Goal: Task Accomplishment & Management: Manage account settings

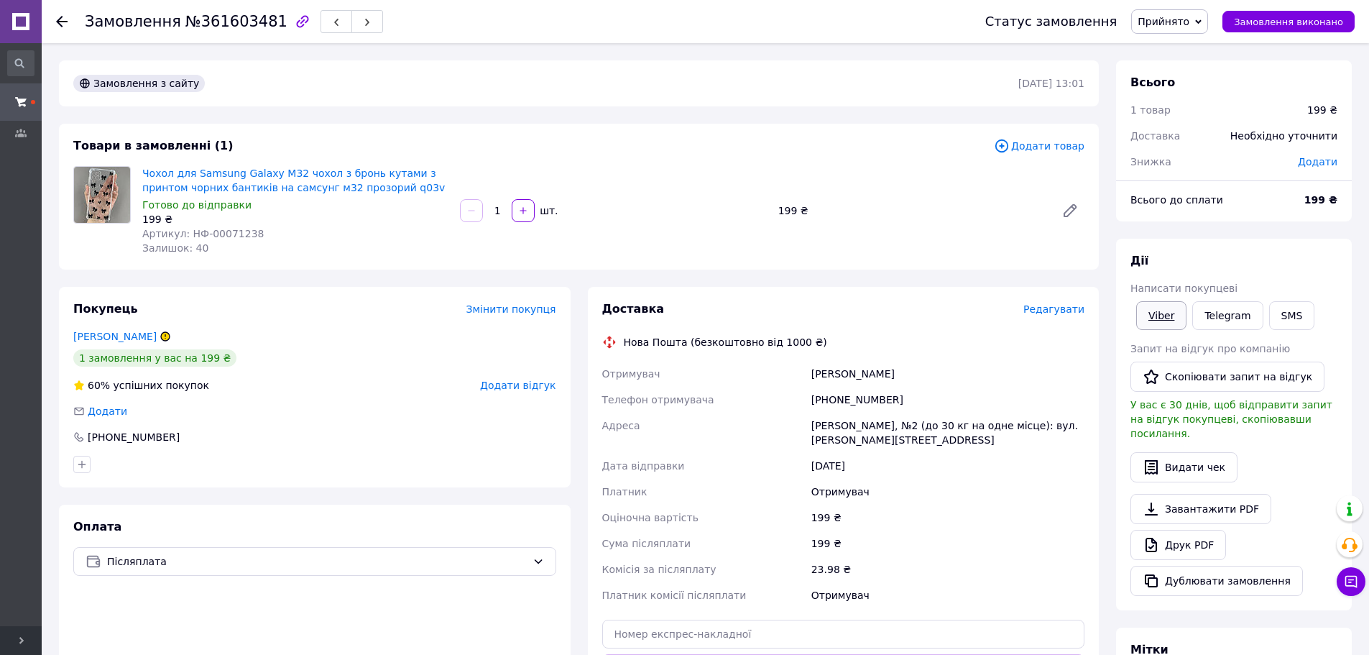
click at [1160, 312] on link "Viber" at bounding box center [1162, 315] width 50 height 29
click at [259, 402] on div "Покупець Змінити покупця Лобода Анастасія 1 замовлення у вас на 199 ₴ 60% успіш…" at bounding box center [315, 387] width 512 height 201
click at [1186, 530] on link "Друк PDF" at bounding box center [1179, 545] width 96 height 30
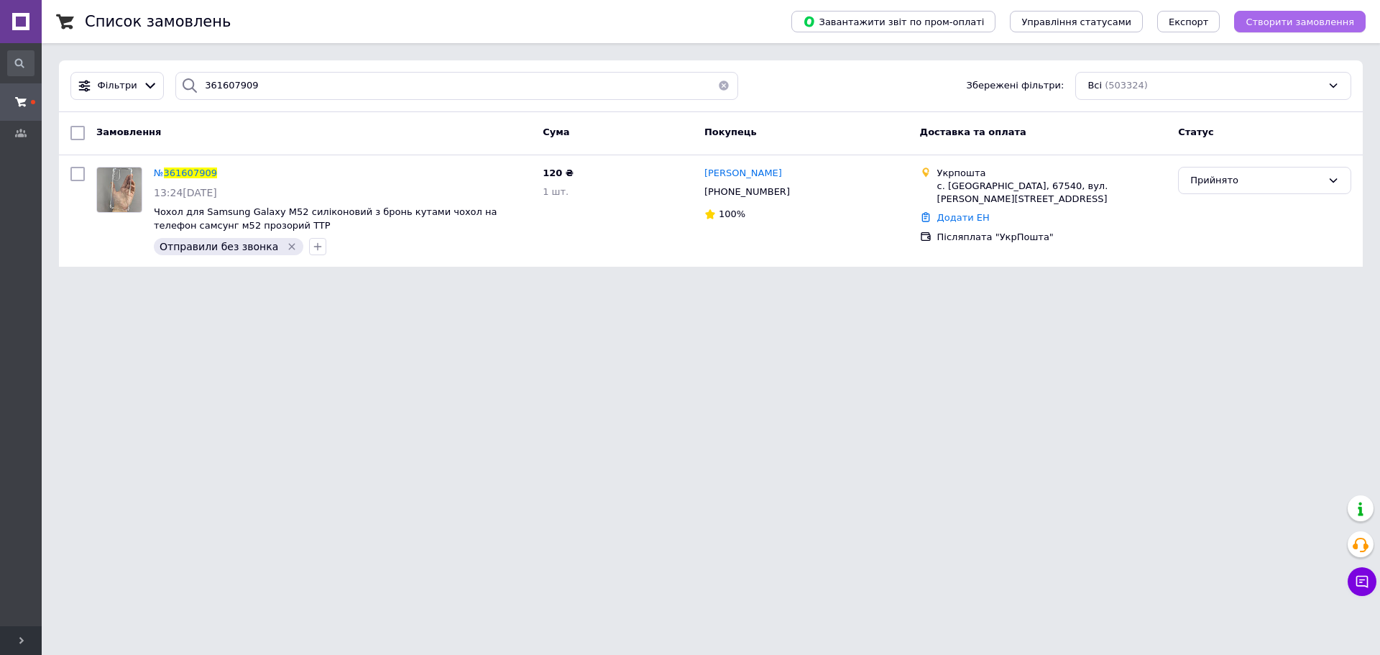
drag, startPoint x: 1288, startPoint y: 20, endPoint x: 1264, endPoint y: 19, distance: 24.5
click at [789, 585] on icon at bounding box center [1363, 582] width 12 height 12
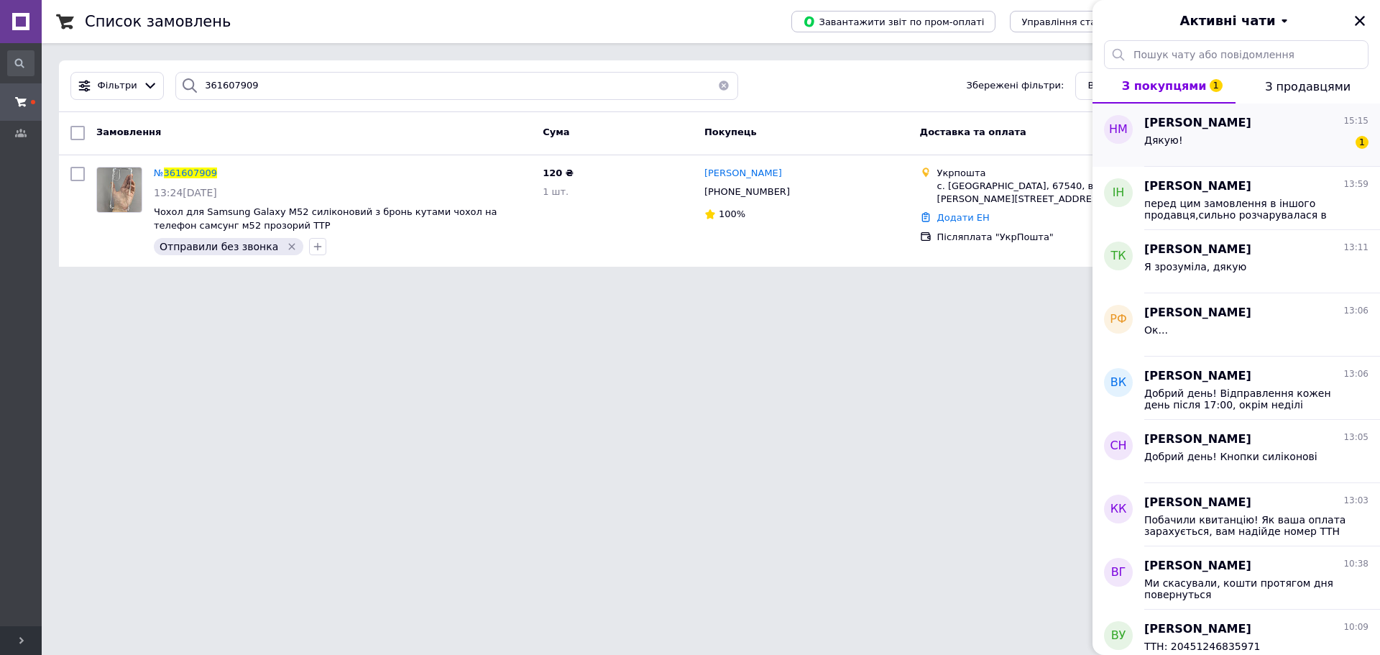
click at [789, 127] on span "Наталия Молчанова" at bounding box center [1197, 123] width 107 height 17
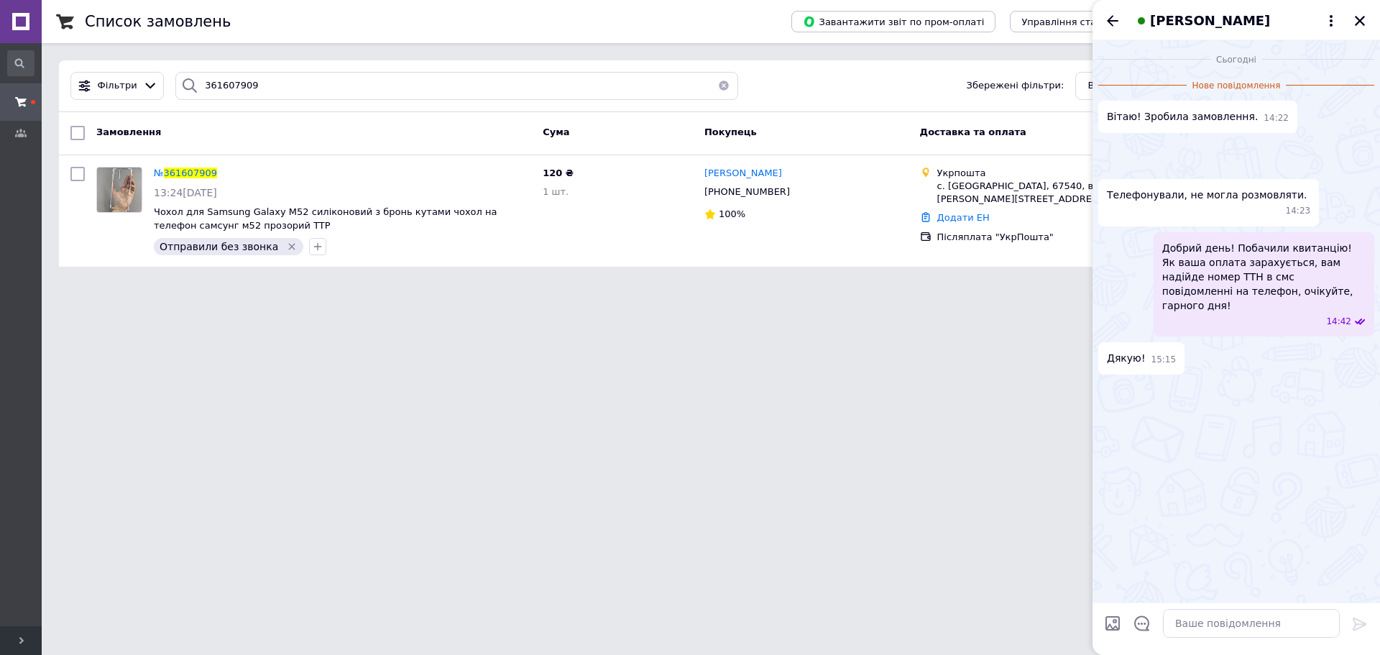
scroll to position [152, 0]
drag, startPoint x: 0, startPoint y: 52, endPoint x: 197, endPoint y: 47, distance: 197.0
click at [3, 47] on div "#One. Аксесуари до смартфонів Ваш ID: 3358874 Сайт #One. Аксесуари до смартфоні…" at bounding box center [690, 142] width 1380 height 284
paste input "23964"
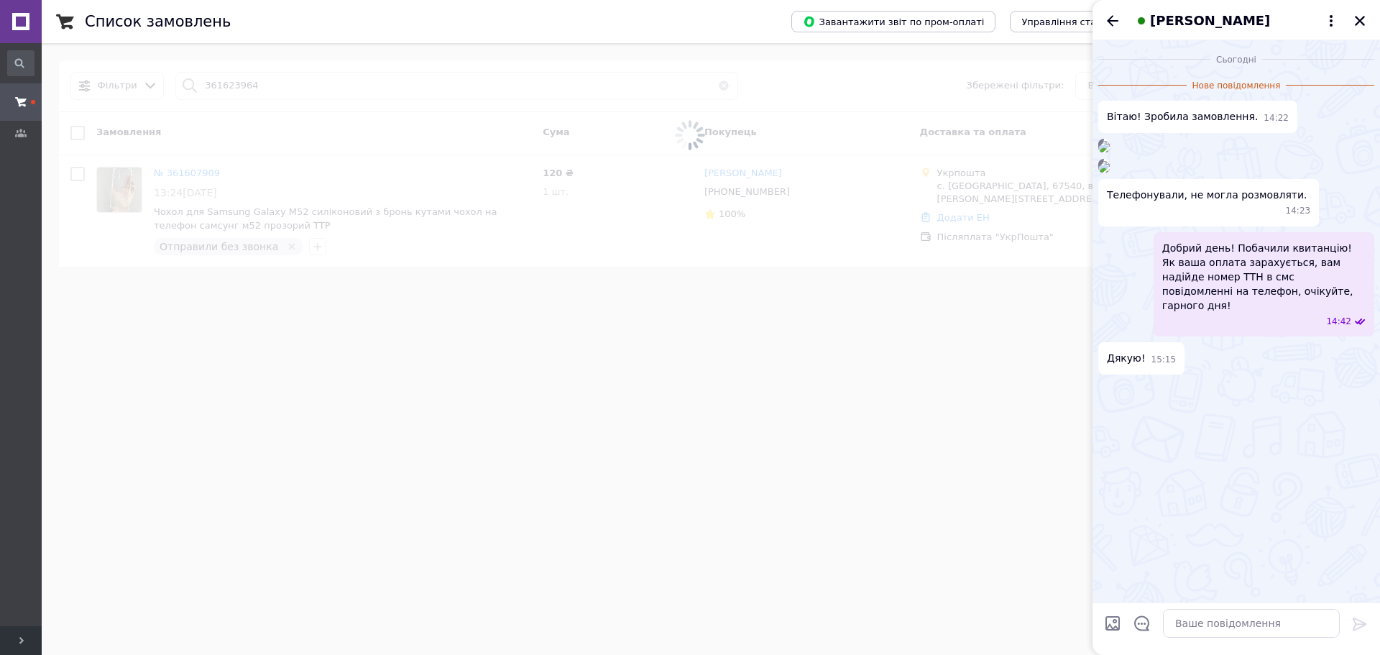
click at [789, 21] on icon "Закрити" at bounding box center [1360, 21] width 10 height 10
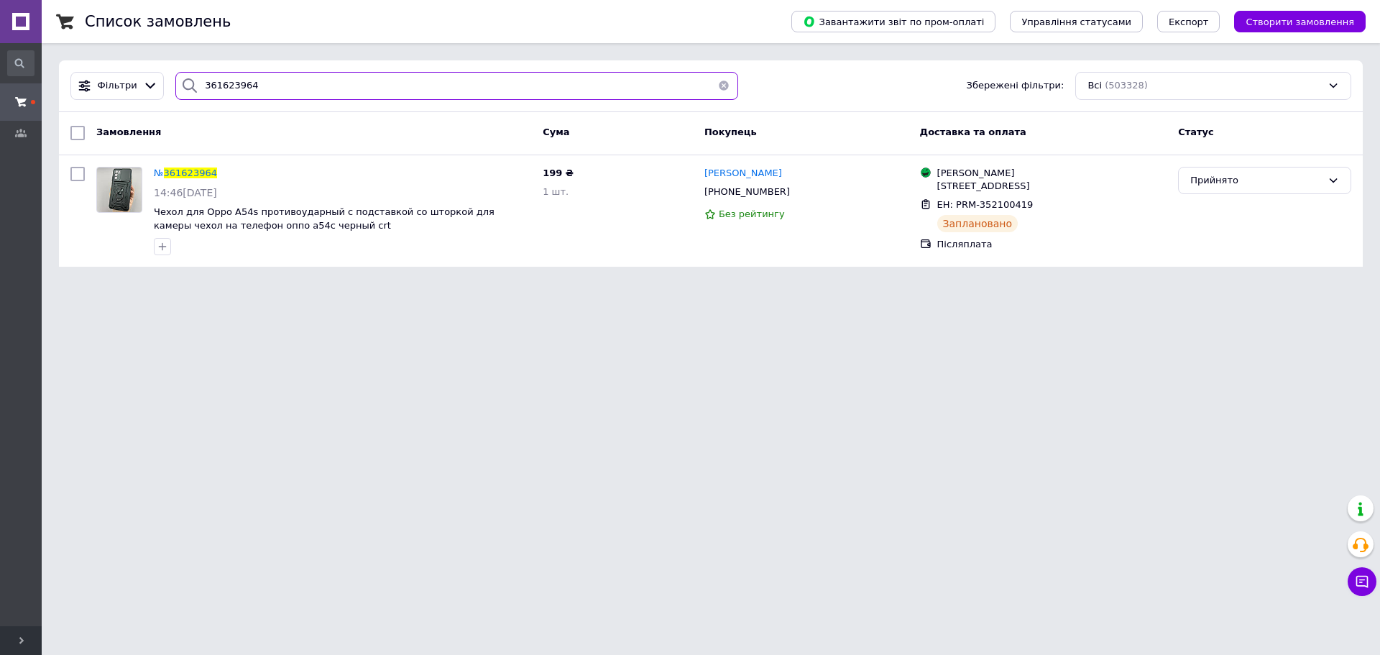
drag, startPoint x: 372, startPoint y: 83, endPoint x: 68, endPoint y: 60, distance: 305.7
click at [73, 65] on div "Фільтри 361623964 Збережені фільтри: Всі (503328)" at bounding box center [711, 86] width 1304 height 52
paste input "+380668773245"
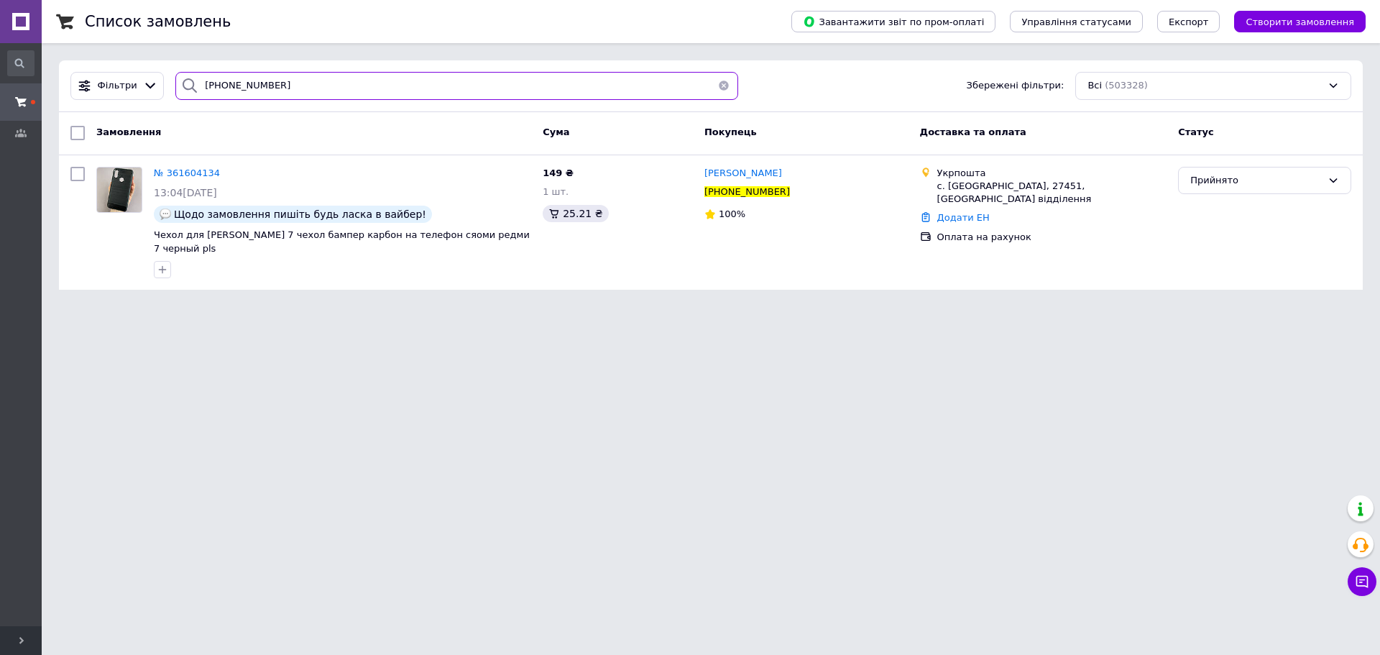
drag, startPoint x: 295, startPoint y: 85, endPoint x: 0, endPoint y: 46, distance: 297.3
click at [1, 46] on div "#One. Аксесуари до смартфонів Ваш ID: 3358874 Сайт #One. Аксесуари до смартфоні…" at bounding box center [690, 153] width 1380 height 307
paste input "502458409"
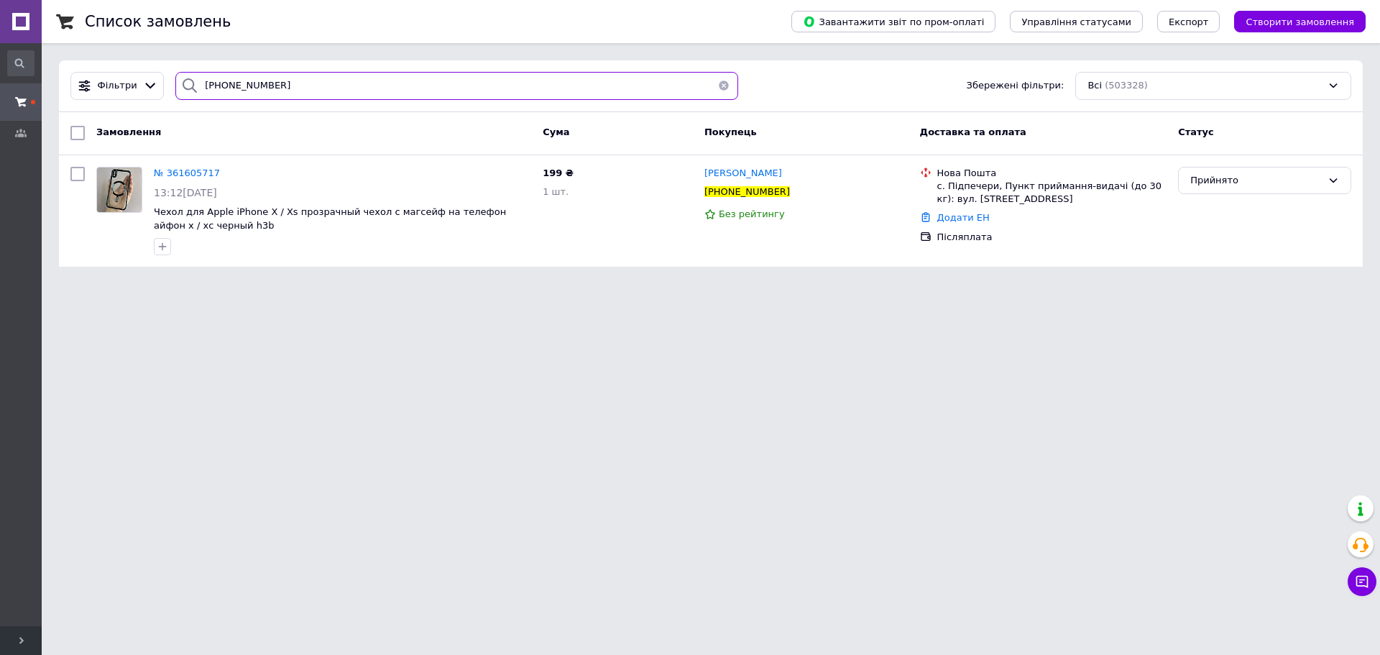
drag, startPoint x: 63, startPoint y: 74, endPoint x: 10, endPoint y: 34, distance: 66.7
click at [0, 43] on div "#One. Аксесуари до смартфонів Ваш ID: 3358874 Сайт #One. Аксесуари до смартфоні…" at bounding box center [690, 142] width 1380 height 284
paste input "361629881"
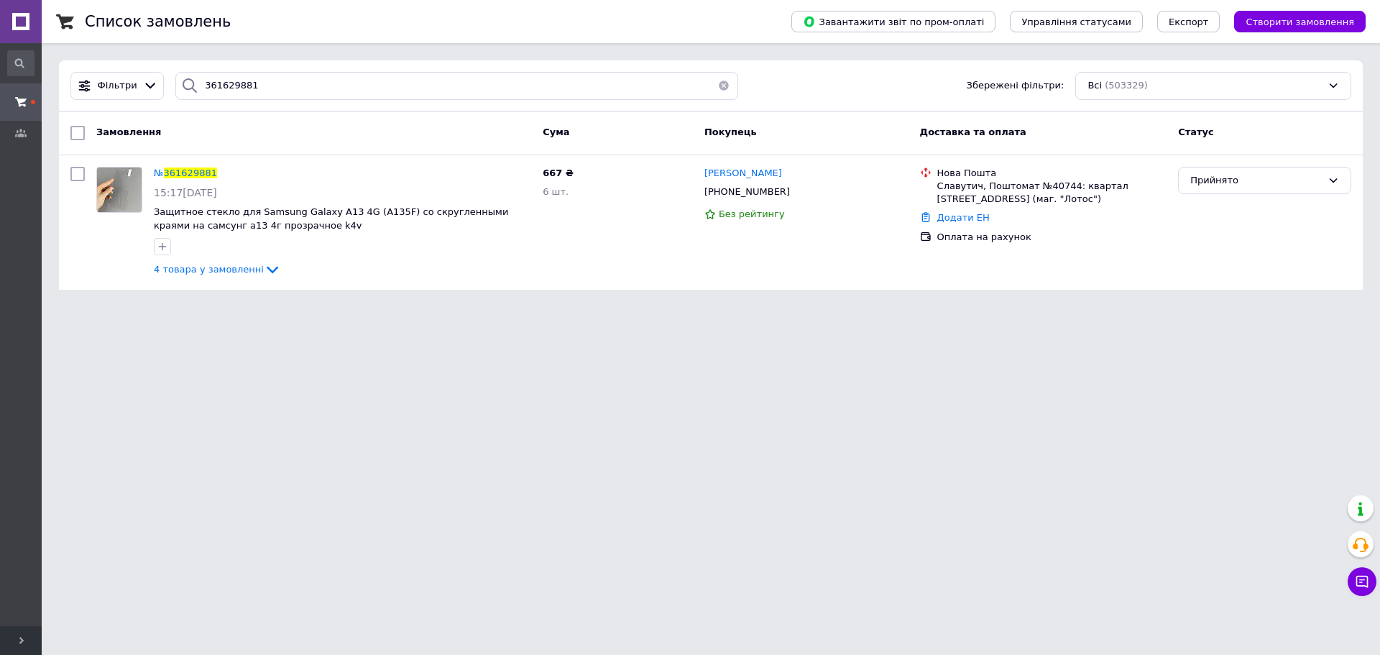
drag, startPoint x: 779, startPoint y: 196, endPoint x: 520, endPoint y: 139, distance: 265.7
click at [789, 196] on icon at bounding box center [799, 193] width 12 height 12
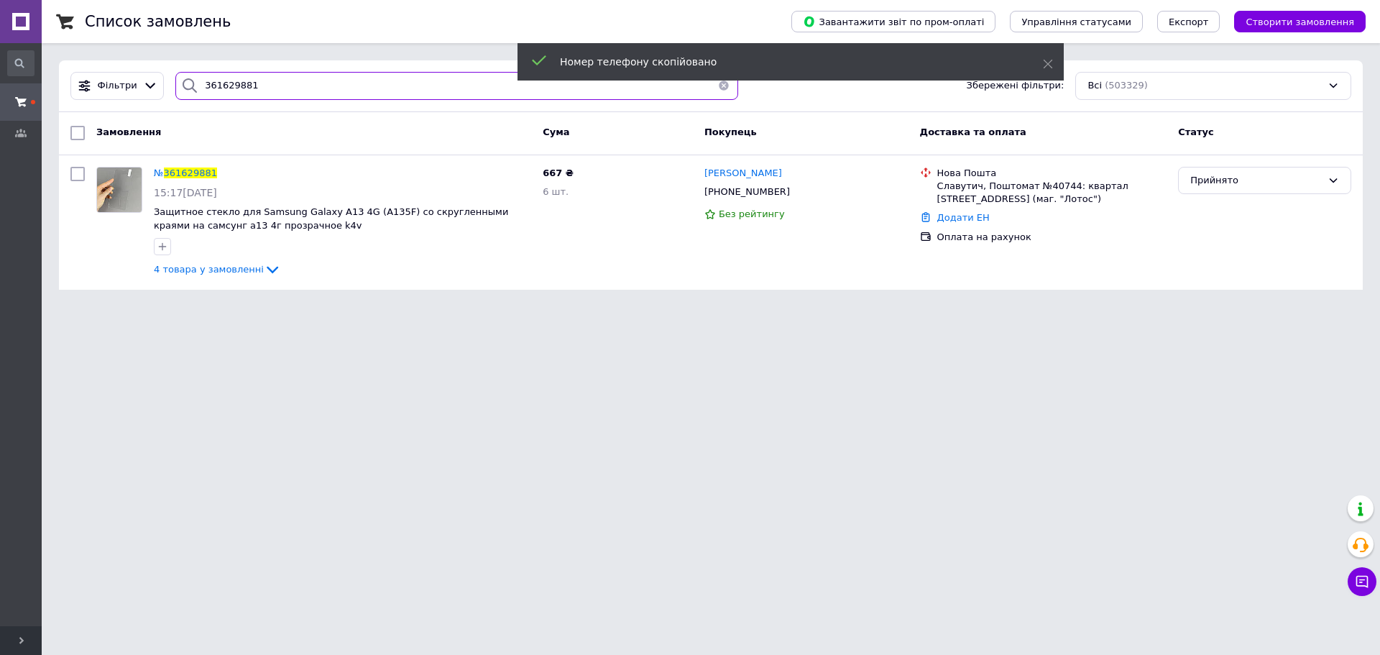
drag, startPoint x: 402, startPoint y: 93, endPoint x: 39, endPoint y: 65, distance: 364.1
click at [0, 61] on div "#One. Аксесуари до смартфонів Ваш ID: 3358874 Сайт #One. Аксесуари до смартфоні…" at bounding box center [690, 153] width 1380 height 307
paste input "+380935517429"
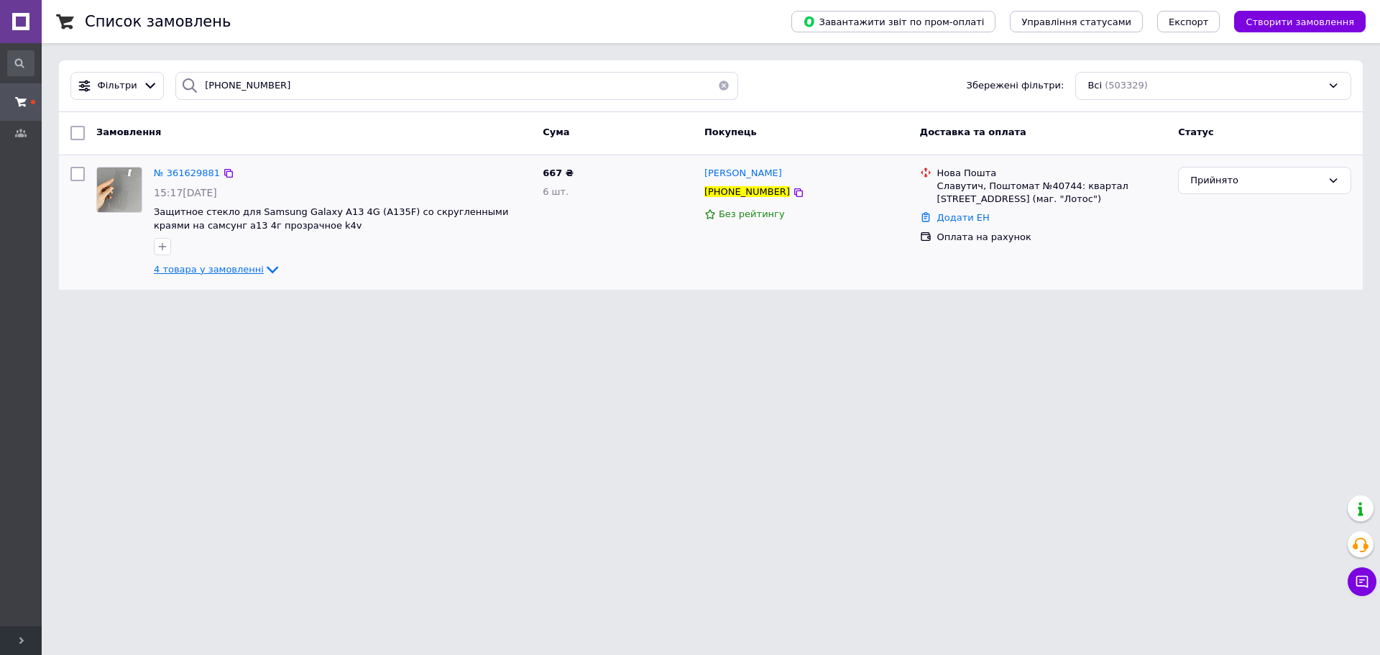
click at [219, 270] on span "4 товара у замовленні" at bounding box center [209, 269] width 110 height 11
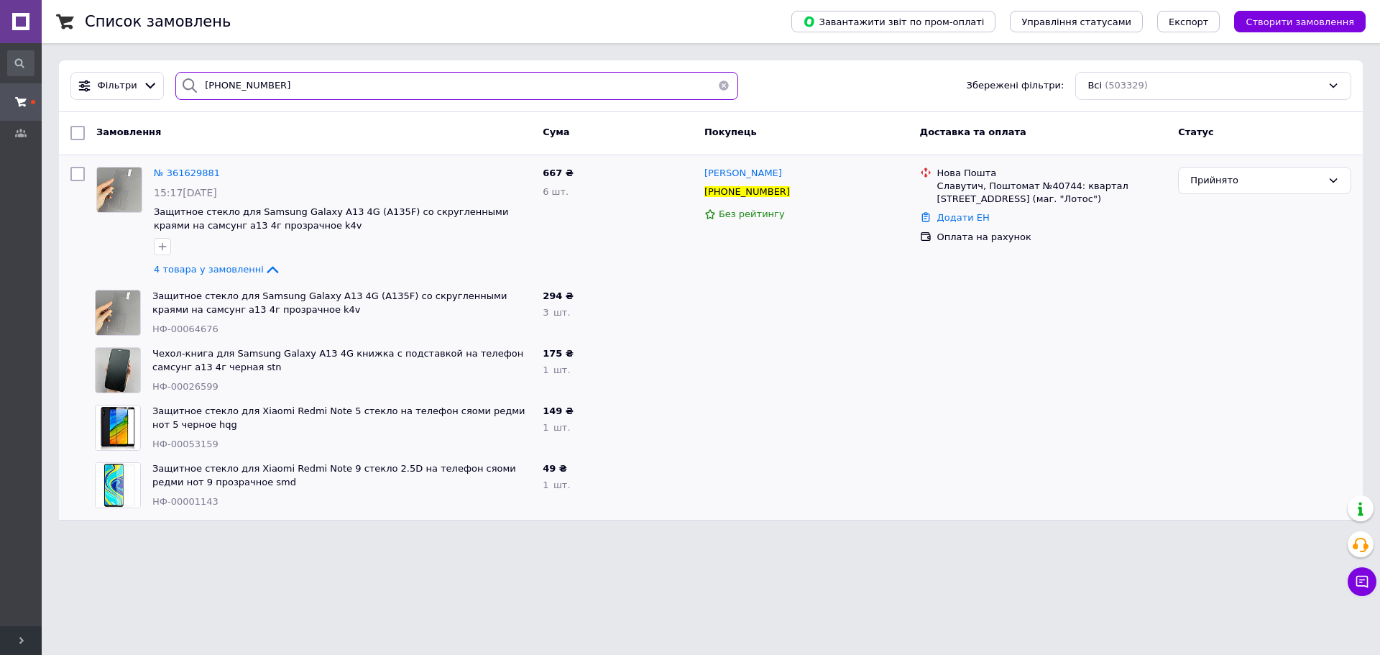
drag, startPoint x: 340, startPoint y: 92, endPoint x: 0, endPoint y: 52, distance: 342.3
click at [0, 52] on div "#One. Аксесуари до смартфонів Ваш ID: 3358874 Сайт #One. Аксесуари до смартфоні…" at bounding box center [690, 269] width 1380 height 538
paste input "85094296"
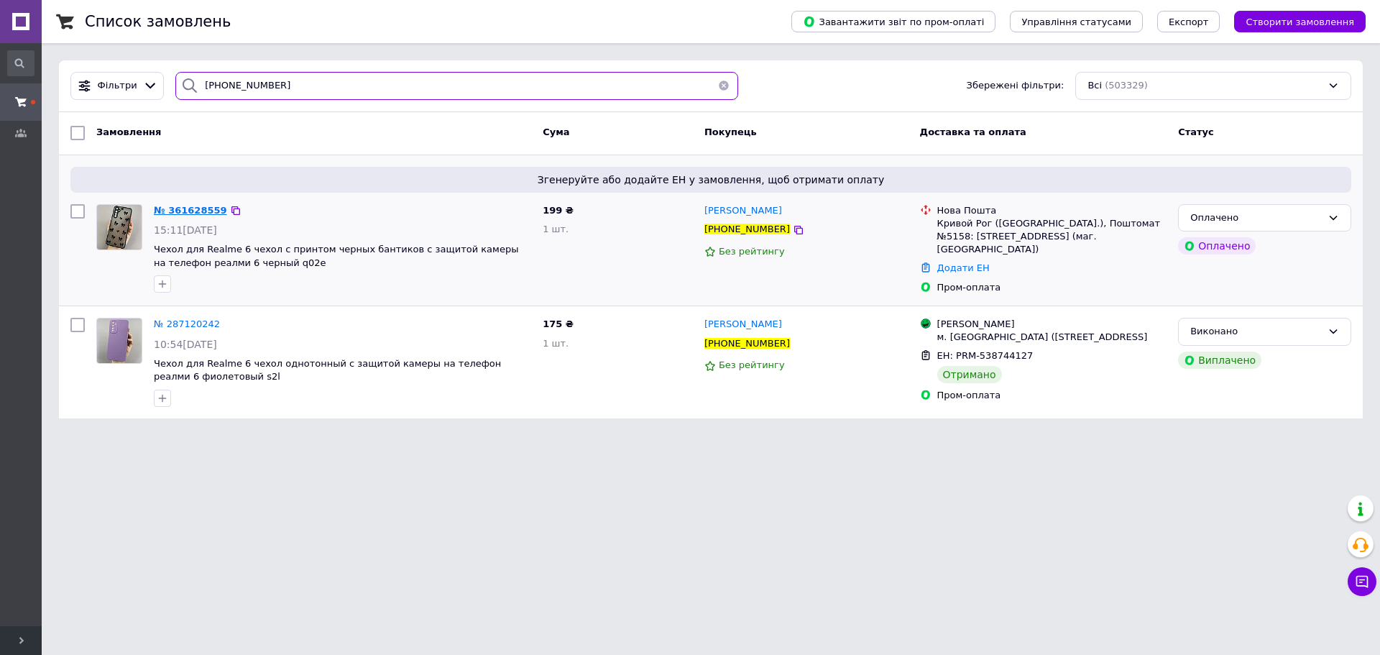
type input "+380985094296"
drag, startPoint x: 185, startPoint y: 214, endPoint x: 289, endPoint y: 221, distance: 104.5
click at [789, 262] on link "Додати ЕН" at bounding box center [963, 267] width 52 height 11
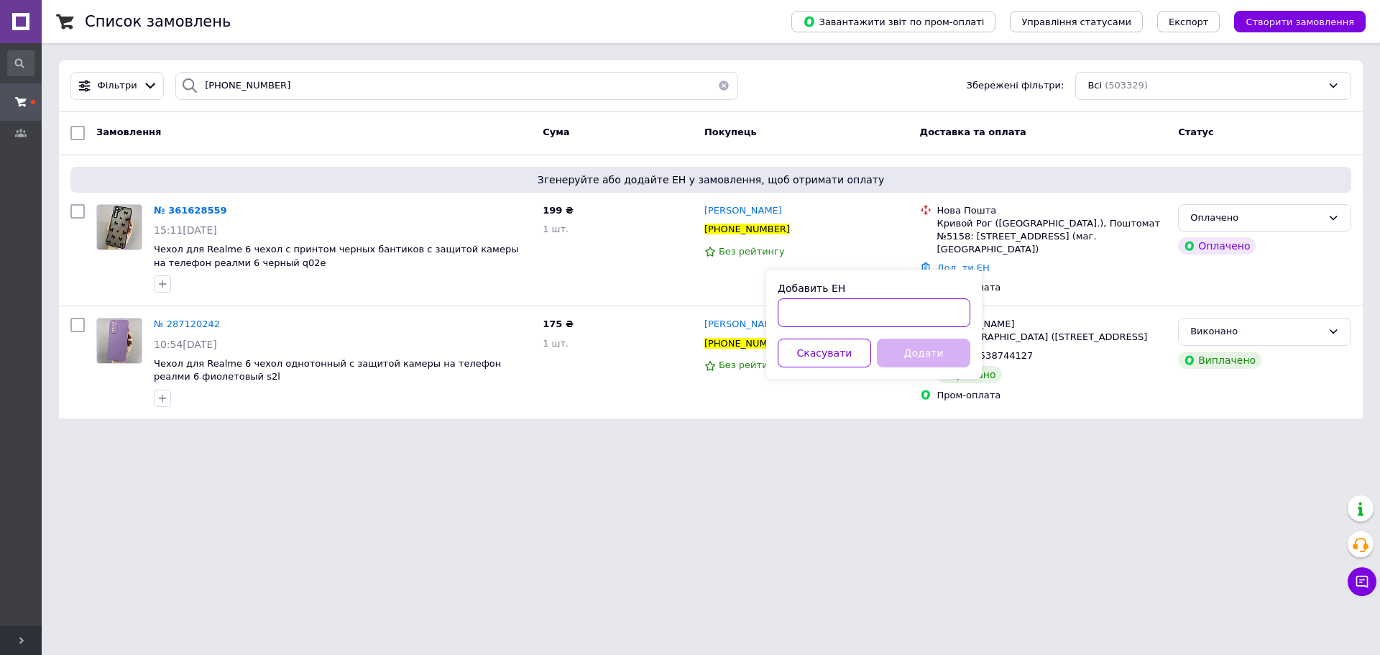
drag, startPoint x: 943, startPoint y: 313, endPoint x: 935, endPoint y: 362, distance: 49.5
click at [789, 314] on input "Добавить ЕН" at bounding box center [874, 312] width 193 height 29
paste input "20451247252264"
type input "20451247252264"
click at [789, 352] on button "Додати" at bounding box center [923, 353] width 93 height 29
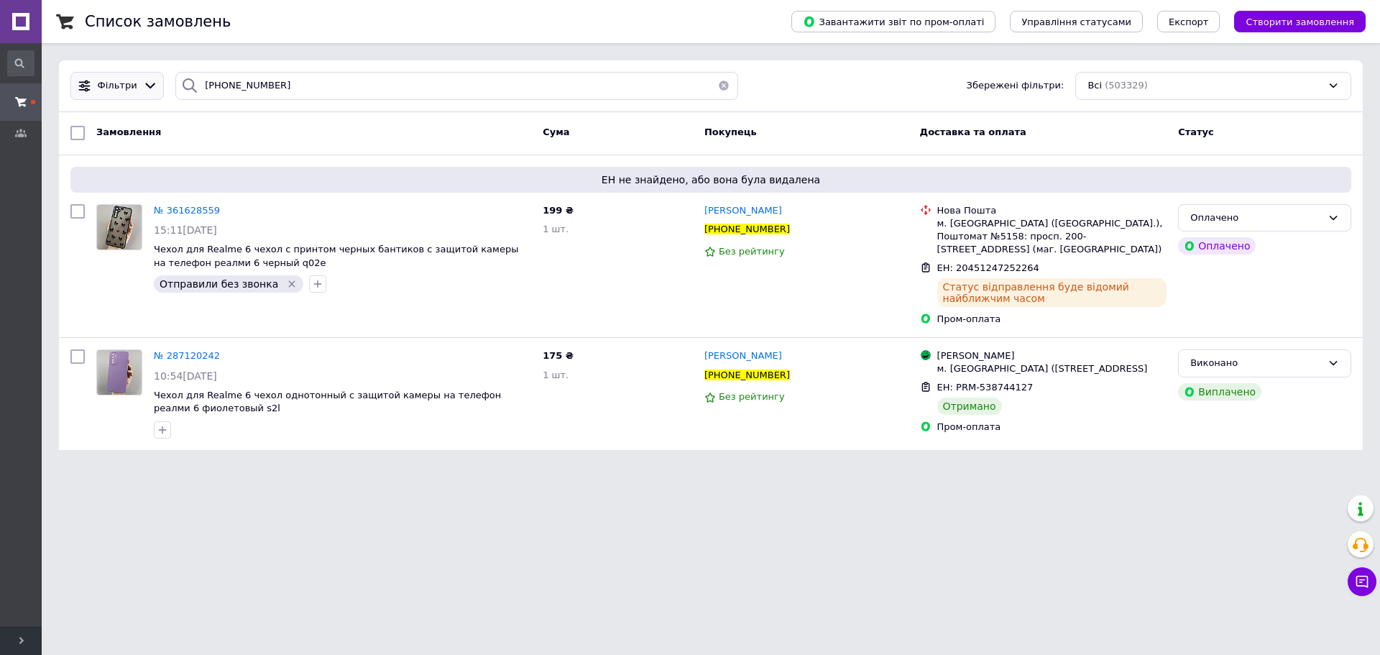
drag, startPoint x: 431, startPoint y: 102, endPoint x: 93, endPoint y: 93, distance: 338.7
click at [111, 94] on div "Фільтри +380985094296 Збережені фільтри: Всі (503329)" at bounding box center [711, 86] width 1304 height 52
drag, startPoint x: 309, startPoint y: 82, endPoint x: 42, endPoint y: 96, distance: 267.8
click at [0, 72] on div "#One. Аксесуари до смартфонів Ваш ID: 3358874 Сайт #One. Аксесуари до смартфоні…" at bounding box center [690, 233] width 1380 height 467
paste input "380961081300"
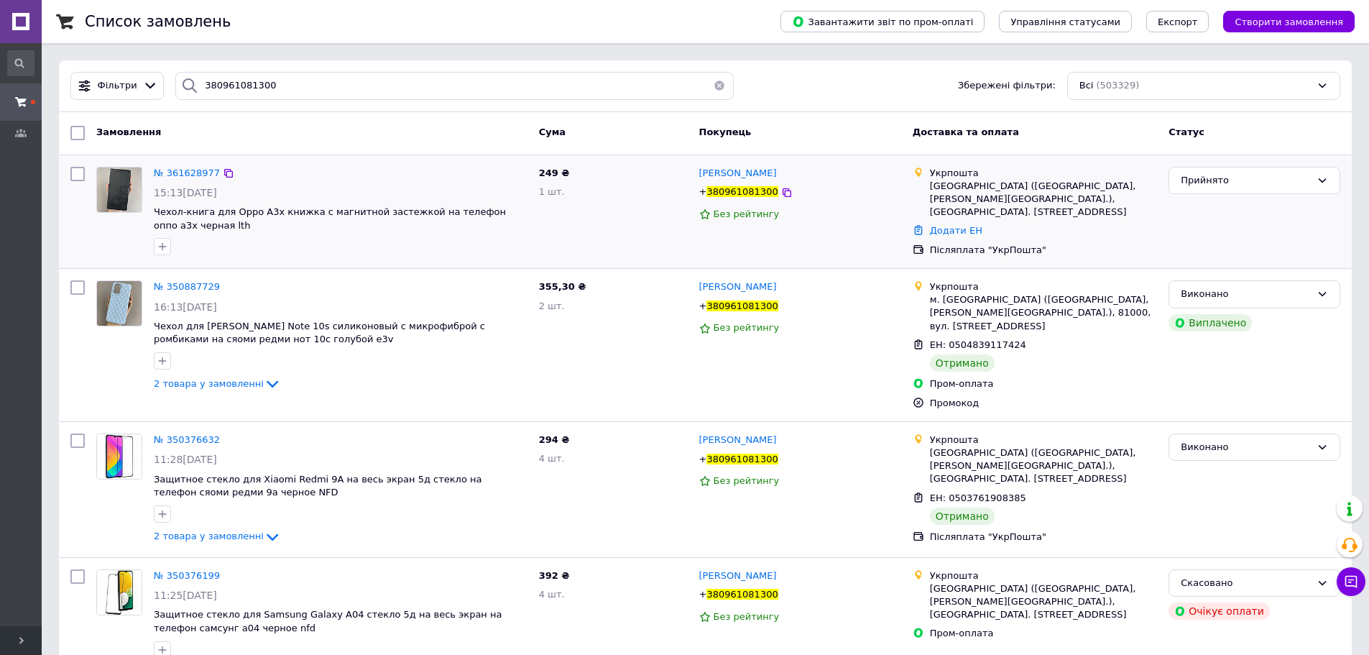
click at [293, 165] on div "№ 361628977" at bounding box center [340, 173] width 377 height 17
click at [789, 186] on div "Яворів (Львівська обл., Яворівський р-н.), 81000, вул. Львівська, 10" at bounding box center [1044, 200] width 228 height 40
copy div "81000"
paste input "+380687372842"
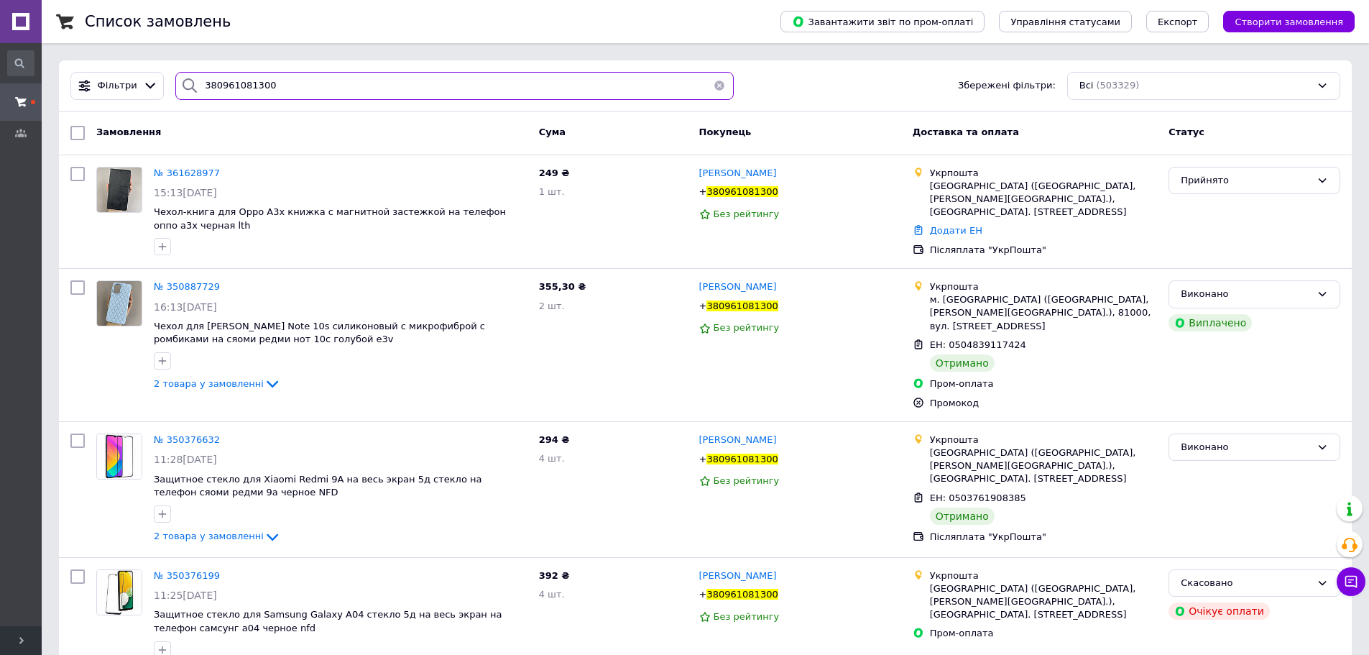
drag, startPoint x: 347, startPoint y: 75, endPoint x: 4, endPoint y: 40, distance: 345.3
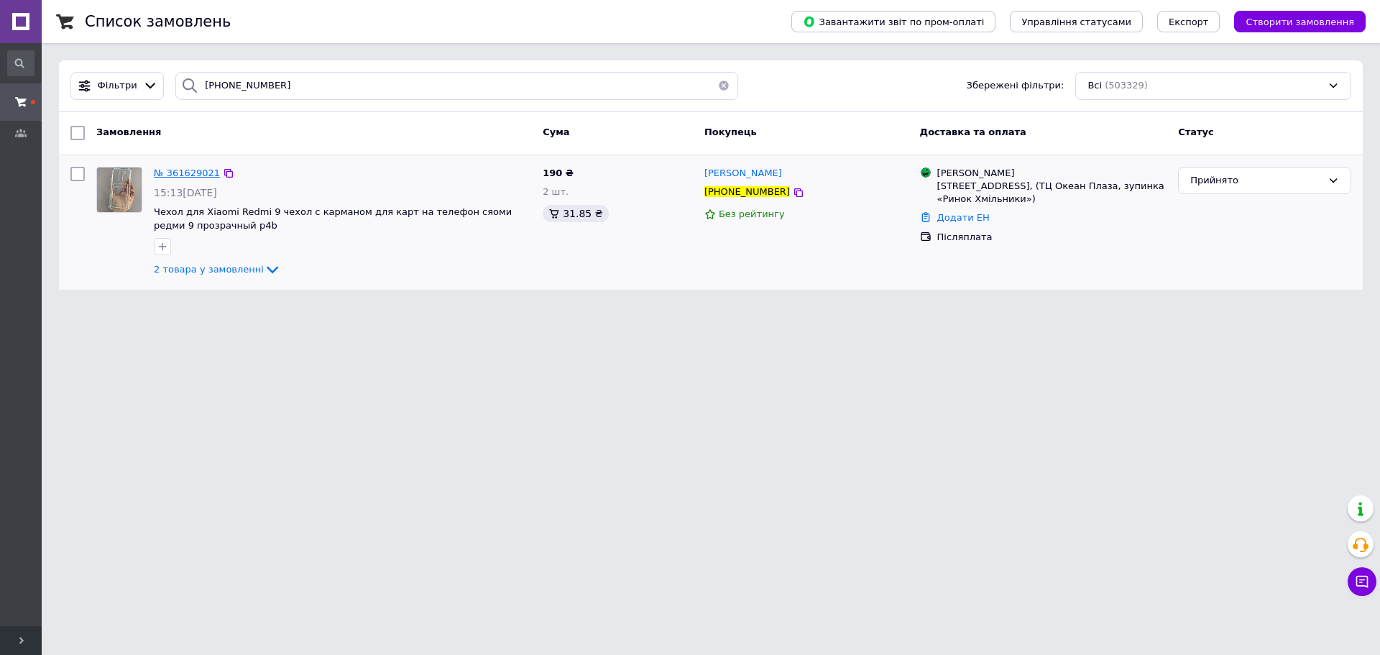
drag, startPoint x: 192, startPoint y: 162, endPoint x: 178, endPoint y: 174, distance: 18.3
click at [242, 265] on span "2 товара у замовленні" at bounding box center [209, 269] width 110 height 11
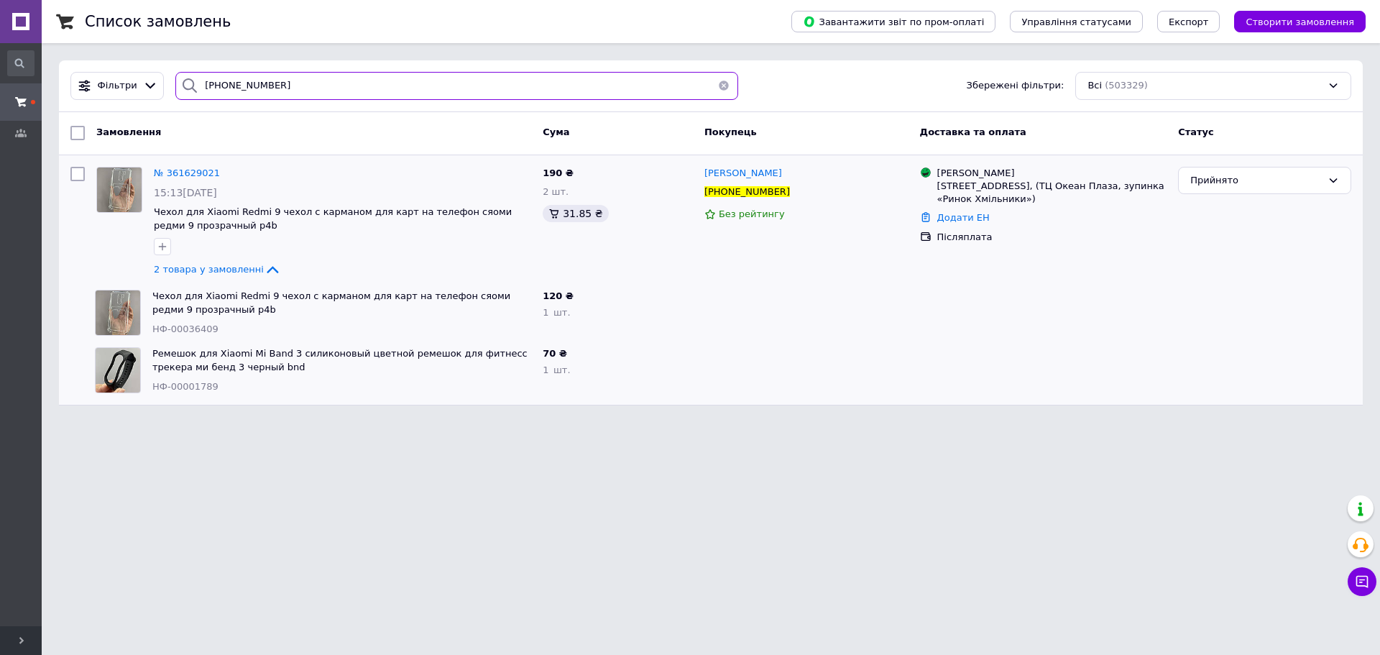
drag, startPoint x: 340, startPoint y: 81, endPoint x: 0, endPoint y: 6, distance: 348.0
click at [0, 11] on div "#One. Аксесуари до смартфонів Ваш ID: 3358874 Сайт #One. Аксесуари до смартфоні…" at bounding box center [690, 211] width 1380 height 423
paste input "935517429"
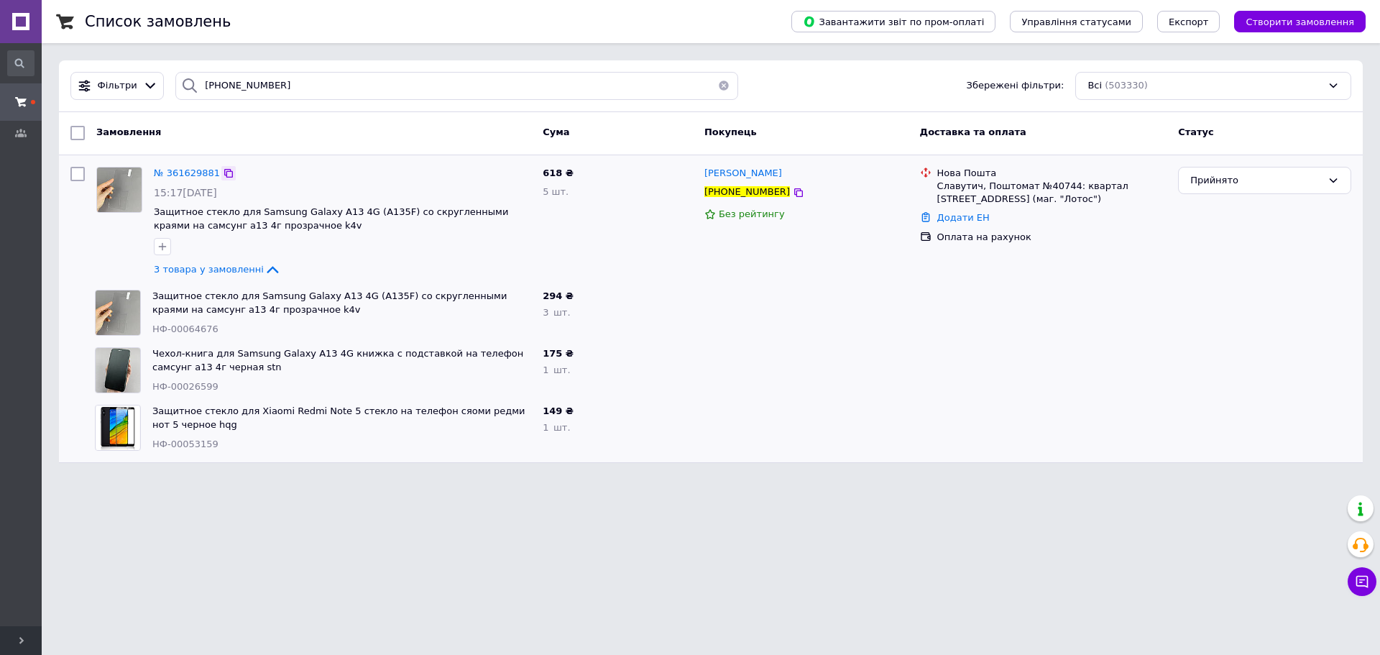
click at [223, 173] on icon at bounding box center [229, 173] width 12 height 12
paste input "50245840"
drag, startPoint x: 19, startPoint y: 42, endPoint x: 14, endPoint y: 35, distance: 9.2
click at [18, 42] on div "#One. Аксесуари до смартфонів Ваш ID: 3358874 Сайт #One. Аксесуари до смартфоні…" at bounding box center [690, 240] width 1380 height 480
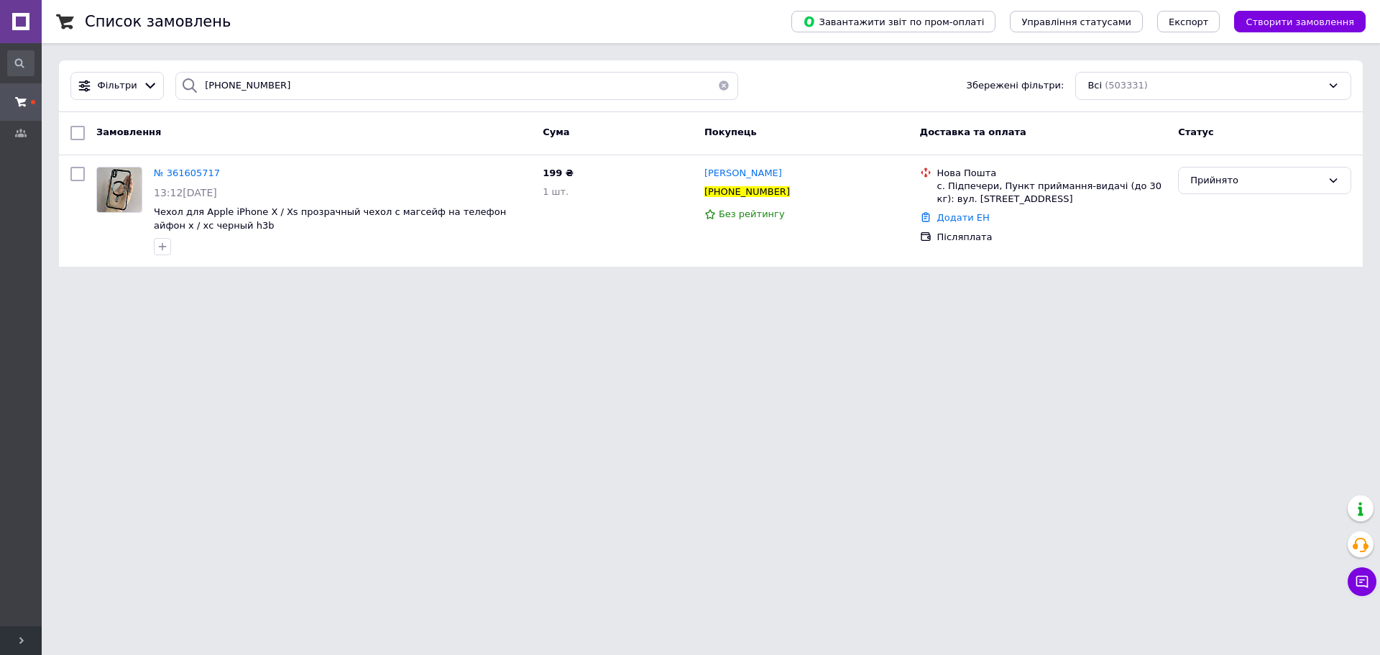
click at [314, 284] on html "#One. Аксесуари до смартфонів Ваш ID: 3358874 Сайт #One. Аксесуари до смартфоні…" at bounding box center [690, 142] width 1380 height 284
drag, startPoint x: 292, startPoint y: 88, endPoint x: 0, endPoint y: 23, distance: 298.9
click at [0, 23] on div "#One. Аксесуари до смартфонів Ваш ID: 3358874 Сайт #One. Аксесуари до смартфоні…" at bounding box center [690, 142] width 1380 height 284
paste input "361626435"
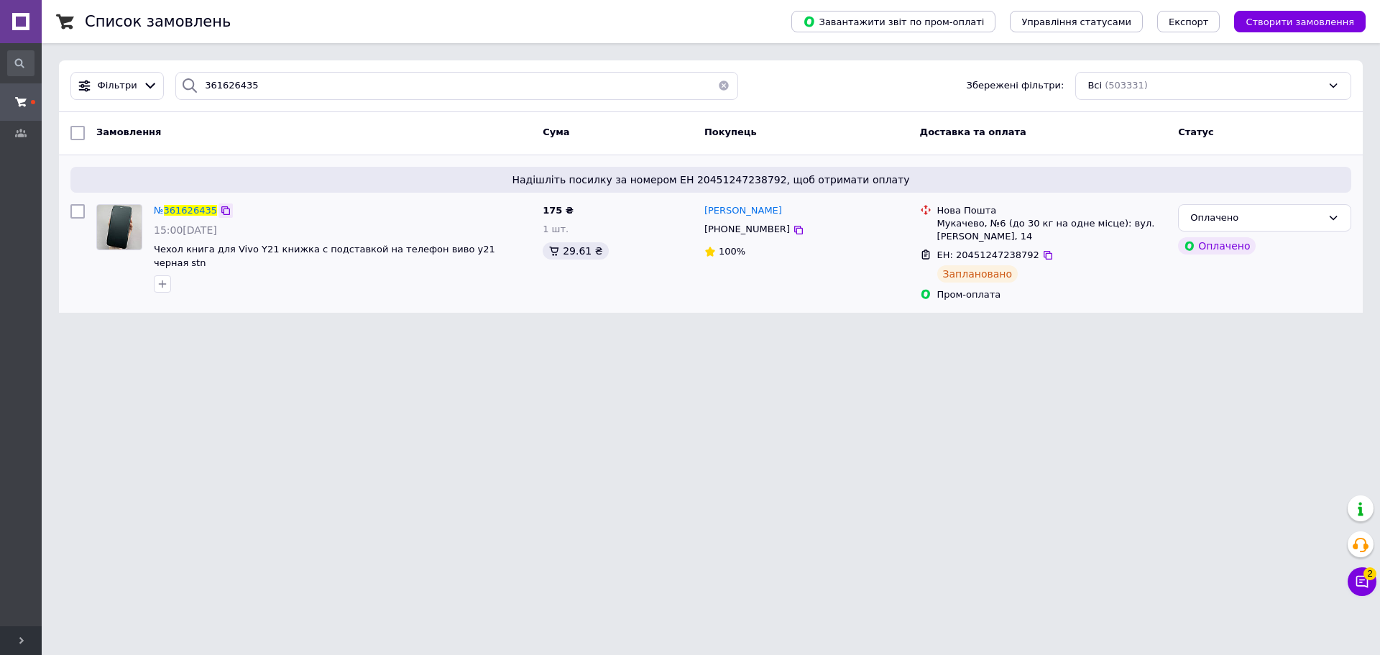
click at [221, 208] on icon at bounding box center [226, 211] width 12 height 12
drag, startPoint x: 319, startPoint y: 79, endPoint x: 0, endPoint y: 28, distance: 323.2
click at [0, 44] on div "#One. Аксесуари до смартфонів Ваш ID: 3358874 Сайт #One. Аксесуари до смартфоні…" at bounding box center [690, 165] width 1380 height 330
paste input "+380953757127"
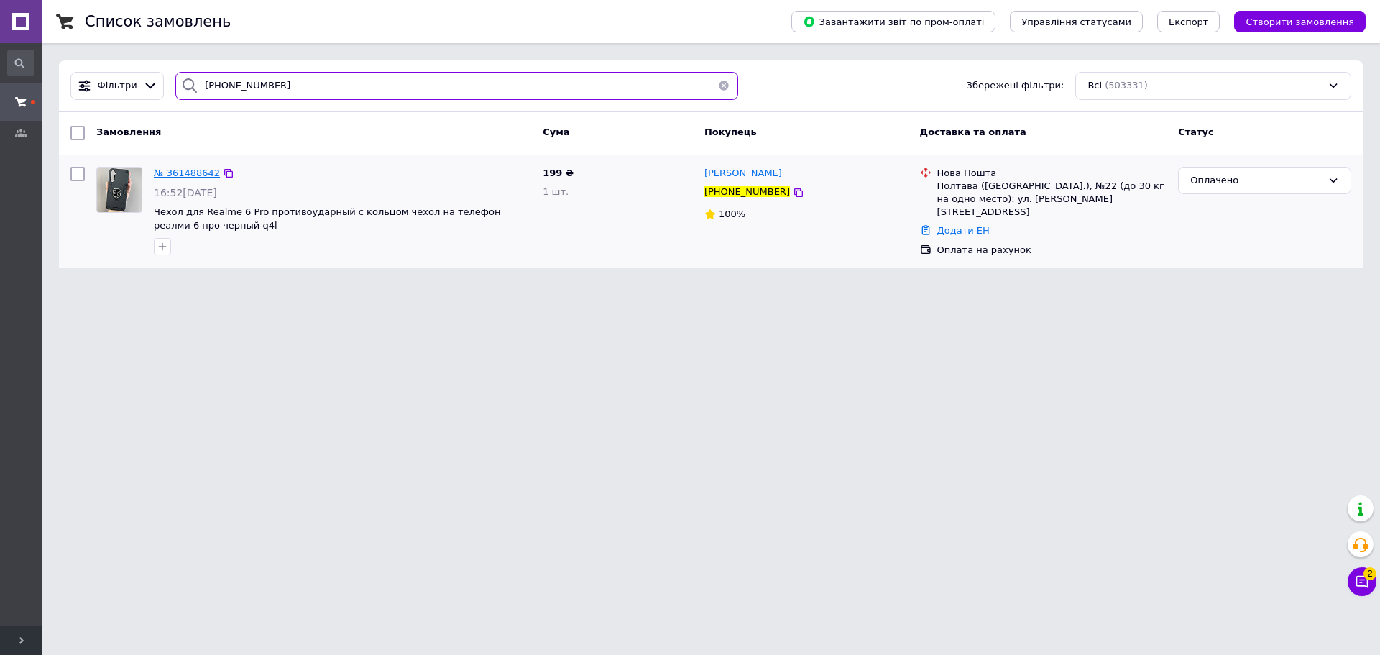
type input "+380953757127"
click at [789, 225] on link "Додати ЕН" at bounding box center [963, 230] width 52 height 11
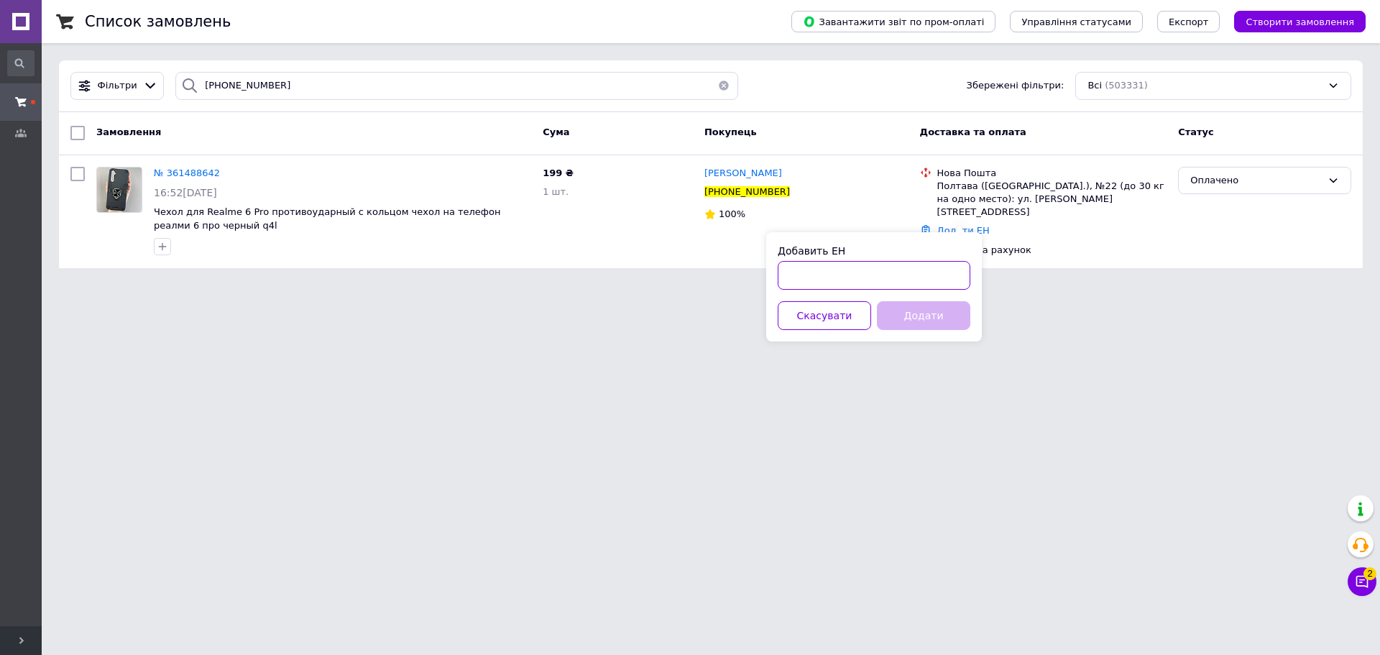
drag, startPoint x: 940, startPoint y: 287, endPoint x: 935, endPoint y: 331, distance: 44.1
click at [789, 288] on input "Добавить ЕН" at bounding box center [874, 275] width 193 height 29
paste input "20451247265583"
type input "20451247265583"
drag, startPoint x: 938, startPoint y: 320, endPoint x: 908, endPoint y: 314, distance: 30.7
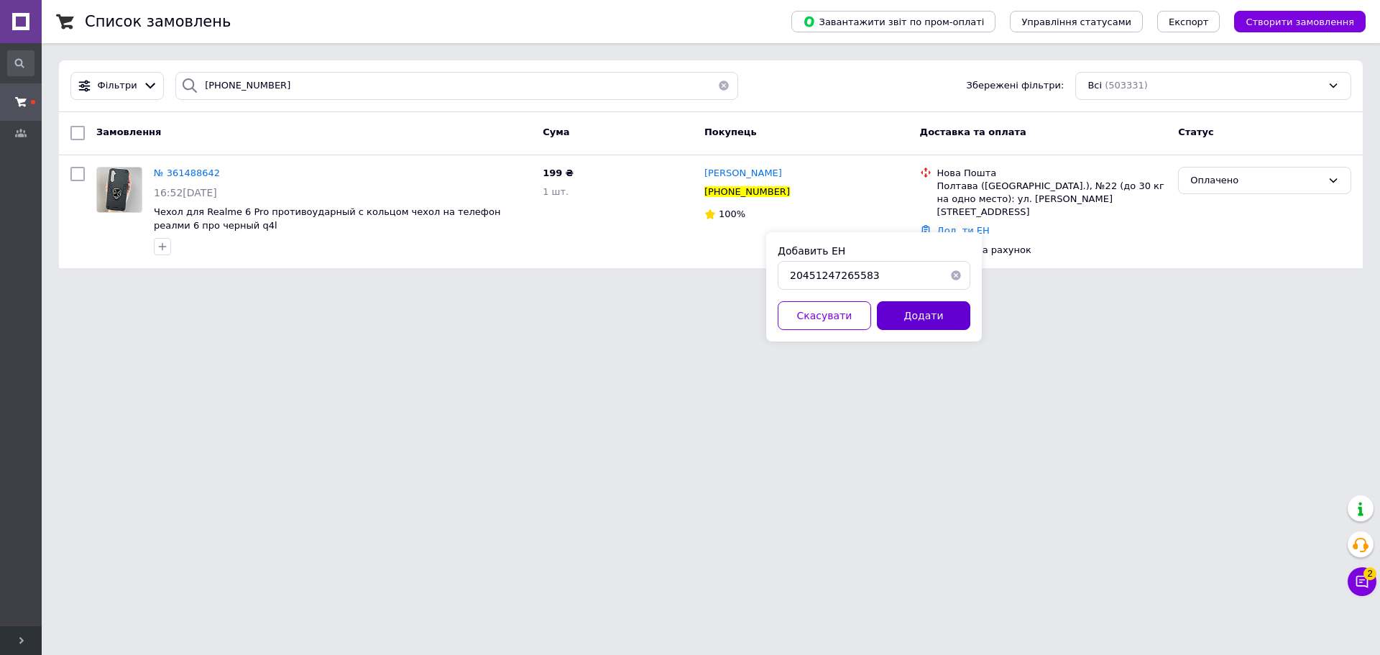
click at [789, 320] on button "Додати" at bounding box center [923, 315] width 93 height 29
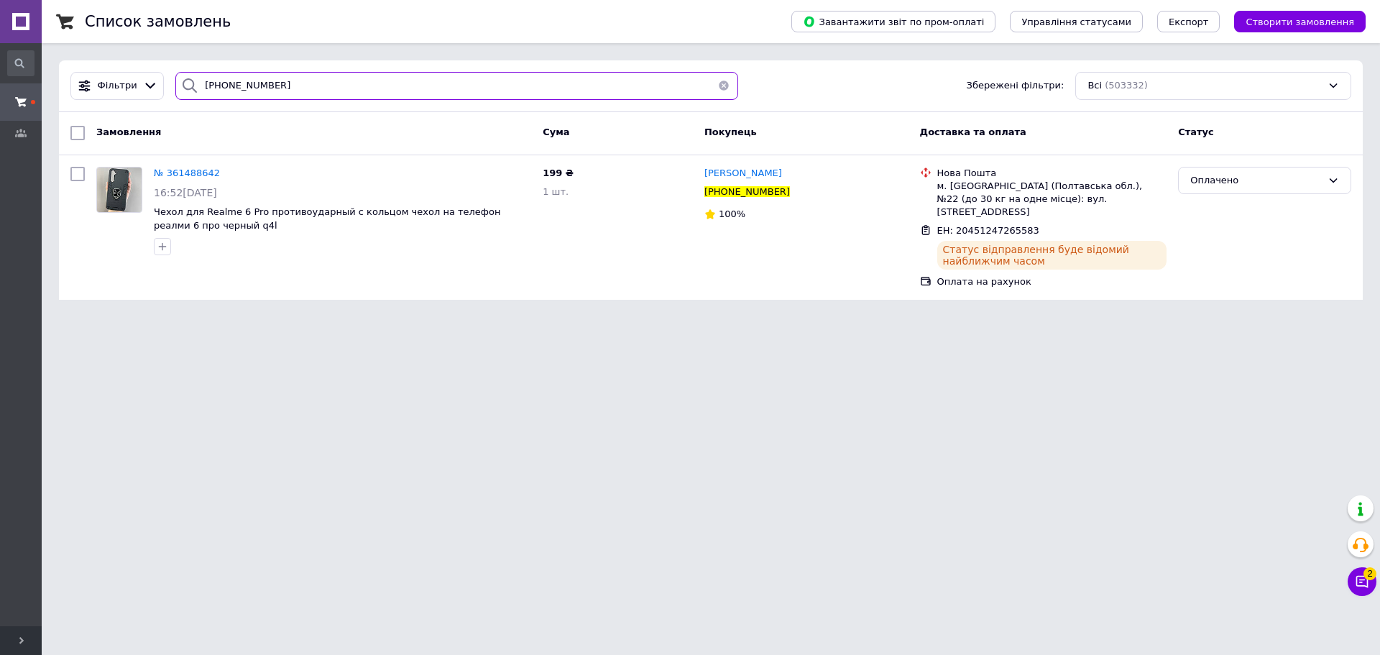
drag, startPoint x: 0, startPoint y: 69, endPoint x: 0, endPoint y: 51, distance: 18.0
click at [0, 55] on div "#One. Аксесуари до смартфонів Ваш ID: 3358874 Сайт #One. Аксесуари до смартфоні…" at bounding box center [690, 158] width 1380 height 317
paste input "67097456"
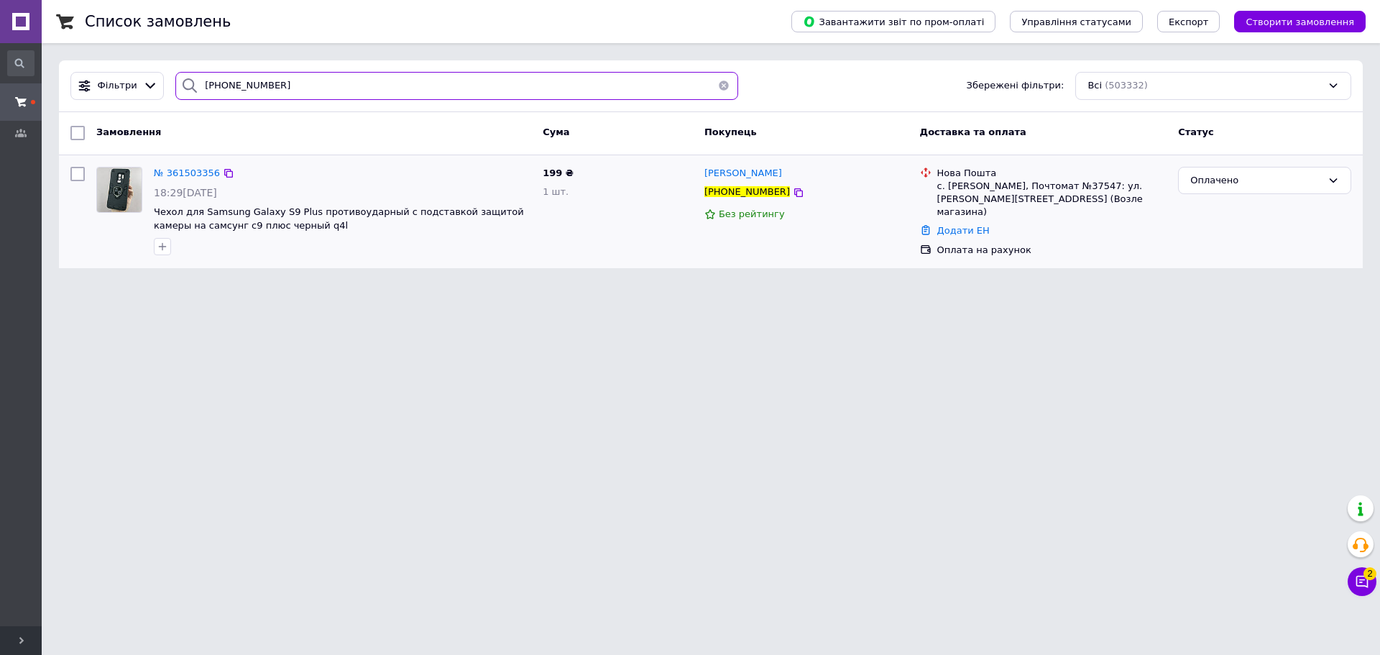
type input "+380967097456"
click at [789, 225] on link "Додати ЕН" at bounding box center [963, 230] width 52 height 11
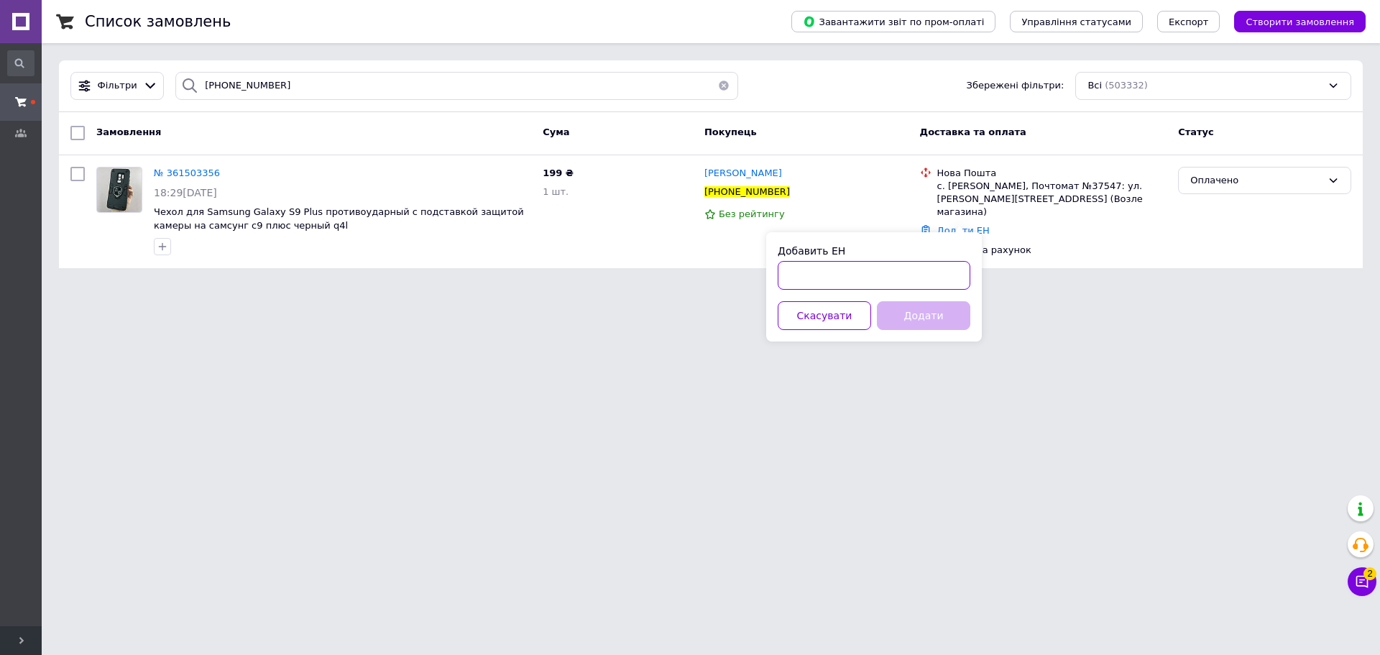
drag, startPoint x: 933, startPoint y: 275, endPoint x: 932, endPoint y: 300, distance: 24.5
click at [789, 276] on input "Добавить ЕН" at bounding box center [874, 275] width 193 height 29
paste input "20451247266329"
type input "20451247266329"
drag, startPoint x: 922, startPoint y: 321, endPoint x: 782, endPoint y: 307, distance: 140.2
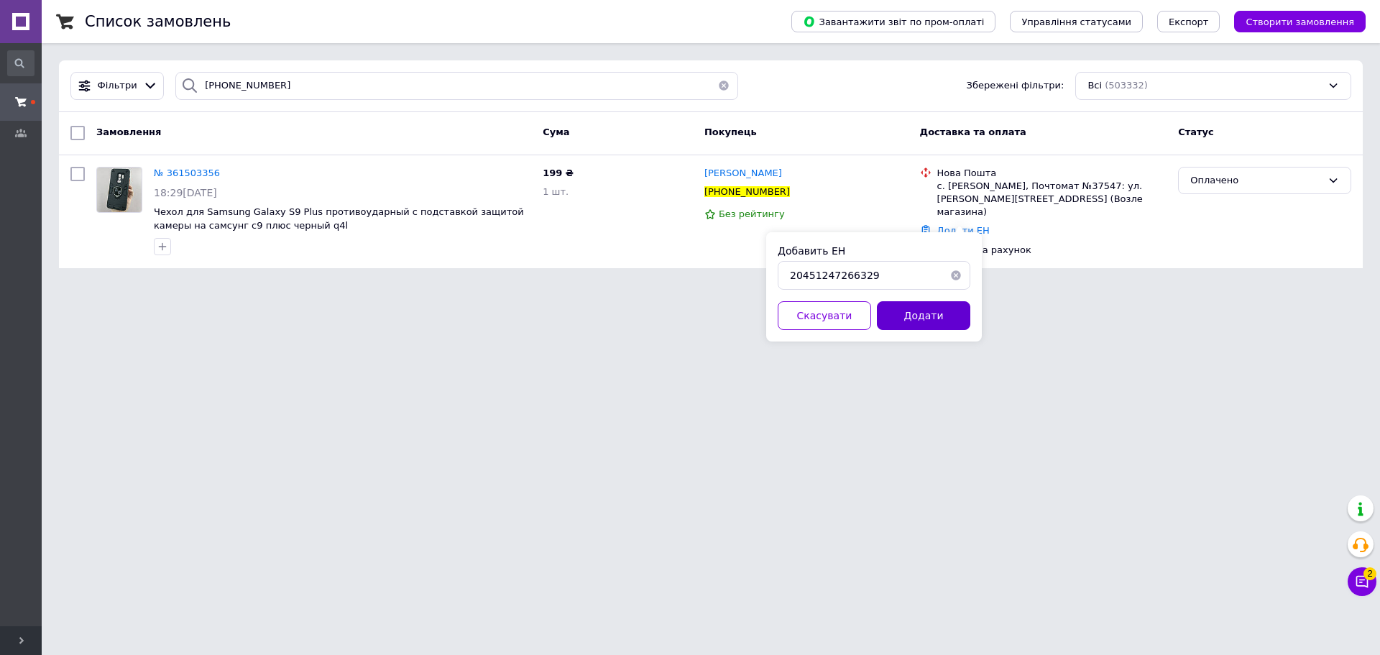
click at [789, 321] on button "Додати" at bounding box center [923, 315] width 93 height 29
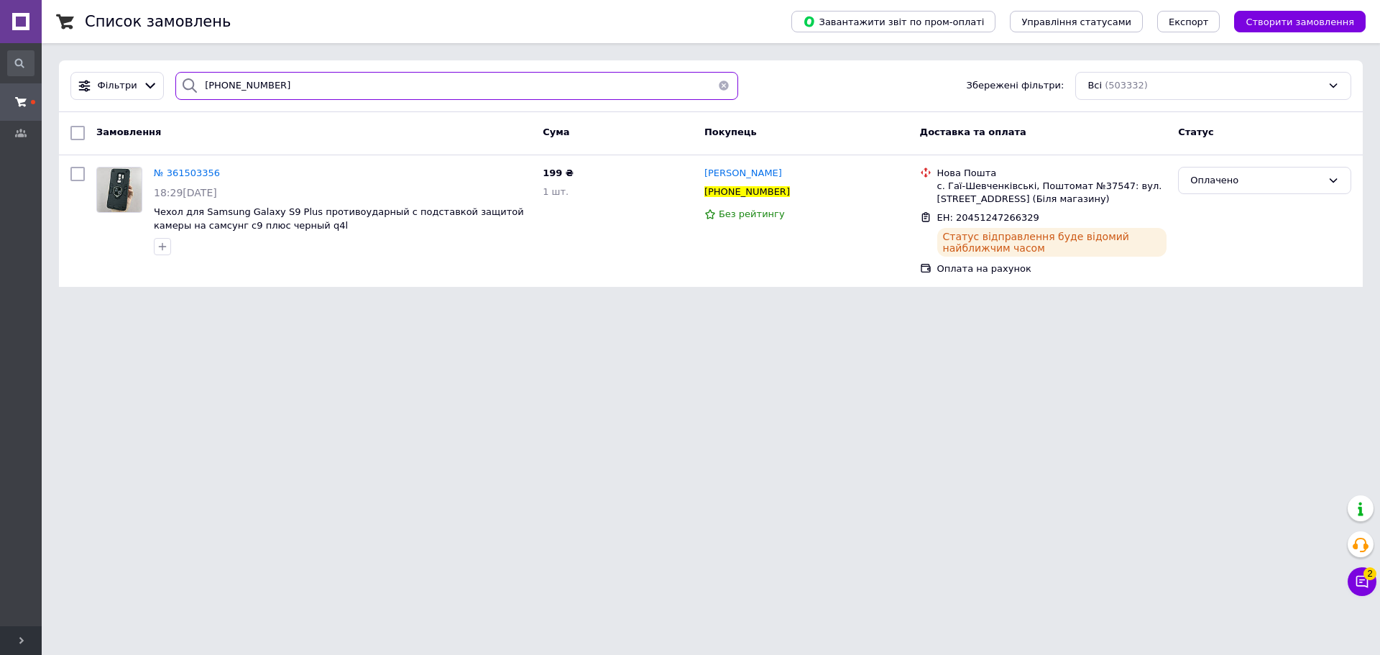
drag, startPoint x: 358, startPoint y: 82, endPoint x: 130, endPoint y: 63, distance: 228.6
click at [0, 37] on div "#One. Аксесуари до смартфонів Ваш ID: 3358874 Сайт #One. Аксесуари до смартфоні…" at bounding box center [690, 152] width 1380 height 304
paste input "94314930"
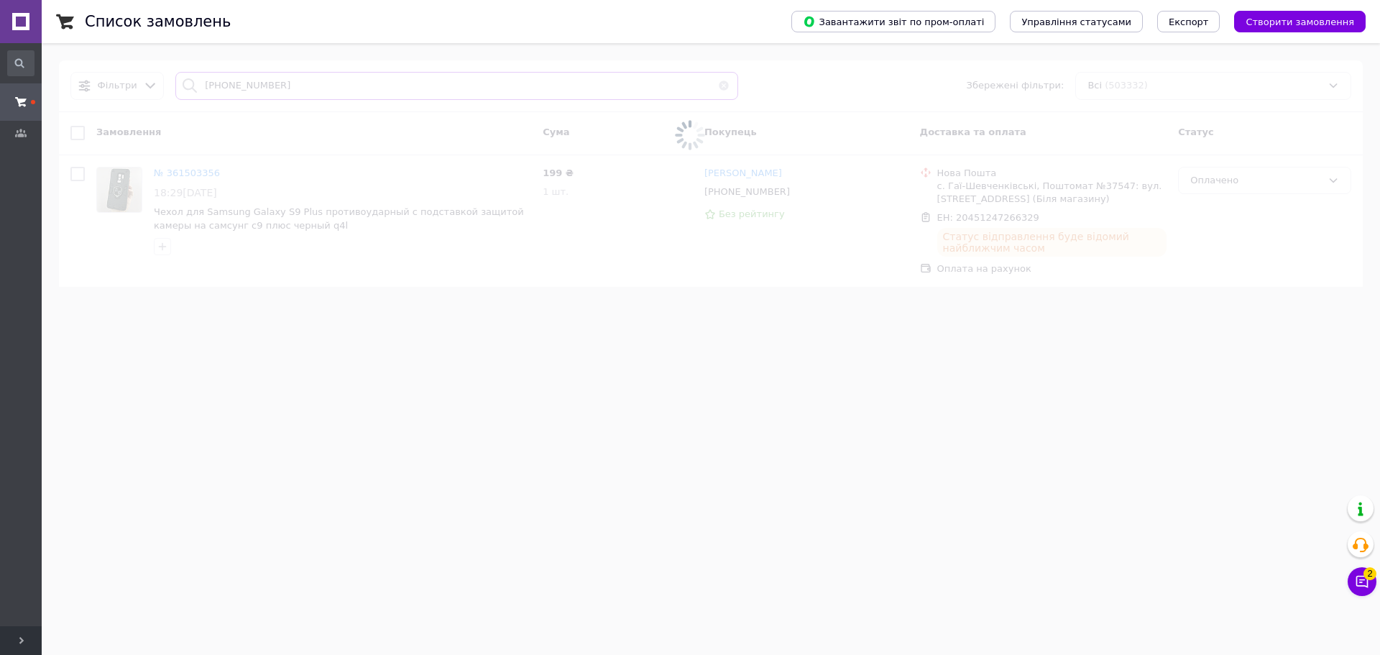
type input "+380994314930"
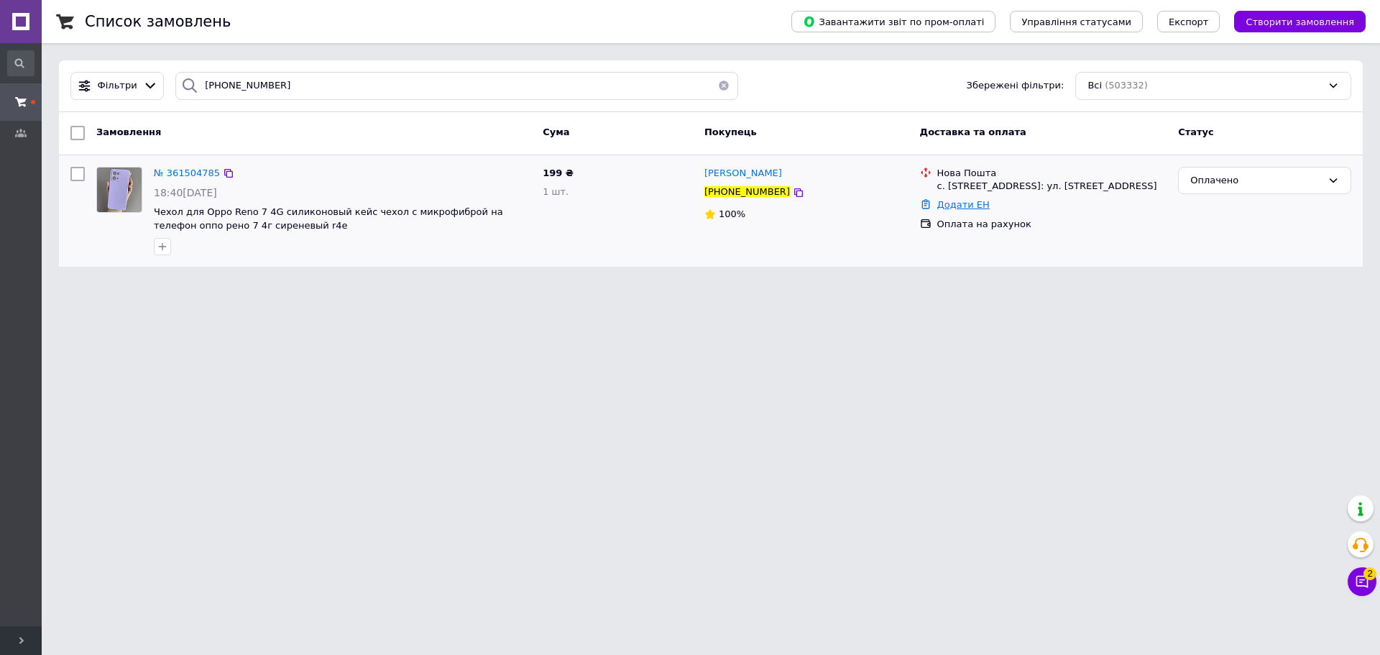
click at [789, 210] on link "Додати ЕН" at bounding box center [963, 204] width 52 height 11
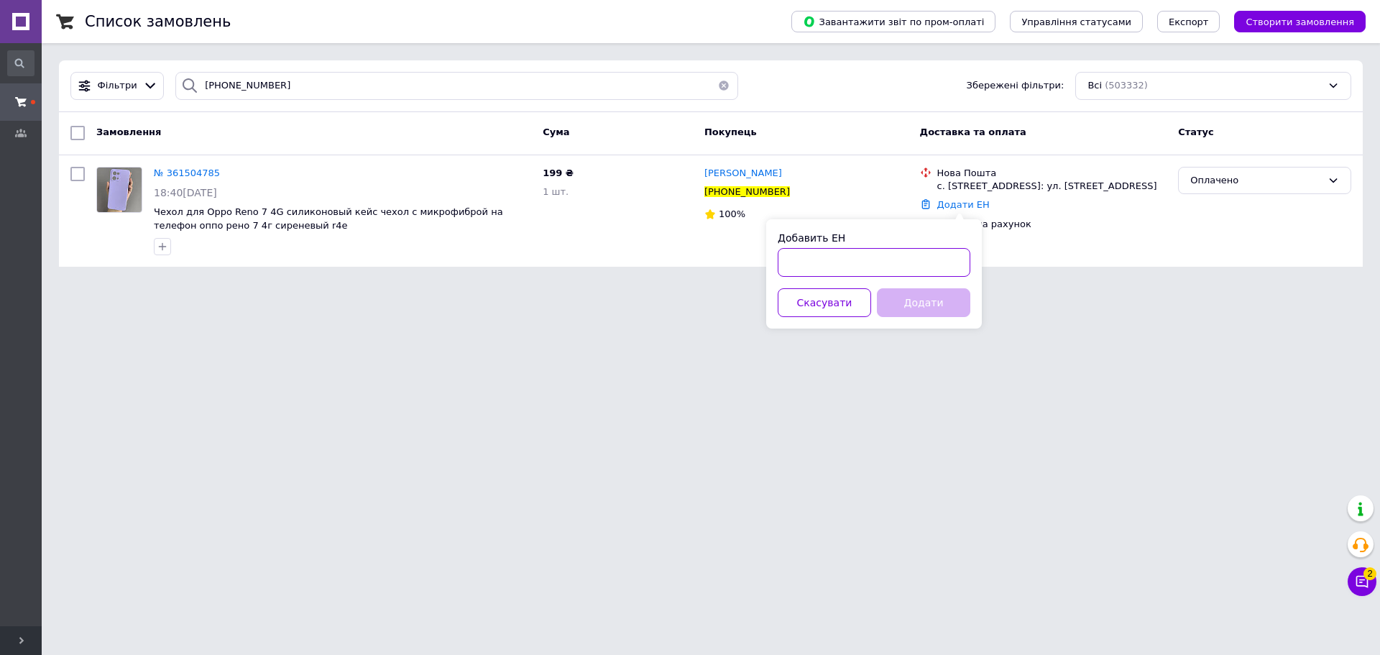
click at [789, 267] on input "Добавить ЕН" at bounding box center [874, 262] width 193 height 29
paste input "20451247267083"
type input "20451247267083"
drag, startPoint x: 931, startPoint y: 300, endPoint x: 499, endPoint y: 194, distance: 444.8
click at [789, 301] on button "Додати" at bounding box center [923, 302] width 93 height 29
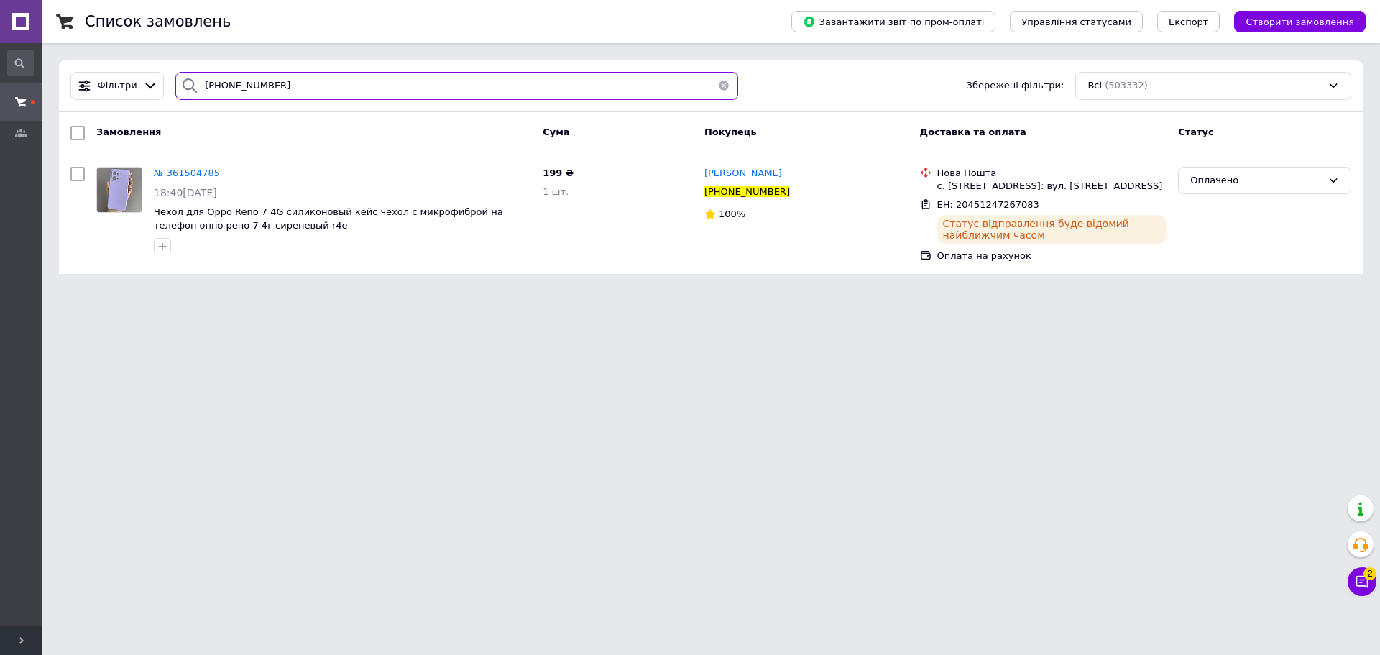
paste input "636486101"
drag, startPoint x: 88, startPoint y: 70, endPoint x: 9, endPoint y: 39, distance: 85.6
click at [0, 31] on div "#One. Аксесуари до смартфонів Ваш ID: 3358874 Сайт #One. Аксесуари до смартфоні…" at bounding box center [690, 145] width 1380 height 291
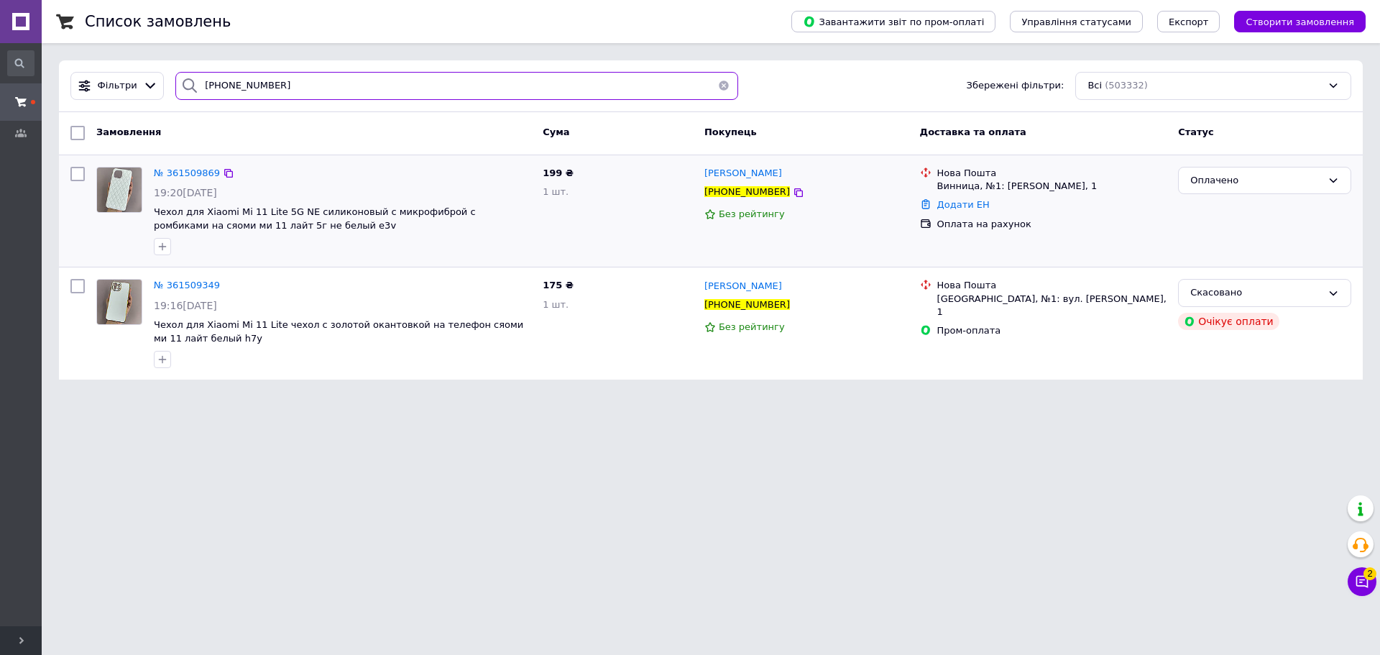
type input "+380636486101"
click at [789, 202] on link "Додати ЕН" at bounding box center [963, 204] width 52 height 11
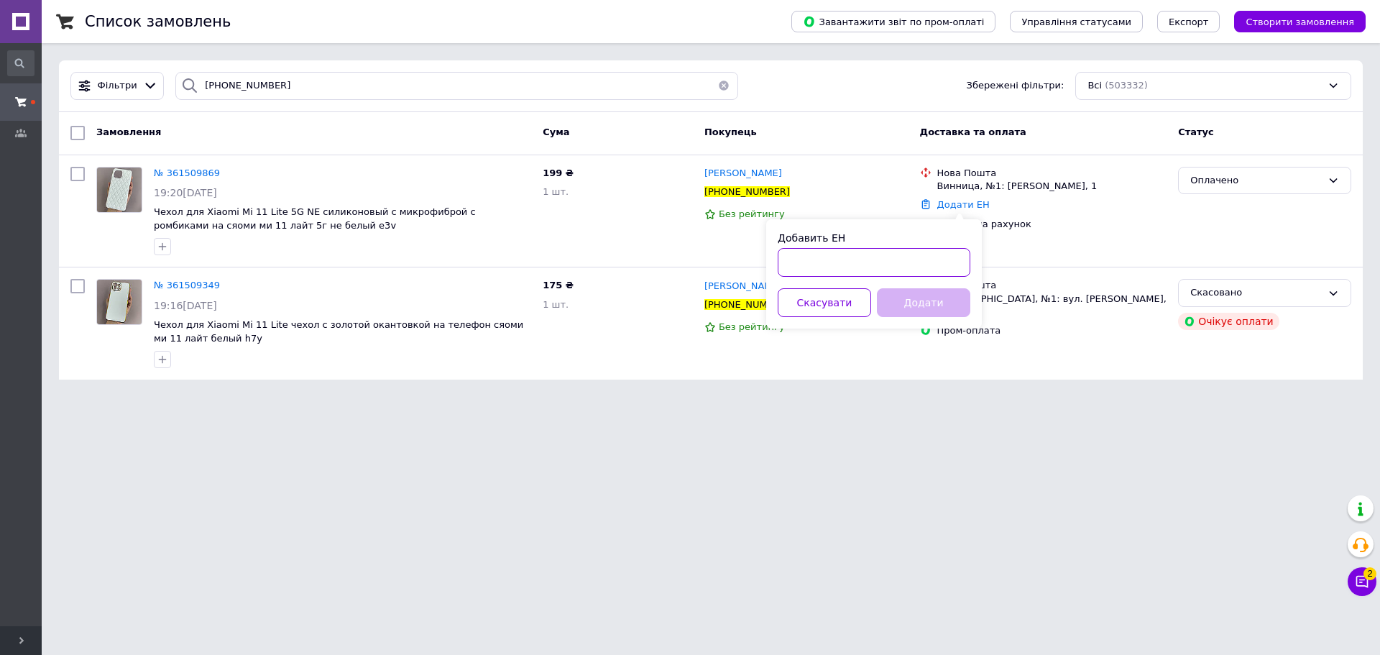
click at [789, 263] on input "Добавить ЕН" at bounding box center [874, 262] width 193 height 29
paste input "20451247268283"
type input "20451247268283"
drag, startPoint x: 942, startPoint y: 299, endPoint x: 811, endPoint y: 283, distance: 132.5
click at [789, 300] on button "Додати" at bounding box center [923, 302] width 93 height 29
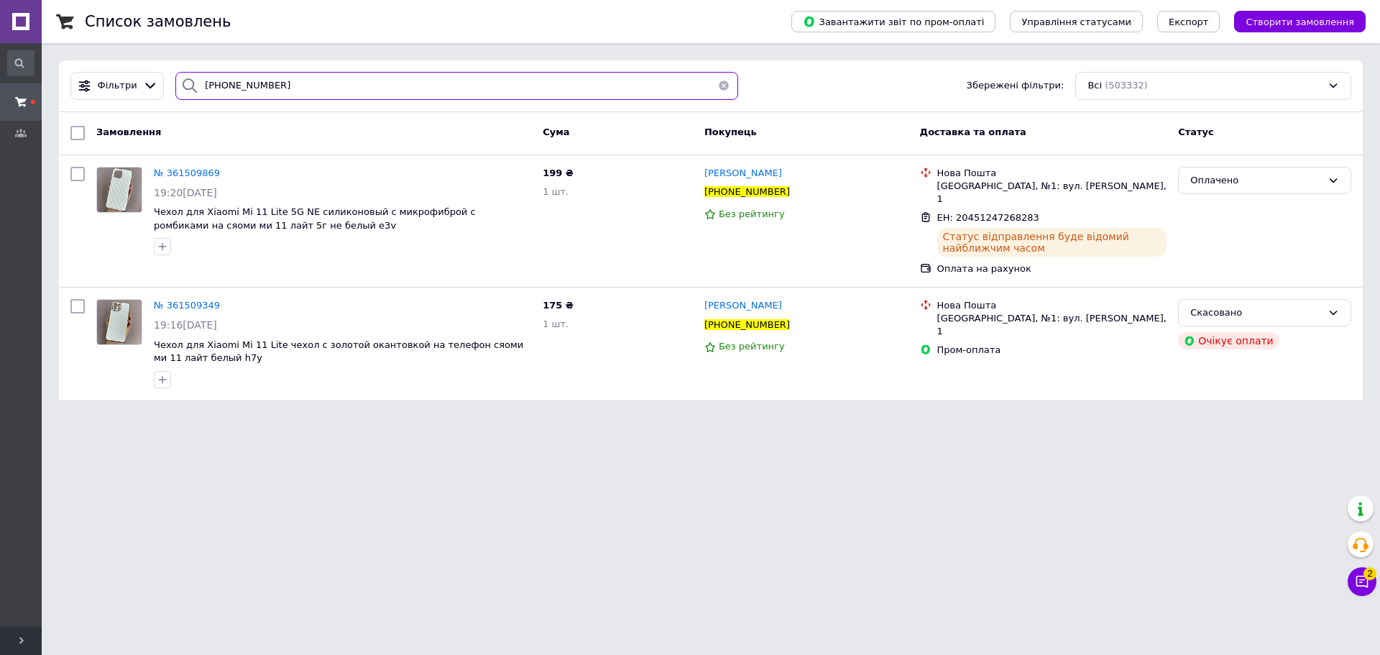
drag, startPoint x: 244, startPoint y: 81, endPoint x: 4, endPoint y: 60, distance: 240.9
click at [0, 62] on div "#One. Аксесуари до смартфонів Ваш ID: 3358874 Сайт #One. Аксесуари до смартфоні…" at bounding box center [690, 208] width 1380 height 417
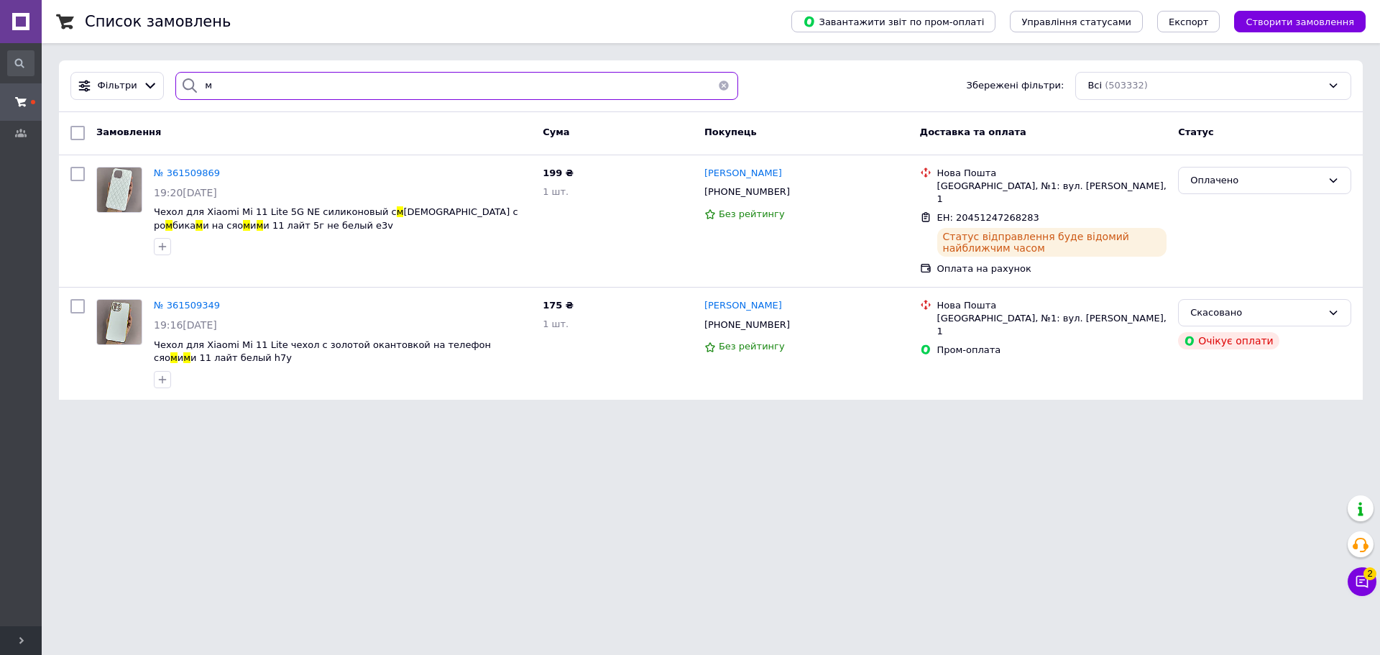
paste input "+380672617621"
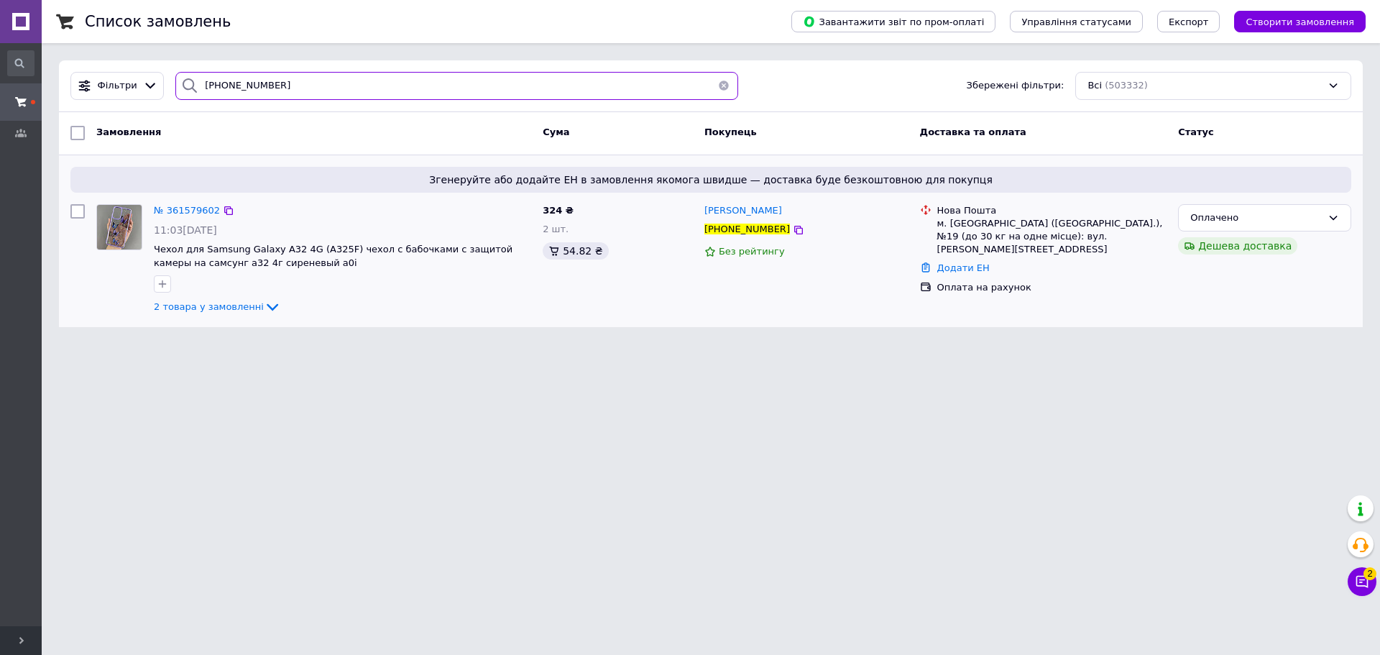
type input "+380672617621"
drag, startPoint x: 955, startPoint y: 249, endPoint x: 964, endPoint y: 267, distance: 19.9
click at [789, 262] on link "Додати ЕН" at bounding box center [963, 267] width 52 height 11
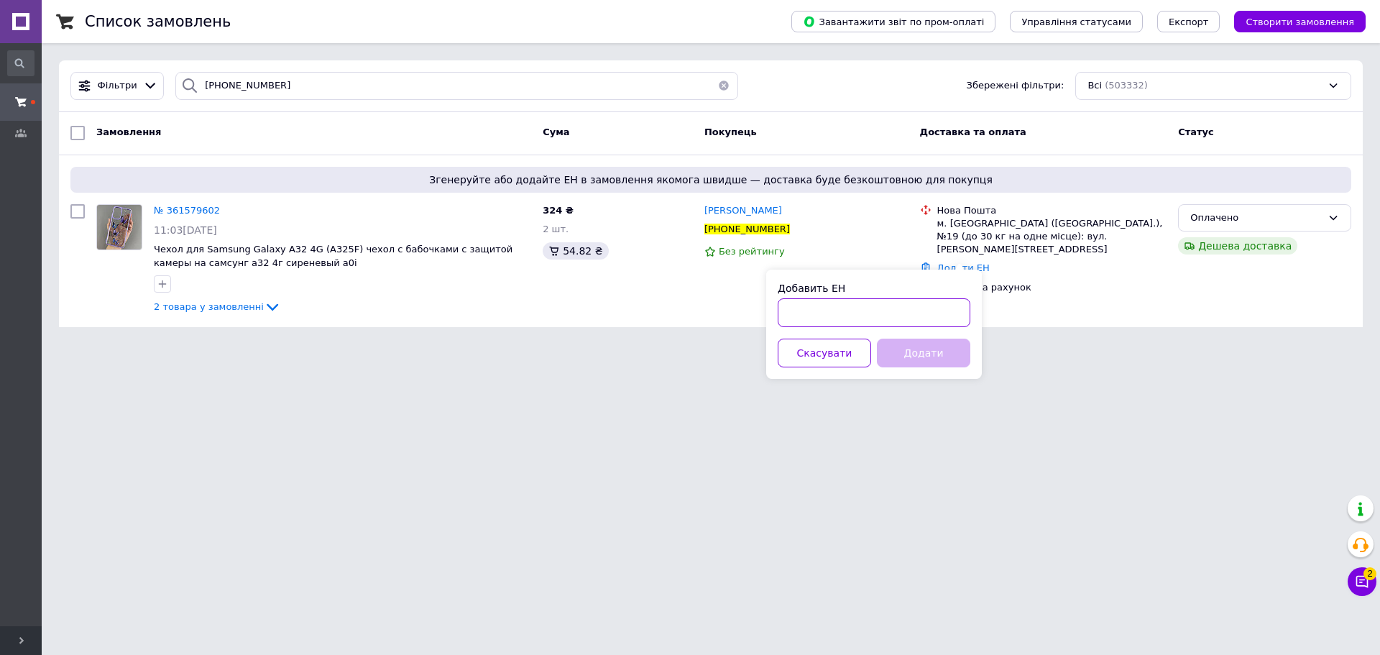
drag, startPoint x: 939, startPoint y: 310, endPoint x: 933, endPoint y: 339, distance: 29.3
click at [789, 313] on input "Добавить ЕН" at bounding box center [874, 312] width 193 height 29
paste input "20451247268875"
type input "20451247268875"
drag, startPoint x: 930, startPoint y: 348, endPoint x: 908, endPoint y: 349, distance: 22.3
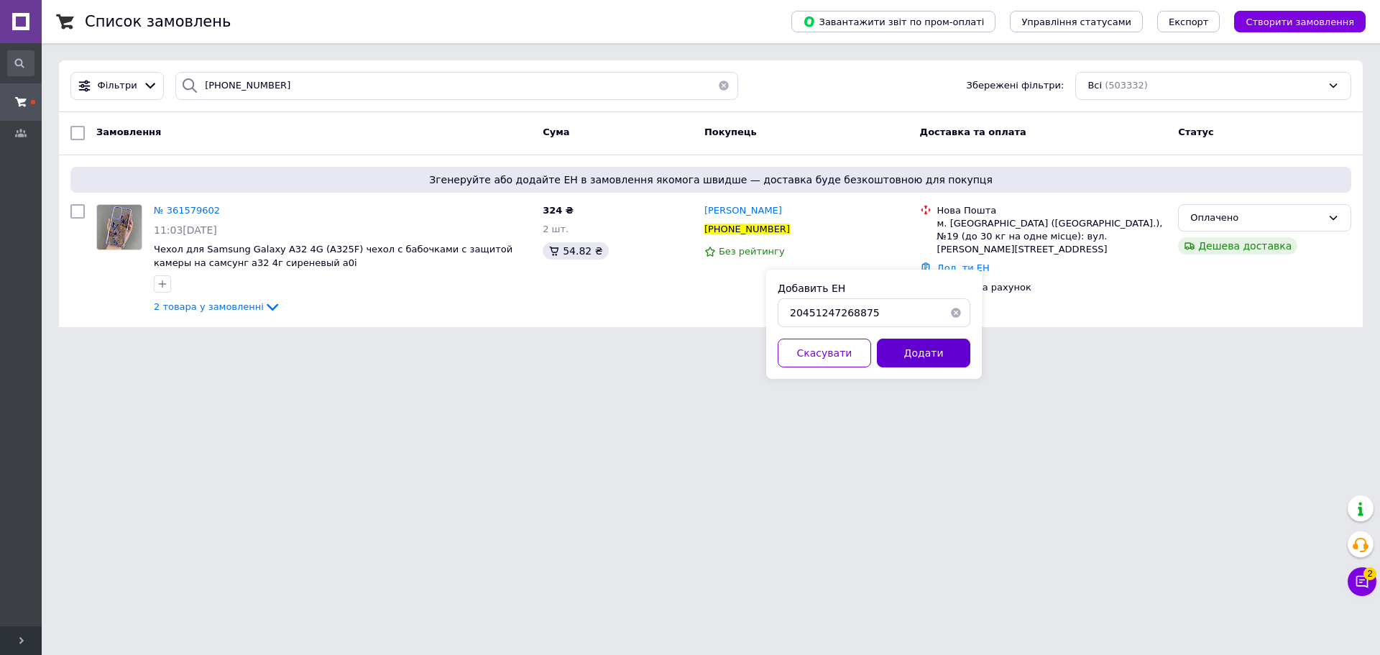
click at [789, 349] on button "Додати" at bounding box center [923, 353] width 93 height 29
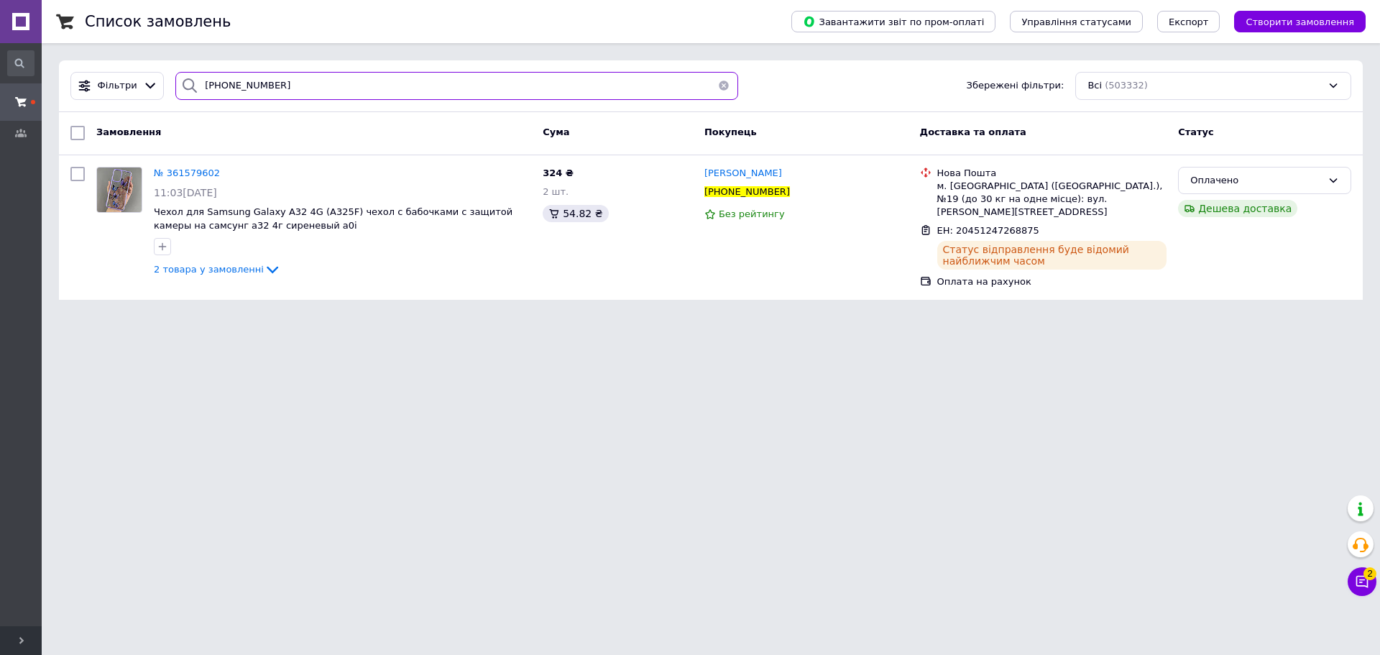
paste input "6830425"
drag, startPoint x: 78, startPoint y: 73, endPoint x: 0, endPoint y: 39, distance: 85.6
click at [0, 39] on div "#One. Аксесуари до смартфонів Ваш ID: 3358874 Сайт #One. Аксесуари до смартфоні…" at bounding box center [690, 158] width 1380 height 317
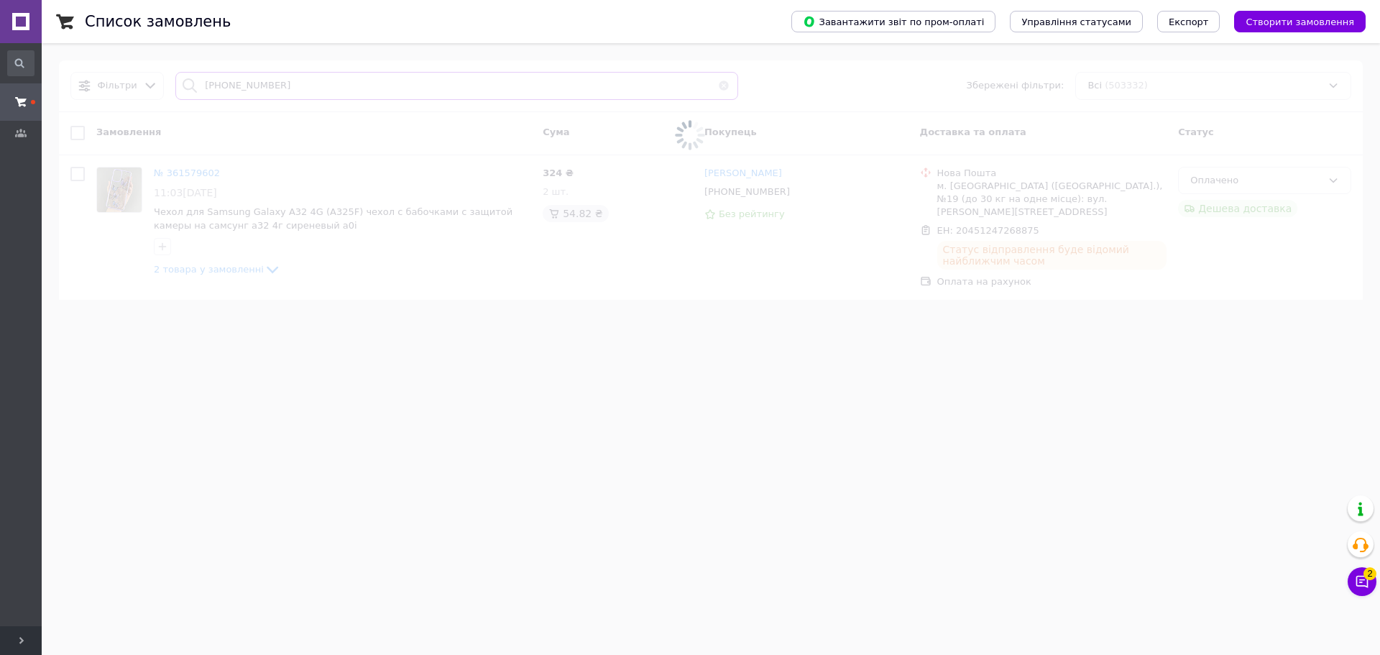
type input "+380668304251"
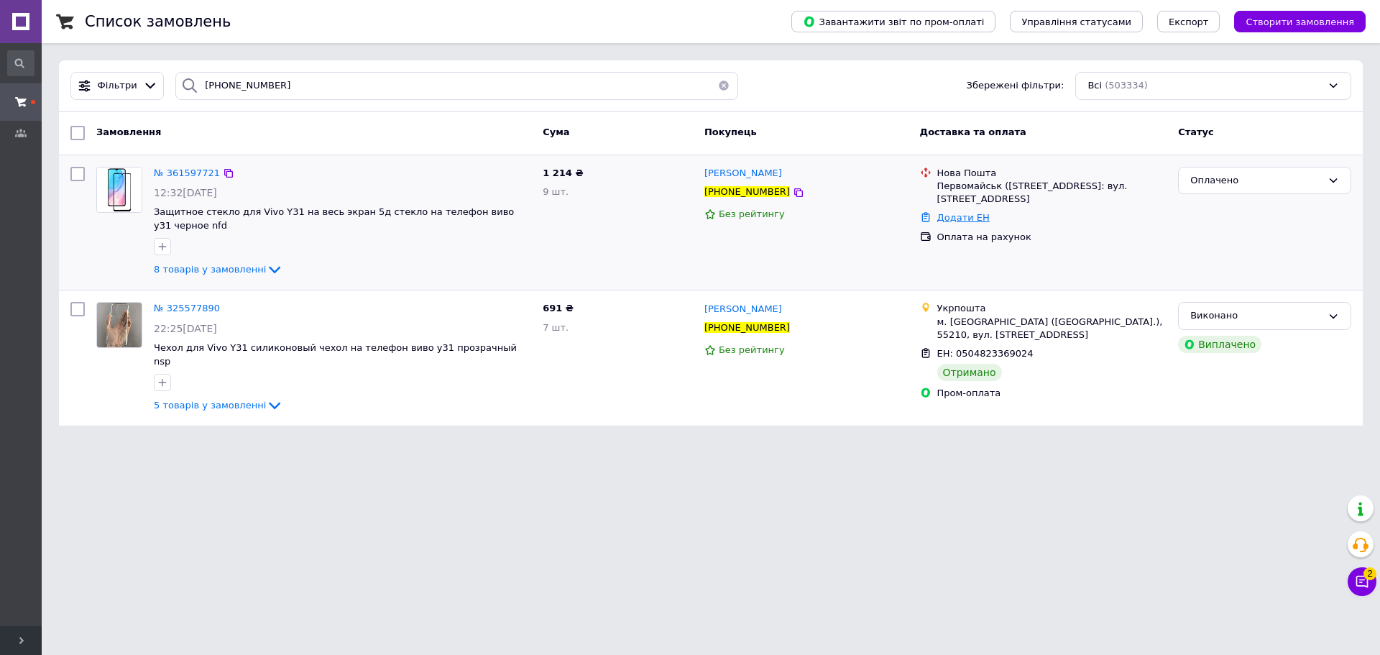
click at [789, 219] on link "Додати ЕН" at bounding box center [963, 217] width 52 height 11
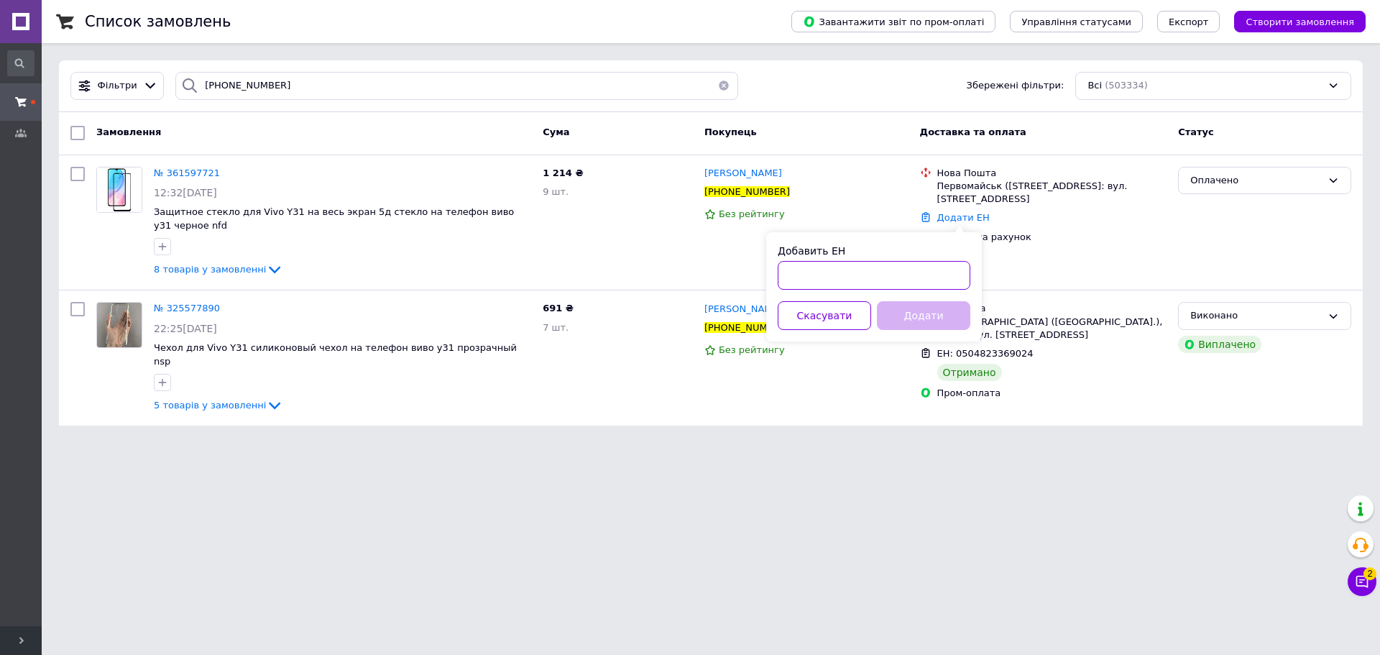
click at [789, 270] on input "Добавить ЕН" at bounding box center [874, 275] width 193 height 29
paste input "20451247269786"
type input "20451247269786"
click at [789, 313] on button "Додати" at bounding box center [923, 315] width 93 height 29
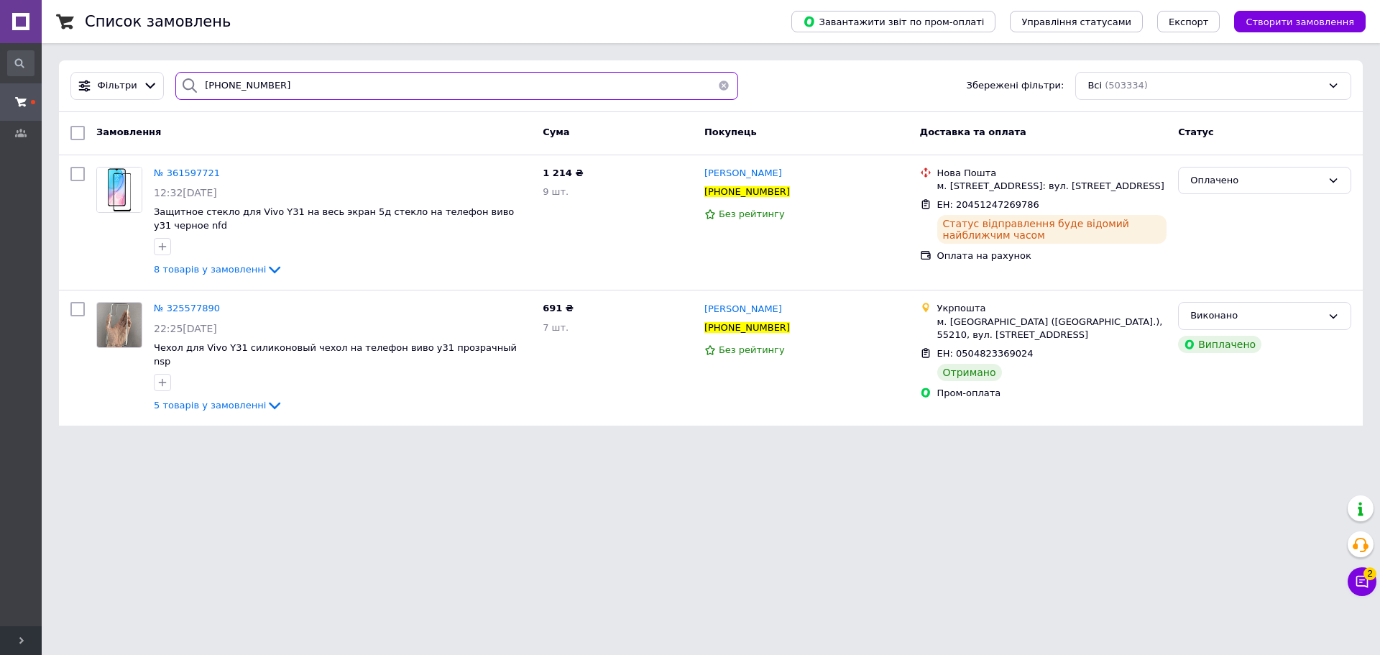
click at [0, 19] on div "#One. Аксесуари до смартфонів Ваш ID: 3358874 Сайт #One. Аксесуари до смартфоні…" at bounding box center [690, 221] width 1380 height 443
paste input "79063013"
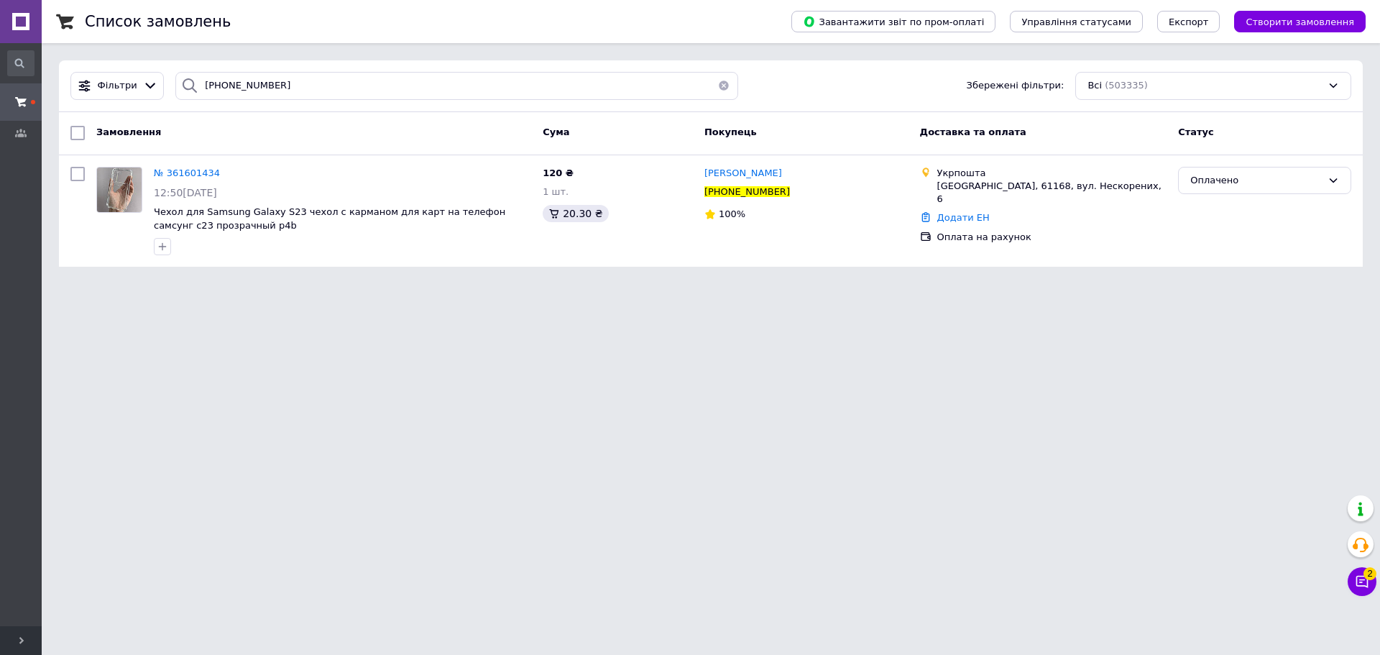
drag, startPoint x: 195, startPoint y: 167, endPoint x: 244, endPoint y: 98, distance: 84.0
drag, startPoint x: 193, startPoint y: 168, endPoint x: 249, endPoint y: 78, distance: 106.9
paste input "Чехол Transparent TPU с бронь углами для Samsung Galaxy S23 прозрачный (Full Сa…"
click at [0, 32] on div "#One. Аксесуари до смартфонів Ваш ID: 3358874 Сайт #One. Аксесуари до смартфоні…" at bounding box center [690, 142] width 1380 height 284
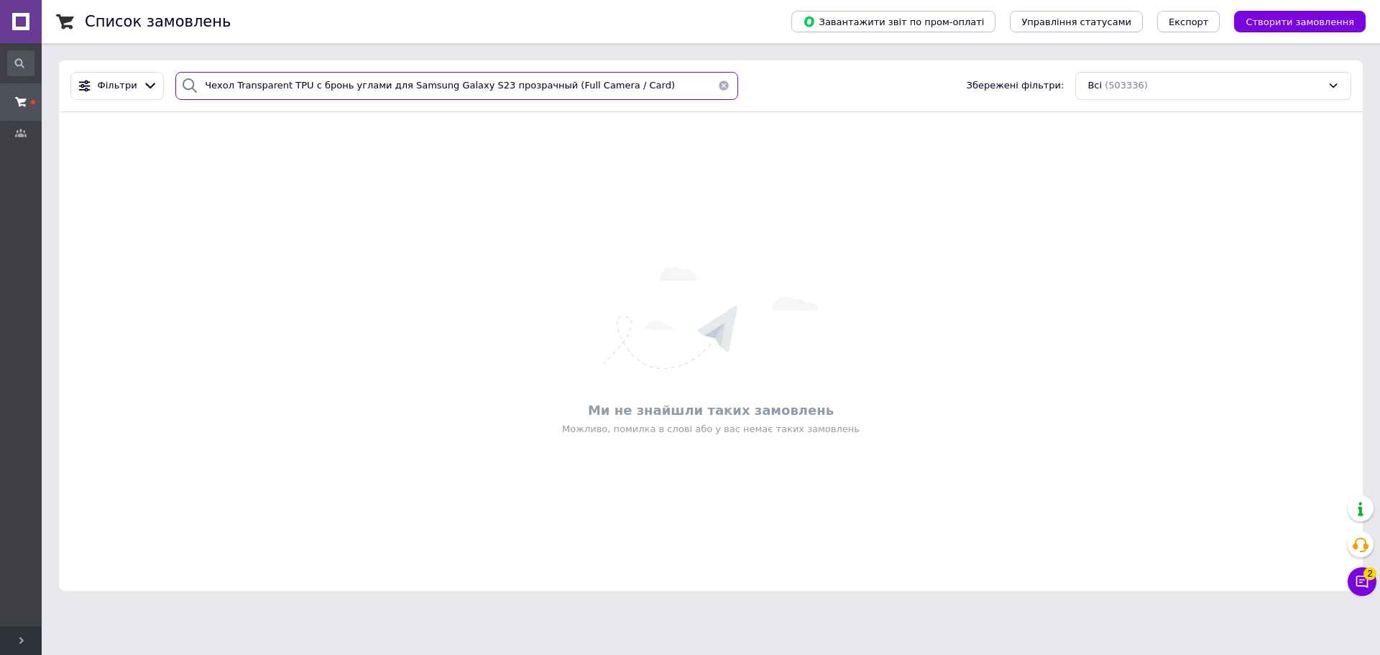
drag, startPoint x: 589, startPoint y: 88, endPoint x: 37, endPoint y: 19, distance: 556.4
click at [0, 19] on div "#One. Аксесуари до смартфонів Ваш ID: 3358874 Сайт #One. Аксесуари до смартфоні…" at bounding box center [690, 304] width 1380 height 608
paste input "361611913"
type input "361611913"
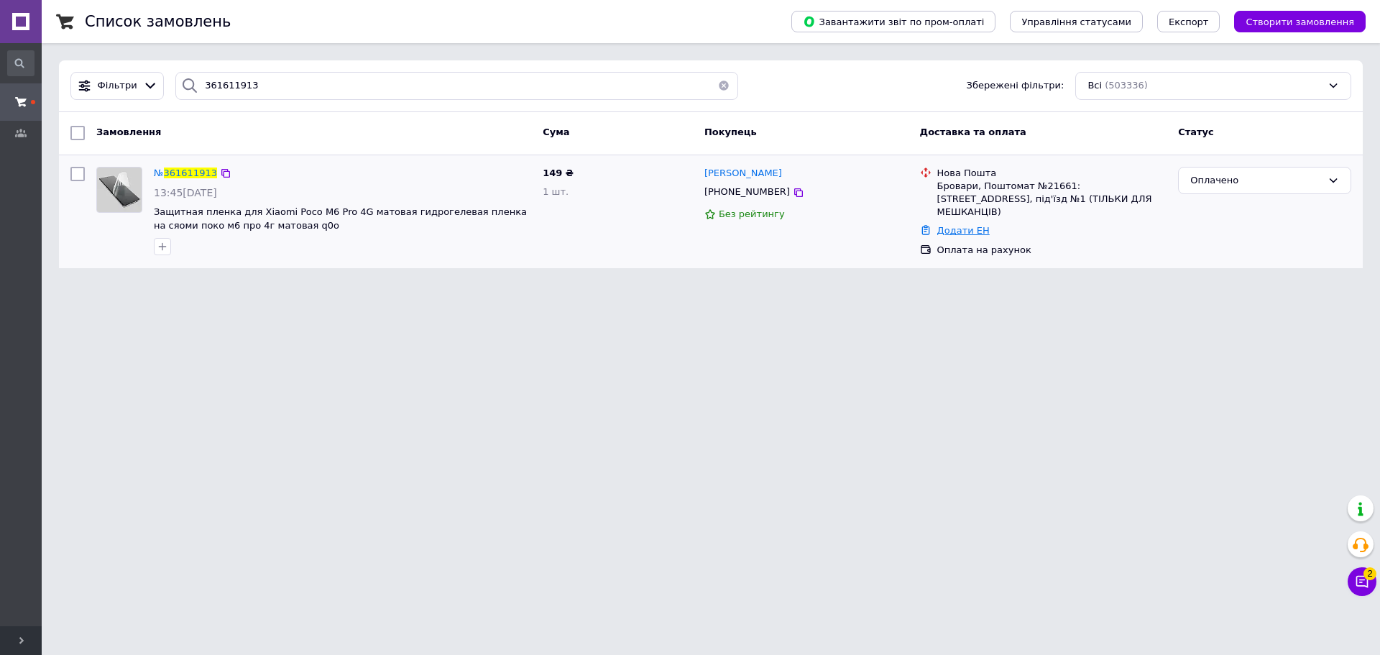
click at [789, 225] on link "Додати ЕН" at bounding box center [963, 230] width 52 height 11
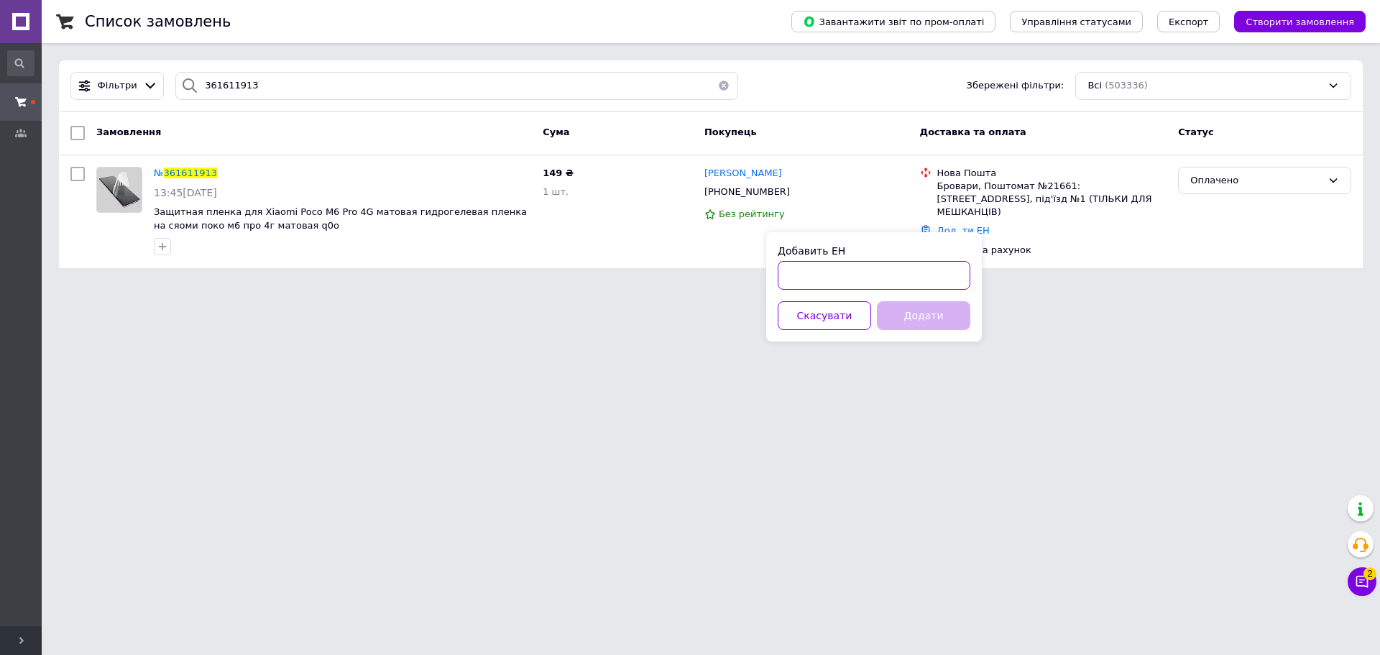
drag, startPoint x: 937, startPoint y: 271, endPoint x: 940, endPoint y: 278, distance: 7.5
click at [789, 278] on input "Добавить ЕН" at bounding box center [874, 275] width 193 height 29
paste input "20451247273161"
type input "20451247273161"
drag, startPoint x: 942, startPoint y: 320, endPoint x: 764, endPoint y: 304, distance: 178.3
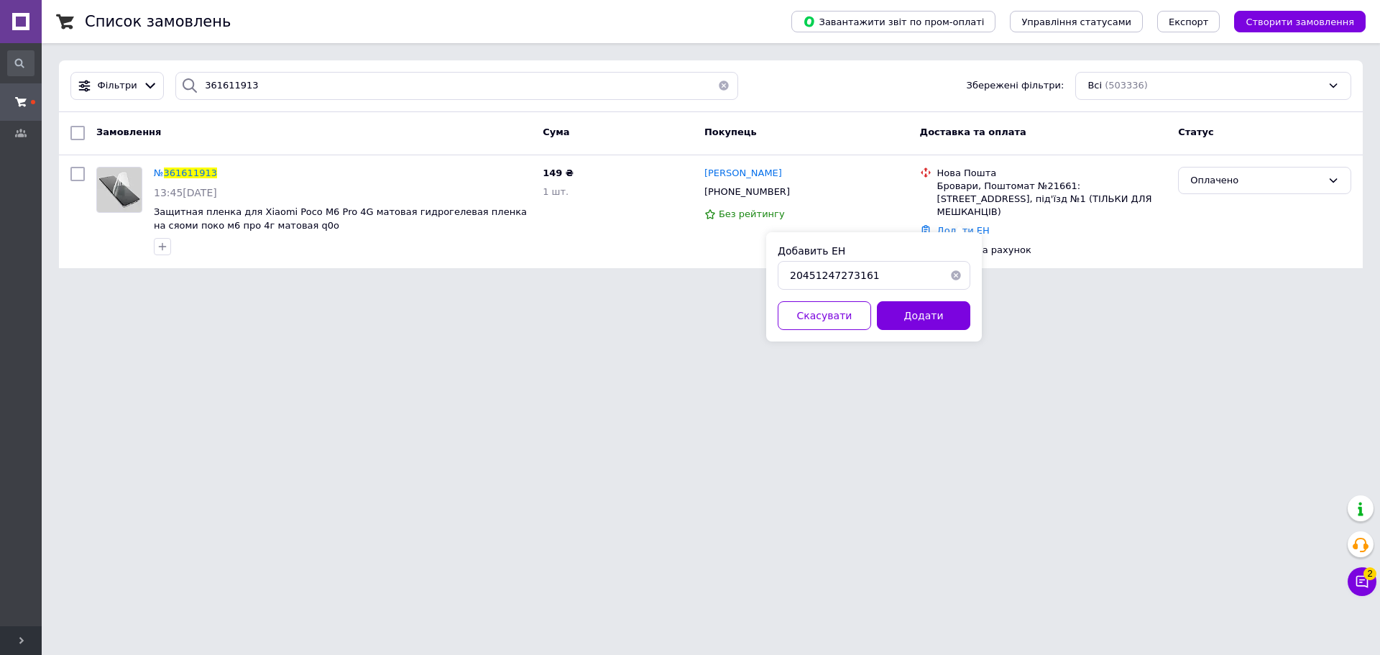
click at [789, 321] on button "Додати" at bounding box center [923, 315] width 93 height 29
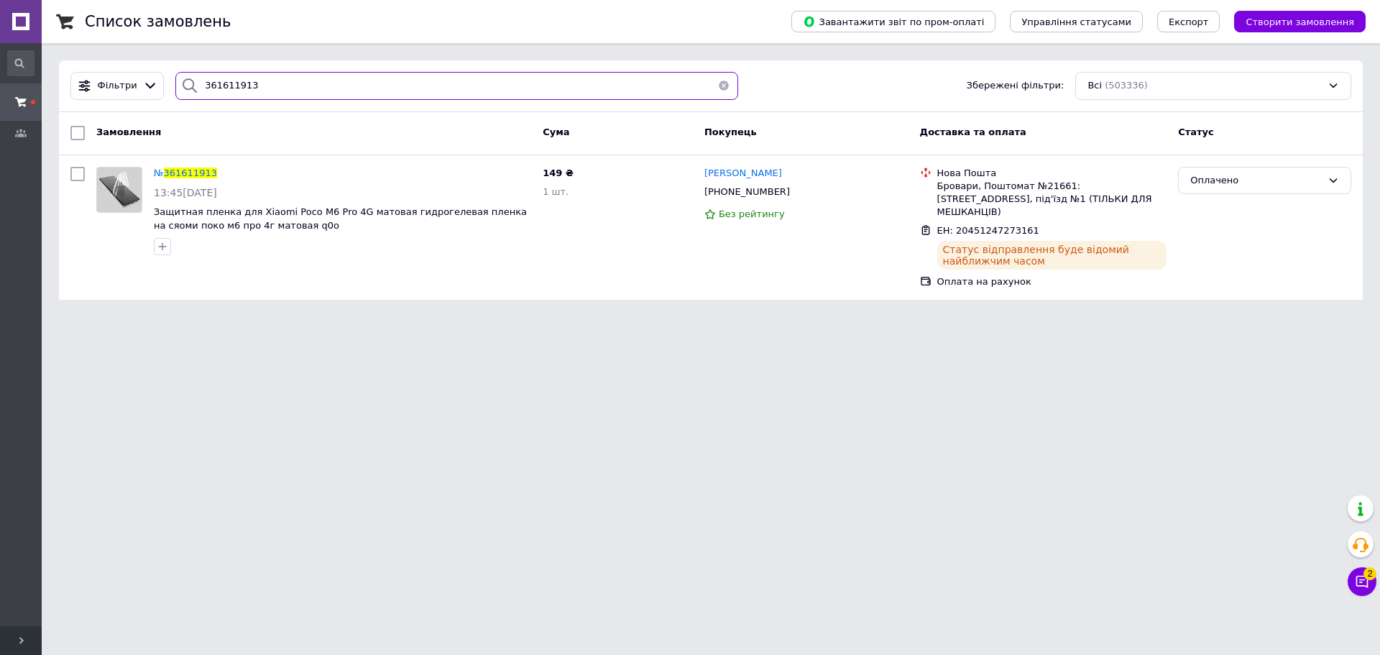
drag, startPoint x: 315, startPoint y: 85, endPoint x: 2, endPoint y: 32, distance: 317.1
click at [0, 35] on div "#One. Аксесуари до смартфонів Ваш ID: 3358874 Сайт #One. Аксесуари до смартфоні…" at bounding box center [690, 158] width 1380 height 317
paste input "+380989404100"
type input "+380989404100"
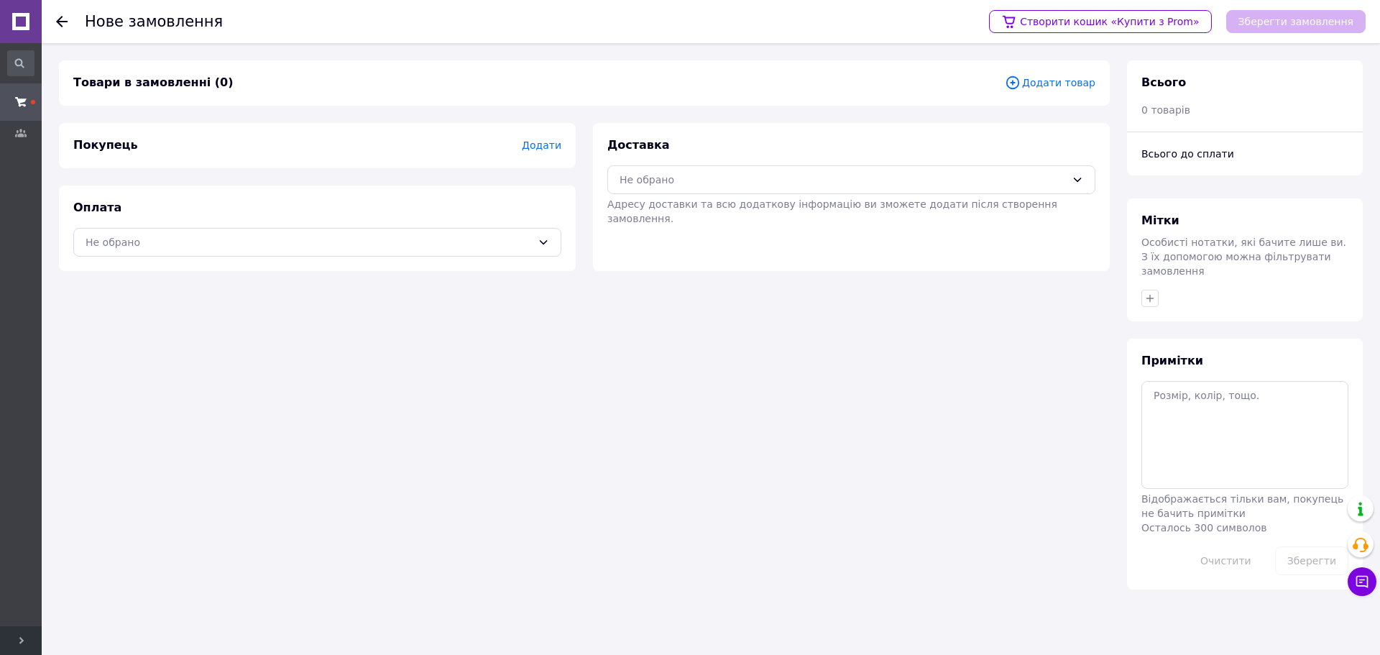
click at [1066, 86] on span "Додати товар" at bounding box center [1050, 83] width 91 height 16
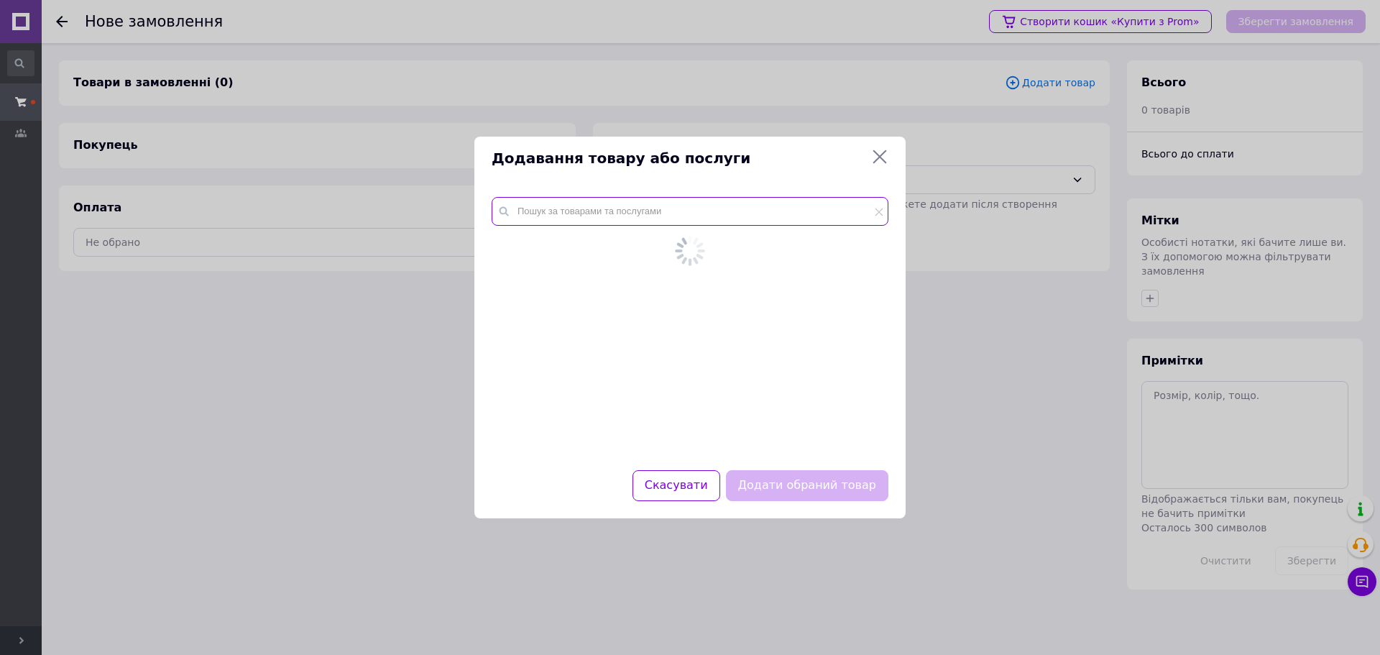
click at [668, 217] on input "text" at bounding box center [690, 211] width 397 height 29
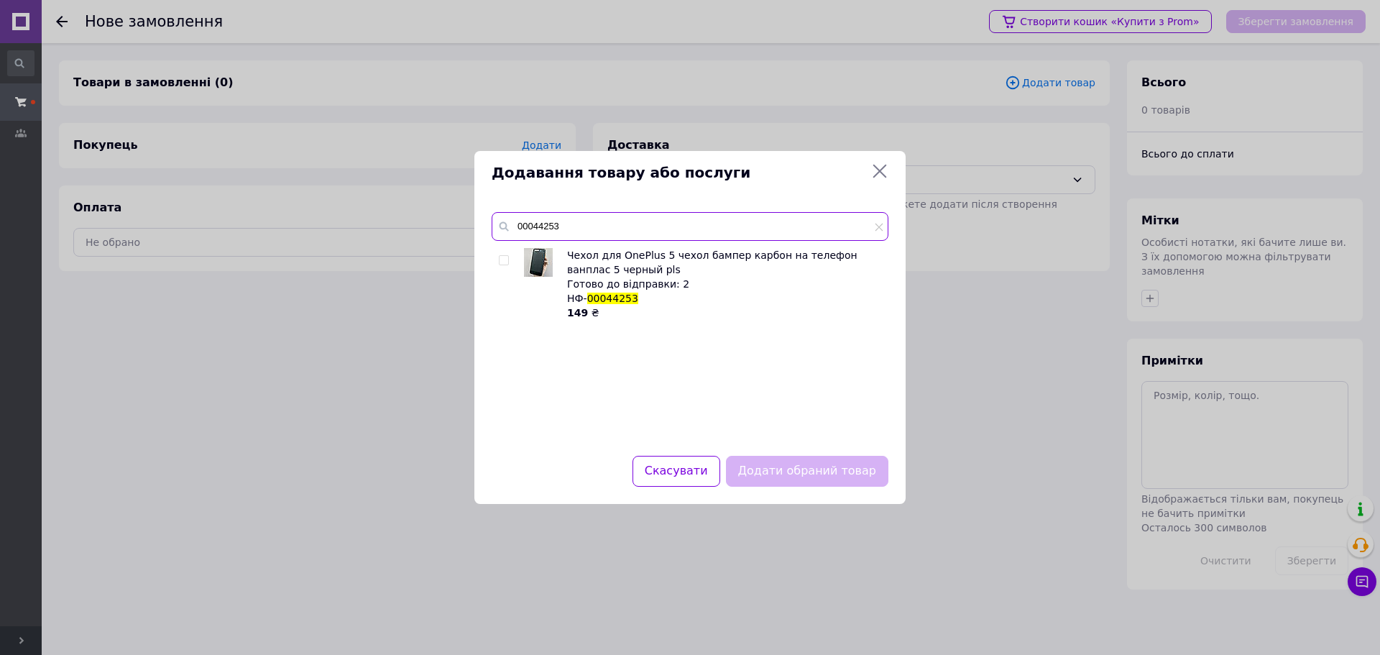
type input "00044253"
click at [503, 261] on input "checkbox" at bounding box center [503, 260] width 9 height 9
checkbox input "true"
click at [809, 470] on button "Додати обраний товар" at bounding box center [807, 471] width 162 height 31
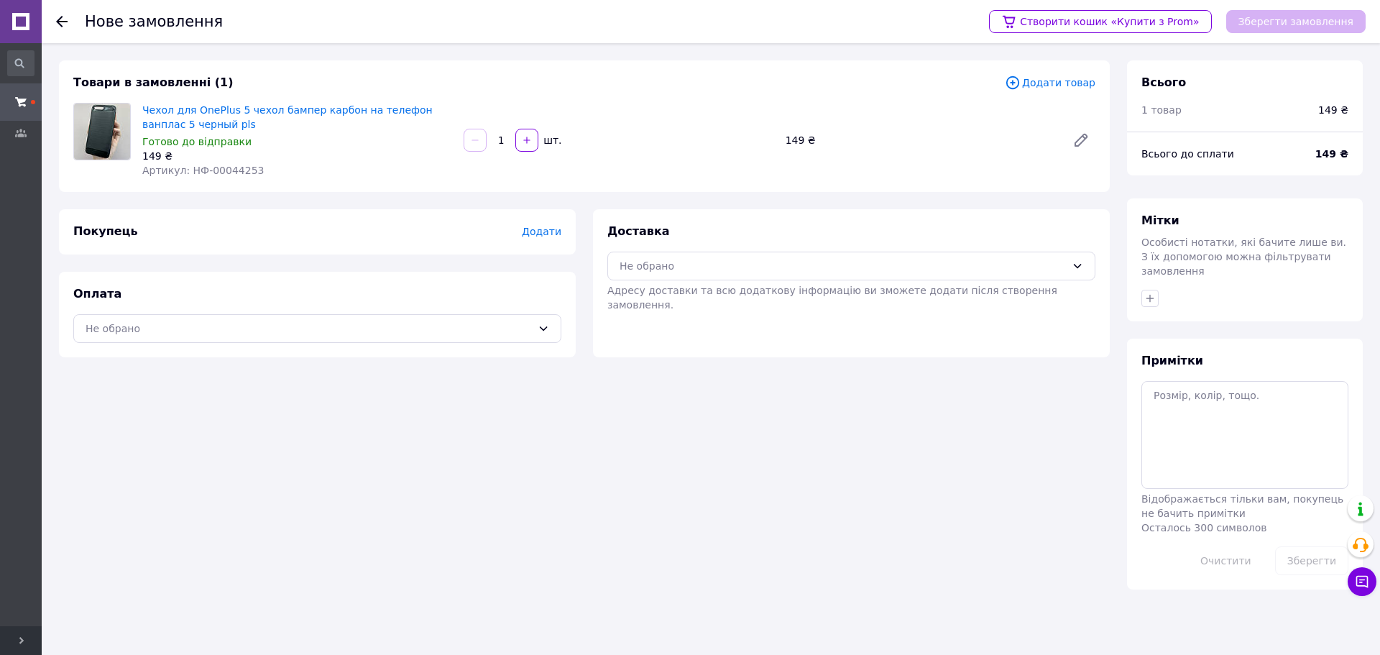
click at [541, 229] on span "Додати" at bounding box center [542, 232] width 40 height 12
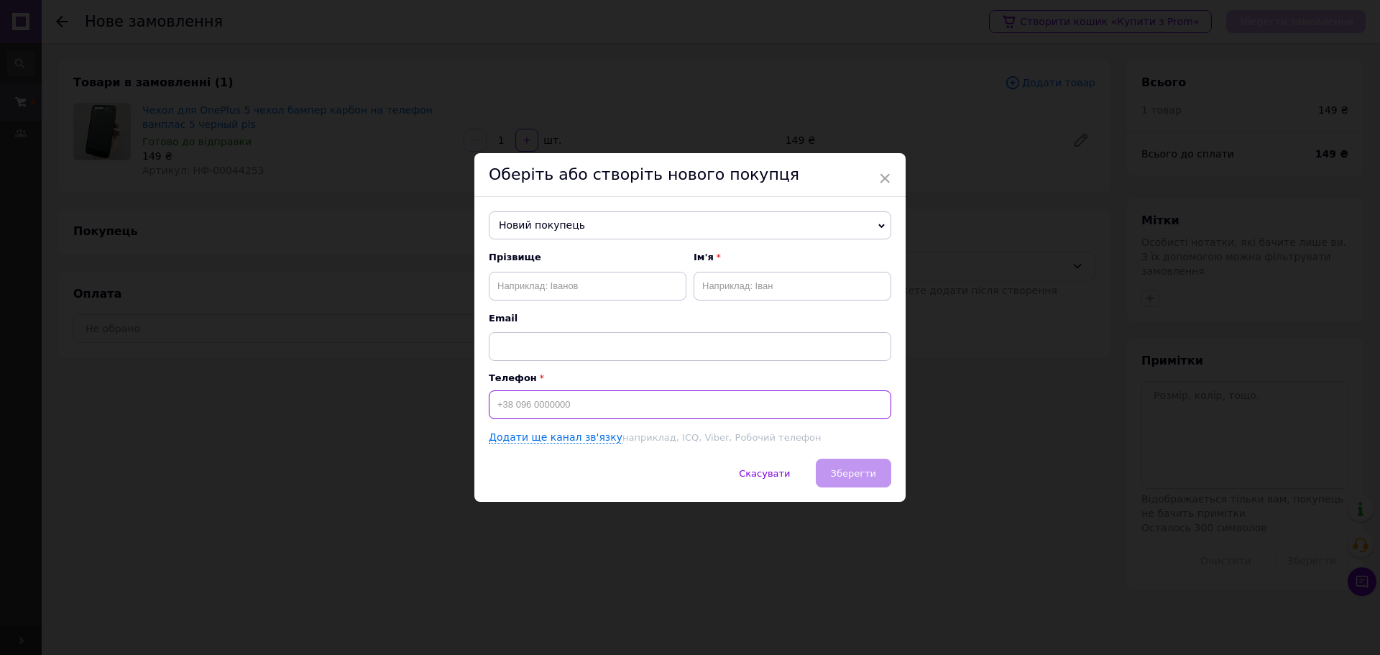
click at [577, 403] on input at bounding box center [690, 404] width 403 height 29
paste input "+380638457228"
type input "+380638457228"
click at [552, 285] on input "text" at bounding box center [588, 286] width 198 height 29
click at [583, 213] on span "Новий покупець" at bounding box center [690, 225] width 403 height 29
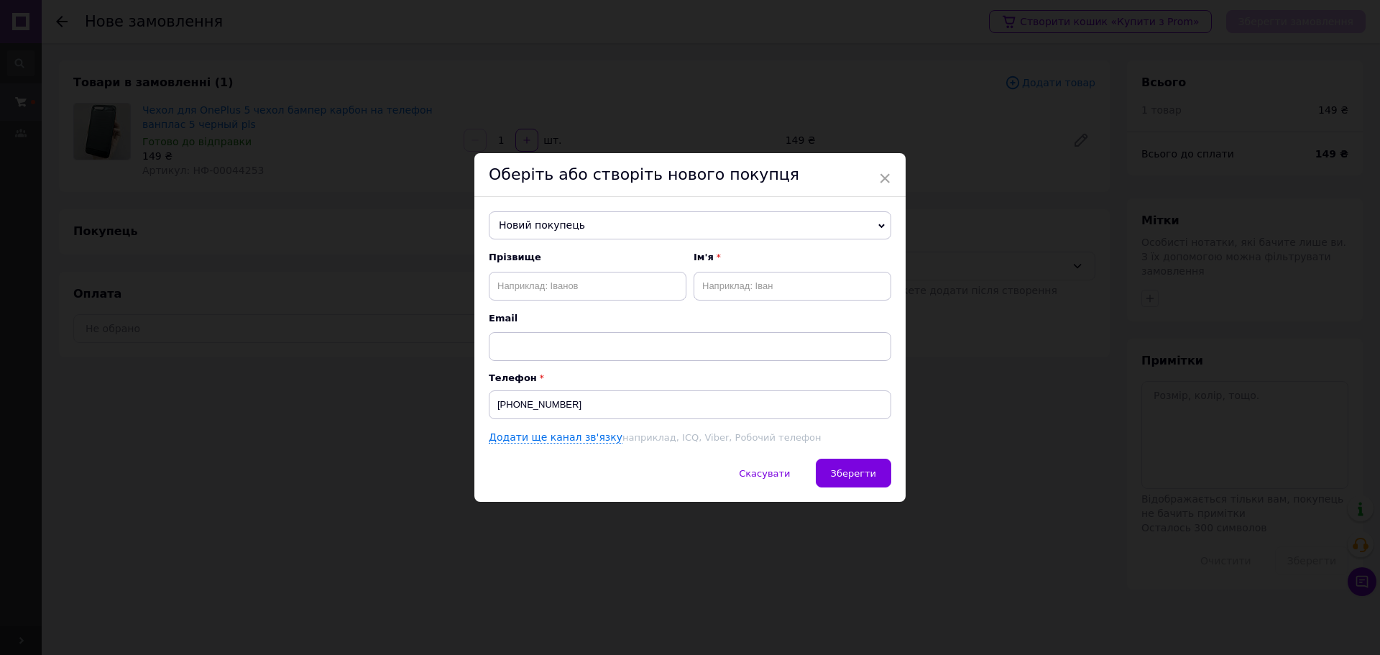
paste input "+380638457228"
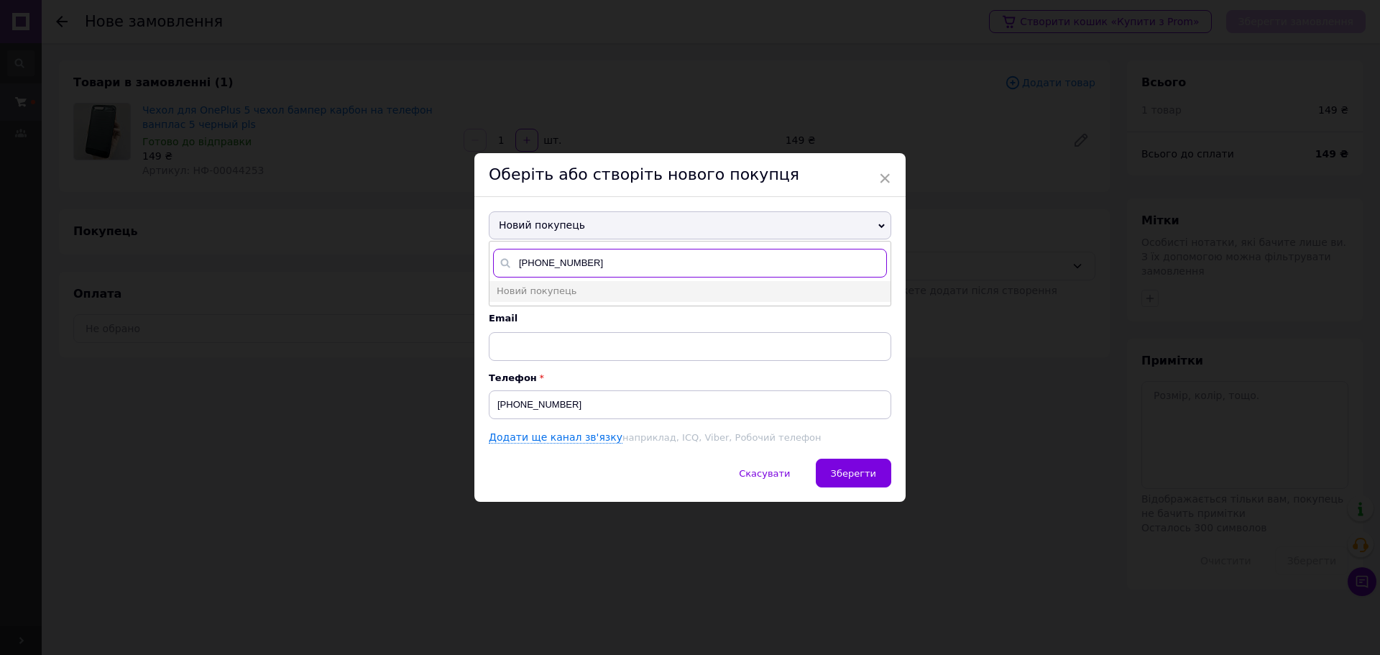
type input "+380638457228"
click at [485, 244] on div "Новий покупець +380638457228 Новий покупець Прізвище Ім'я Email Телефон +380638…" at bounding box center [689, 328] width 431 height 262
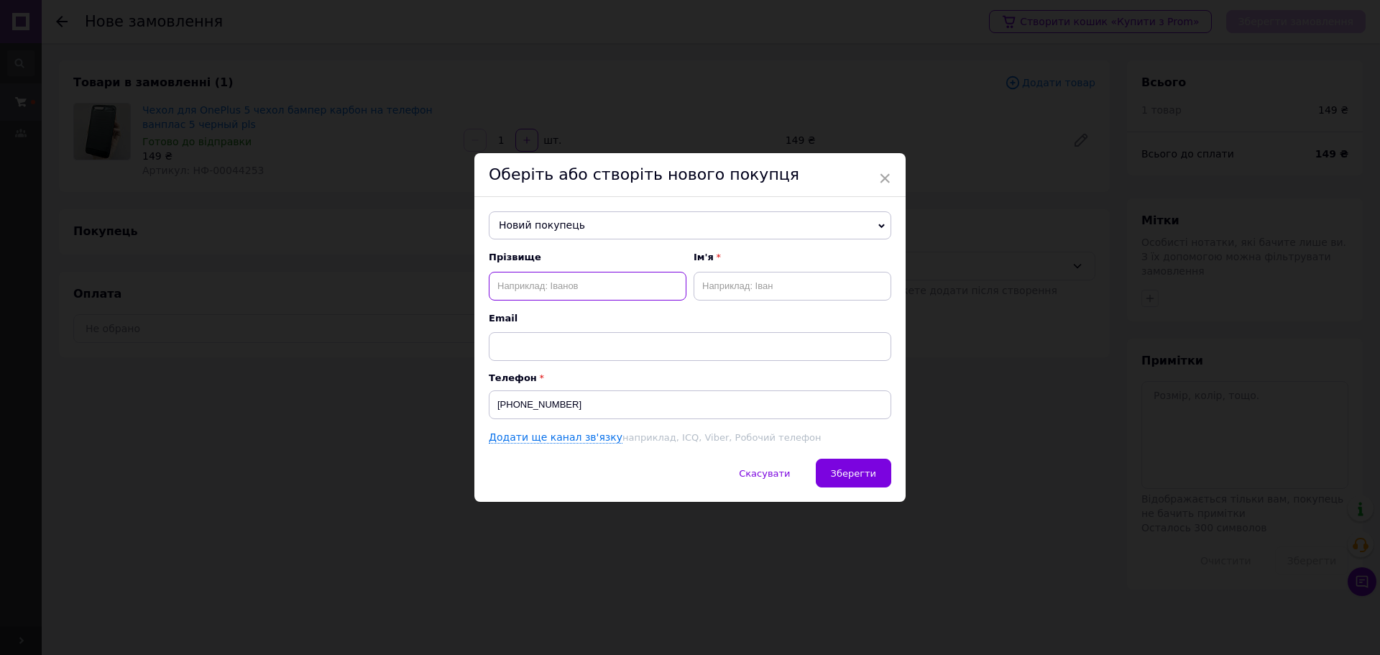
click at [522, 290] on input "text" at bounding box center [588, 286] width 198 height 29
click at [529, 288] on input "Лі" at bounding box center [588, 286] width 198 height 29
type input "Ліщенко"
type input "Марія"
drag, startPoint x: 860, startPoint y: 477, endPoint x: 850, endPoint y: 474, distance: 10.5
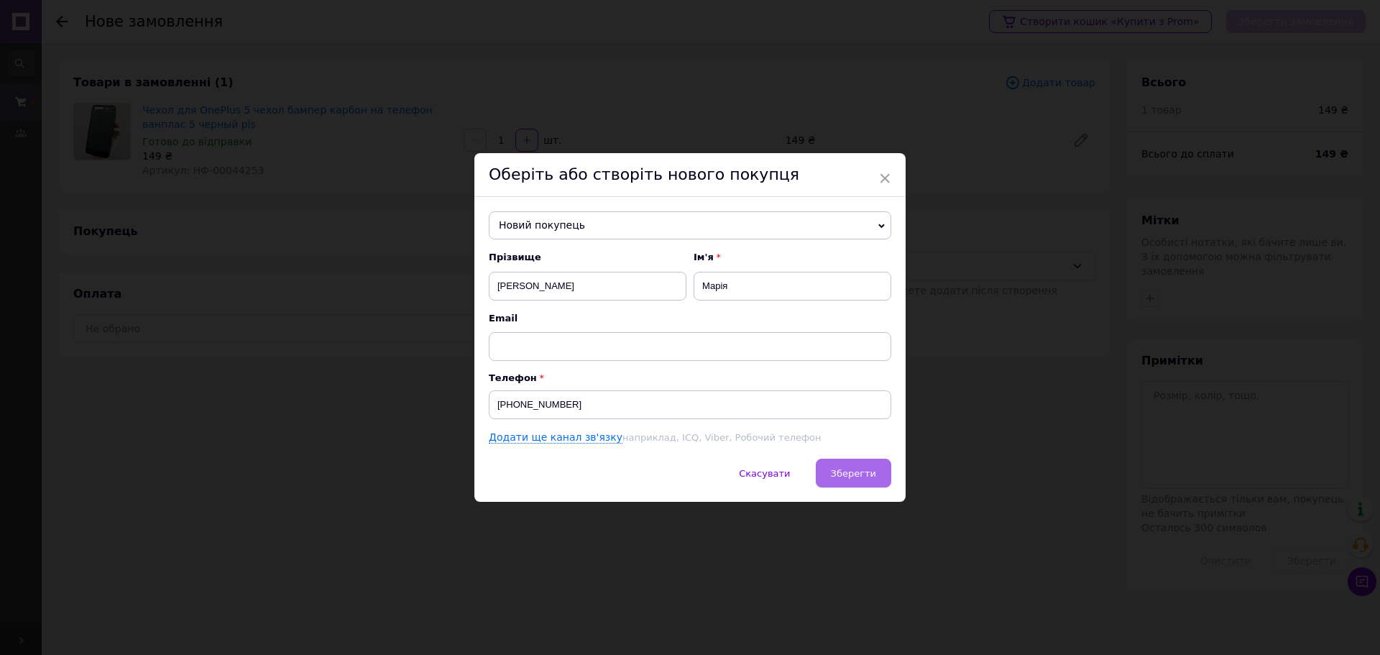
click at [858, 477] on span "Зберегти" at bounding box center [853, 473] width 45 height 11
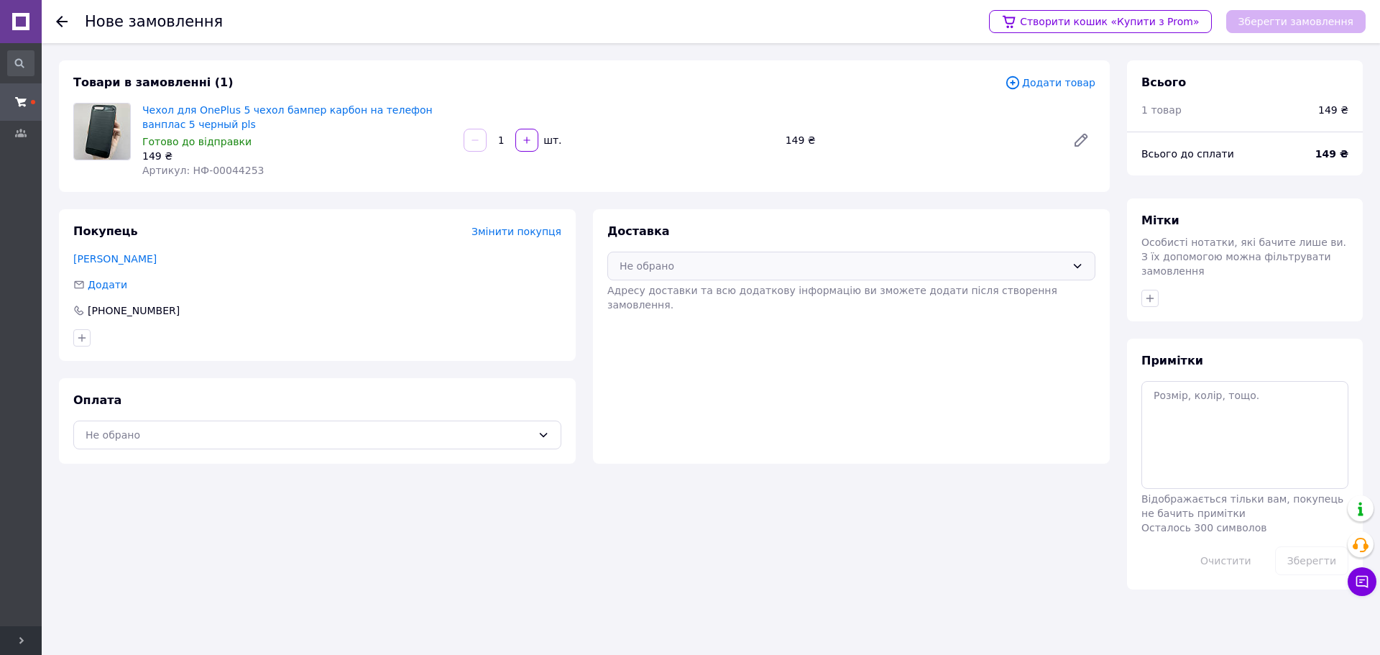
click at [692, 275] on div "Не обрано" at bounding box center [851, 266] width 488 height 29
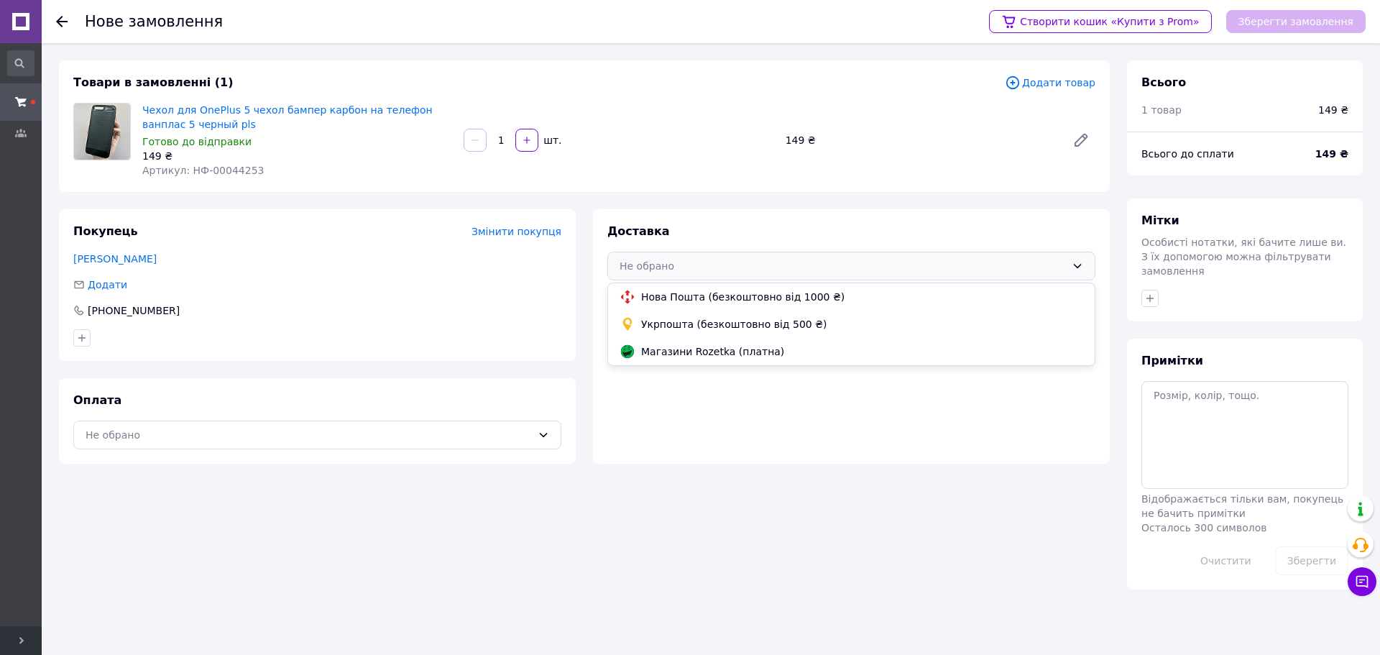
drag, startPoint x: 666, startPoint y: 319, endPoint x: 541, endPoint y: 390, distance: 144.2
click at [666, 320] on span "Укрпошта (безкоштовно від 500 ₴)" at bounding box center [862, 324] width 442 height 14
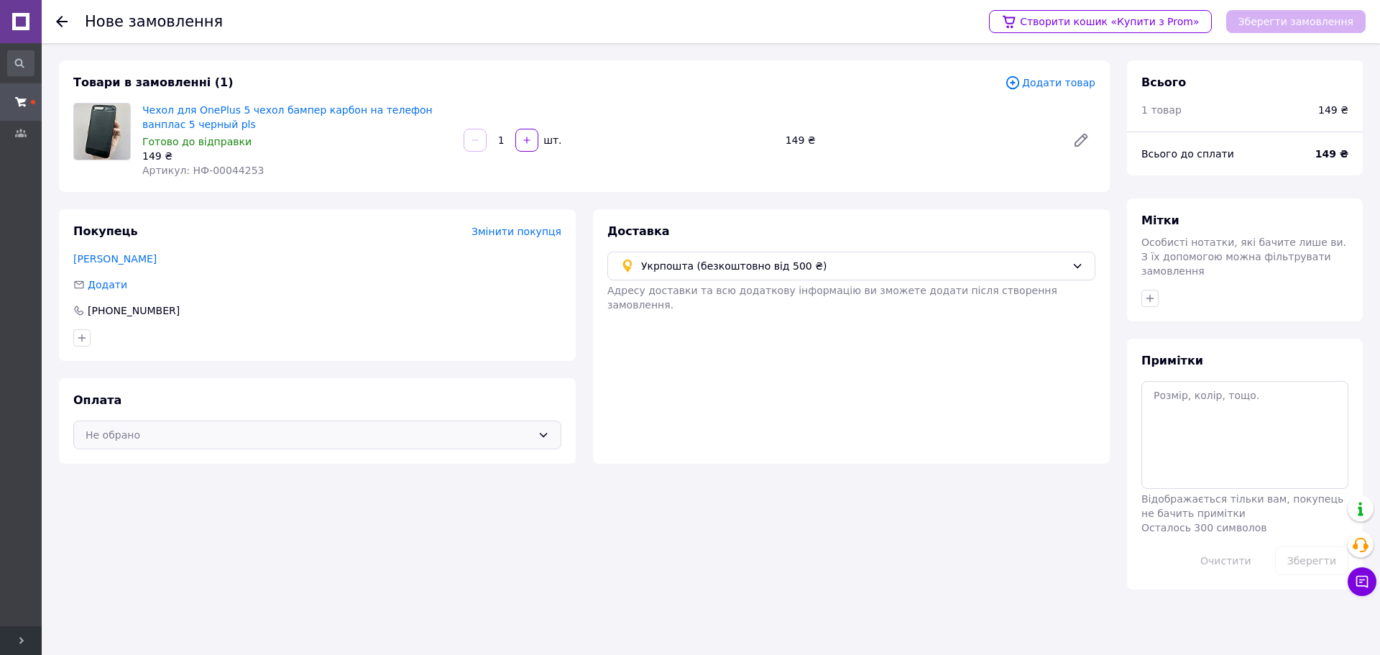
drag, startPoint x: 453, startPoint y: 437, endPoint x: 424, endPoint y: 437, distance: 28.8
click at [451, 436] on div "Не обрано" at bounding box center [309, 435] width 446 height 16
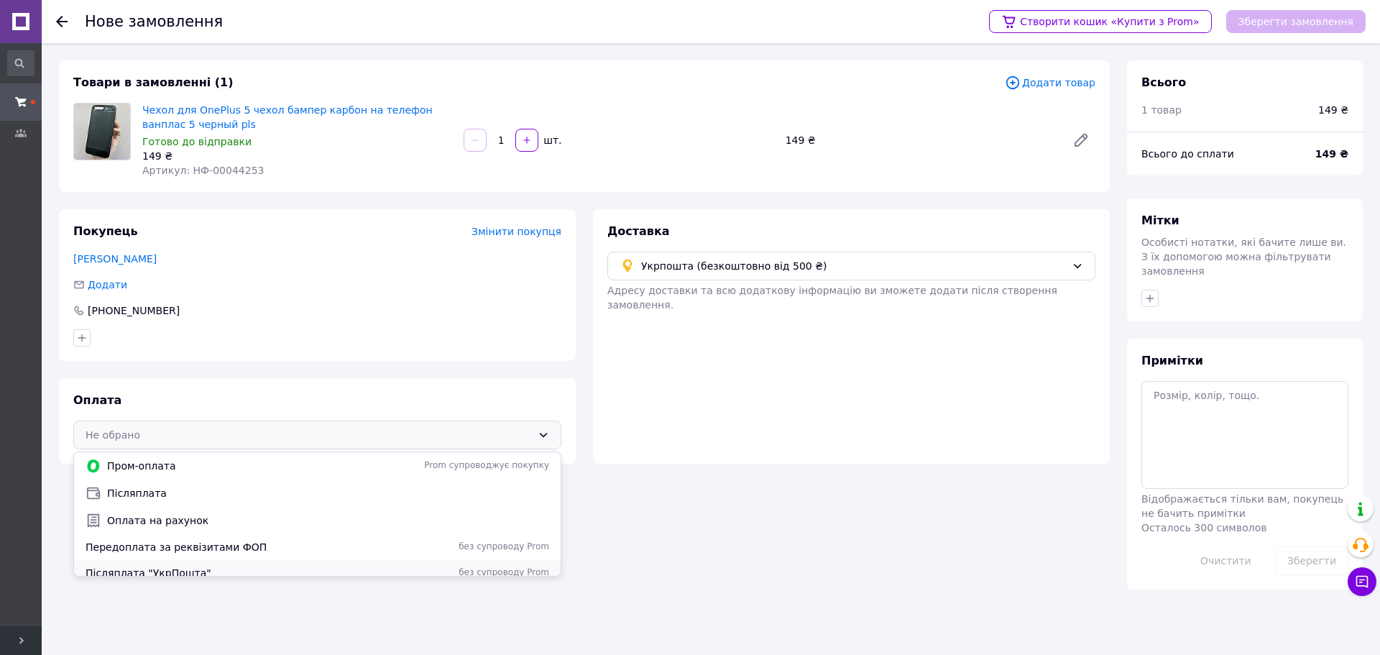
click at [166, 566] on span "Післяплата "УкрПошта"" at bounding box center [224, 573] width 276 height 14
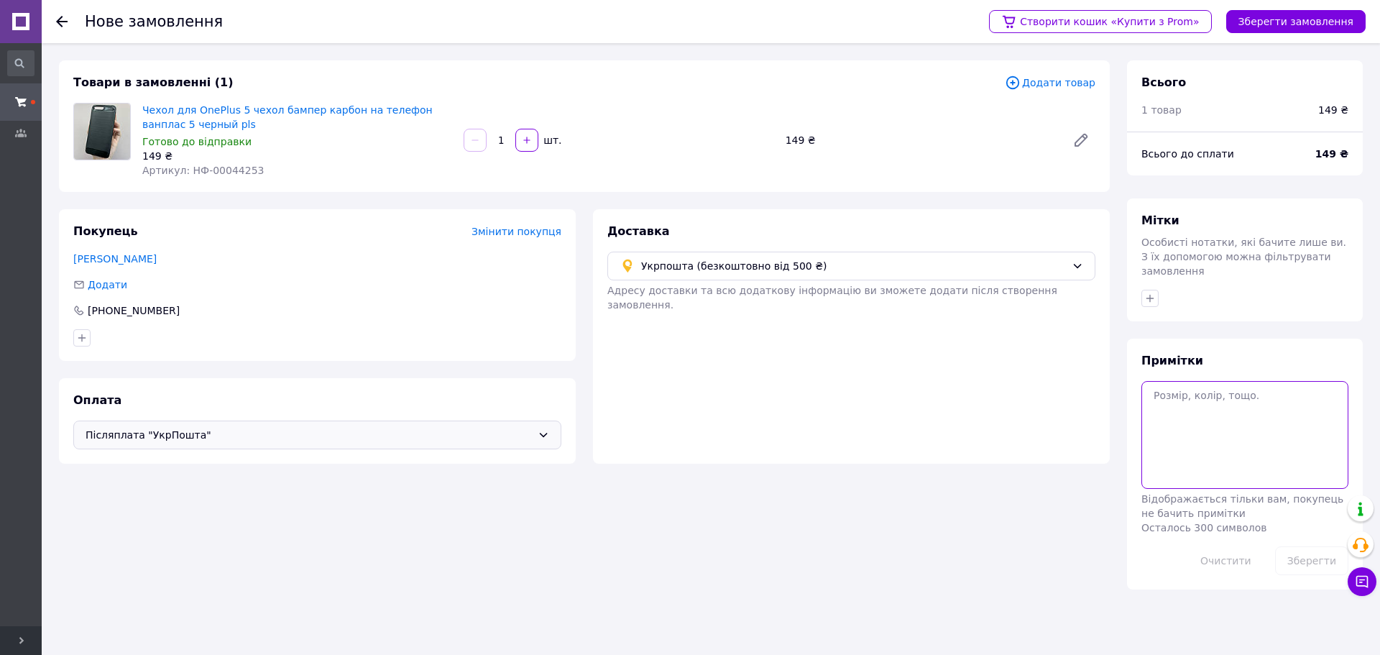
click at [1272, 432] on textarea at bounding box center [1245, 435] width 207 height 108
paste textarea "УКР післяплата Гордійчук (база)"
type textarea "УКР післяплата Гордійчук (база) каб С"
click at [1151, 293] on icon "button" at bounding box center [1150, 299] width 12 height 12
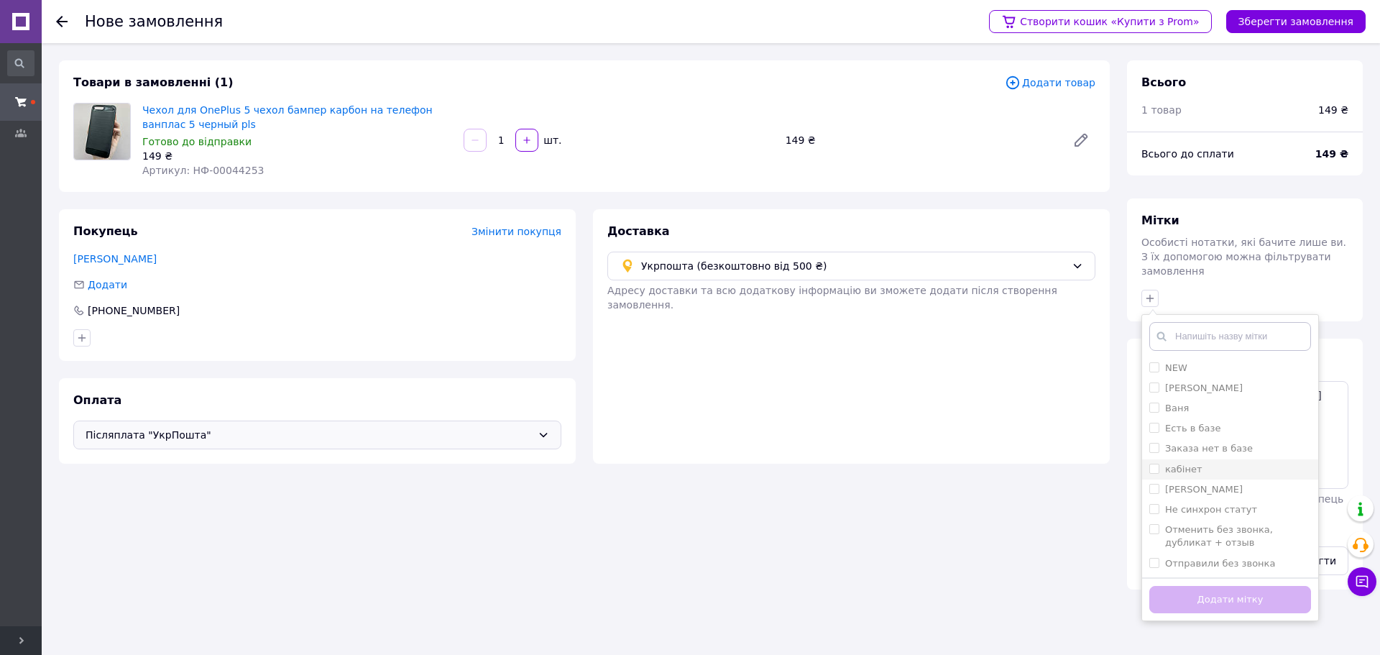
drag, startPoint x: 1177, startPoint y: 456, endPoint x: 1197, endPoint y: 534, distance: 80.2
click at [1177, 464] on label "кабінет" at bounding box center [1183, 469] width 37 height 11
checkbox input "true"
click at [1215, 586] on button "Додати мітку" at bounding box center [1230, 600] width 162 height 28
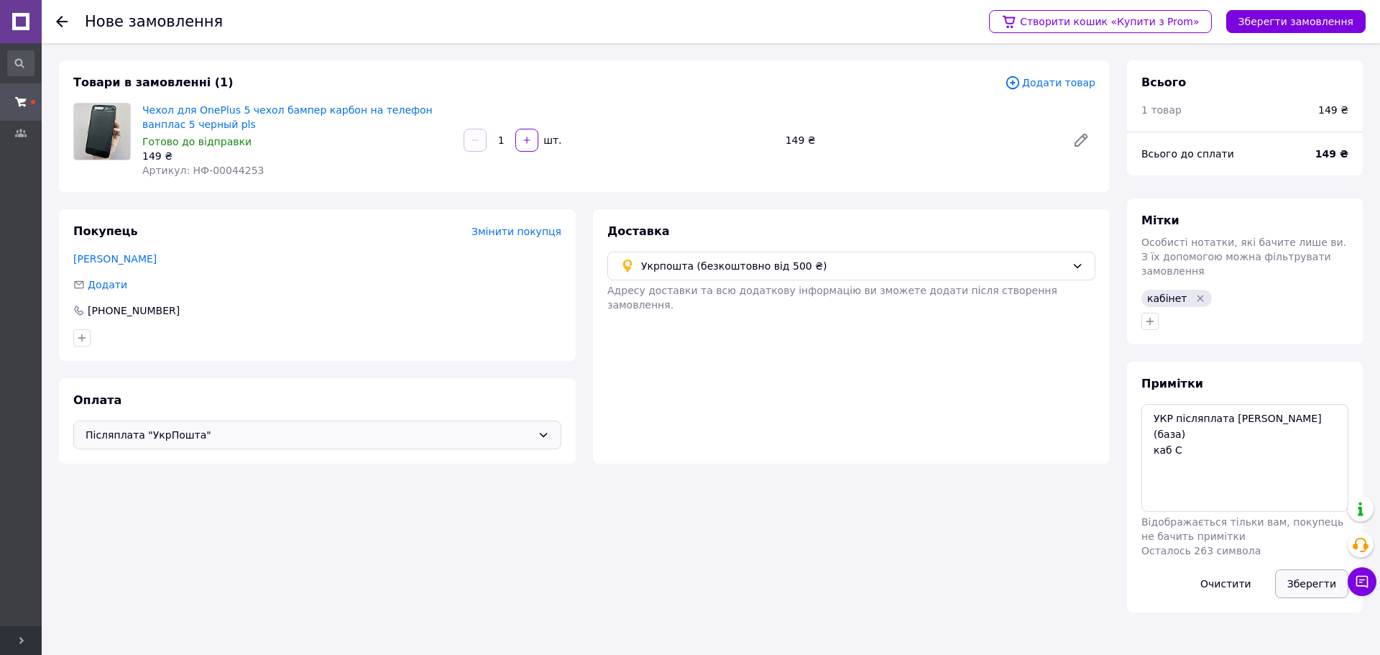
click at [1314, 569] on button "Зберегти" at bounding box center [1311, 583] width 73 height 29
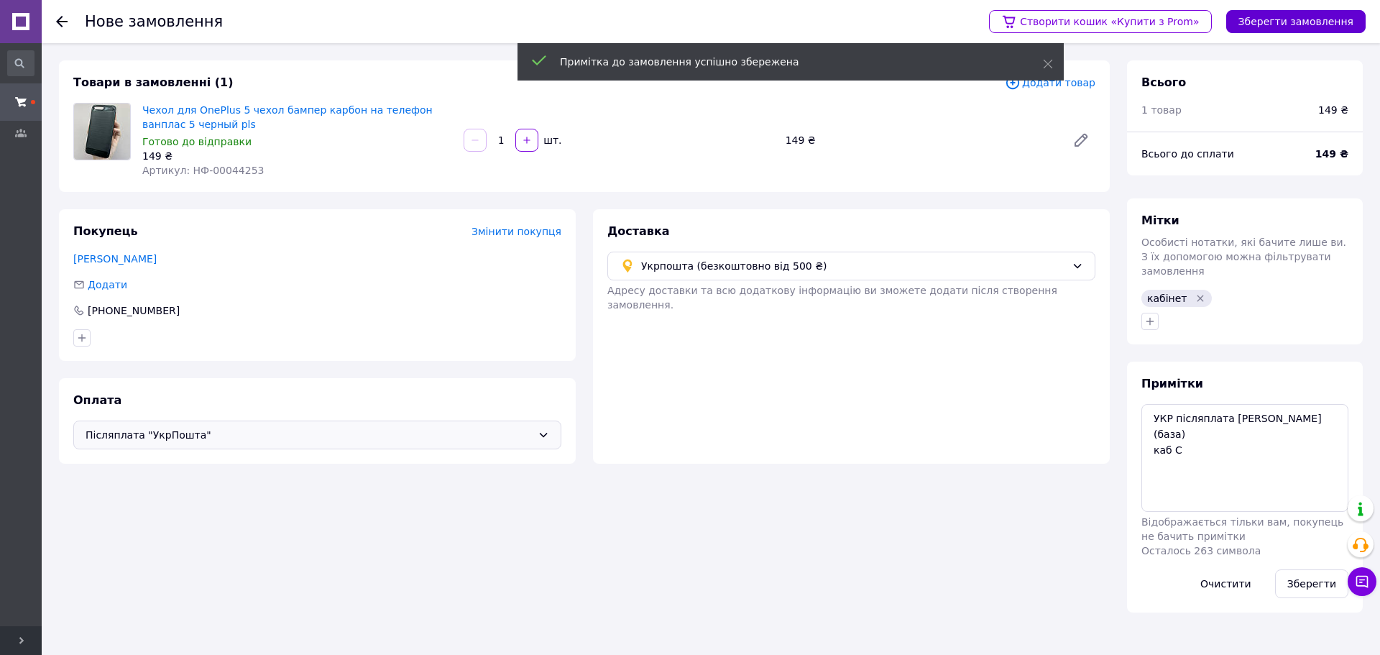
click at [1293, 18] on button "Зберегти замовлення" at bounding box center [1295, 21] width 139 height 23
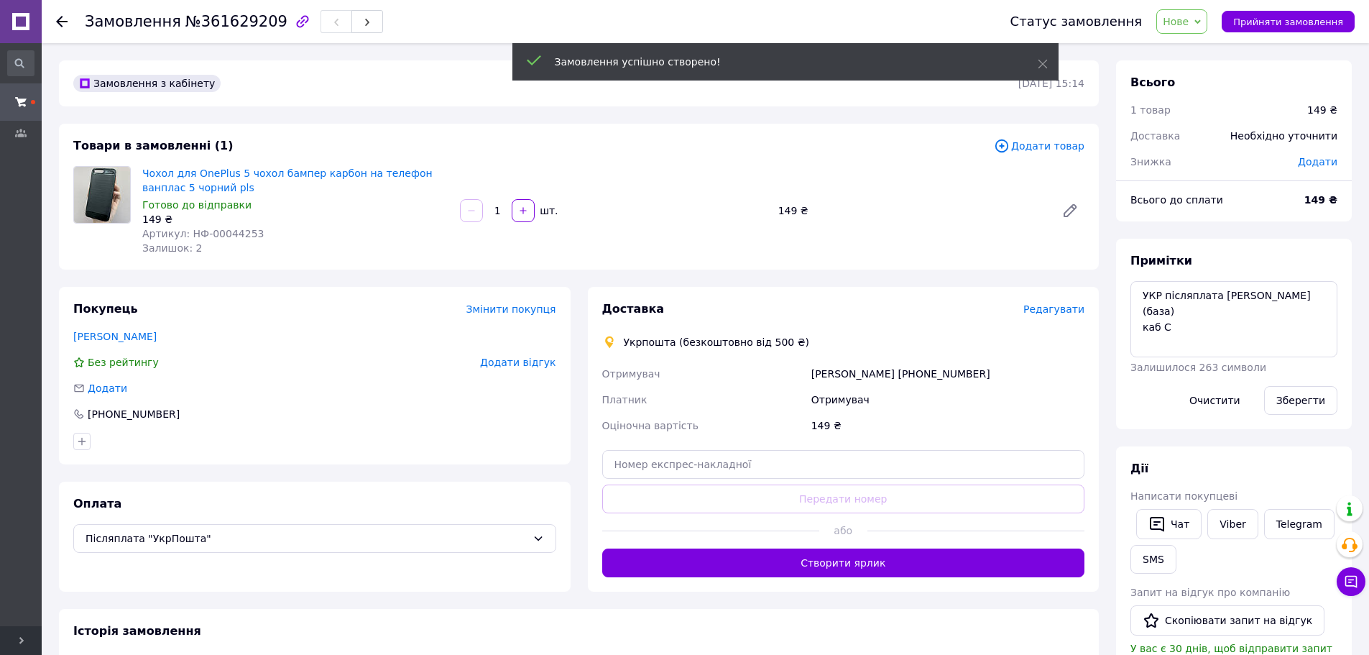
click at [1066, 310] on span "Редагувати" at bounding box center [1054, 309] width 61 height 12
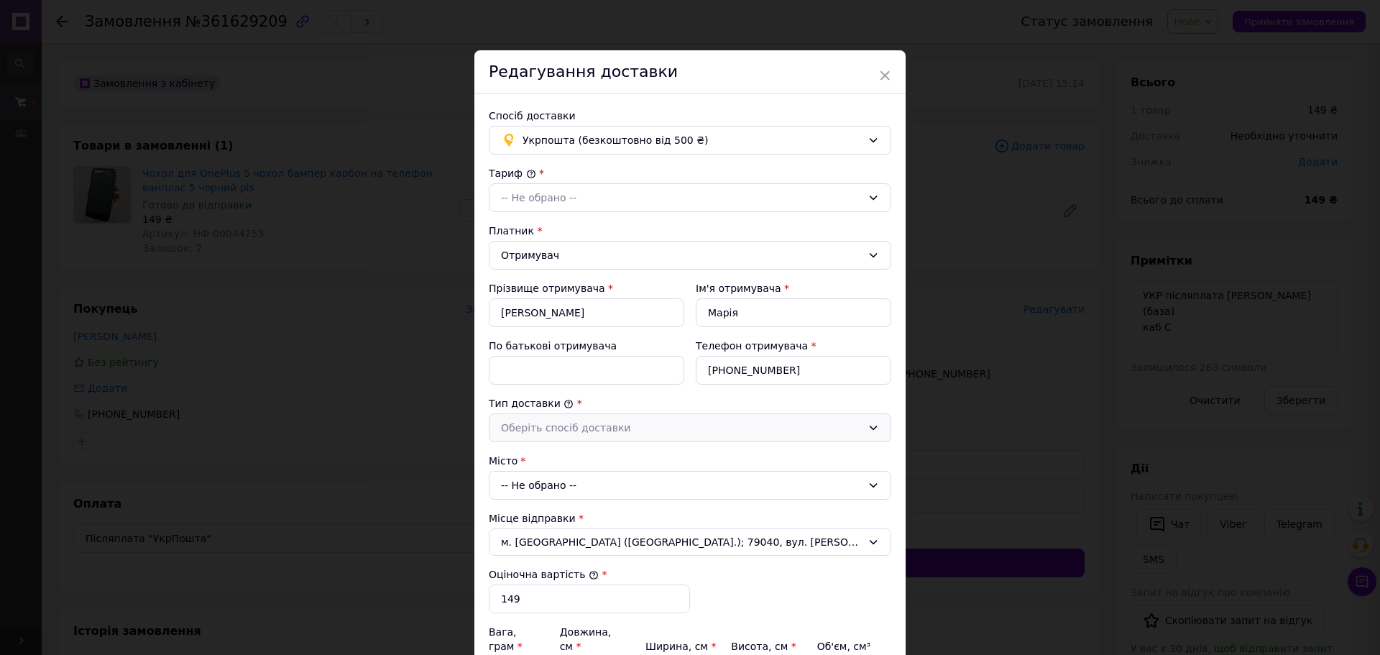
click at [541, 426] on div "Оберіть спосіб доставки" at bounding box center [681, 428] width 361 height 16
click at [536, 451] on li "Склад - склад" at bounding box center [690, 458] width 401 height 27
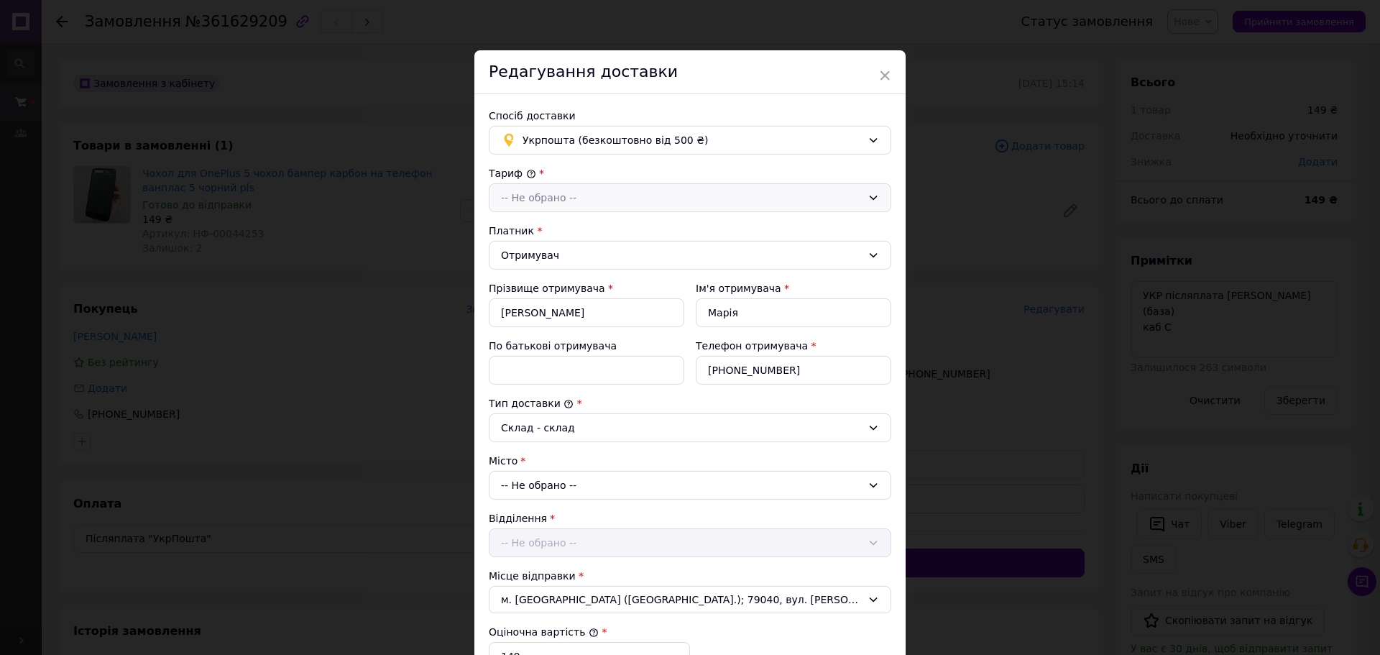
drag, startPoint x: 570, startPoint y: 196, endPoint x: 571, endPoint y: 208, distance: 11.5
click at [571, 196] on div "-- Не обрано --" at bounding box center [681, 198] width 361 height 16
click at [566, 227] on li "Стандарт" at bounding box center [690, 228] width 401 height 27
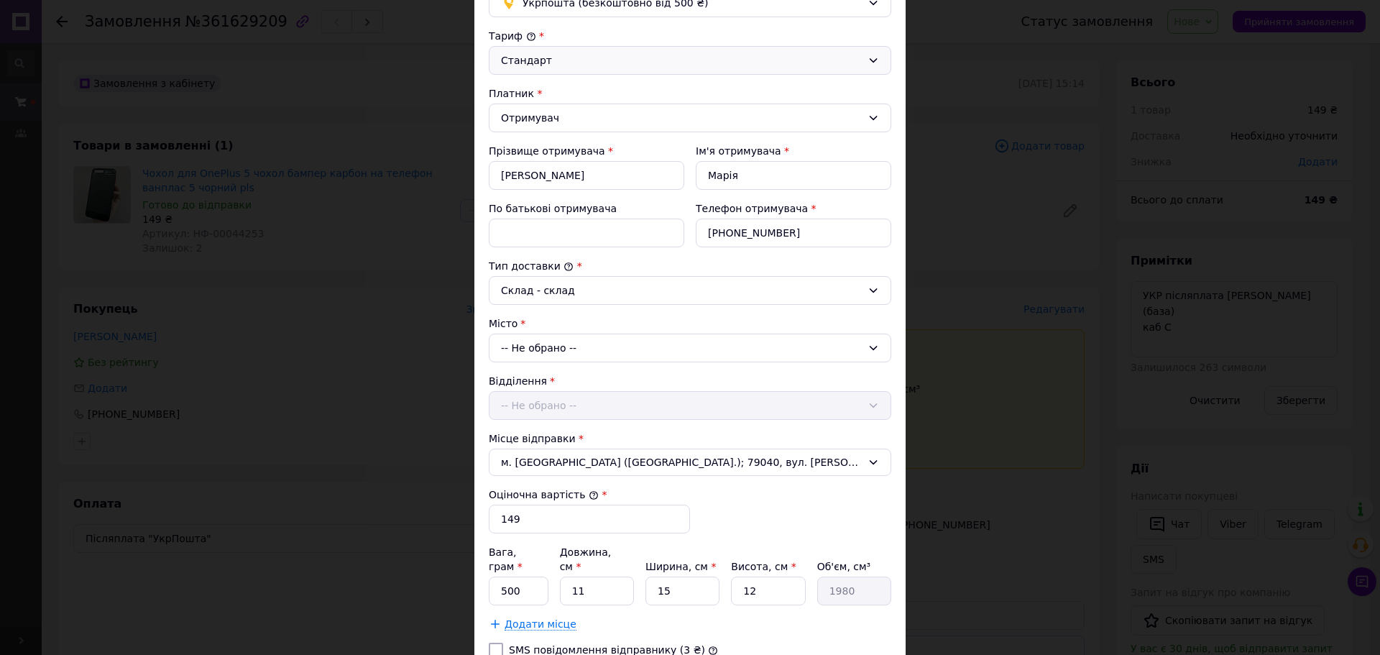
scroll to position [144, 0]
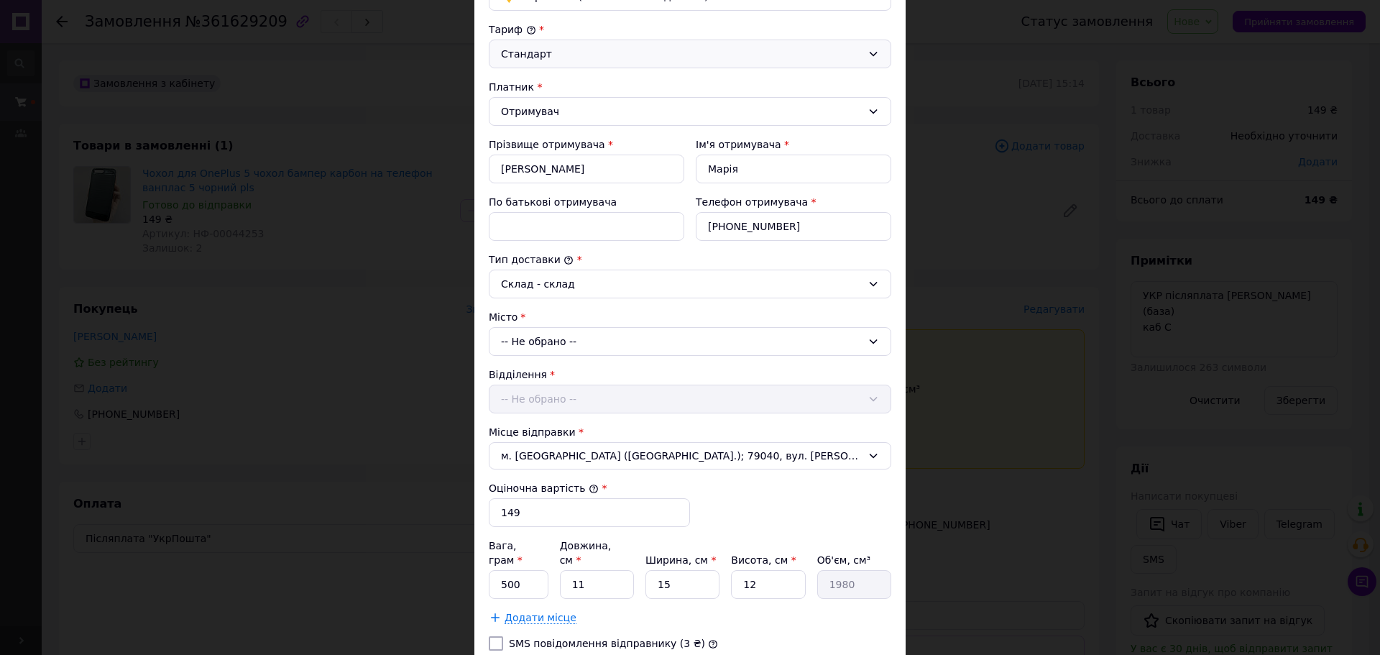
click at [557, 341] on div "-- Не обрано --" at bounding box center [690, 341] width 403 height 29
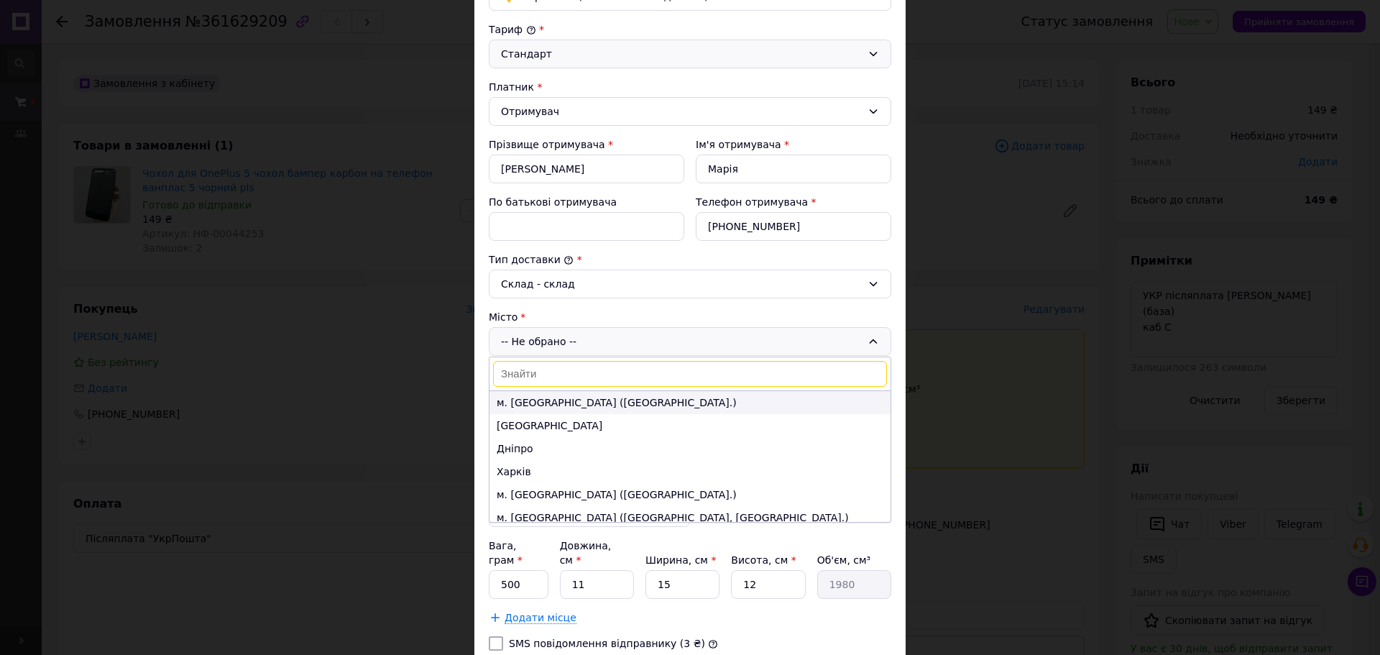
click at [539, 401] on li "м. Київ (Київська обл.)" at bounding box center [690, 402] width 401 height 23
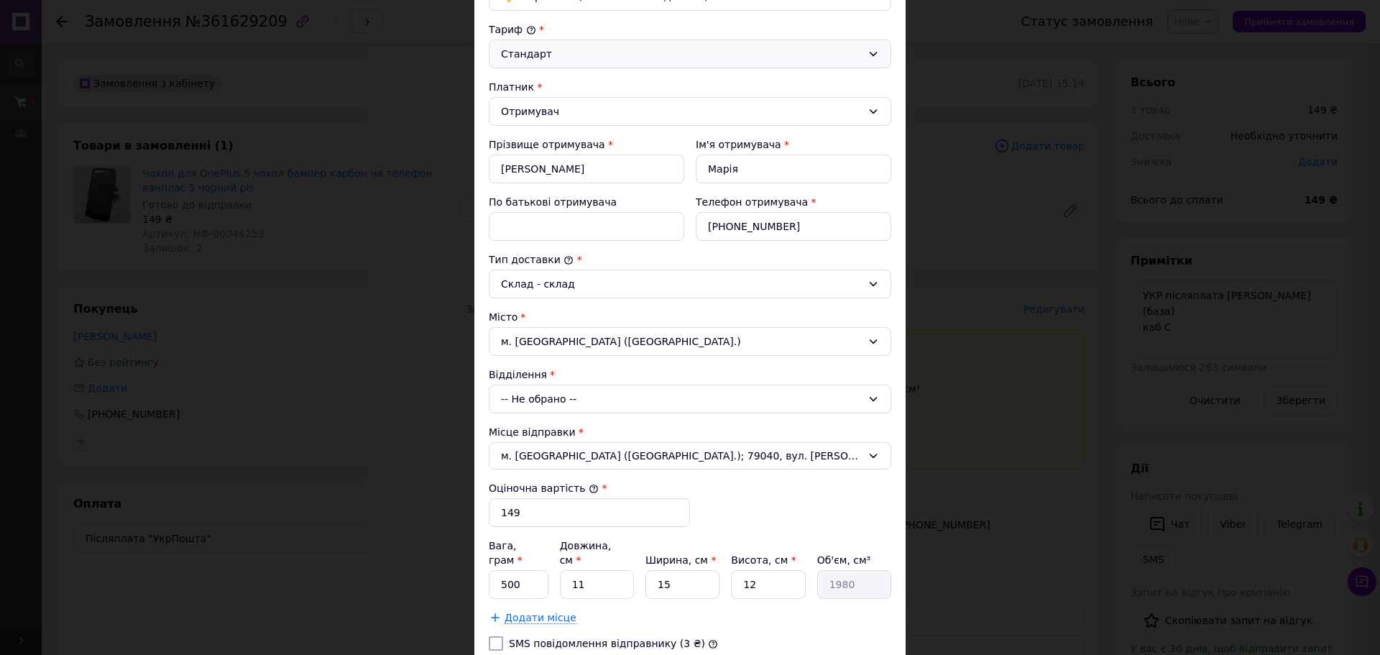
click at [544, 400] on div "-- Не обрано --" at bounding box center [690, 399] width 403 height 29
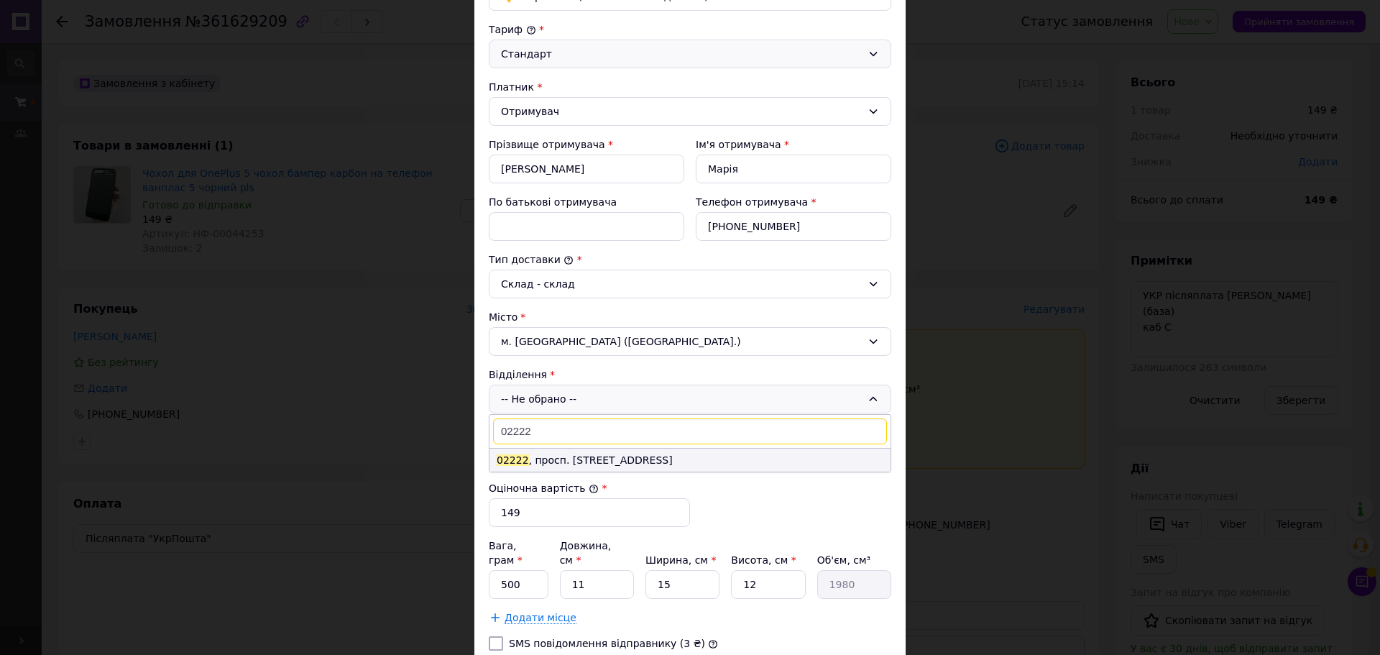
type input "02222"
click at [651, 461] on li "02222 , просп. Червоної Калини, 47" at bounding box center [690, 460] width 401 height 23
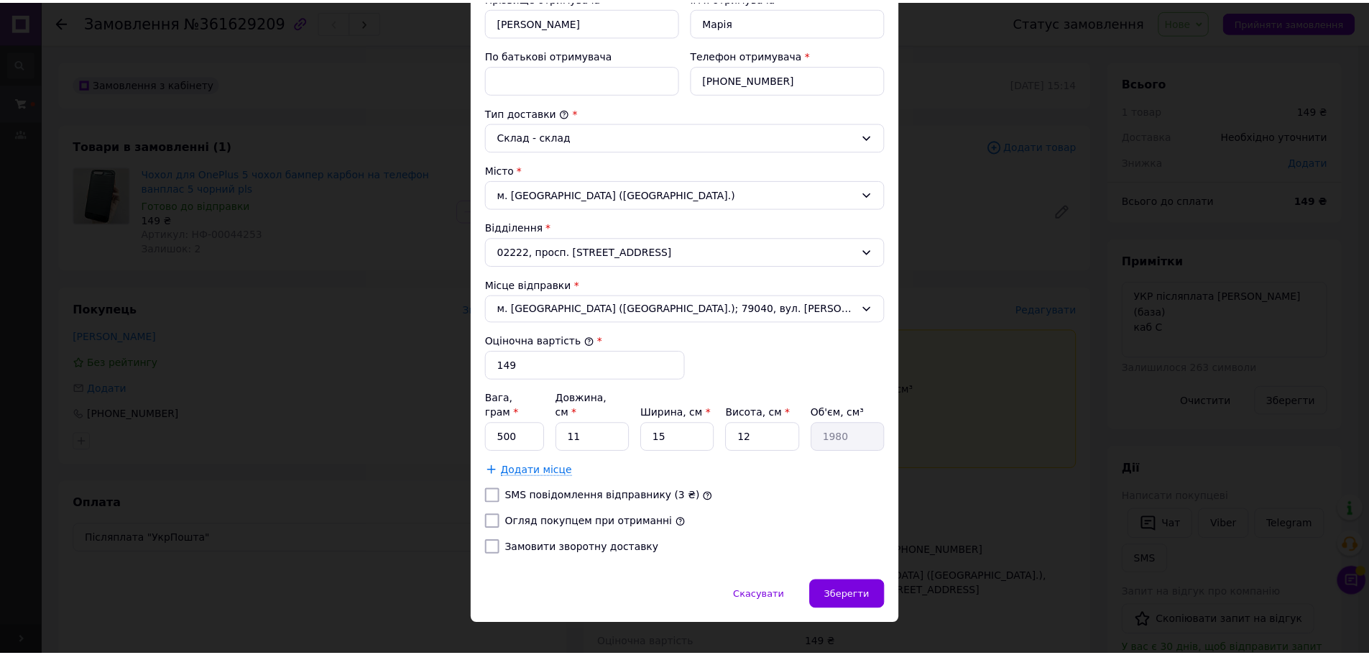
scroll to position [296, 0]
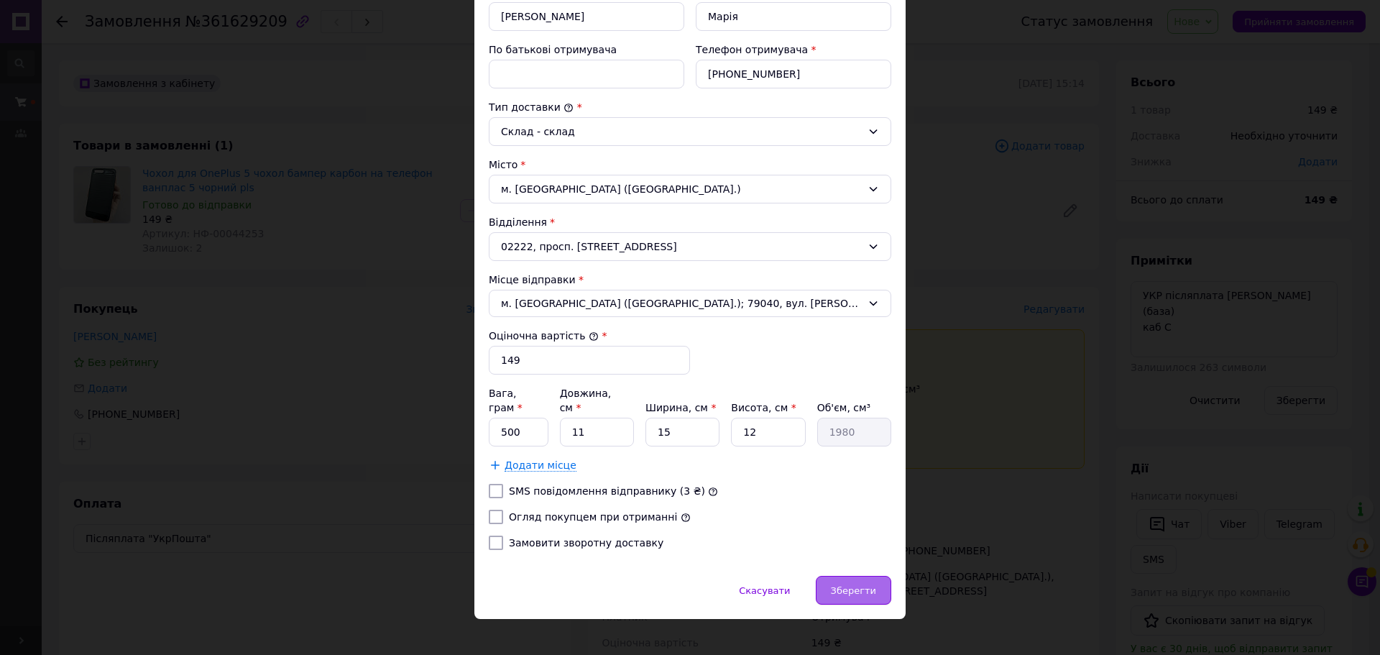
click at [860, 585] on span "Зберегти" at bounding box center [853, 590] width 45 height 11
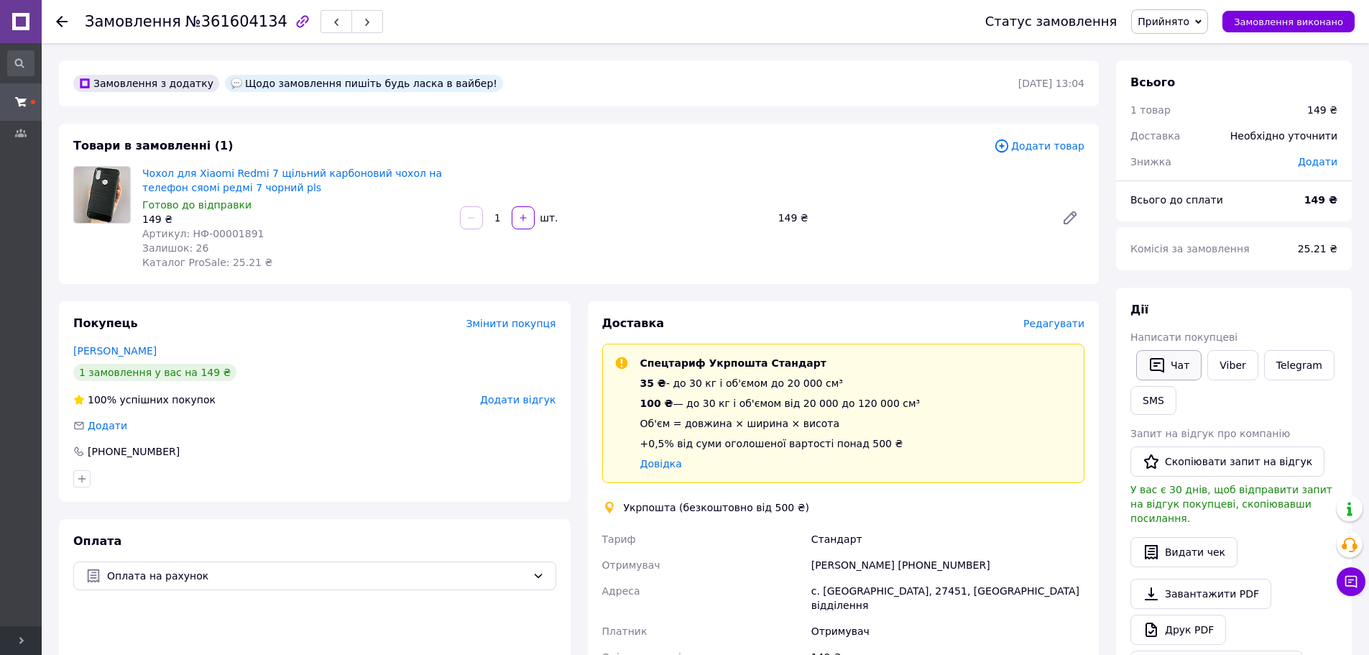
click at [1169, 365] on button "Чат" at bounding box center [1169, 365] width 65 height 30
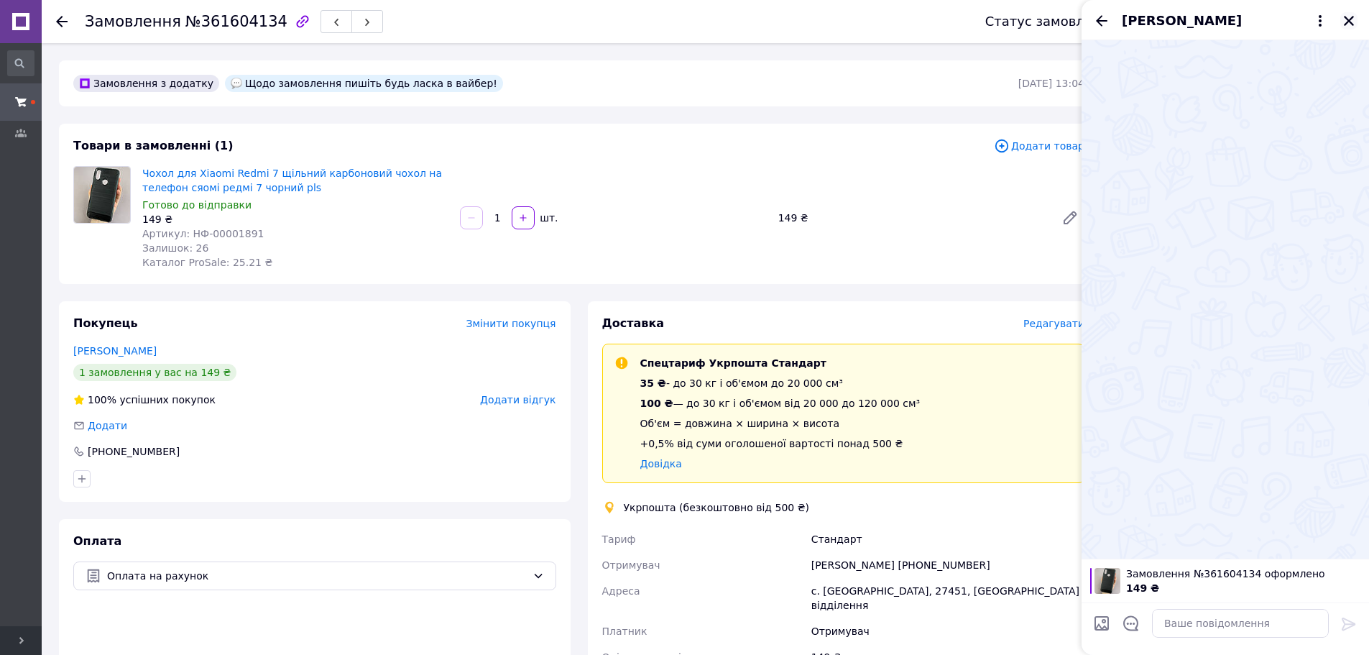
click at [1351, 21] on icon "Закрити" at bounding box center [1349, 20] width 13 height 13
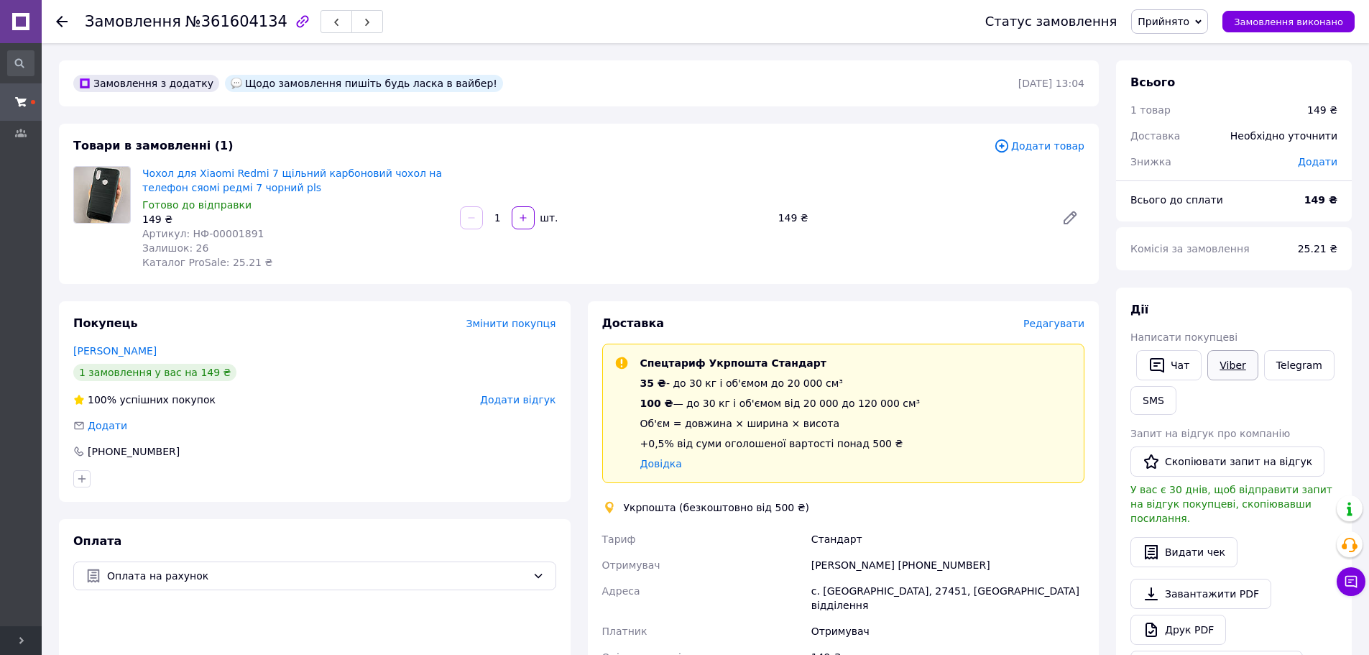
click at [1214, 363] on link "Viber" at bounding box center [1233, 365] width 50 height 30
click at [295, 446] on div "+380668773245" at bounding box center [314, 451] width 483 height 14
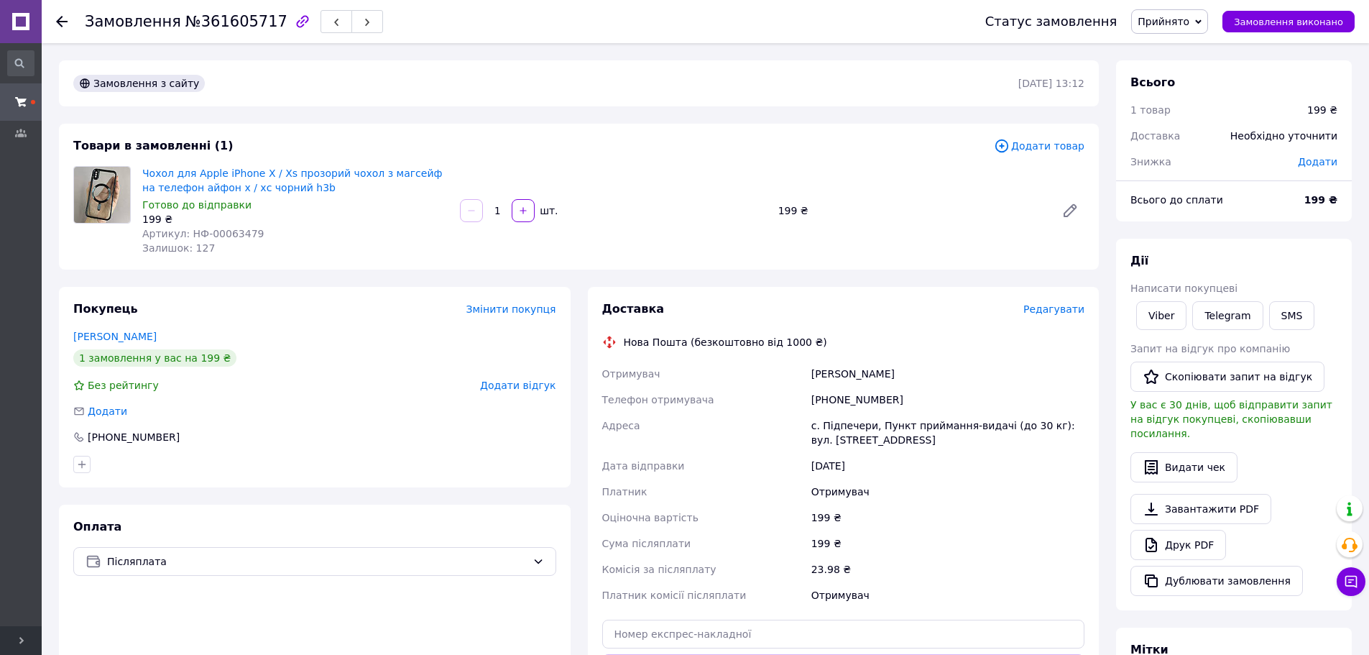
drag, startPoint x: 1155, startPoint y: 317, endPoint x: 983, endPoint y: 380, distance: 182.2
click at [1155, 317] on link "Viber" at bounding box center [1162, 315] width 50 height 29
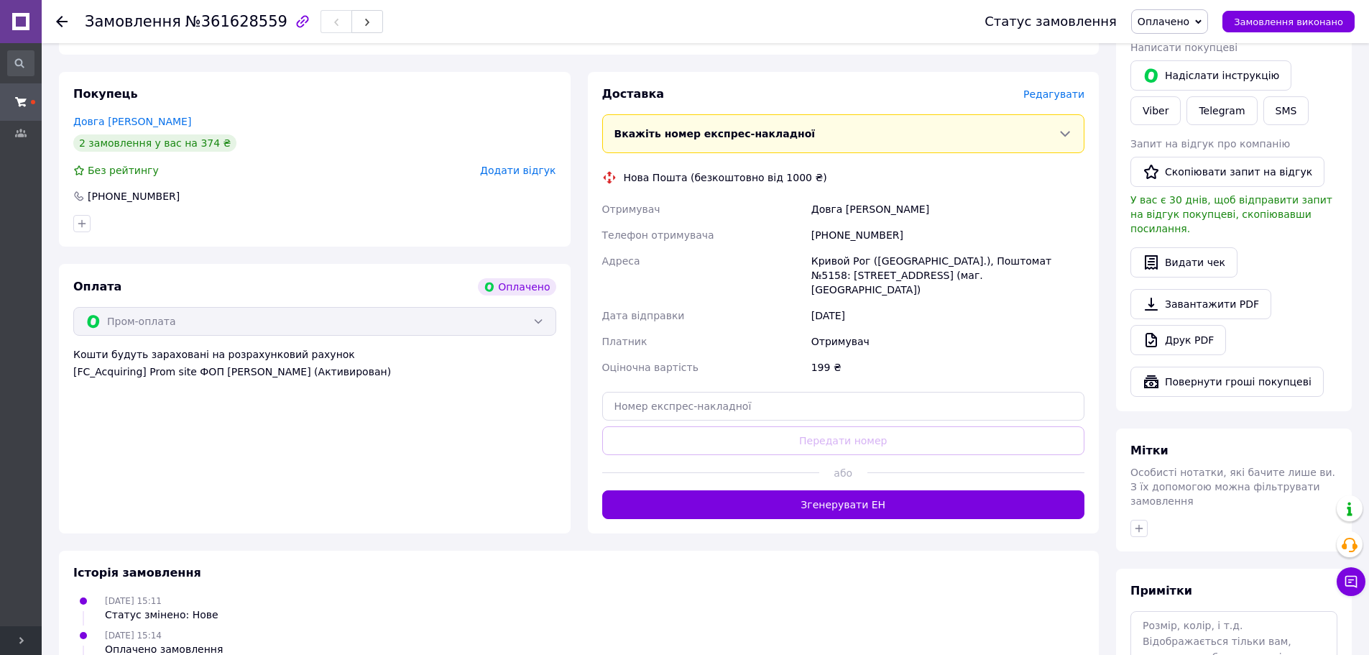
scroll to position [352, 0]
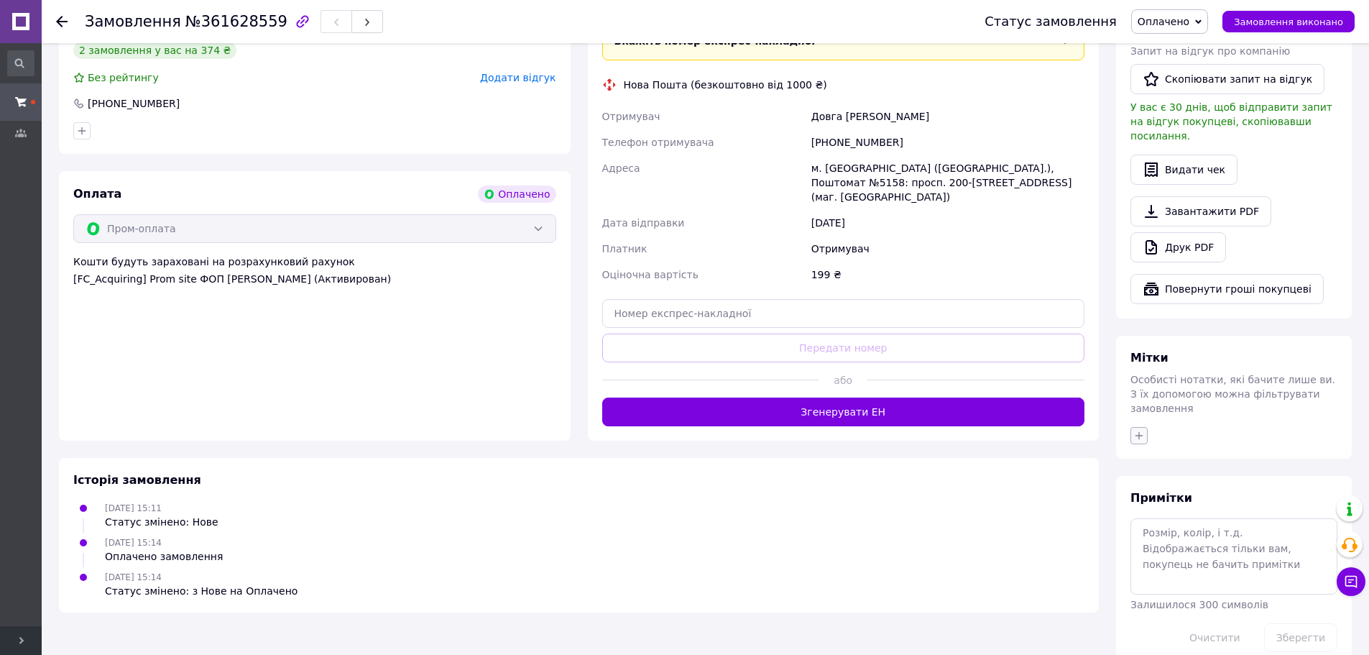
click at [1139, 432] on icon "button" at bounding box center [1140, 436] width 8 height 8
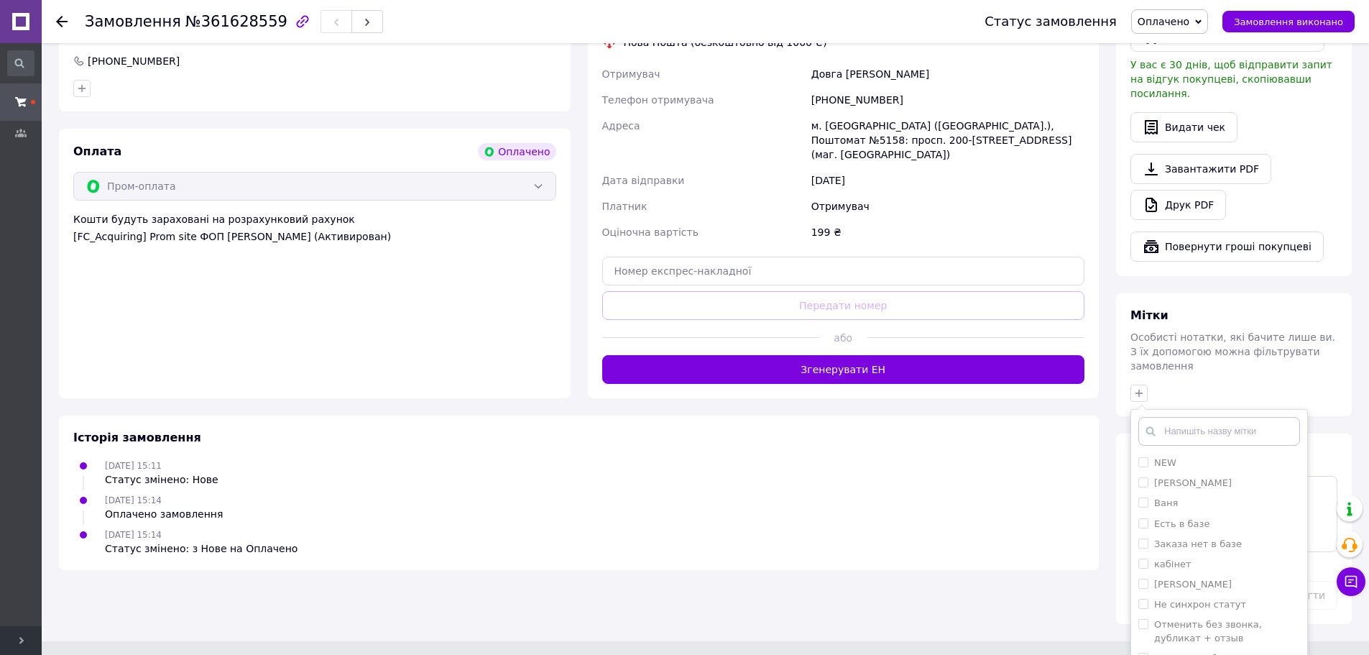
scroll to position [428, 0]
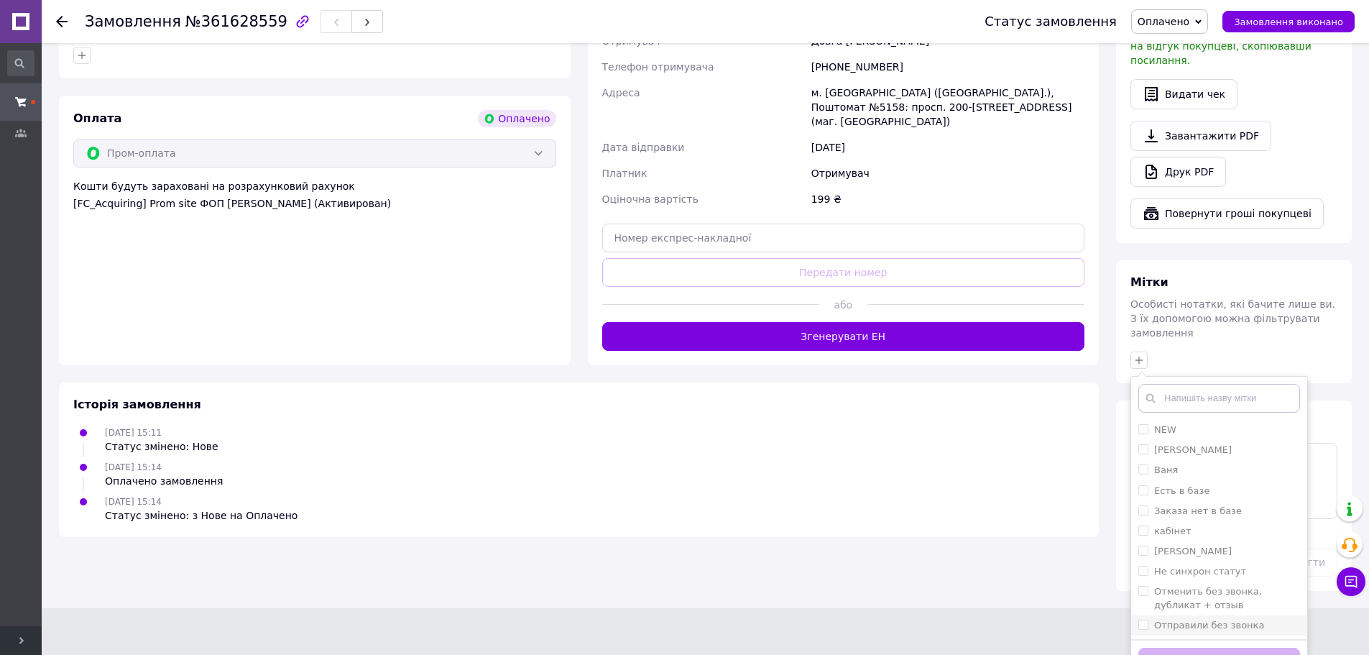
click at [1195, 620] on label "Отправили без звонка" at bounding box center [1210, 625] width 110 height 11
checkbox input "true"
click at [1201, 648] on button "Додати мітку" at bounding box center [1220, 662] width 162 height 28
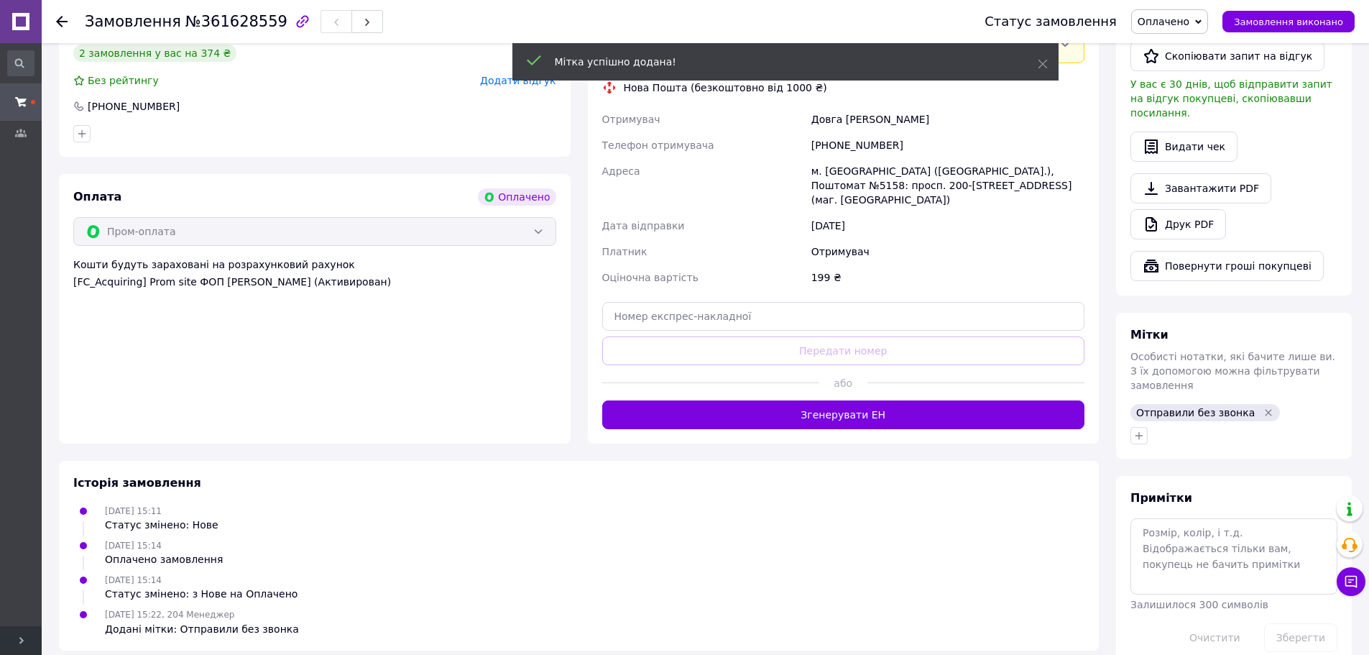
click at [1193, 407] on span "Отправили без звонка" at bounding box center [1196, 413] width 119 height 12
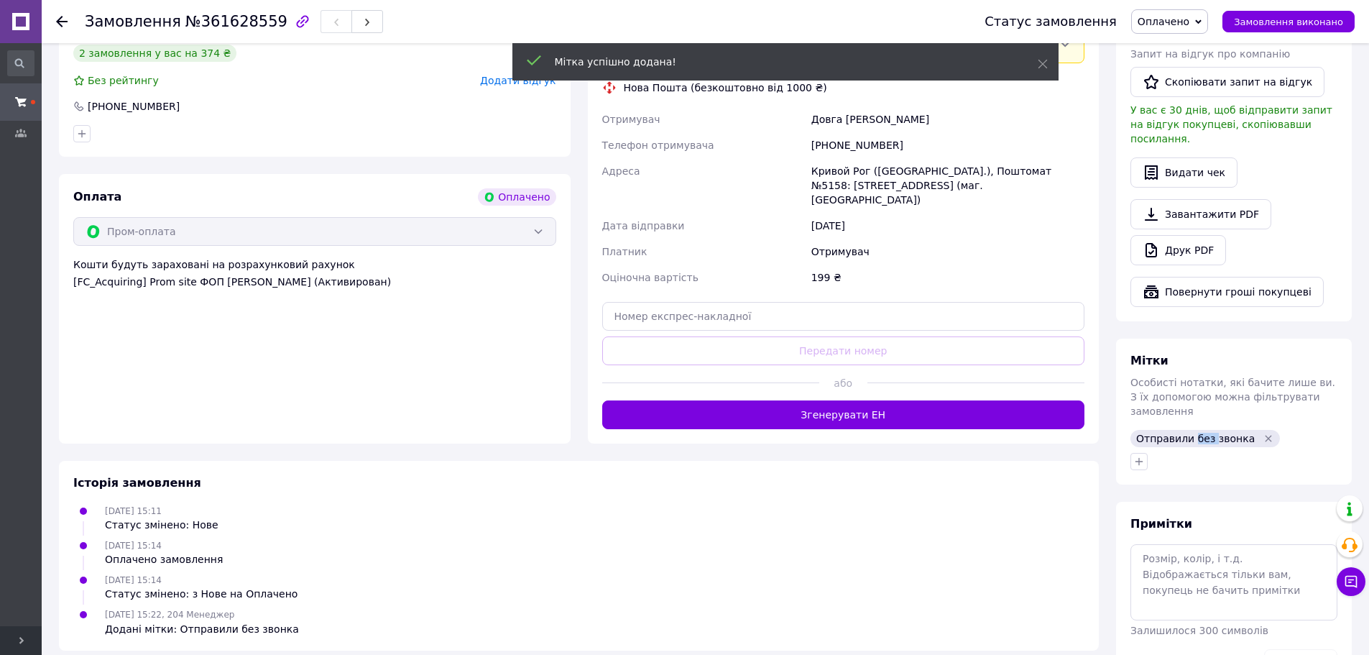
click at [1193, 433] on span "Отправили без звонка" at bounding box center [1196, 439] width 119 height 12
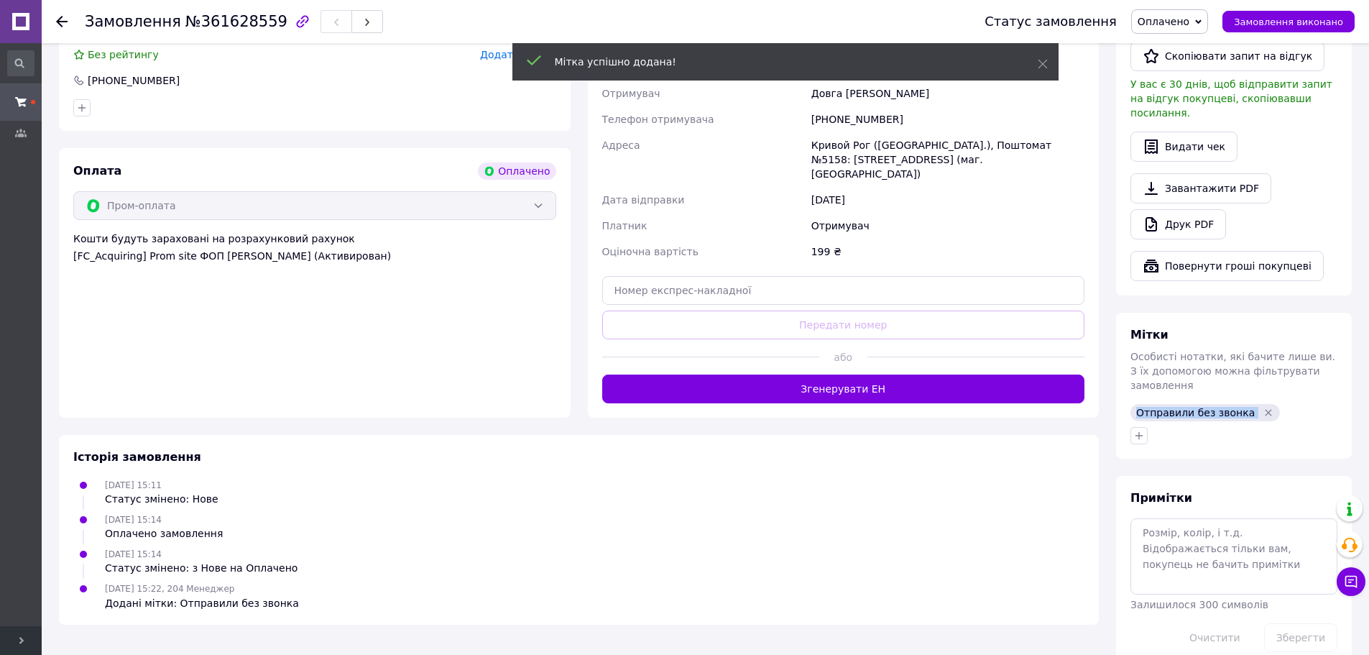
click at [1193, 407] on span "Отправили без звонка" at bounding box center [1196, 413] width 119 height 12
copy span "Отправили без звонка"
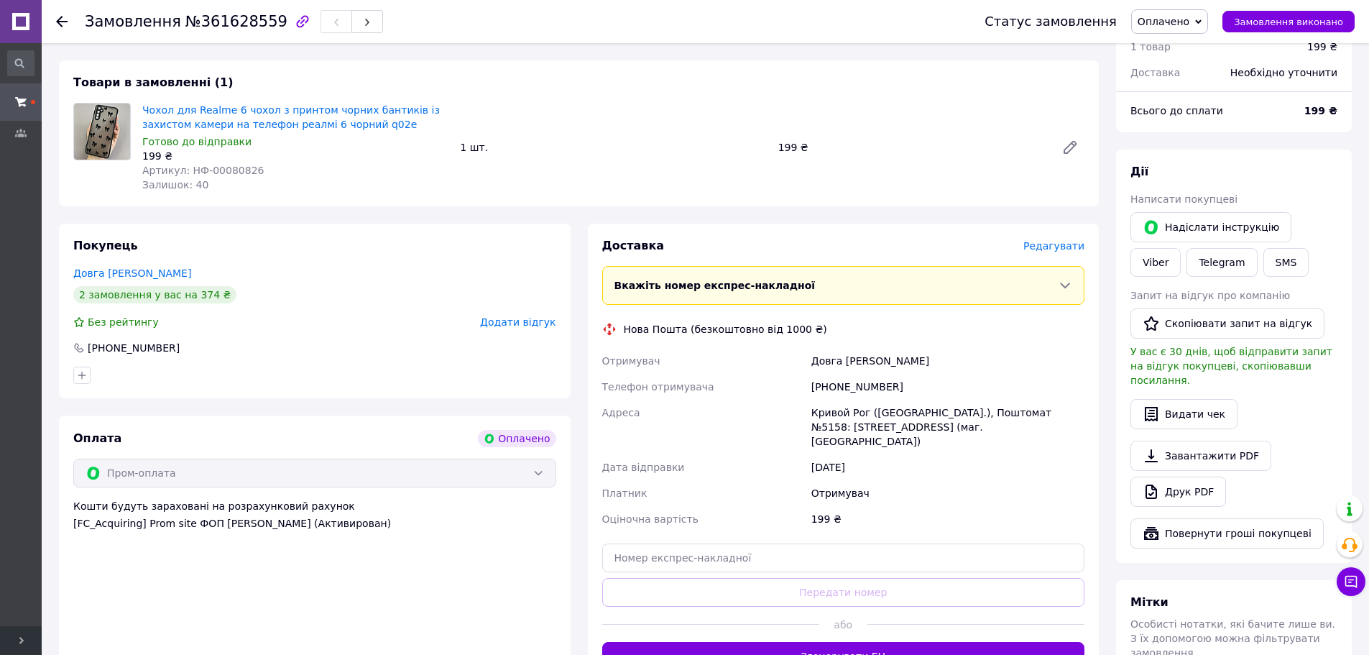
scroll to position [88, 0]
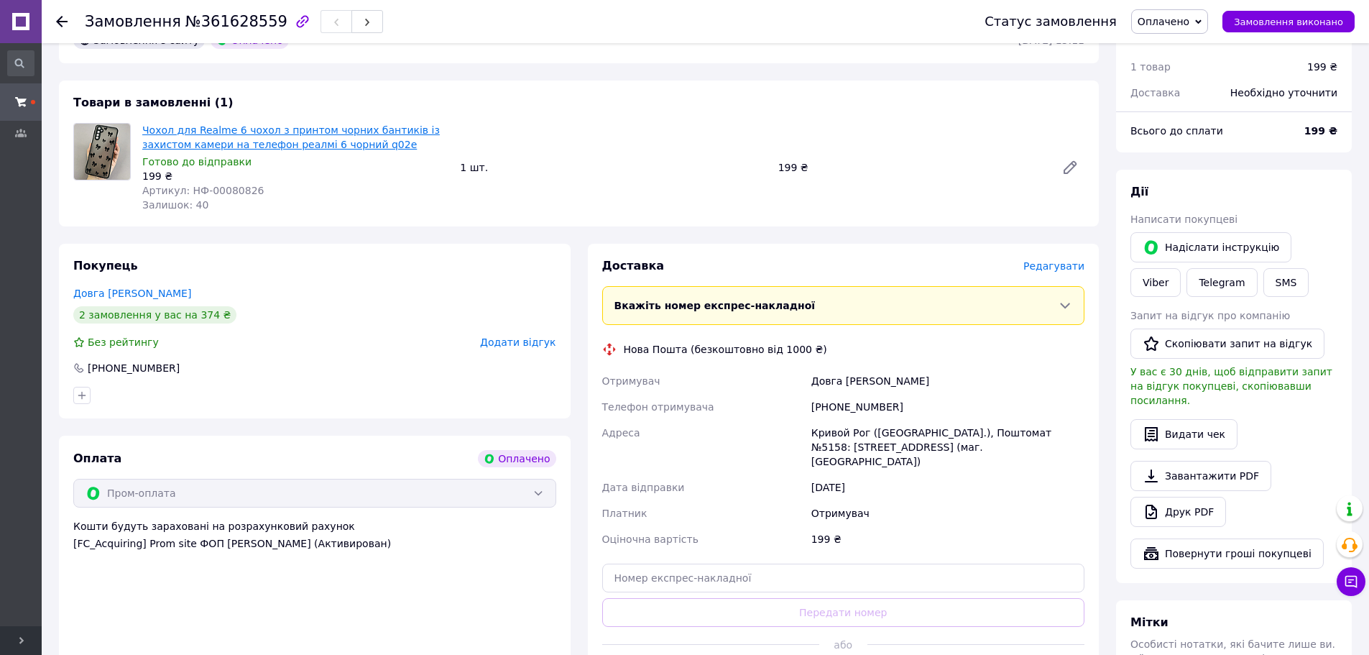
drag, startPoint x: 239, startPoint y: 142, endPoint x: 251, endPoint y: 126, distance: 19.6
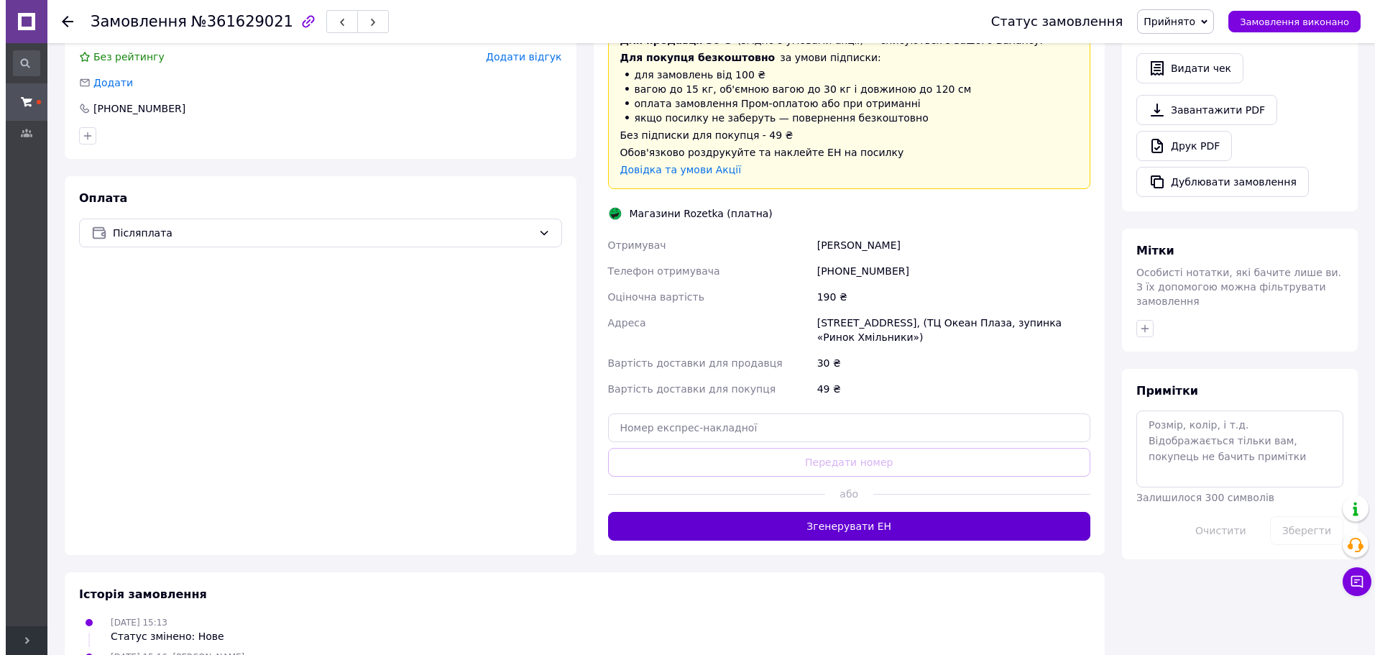
scroll to position [538, 0]
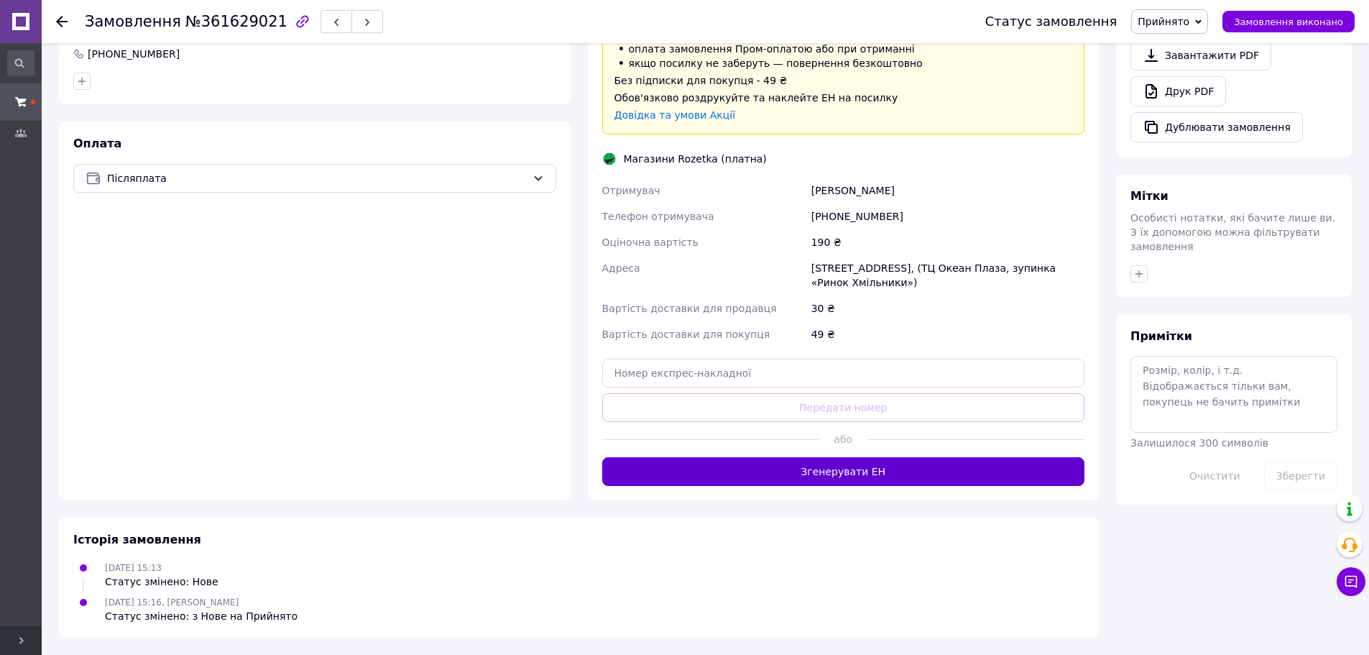
drag, startPoint x: 868, startPoint y: 477, endPoint x: 850, endPoint y: 466, distance: 21.3
click at [868, 475] on button "Згенерувати ЕН" at bounding box center [843, 471] width 483 height 29
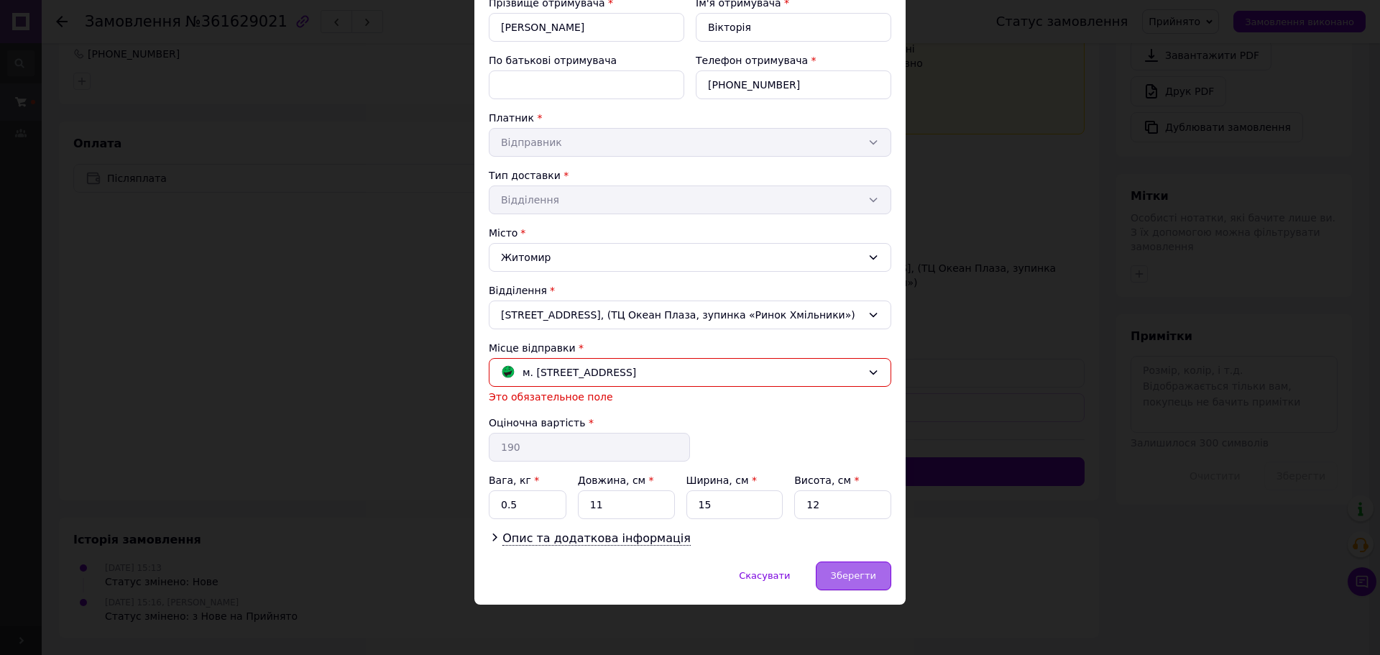
click at [838, 577] on span "Зберегти" at bounding box center [853, 575] width 45 height 11
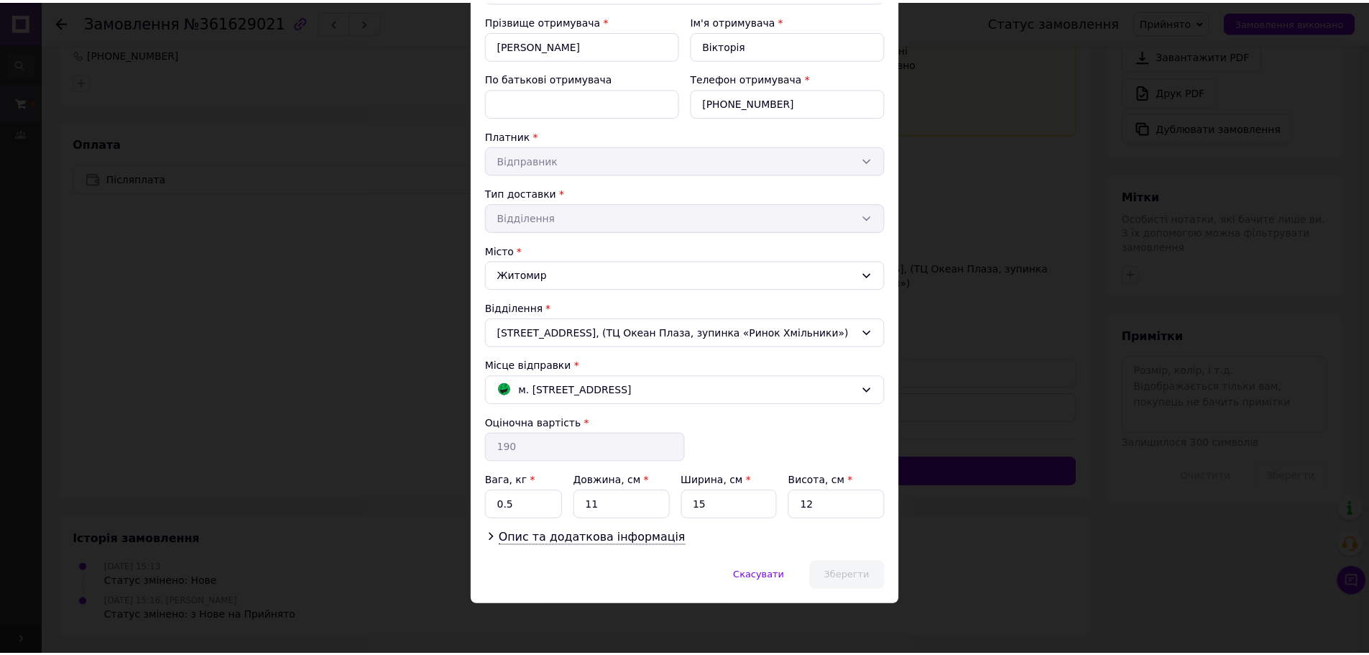
scroll to position [153, 0]
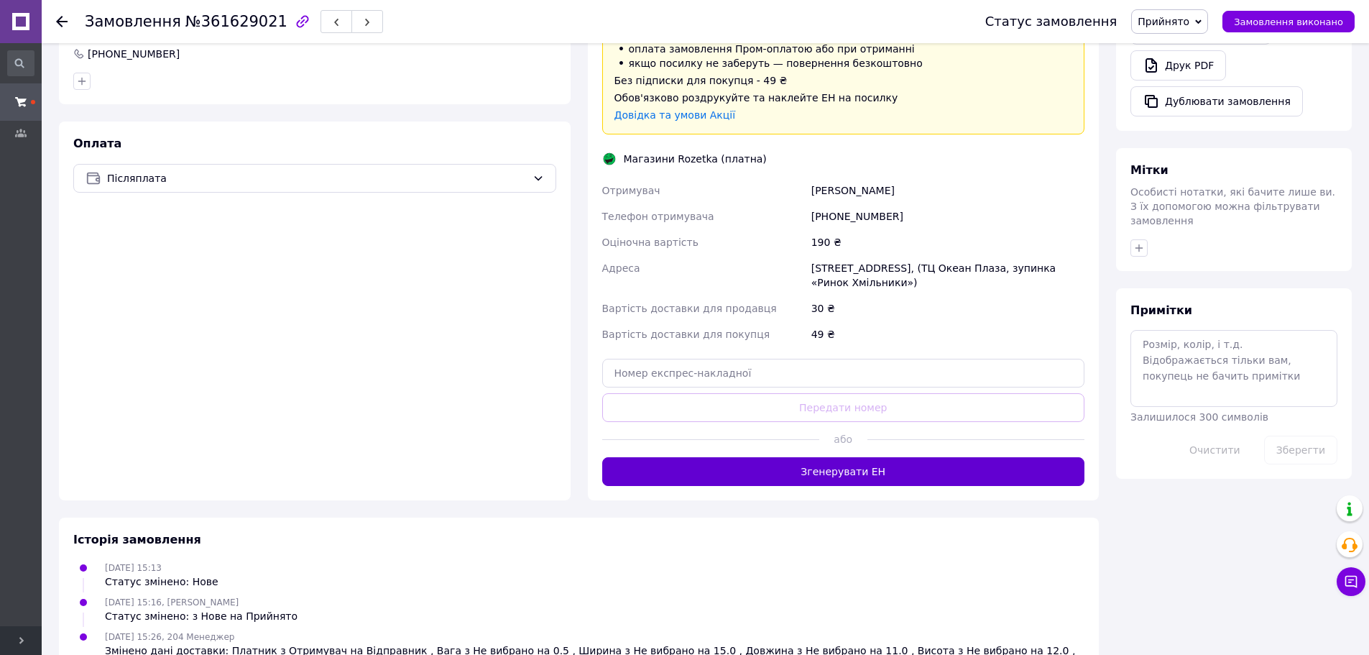
click at [922, 462] on button "Згенерувати ЕН" at bounding box center [843, 471] width 483 height 29
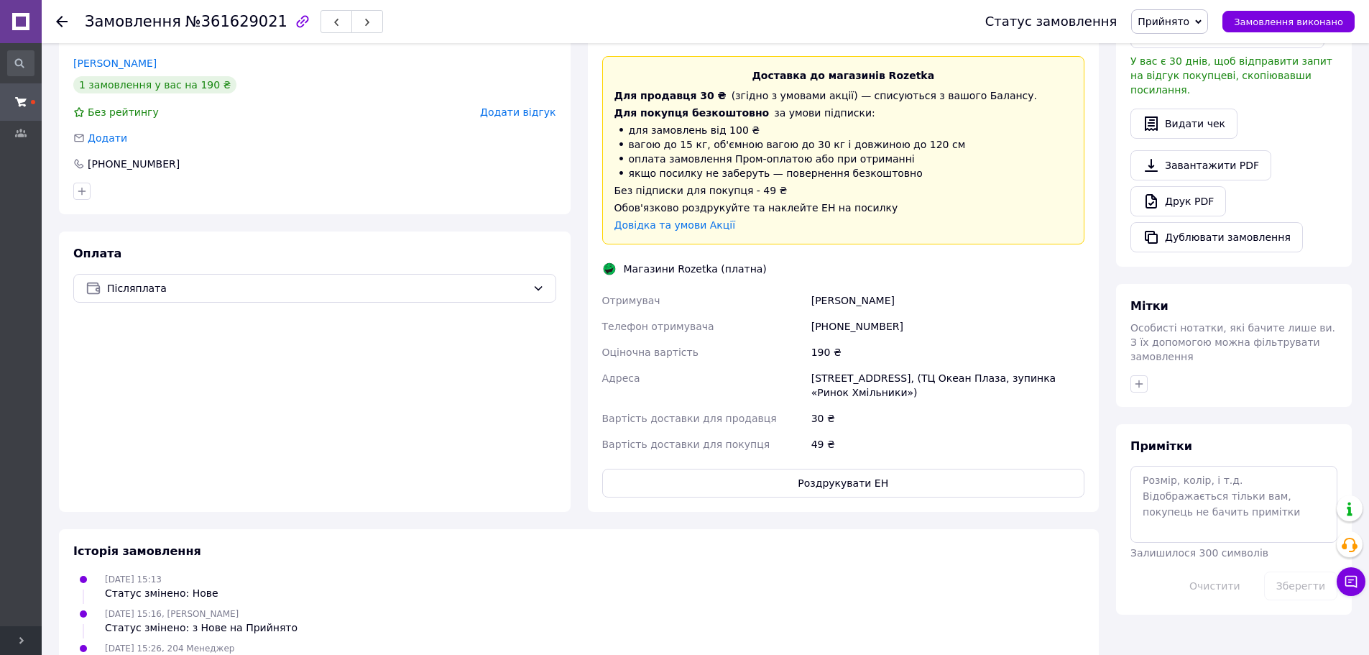
scroll to position [345, 0]
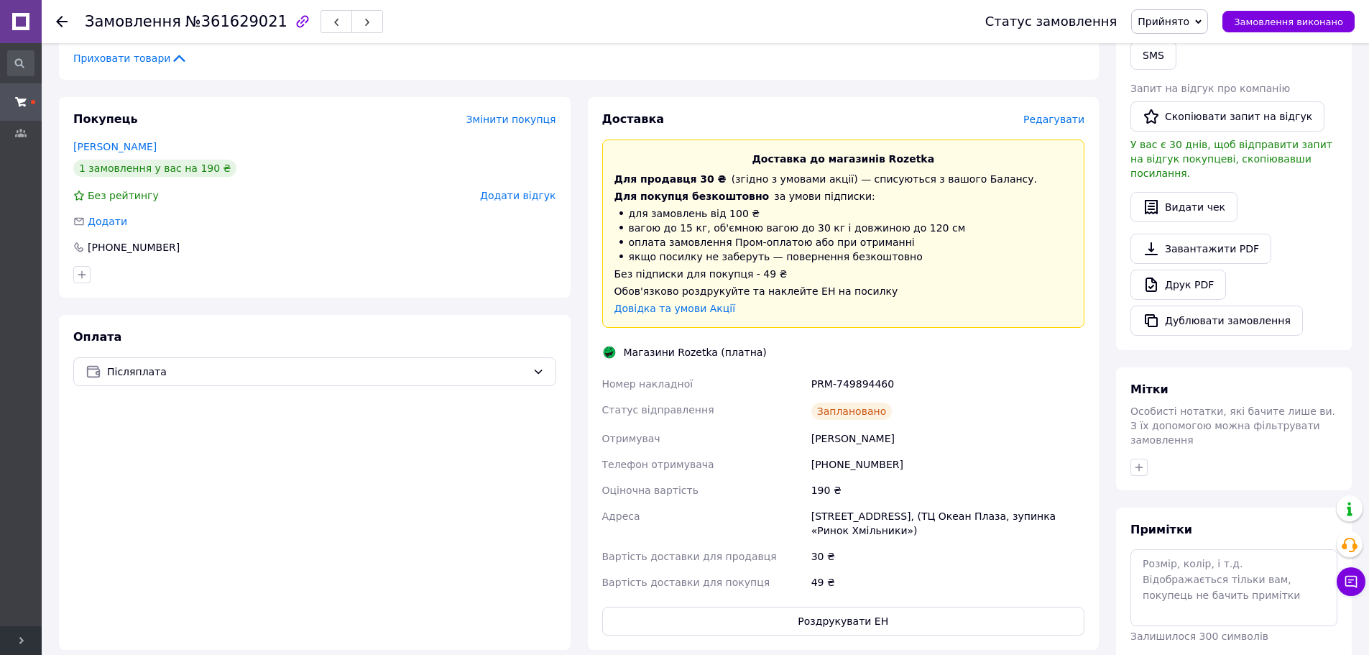
click at [814, 385] on div "PRM-749894460" at bounding box center [948, 384] width 279 height 26
drag, startPoint x: 814, startPoint y: 385, endPoint x: 567, endPoint y: 387, distance: 247.3
click at [853, 386] on div "PRM-749894460" at bounding box center [948, 384] width 279 height 26
copy div "PRM-749894460"
click at [128, 252] on div "+380687372842" at bounding box center [133, 247] width 95 height 14
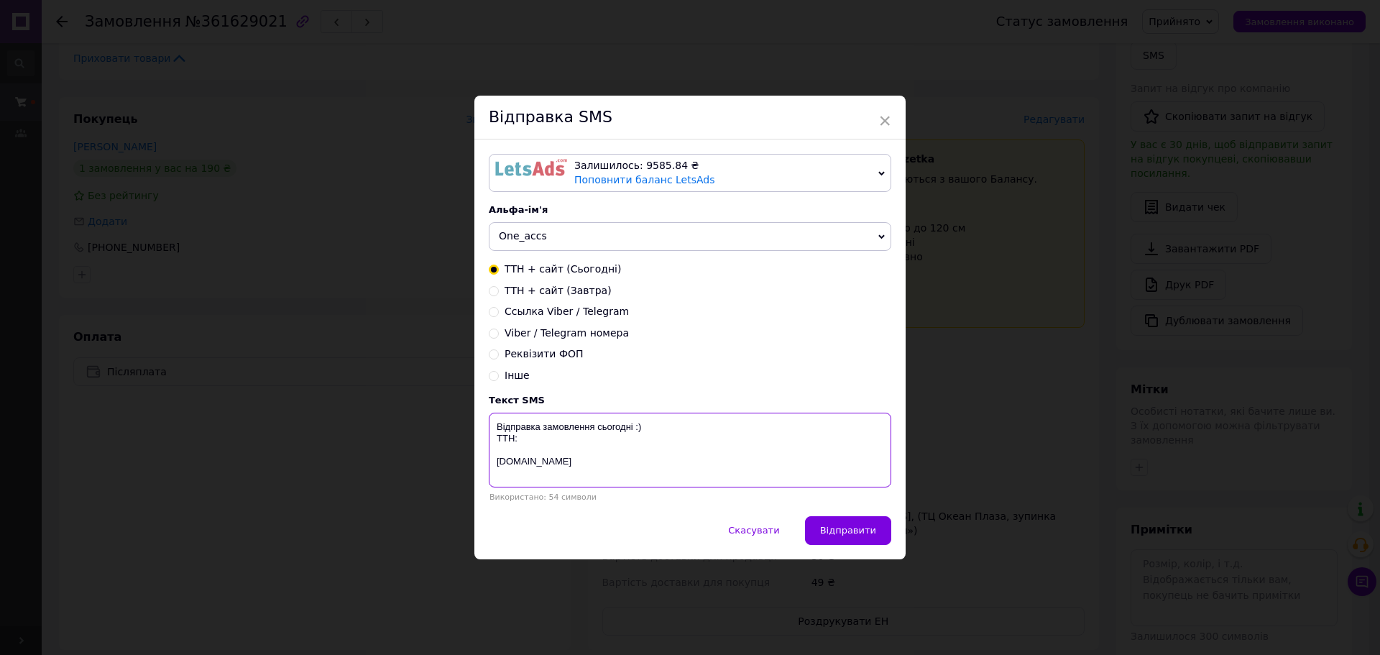
click at [554, 437] on textarea "Відправка замовлення сьогодні :) ТТН: oneaccs.com.ua" at bounding box center [690, 450] width 403 height 75
paste textarea "PRM-749894460"
type textarea "Відправка замовлення сьогодні :) ТТН: PRM-749894460 oneaccs.com.ua"
click at [856, 530] on span "Відправити" at bounding box center [848, 530] width 56 height 11
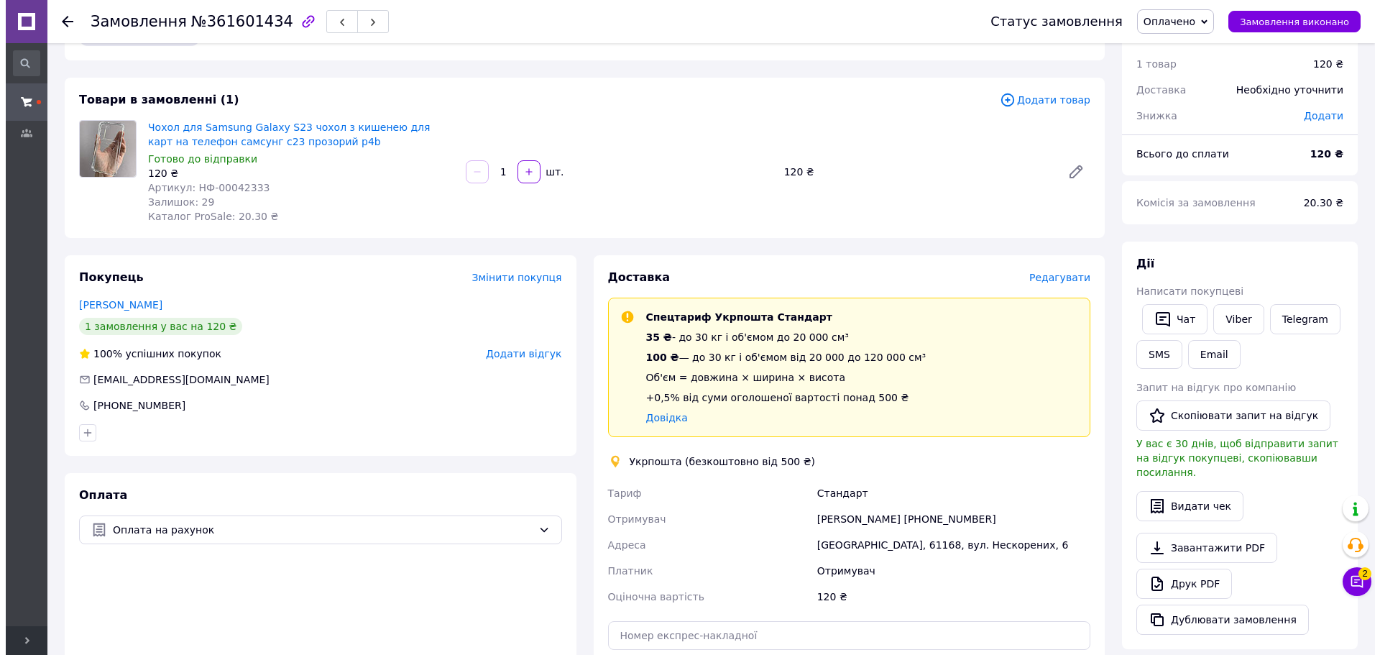
scroll to position [72, 0]
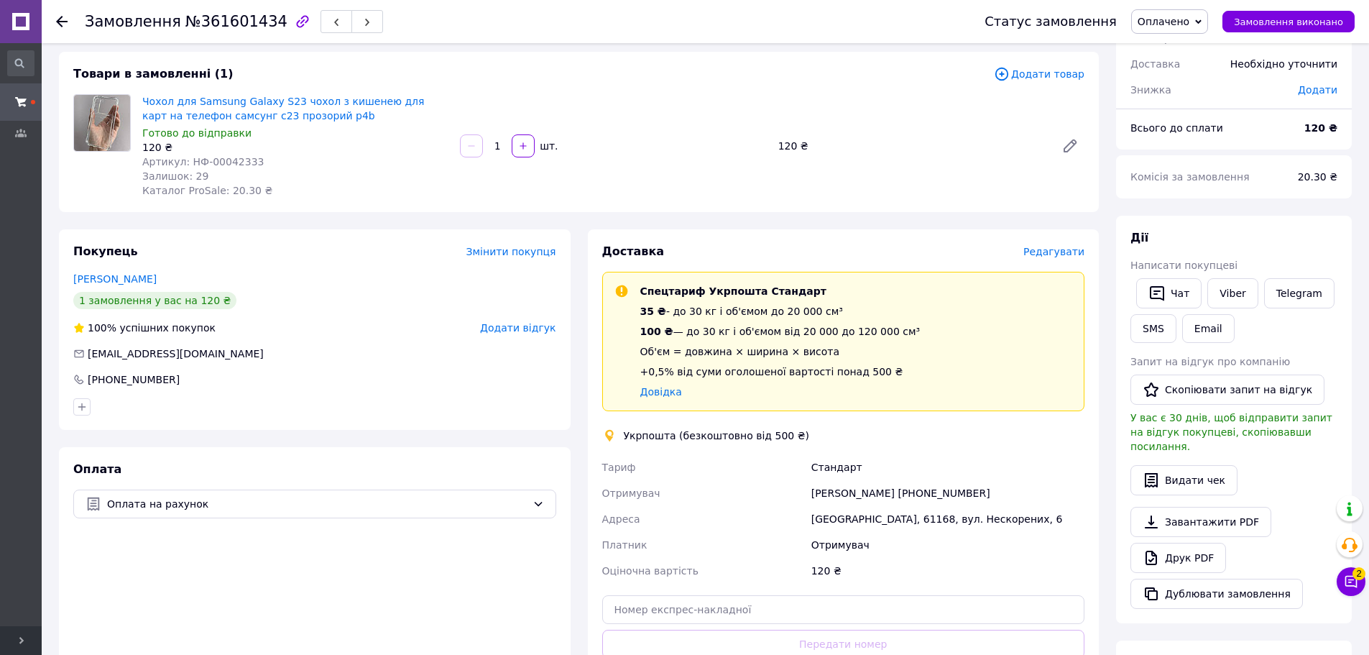
click at [1062, 254] on span "Редагувати" at bounding box center [1054, 252] width 61 height 12
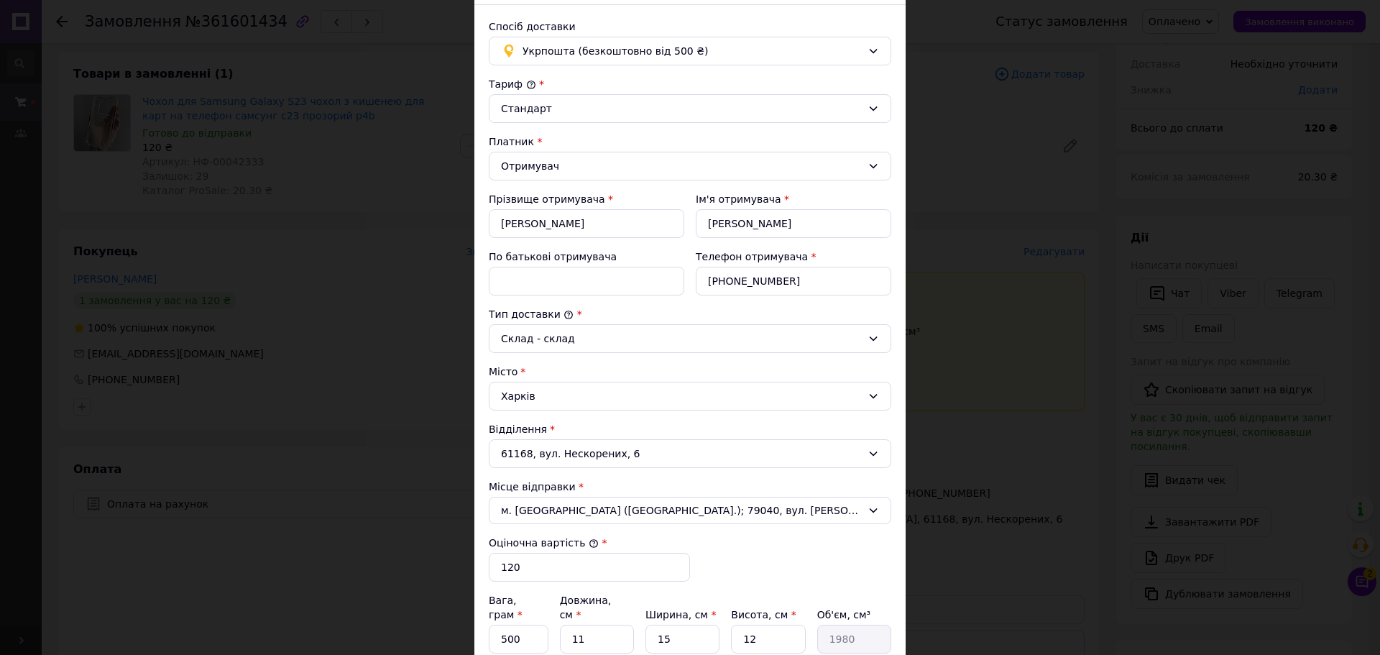
scroll to position [288, 0]
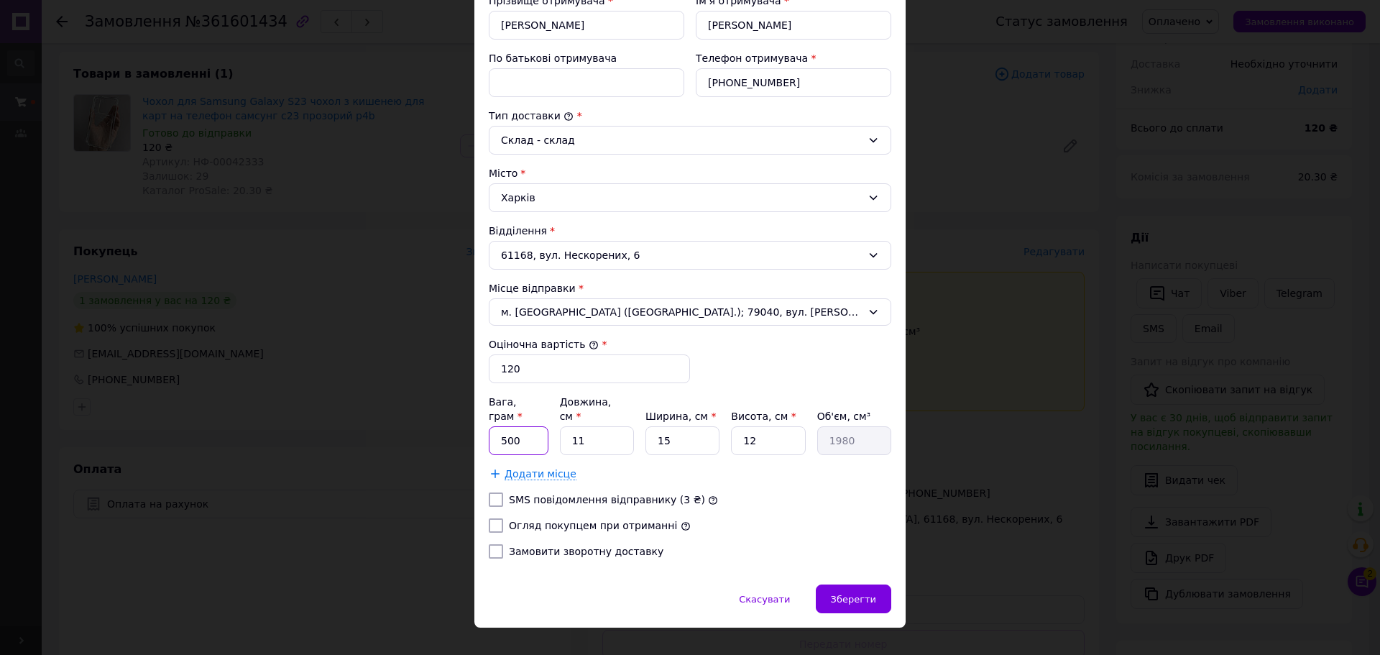
click at [520, 433] on input "500" at bounding box center [519, 440] width 60 height 29
type input "5"
type input "100"
type input "2"
type input "360"
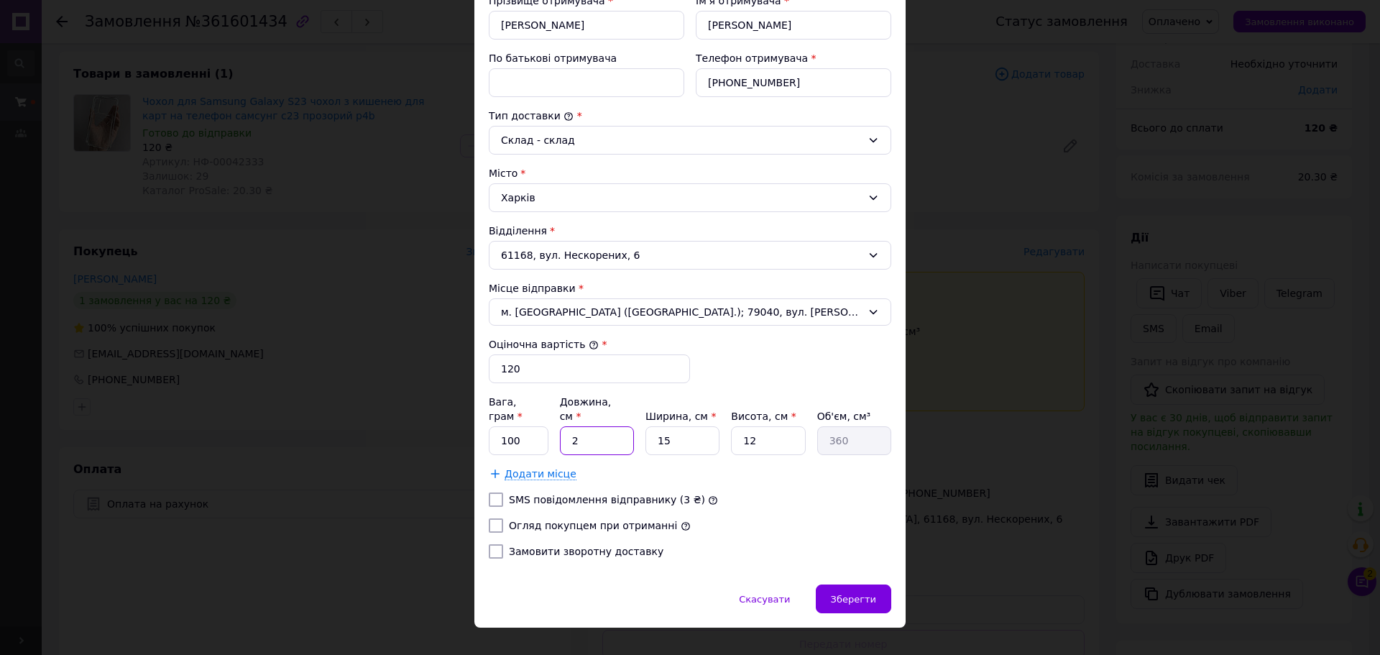
type input "26"
type input "4680"
type input "2"
type input "360"
type input "1"
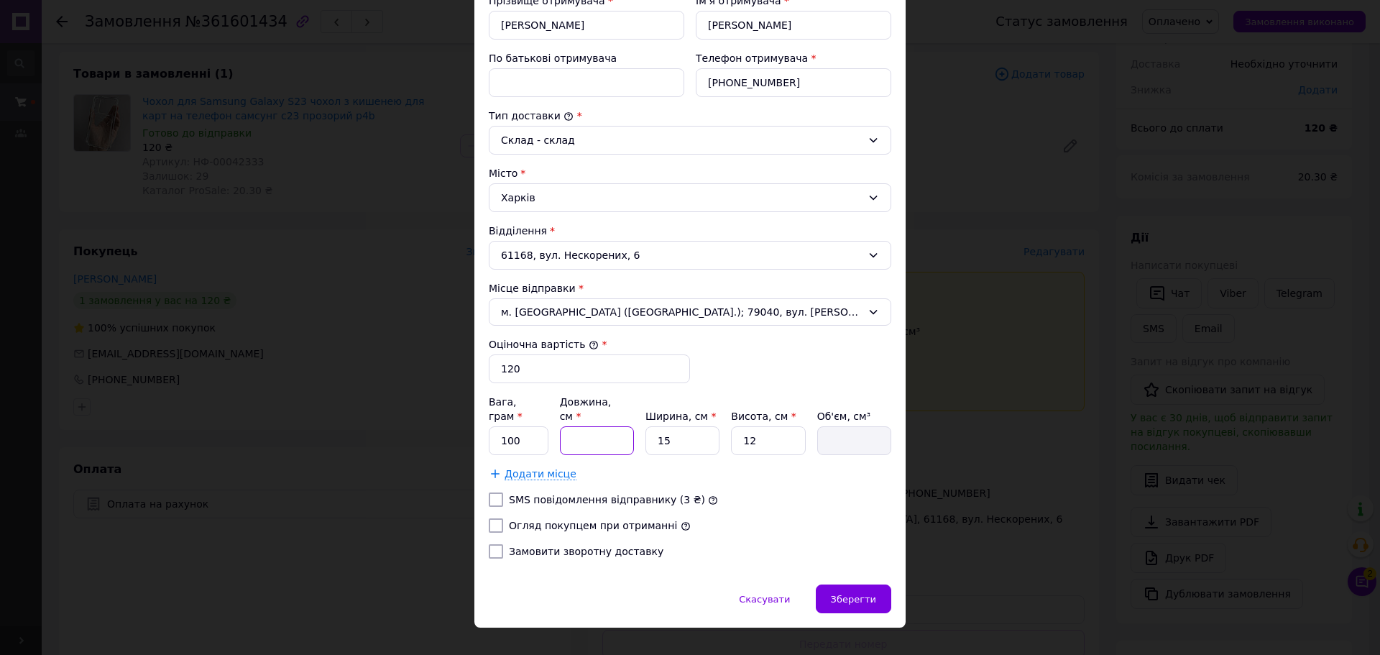
type input "180"
type input "16"
type input "2880"
type input "16"
click at [849, 594] on div "Зберегти" at bounding box center [853, 598] width 75 height 29
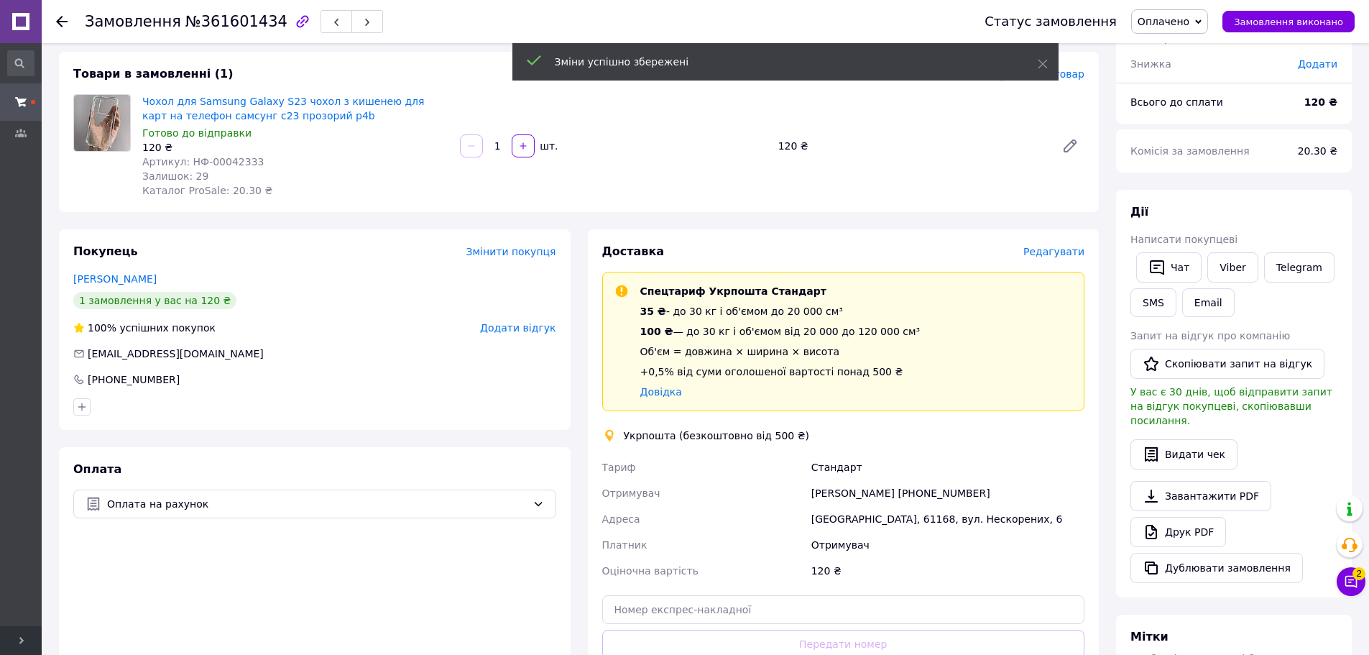
click at [1069, 254] on span "Редагувати" at bounding box center [1054, 252] width 61 height 12
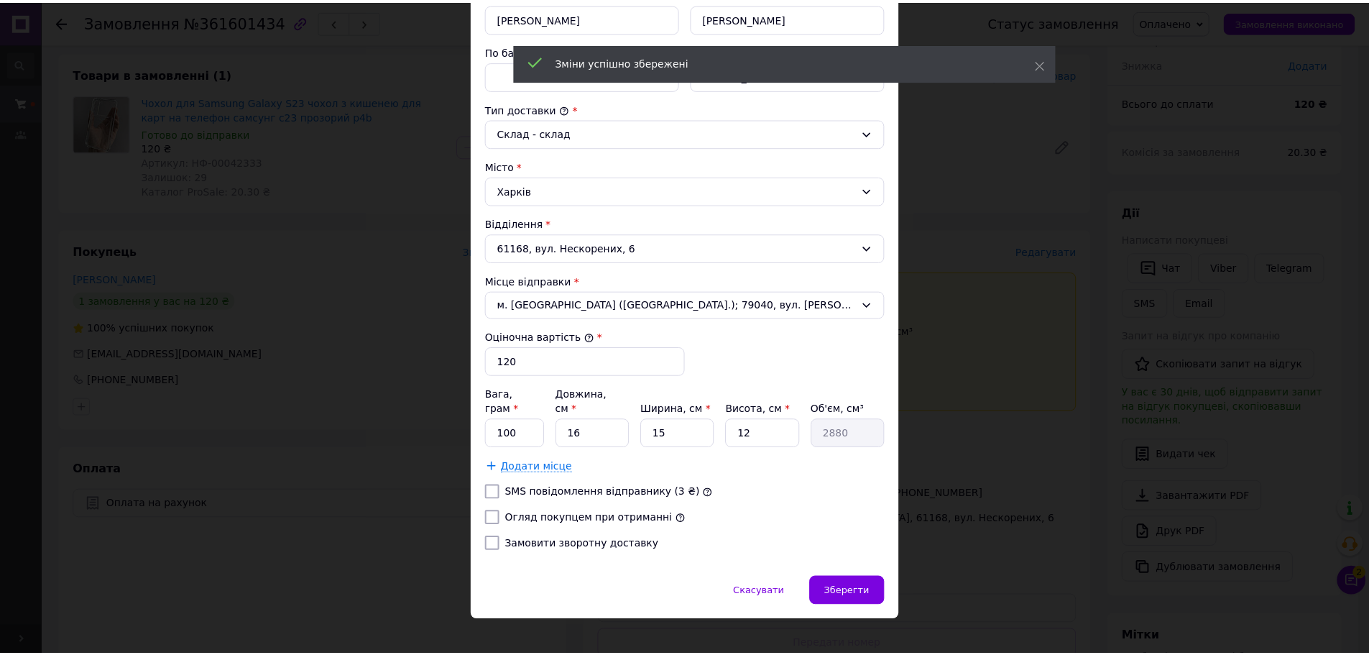
scroll to position [296, 0]
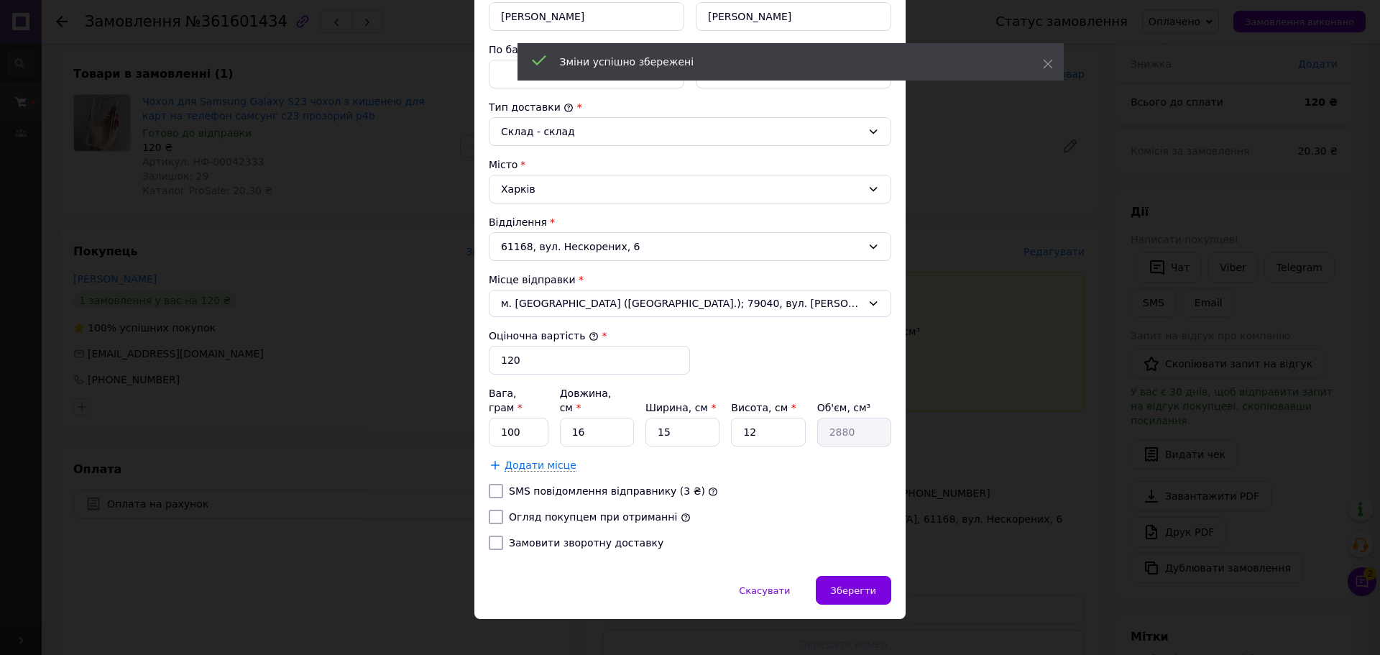
click at [494, 510] on input "Огляд покупцем при отриманні" at bounding box center [496, 517] width 14 height 14
checkbox input "true"
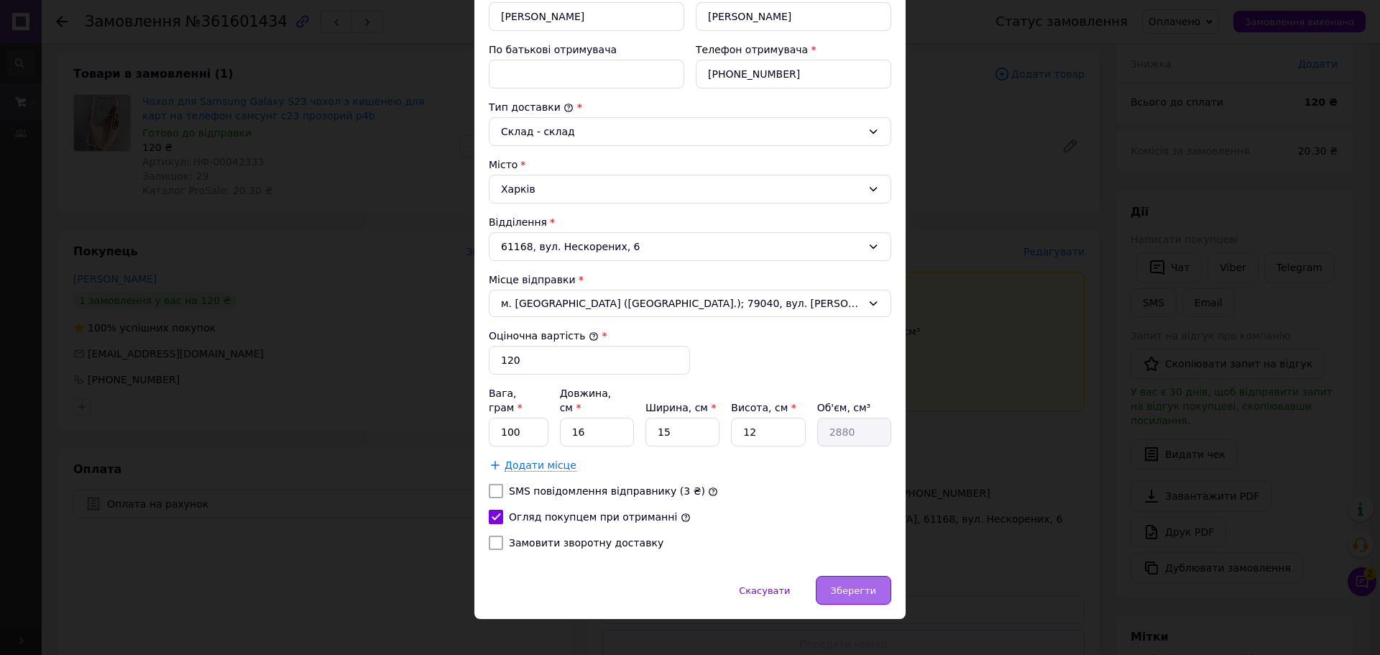
click at [843, 585] on span "Зберегти" at bounding box center [853, 590] width 45 height 11
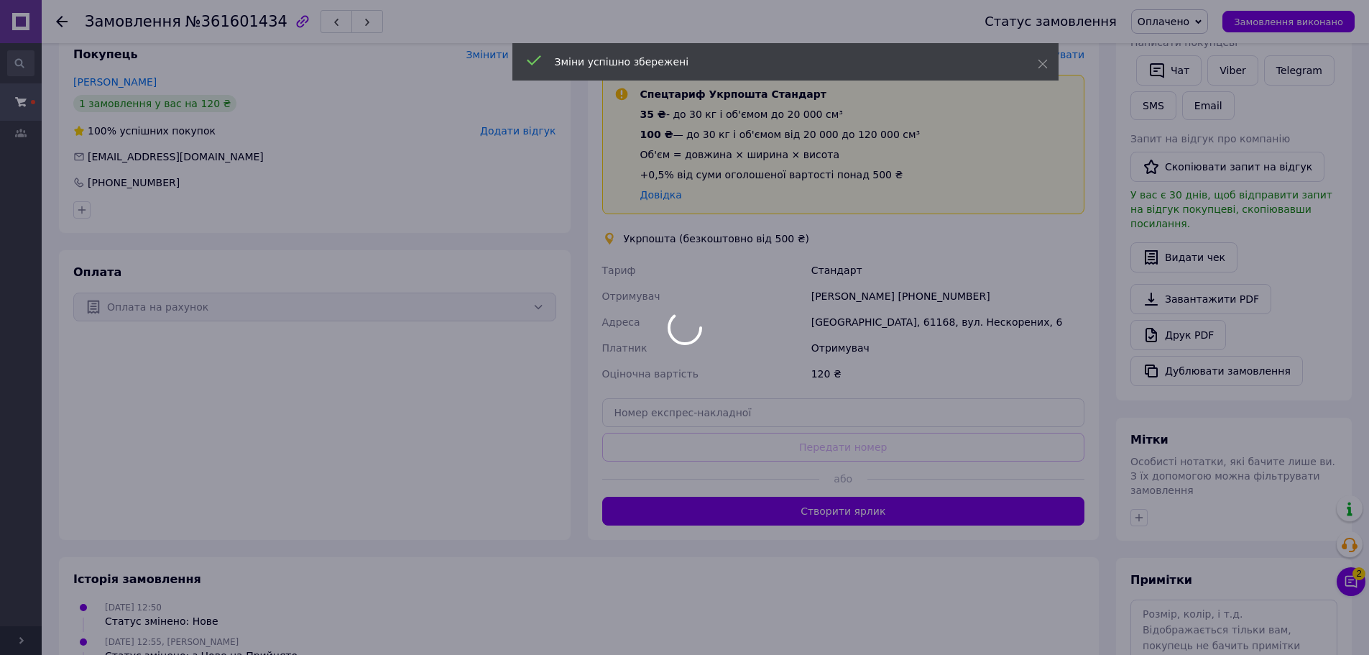
scroll to position [288, 0]
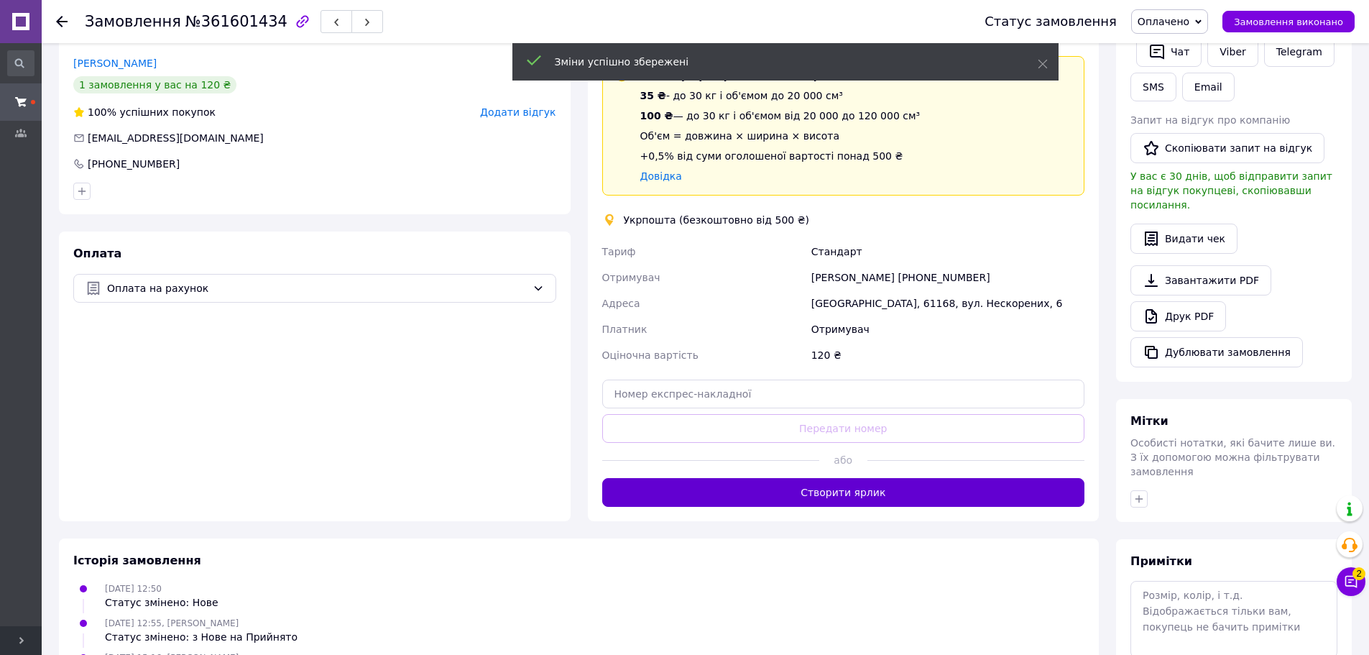
click at [921, 486] on button "Створити ярлик" at bounding box center [843, 492] width 483 height 29
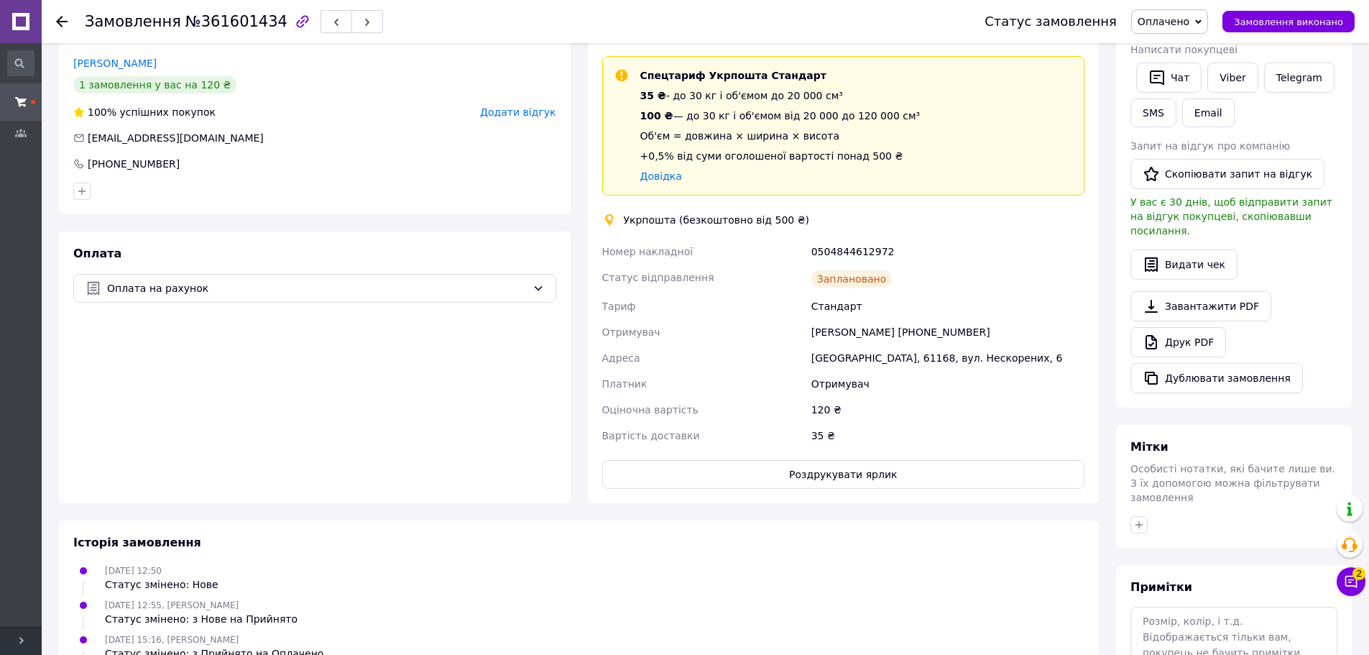
click at [845, 252] on div "0504844612972" at bounding box center [948, 252] width 279 height 26
copy div "0504844612972"
click at [138, 165] on div "+380679063013" at bounding box center [133, 164] width 95 height 14
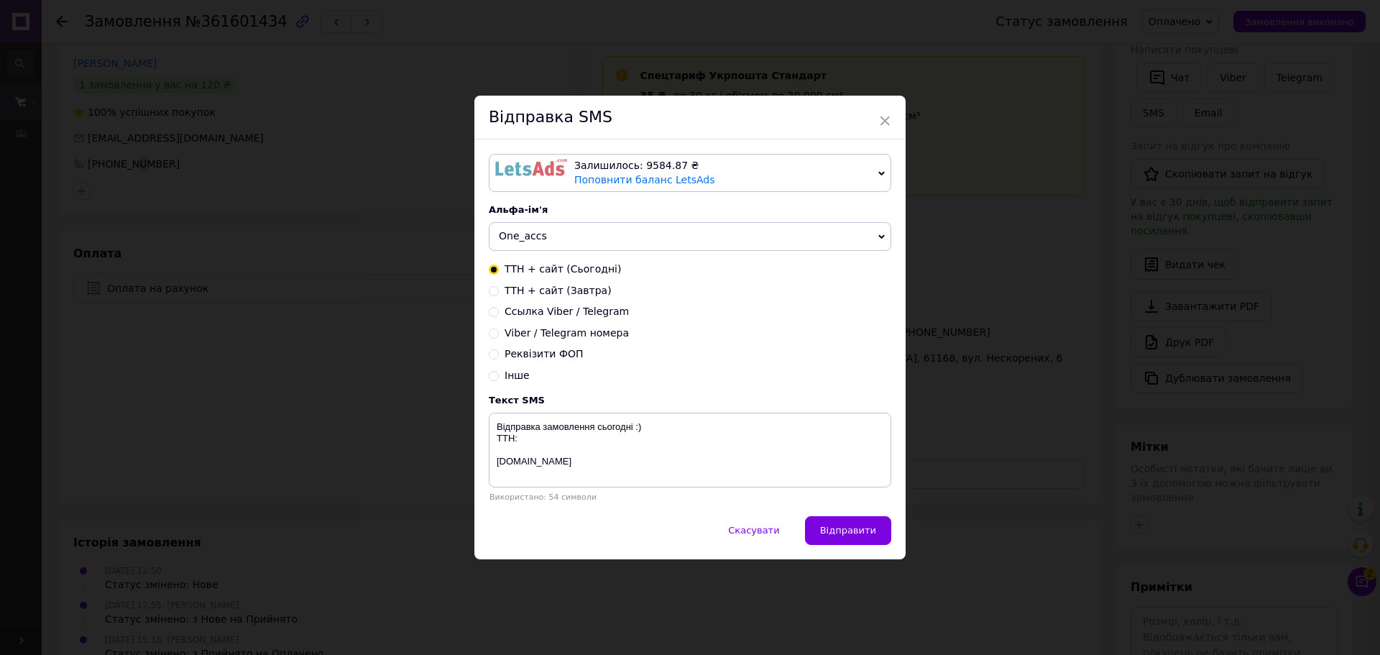
click at [546, 293] on span "ТТН + сайт (Завтра)" at bounding box center [558, 291] width 107 height 12
click at [499, 293] on input "ТТН + сайт (Завтра)" at bounding box center [494, 290] width 10 height 10
radio input "true"
radio input "false"
click at [533, 441] on textarea "Відправка замовлення завтра :) ТТН: oneaccs.com.ua" at bounding box center [690, 450] width 403 height 75
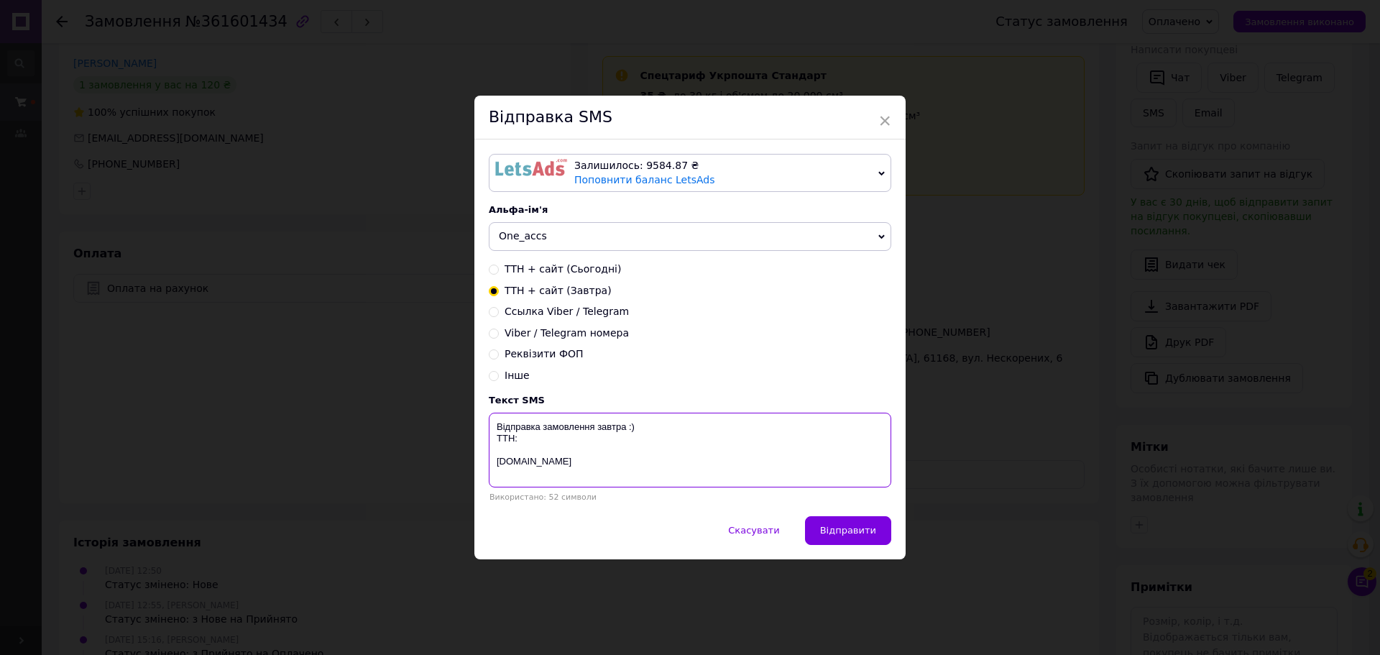
paste textarea "0504844612972"
type textarea "Відправка замовлення завтра :) ТТН: 0504844612972 oneaccs.com.ua"
drag, startPoint x: 856, startPoint y: 530, endPoint x: 848, endPoint y: 526, distance: 8.7
click at [853, 529] on span "Відправити" at bounding box center [848, 530] width 56 height 11
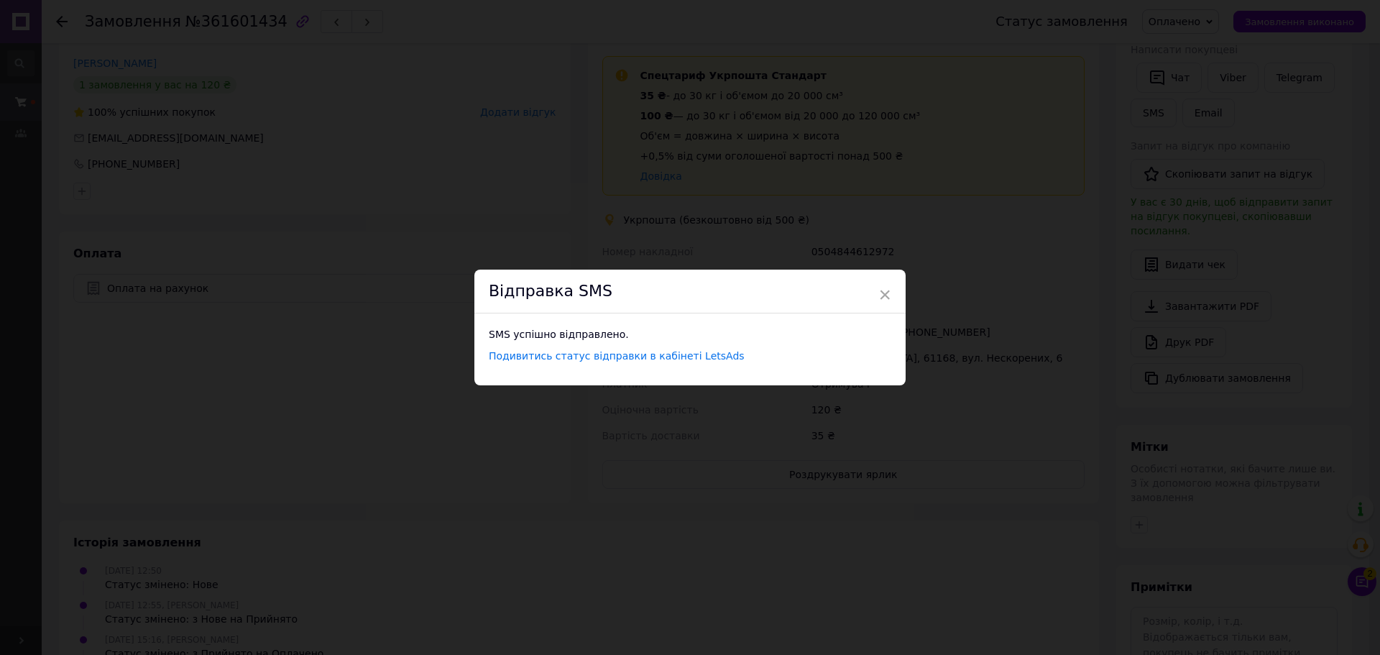
click at [572, 171] on div "× Відправка SMS SMS успішно відправлено. Подивитись статус відправки в кабінеті…" at bounding box center [690, 327] width 1380 height 655
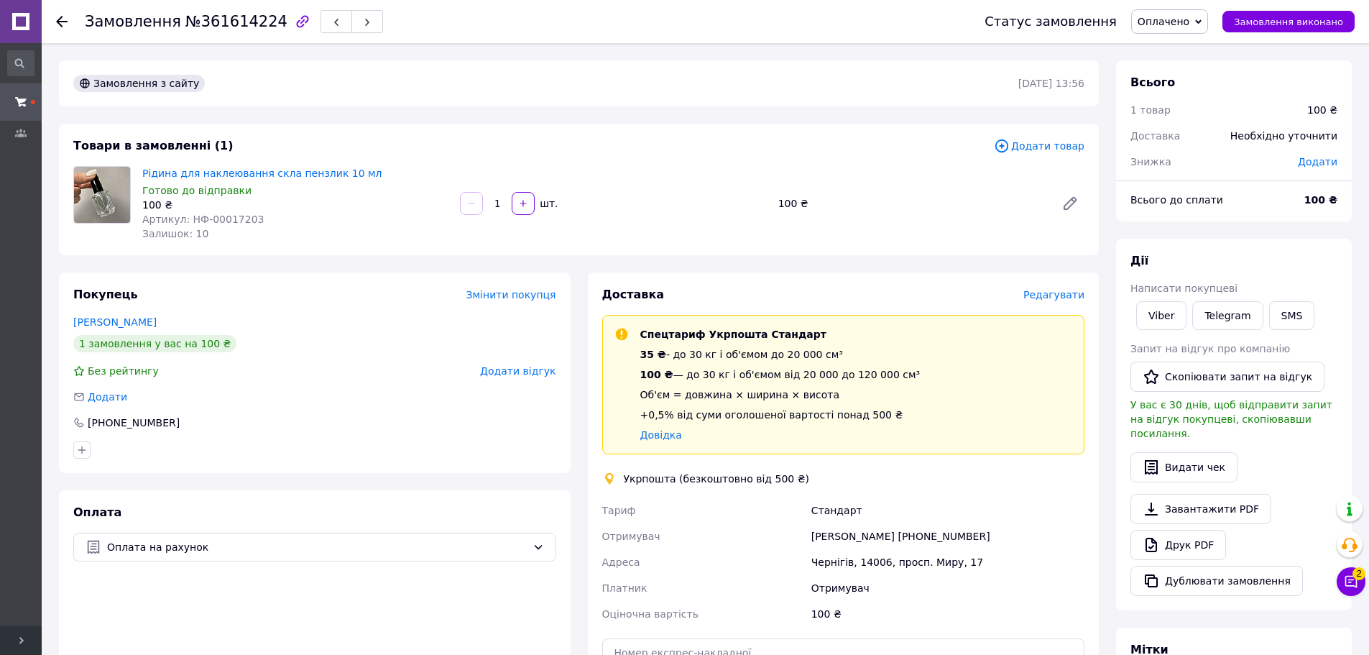
click at [1068, 300] on span "Редагувати" at bounding box center [1054, 295] width 61 height 12
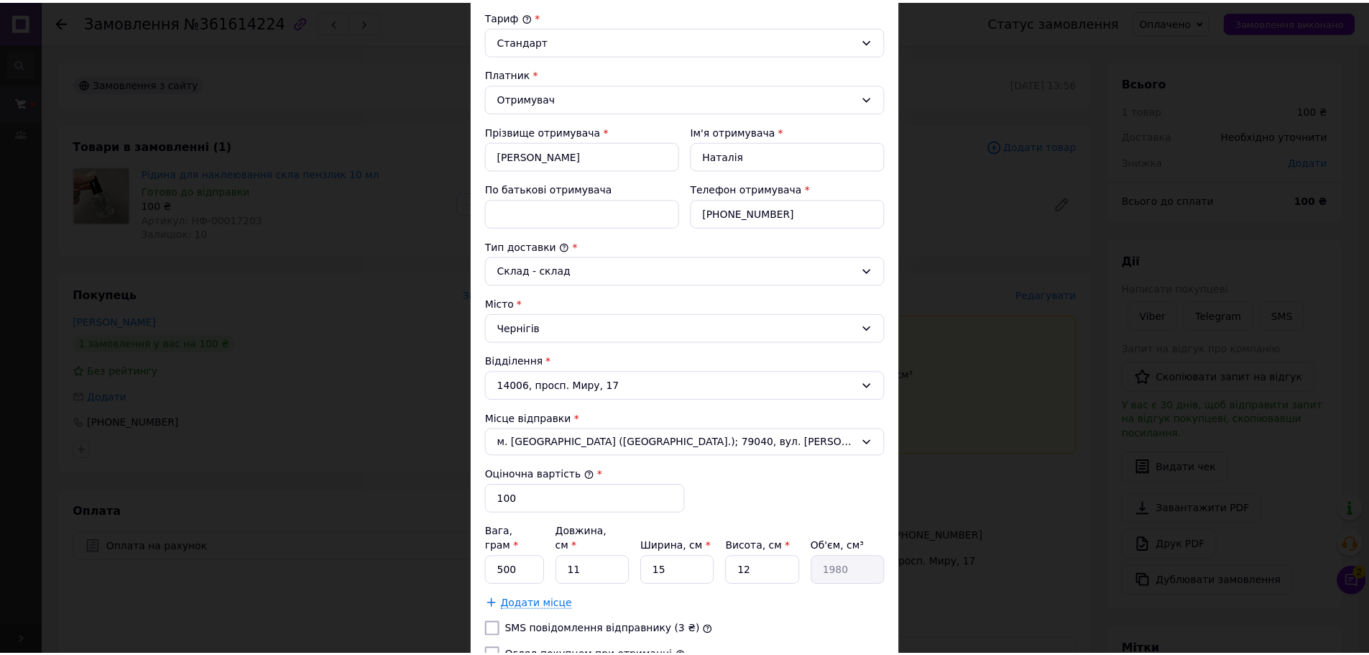
scroll to position [296, 0]
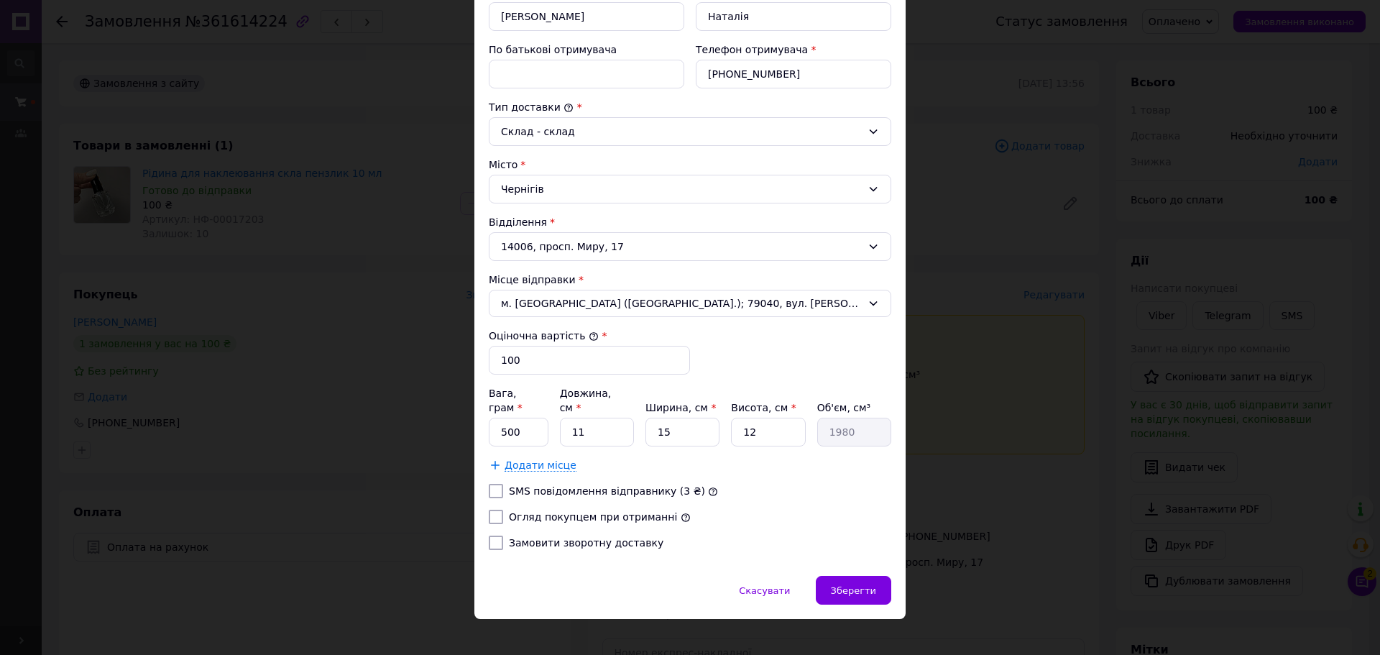
click at [540, 511] on label "Огляд покупцем при отриманні" at bounding box center [593, 517] width 168 height 12
click at [503, 510] on input "Огляд покупцем при отриманні" at bounding box center [496, 517] width 14 height 14
checkbox input "true"
click at [530, 436] on div "Вага, грам * 500 Довжина, см * 11 Ширина, см * 15 Висота, см * 12 Об'єм, см³ 19…" at bounding box center [690, 429] width 403 height 86
click at [531, 418] on input "500" at bounding box center [519, 432] width 60 height 29
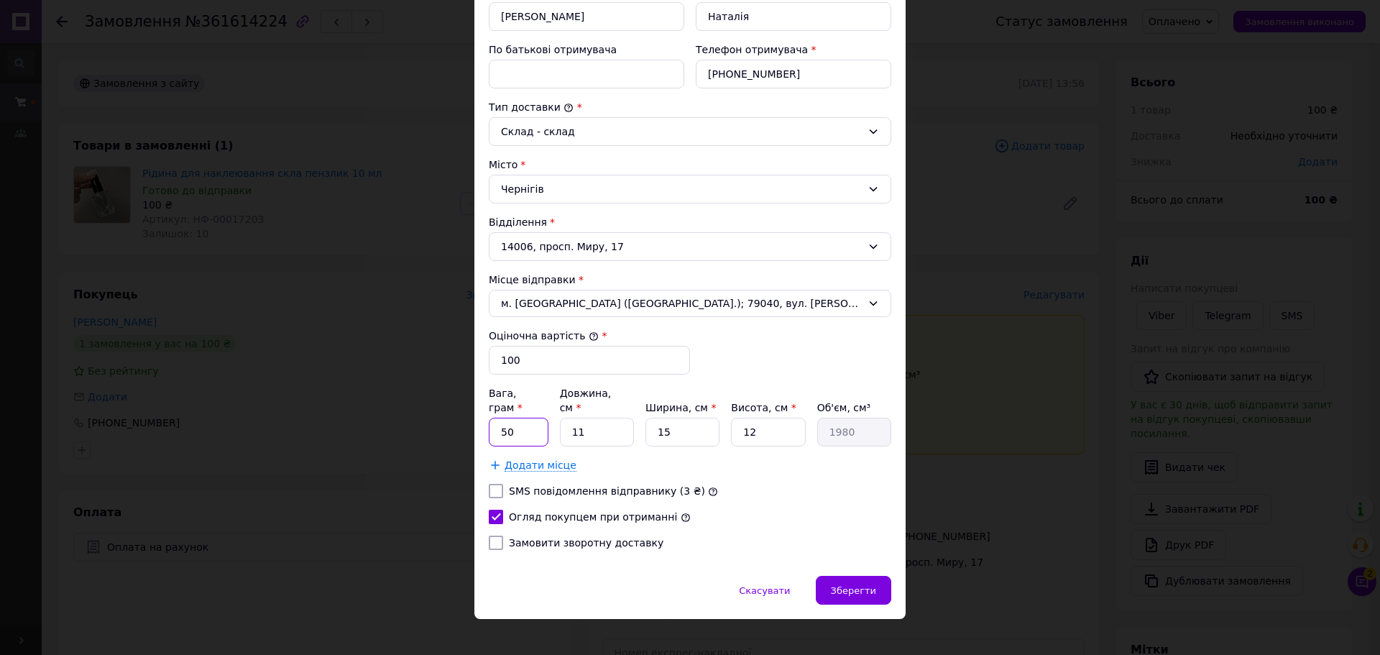
type input "5"
type input "100"
type input "1"
type input "180"
type input "16"
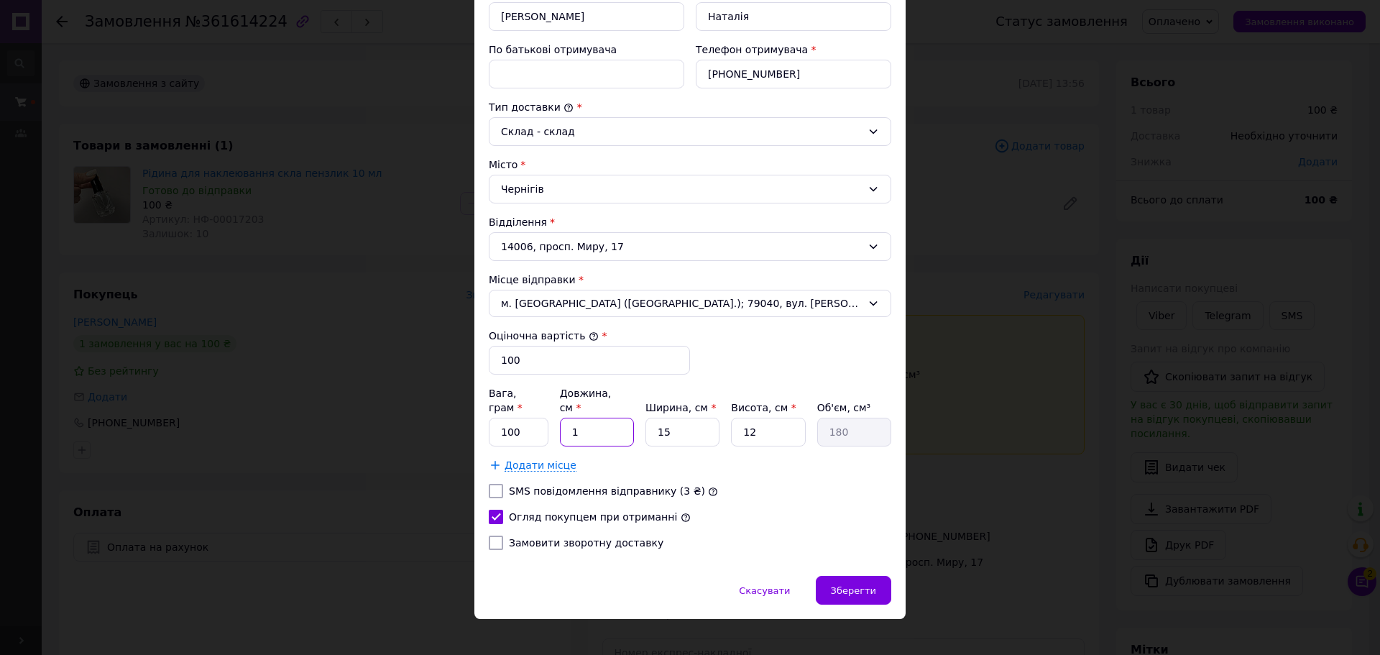
type input "2880"
type input "16"
drag, startPoint x: 860, startPoint y: 570, endPoint x: 848, endPoint y: 563, distance: 14.2
click at [860, 585] on span "Зберегти" at bounding box center [853, 590] width 45 height 11
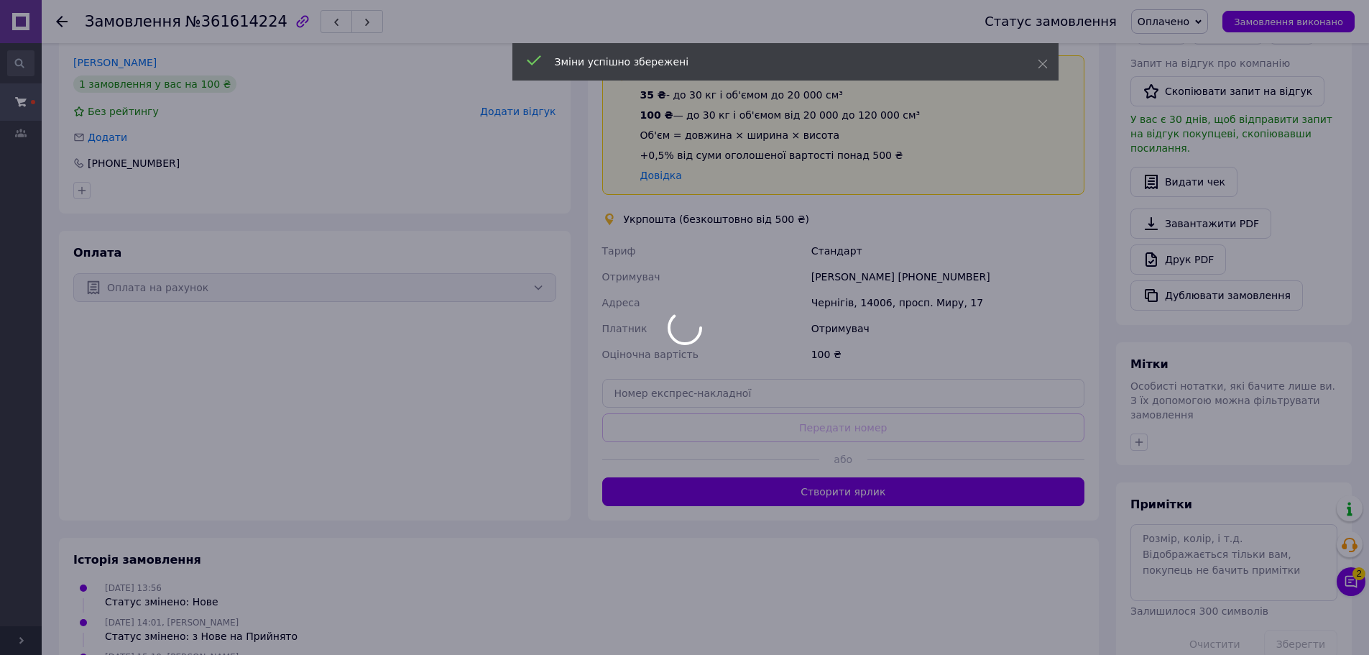
scroll to position [288, 0]
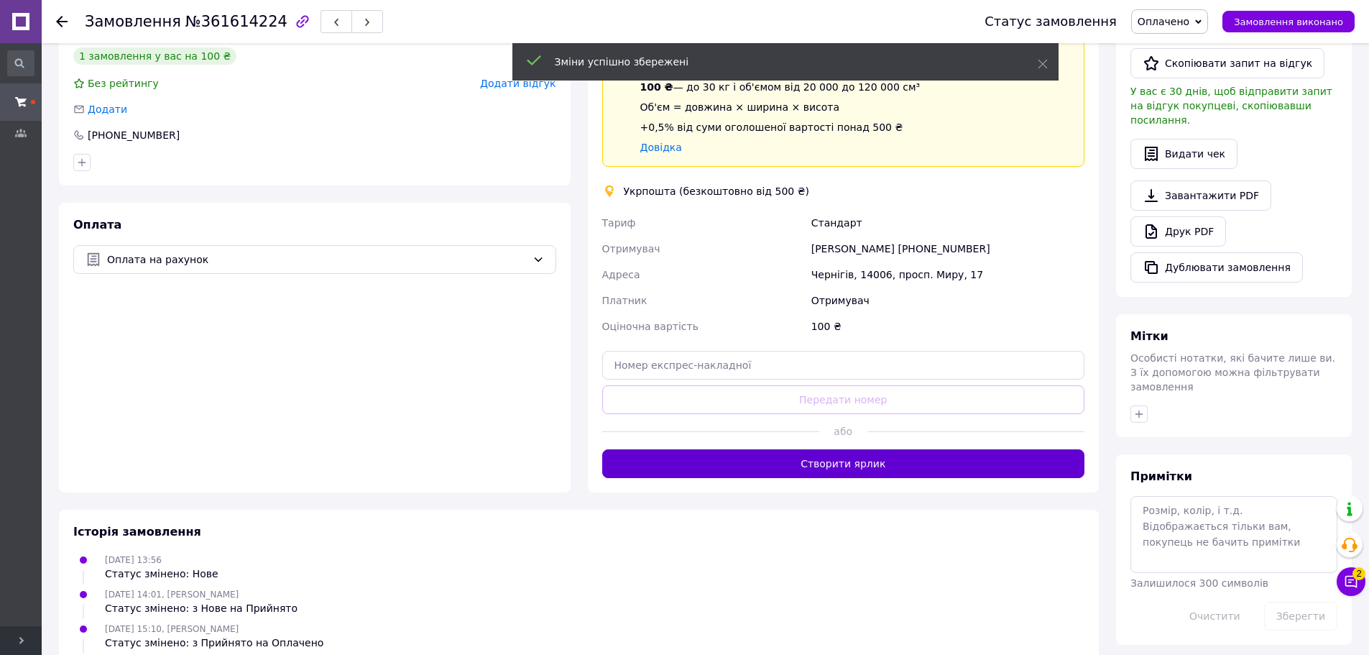
click at [869, 460] on button "Створити ярлик" at bounding box center [843, 463] width 483 height 29
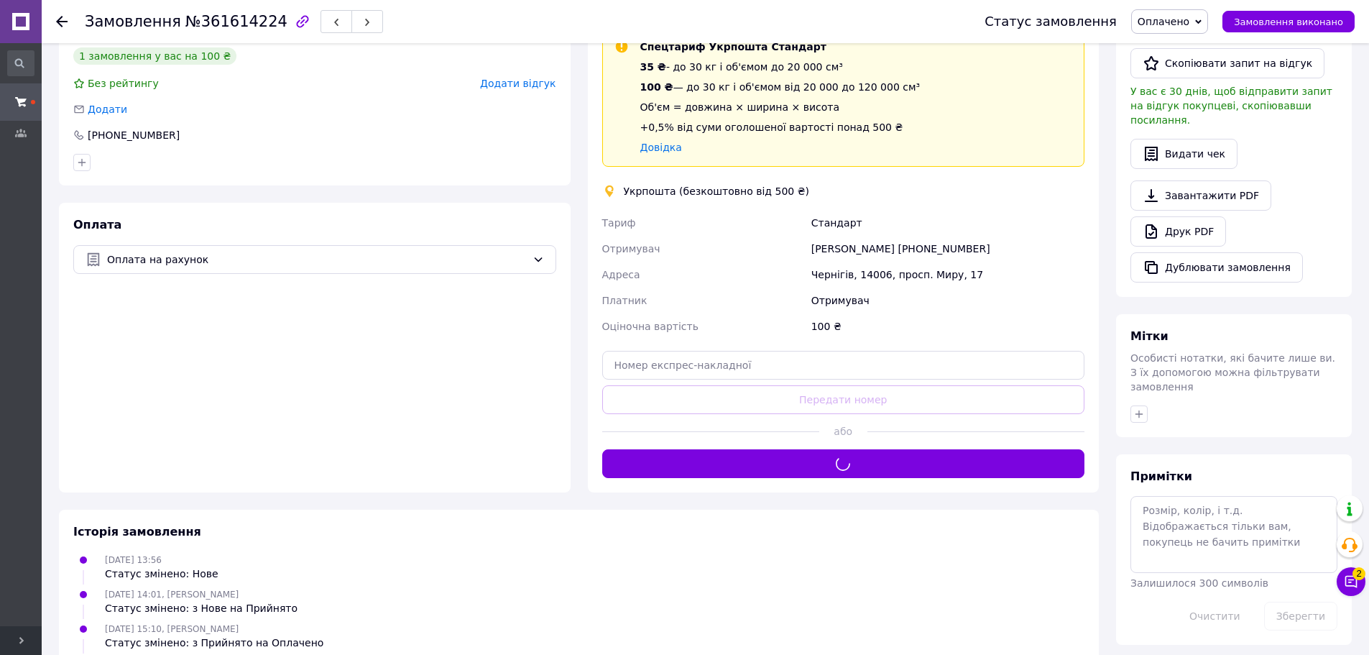
scroll to position [144, 0]
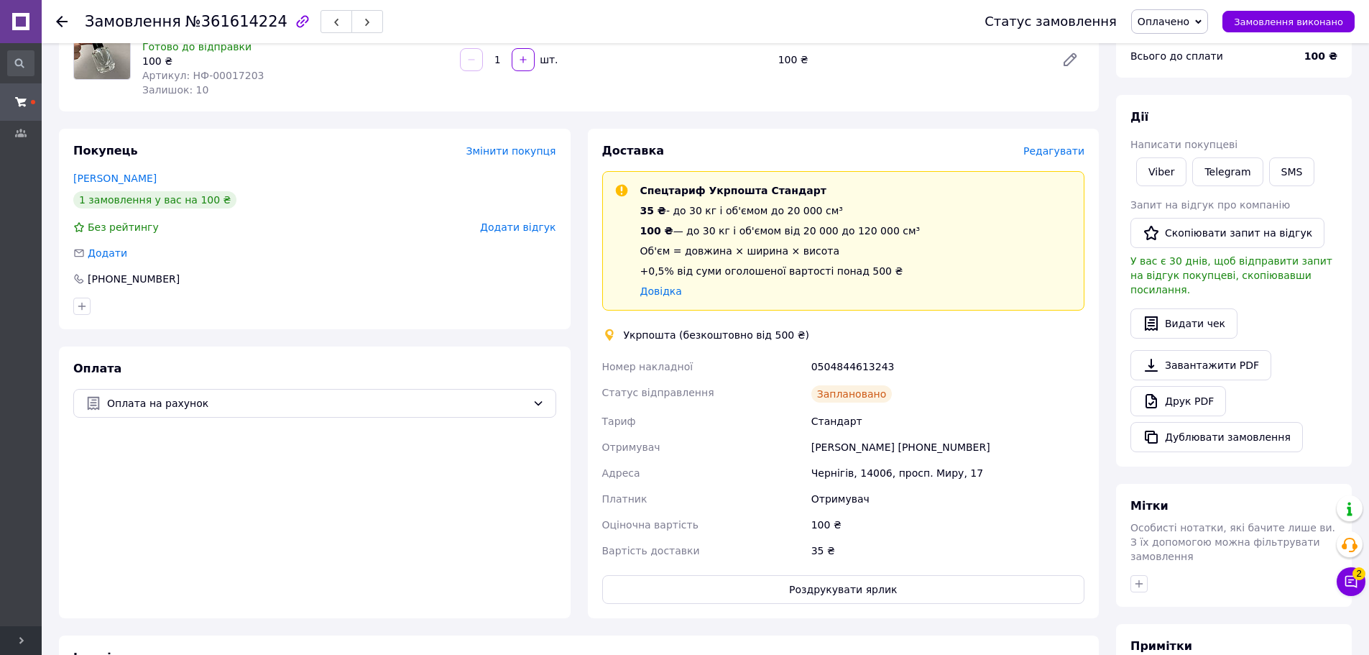
click at [845, 363] on div "0504844613243" at bounding box center [948, 367] width 279 height 26
copy div "0504844613243"
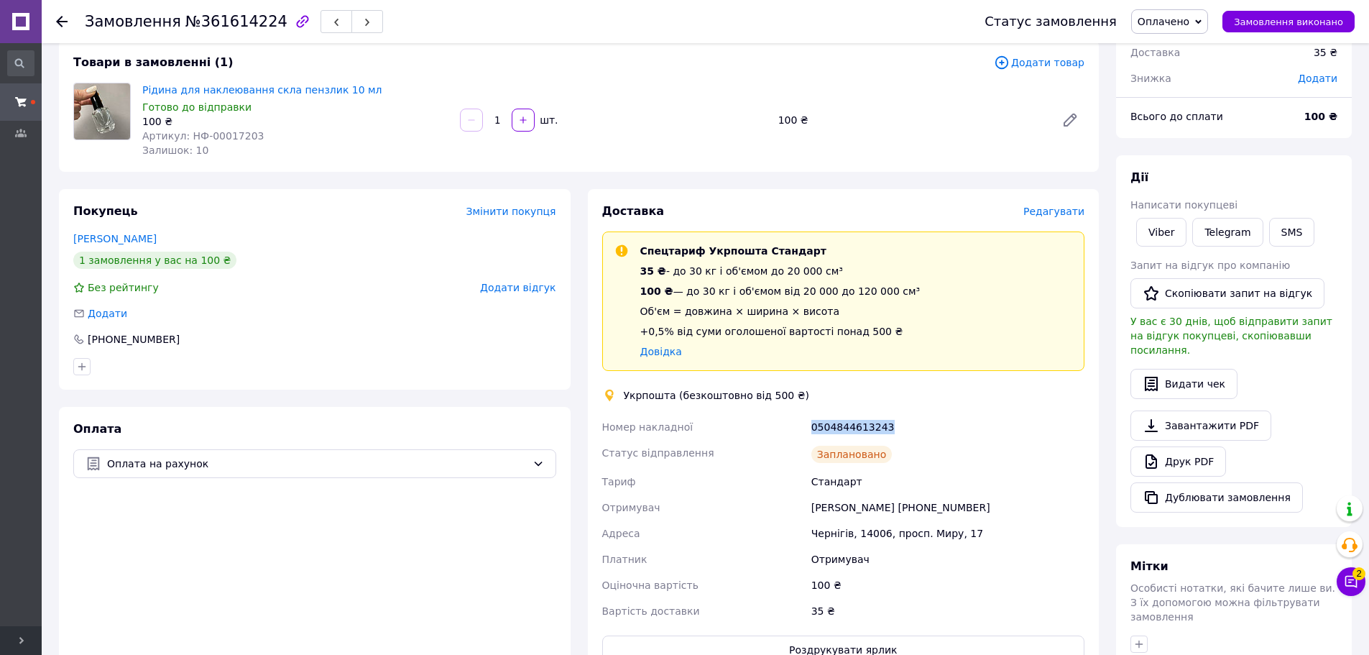
scroll to position [0, 0]
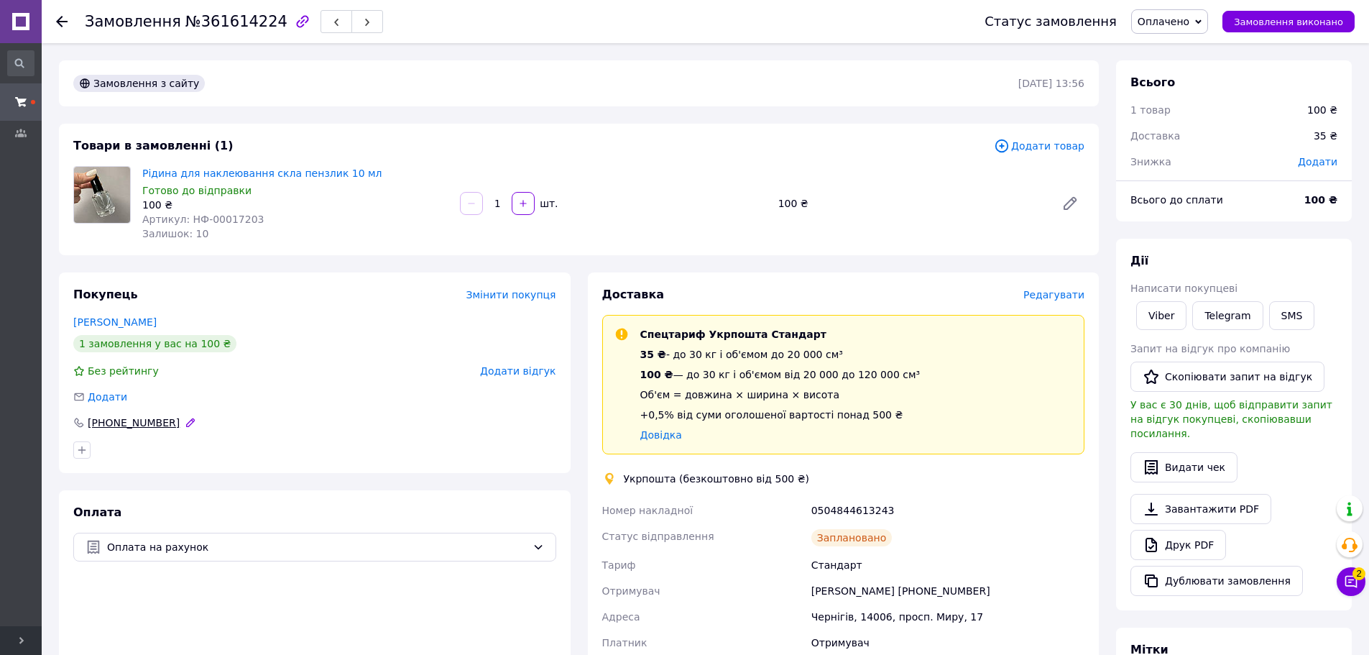
click at [137, 421] on div "+380989404100" at bounding box center [133, 423] width 95 height 14
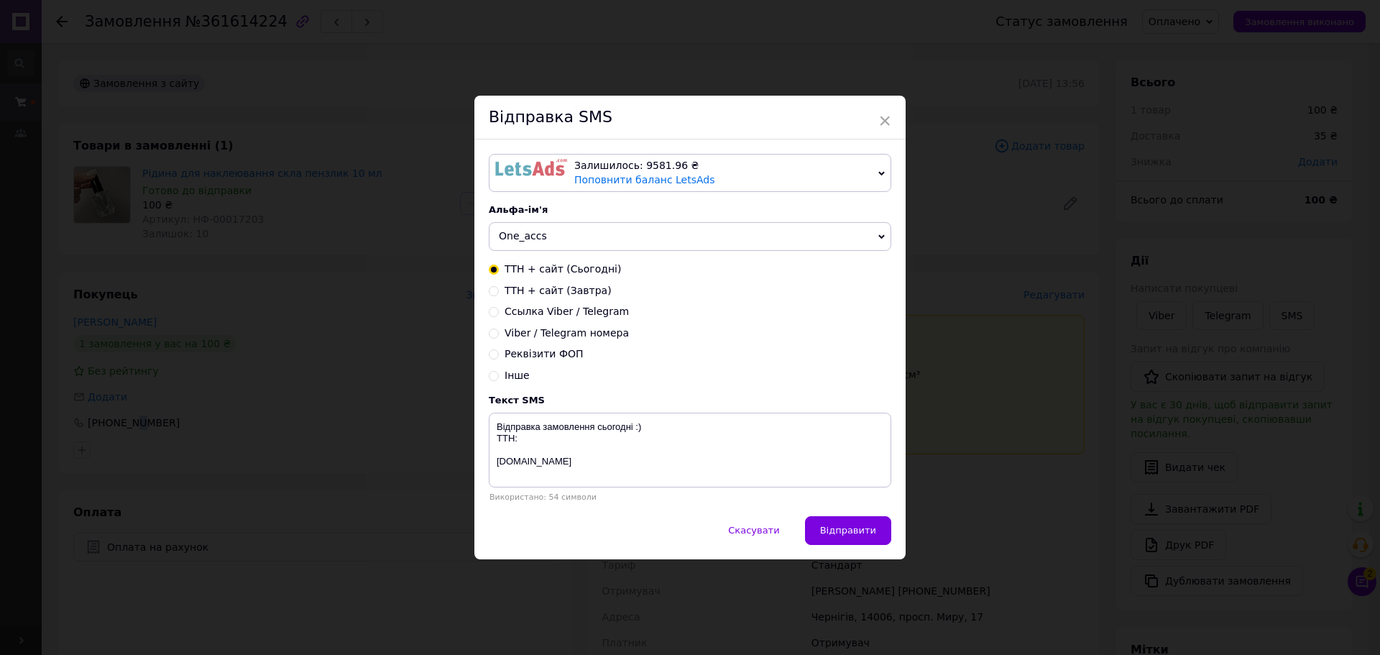
click at [540, 295] on span "ТТН + сайт (Завтра)" at bounding box center [558, 291] width 107 height 12
click at [499, 295] on input "ТТН + сайт (Завтра)" at bounding box center [494, 290] width 10 height 10
radio input "true"
radio input "false"
drag, startPoint x: 535, startPoint y: 446, endPoint x: 533, endPoint y: 433, distance: 13.0
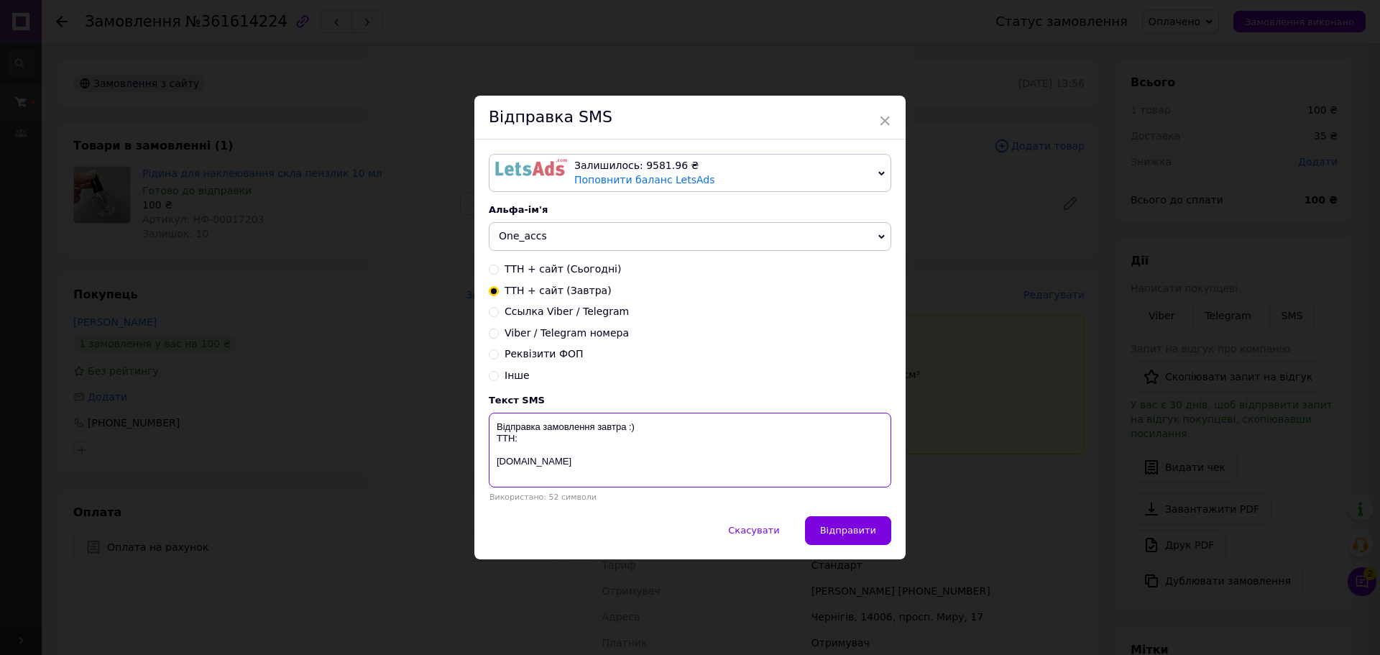
click at [534, 446] on textarea "Відправка замовлення завтра :) ТТН: oneaccs.com.ua" at bounding box center [690, 450] width 403 height 75
click at [533, 433] on textarea "Відправка замовлення завтра :) ТТН: oneaccs.com.ua" at bounding box center [690, 450] width 403 height 75
click at [583, 438] on textarea "Відправка замовлення завтра :) ТТН: oneaccs.com.ua" at bounding box center [690, 450] width 403 height 75
paste textarea "0504844613243"
type textarea "Відправка замовлення завтра :) ТТН: 0504844613243 oneaccs.com.ua"
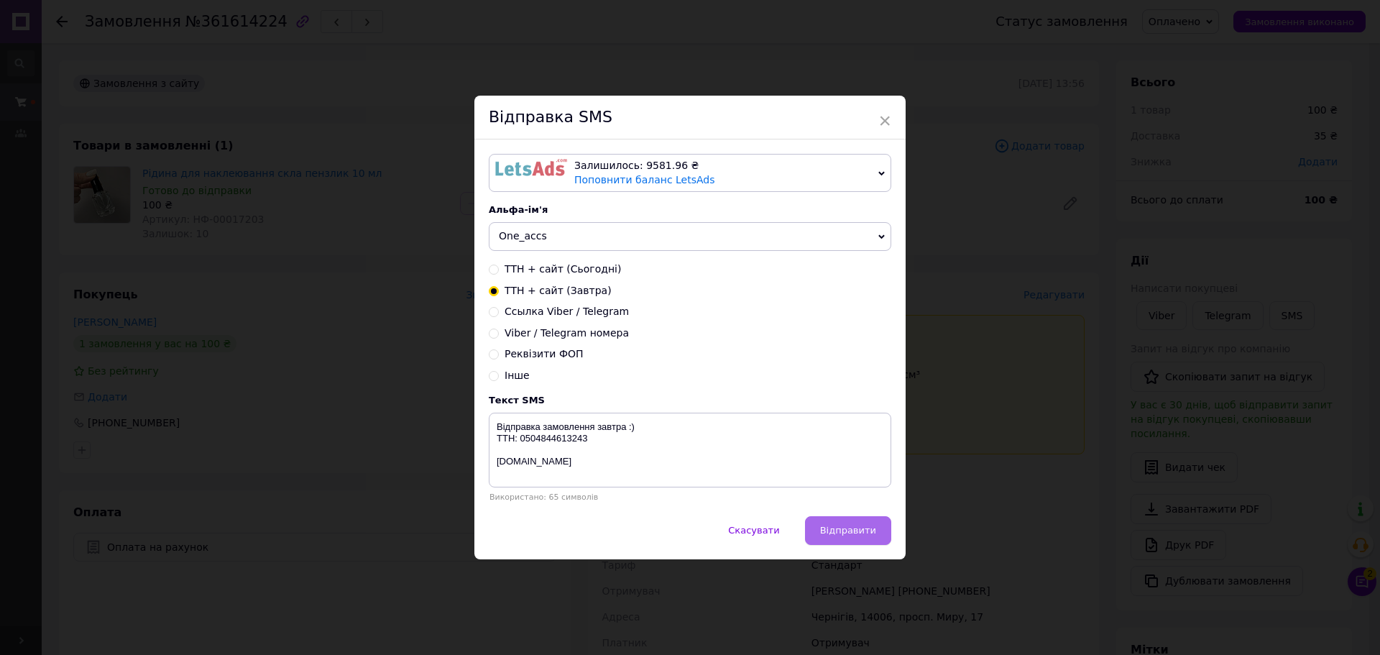
drag, startPoint x: 867, startPoint y: 536, endPoint x: 847, endPoint y: 525, distance: 22.8
click at [866, 536] on span "Відправити" at bounding box center [848, 530] width 56 height 11
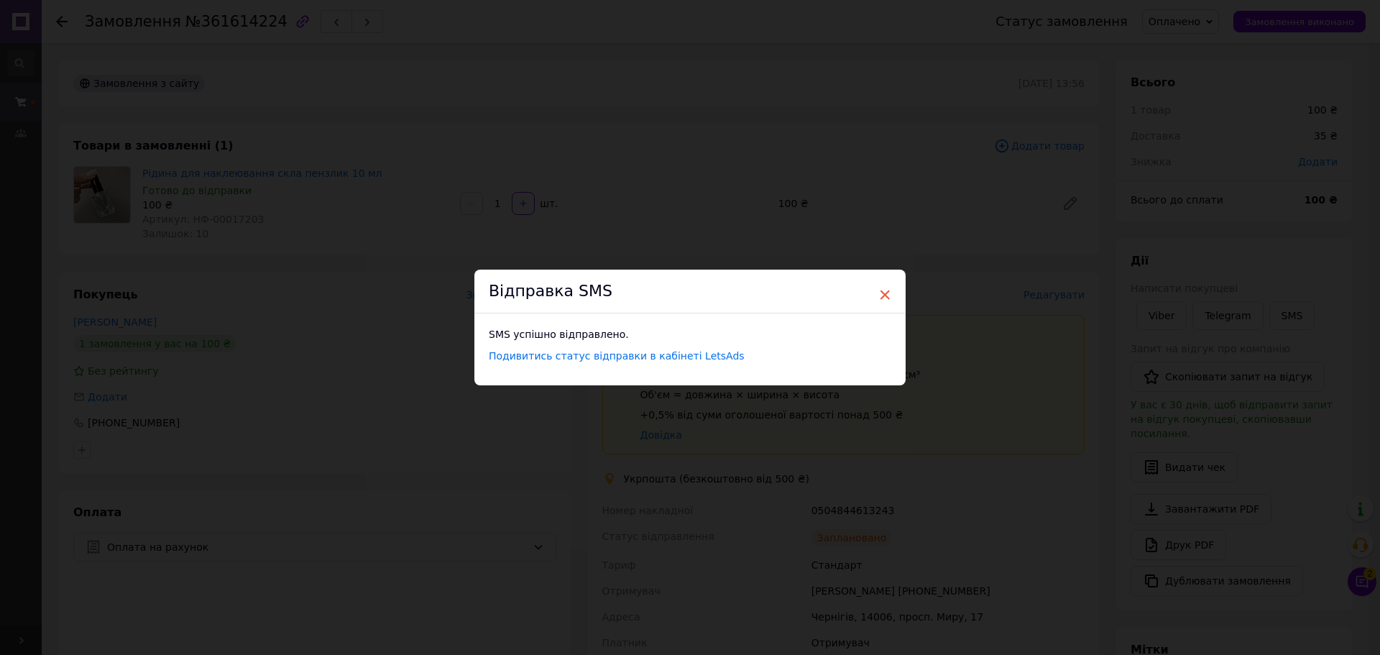
click at [889, 290] on span "×" at bounding box center [884, 295] width 13 height 24
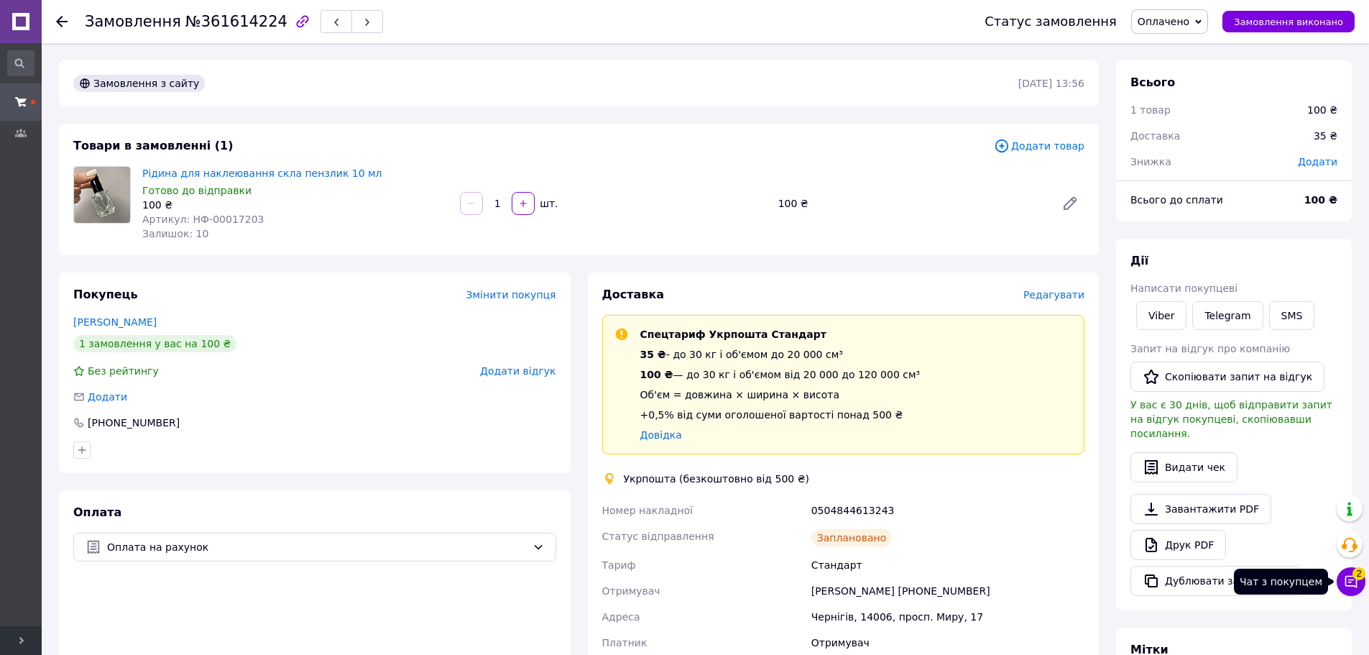
click at [1354, 575] on span "2" at bounding box center [1359, 572] width 13 height 13
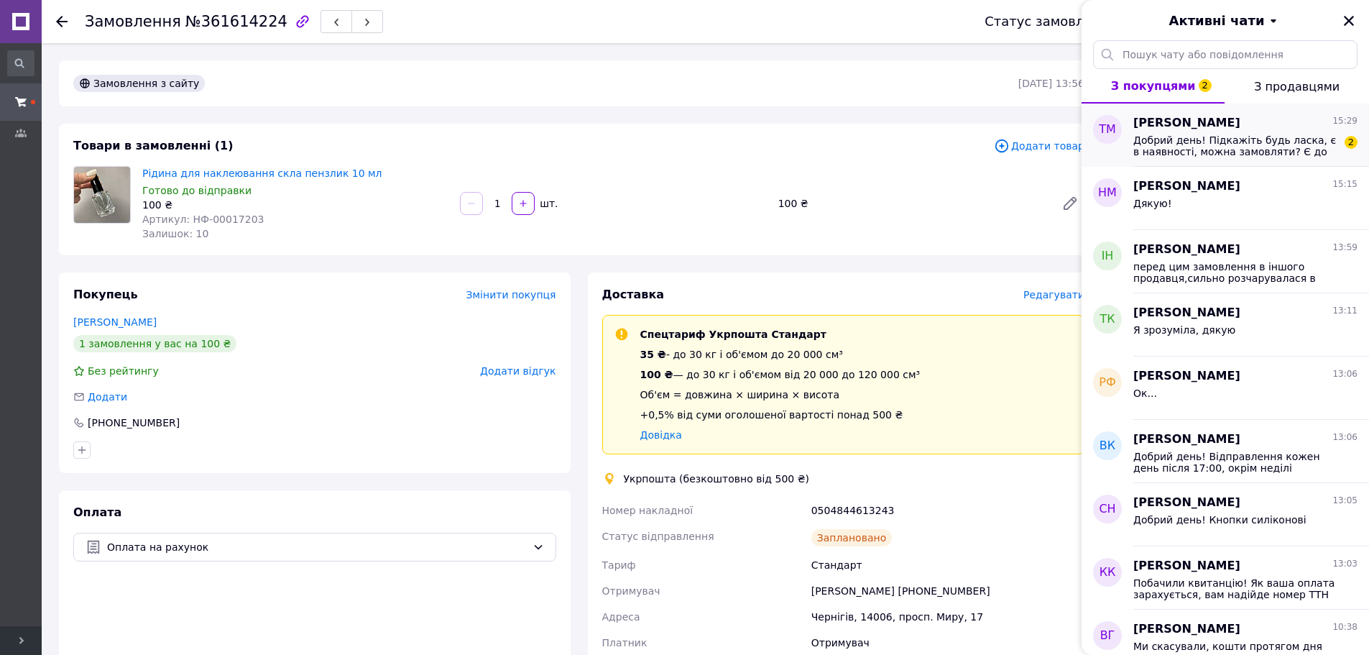
click at [1239, 145] on span "Добрий день! Підкажіть будь ласка, є в наявності, можна замовляти? Є до вас про…" at bounding box center [1236, 145] width 204 height 23
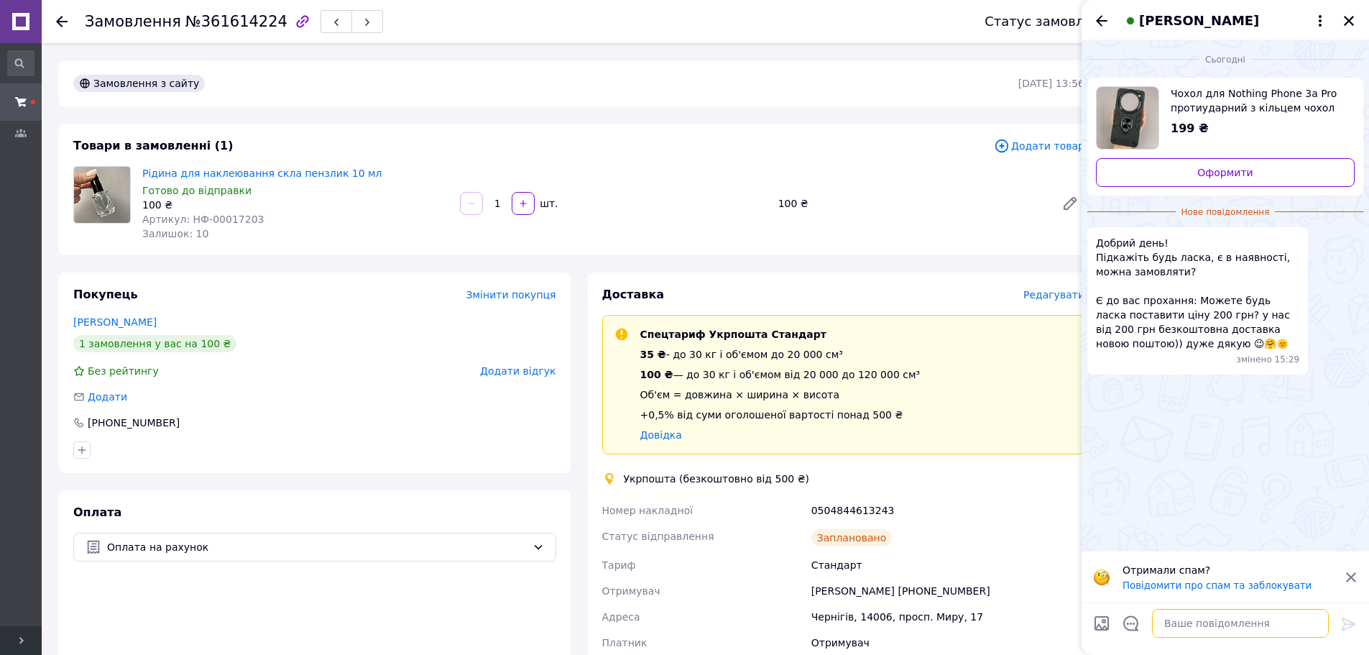
click at [1217, 621] on textarea at bounding box center [1240, 623] width 177 height 29
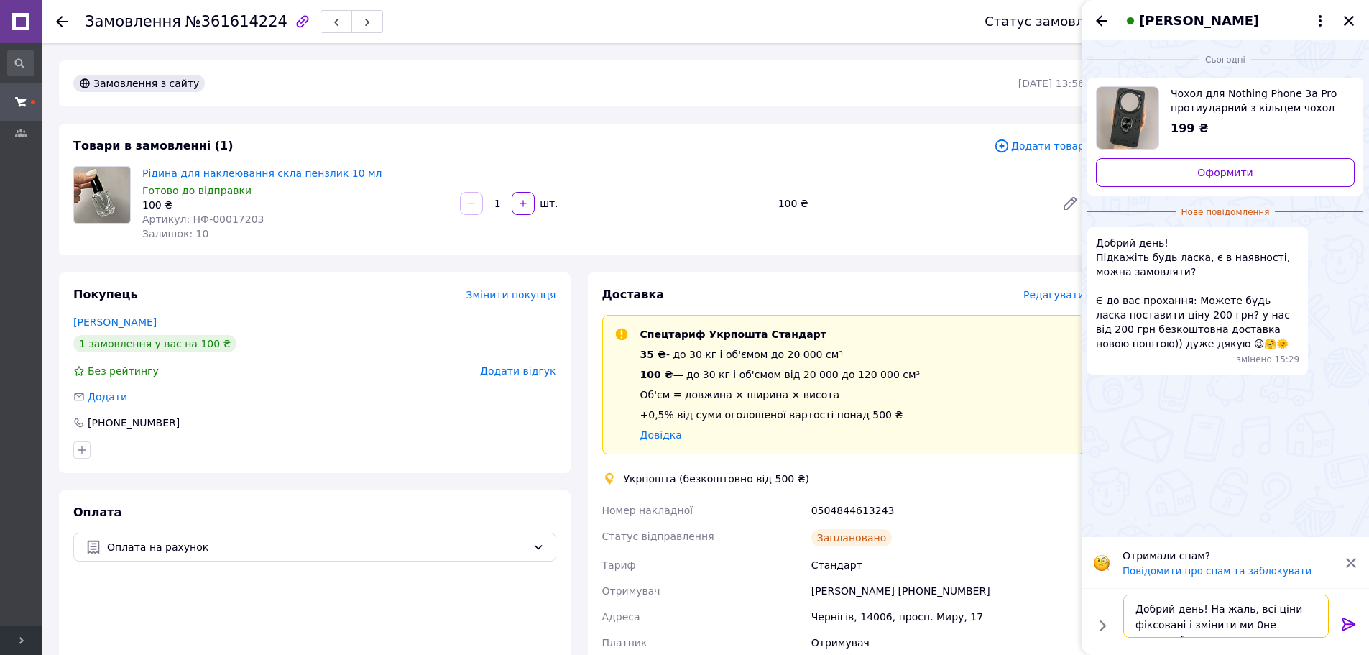
type textarea "Добрий день! На жаль, всі ціни фіксовані і змінити ми не можемо їх"
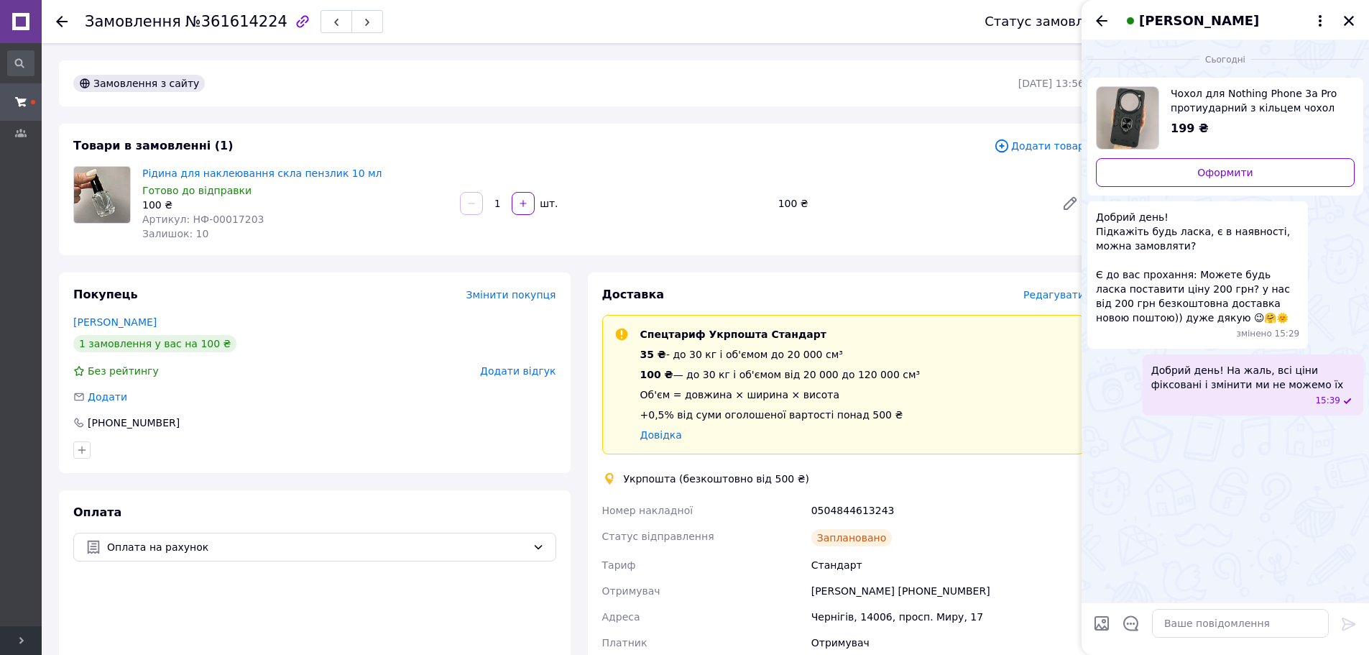
click at [1188, 96] on span "Чохол для Nothing Phone 3a Pro протиударний з кільцем чохол на телефон насинг ф…" at bounding box center [1257, 100] width 173 height 29
click at [1206, 625] on textarea at bounding box center [1240, 623] width 177 height 29
type textarea "Чохол є в наявності"
click at [1204, 102] on span "Чохол для Nothing Phone 3a Pro протиударний з кільцем чохол на телефон насинг ф…" at bounding box center [1257, 100] width 173 height 29
click at [1348, 16] on icon "Закрити" at bounding box center [1349, 20] width 13 height 13
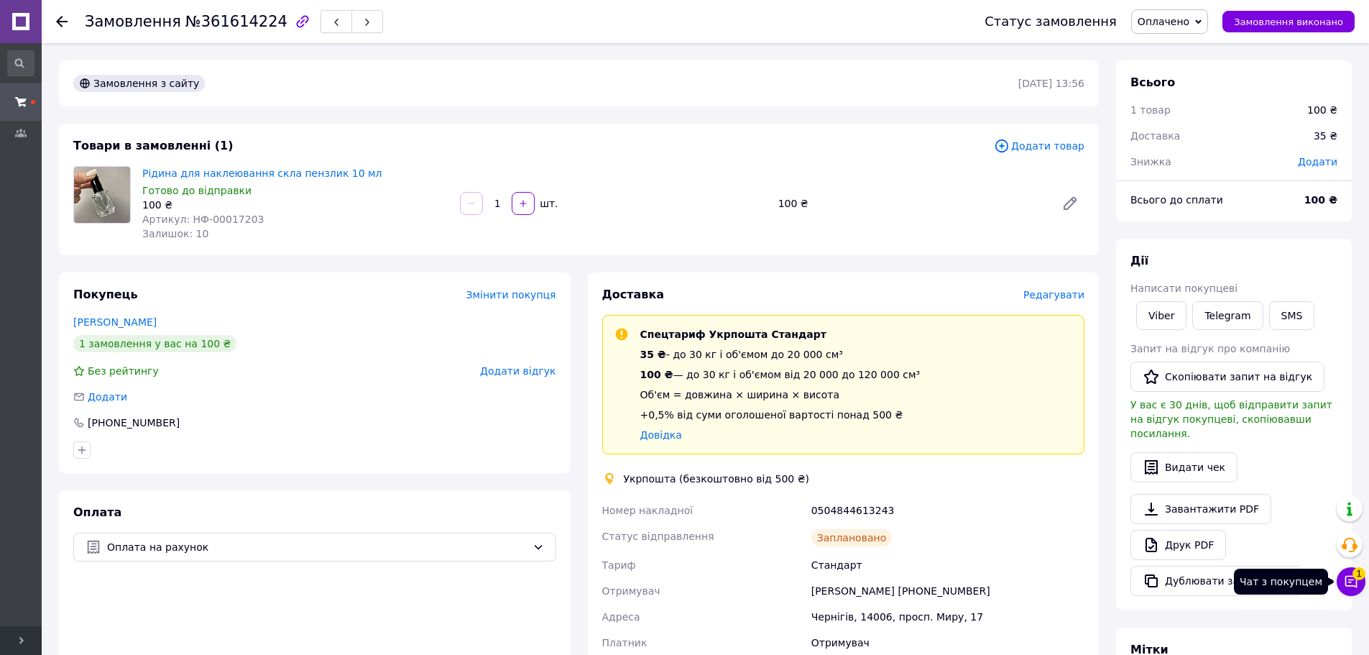
click at [1351, 574] on icon at bounding box center [1351, 581] width 14 height 14
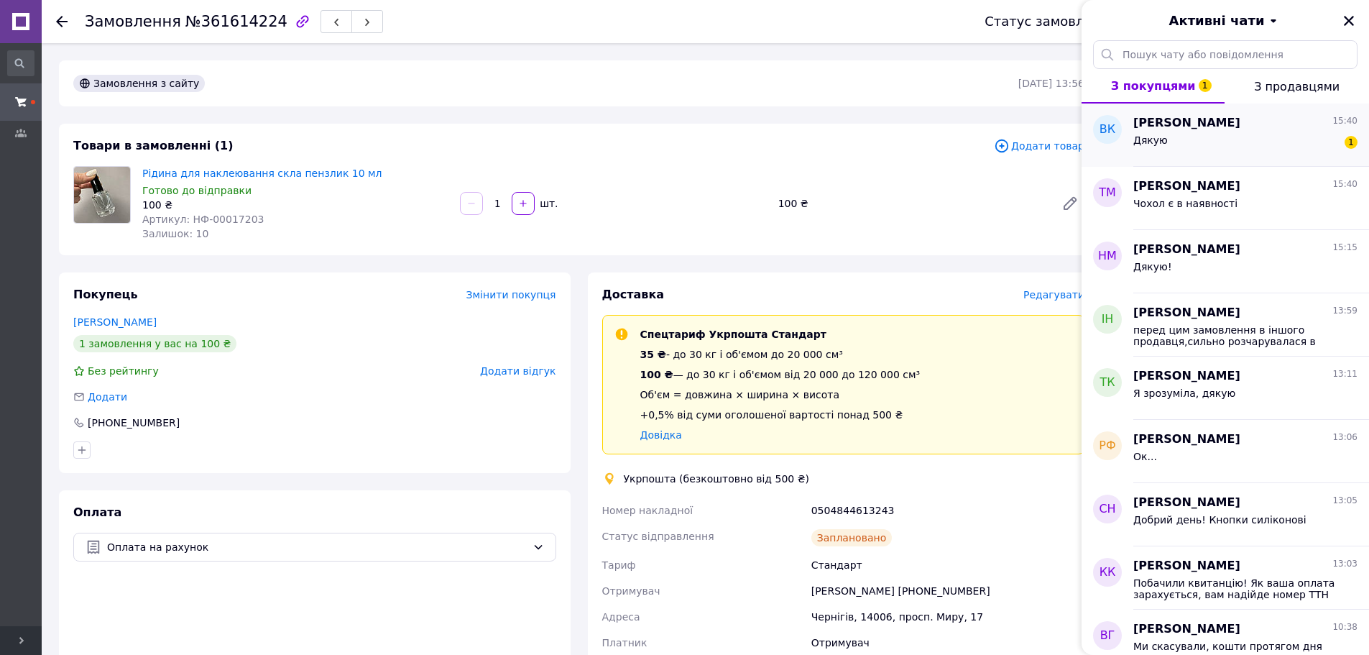
click at [1290, 146] on div "Дякую 1" at bounding box center [1246, 143] width 224 height 23
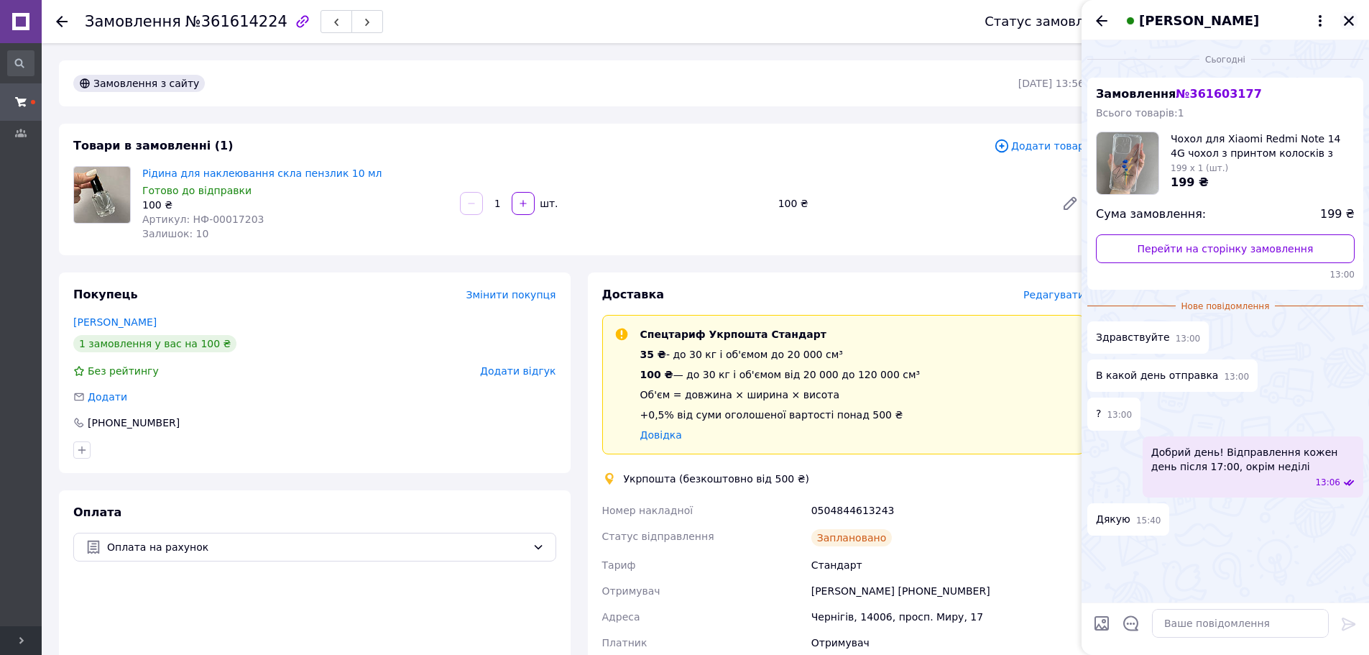
drag, startPoint x: 1351, startPoint y: 22, endPoint x: 1177, endPoint y: 3, distance: 175.0
click at [1350, 23] on icon "Закрити" at bounding box center [1349, 20] width 13 height 13
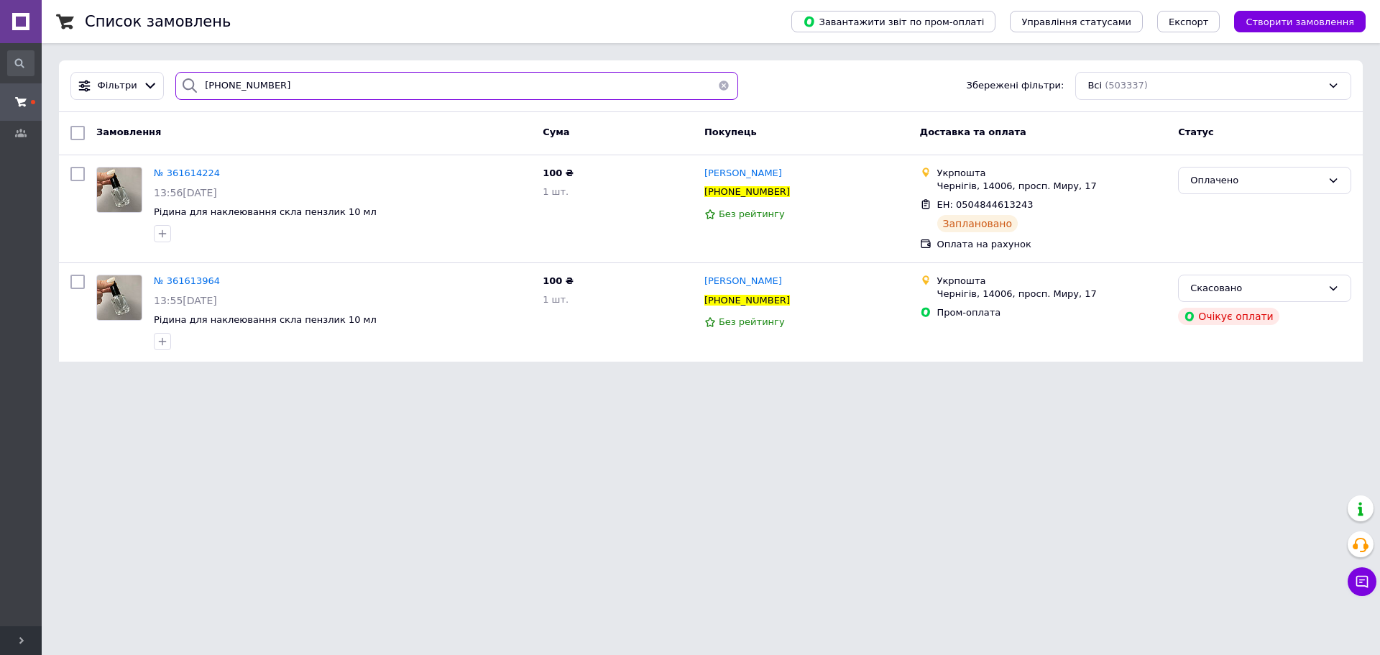
drag, startPoint x: 304, startPoint y: 79, endPoint x: 290, endPoint y: 83, distance: 15.0
click at [285, 82] on input "+380989404100" at bounding box center [456, 86] width 563 height 28
drag, startPoint x: 290, startPoint y: 83, endPoint x: 0, endPoint y: 50, distance: 291.7
click at [0, 50] on div "#One. Аксесуари до смартфонів Ваш ID: 3358874 Сайт #One. Аксесуари до смартфоні…" at bounding box center [690, 189] width 1380 height 379
paste input "502458409"
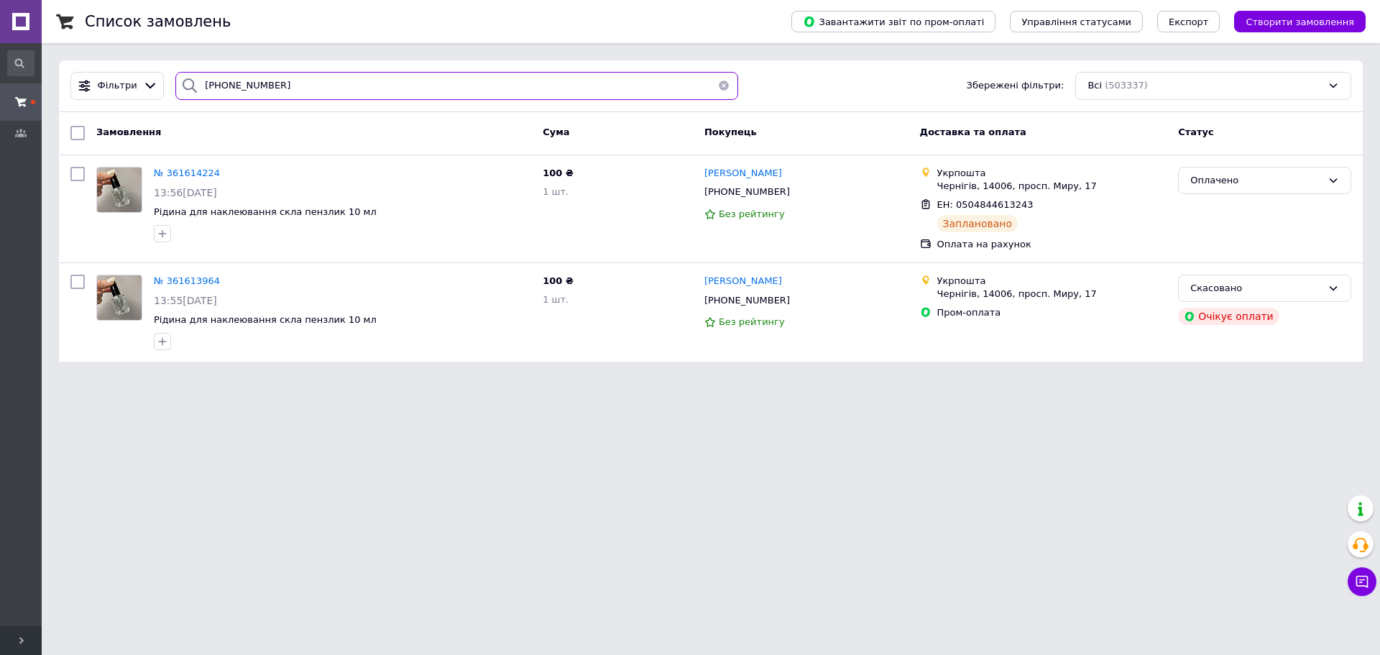
type input "+380502458409"
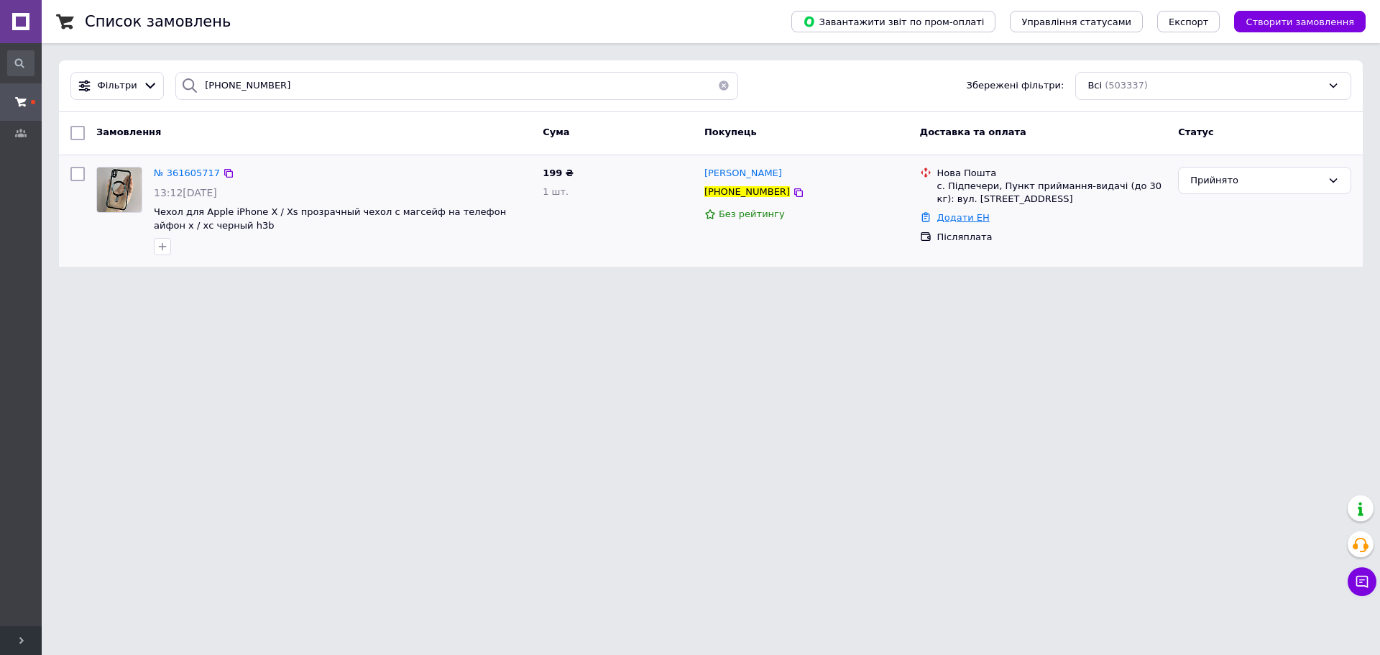
drag, startPoint x: 964, startPoint y: 216, endPoint x: 964, endPoint y: 229, distance: 12.9
click at [964, 216] on link "Додати ЕН" at bounding box center [963, 217] width 52 height 11
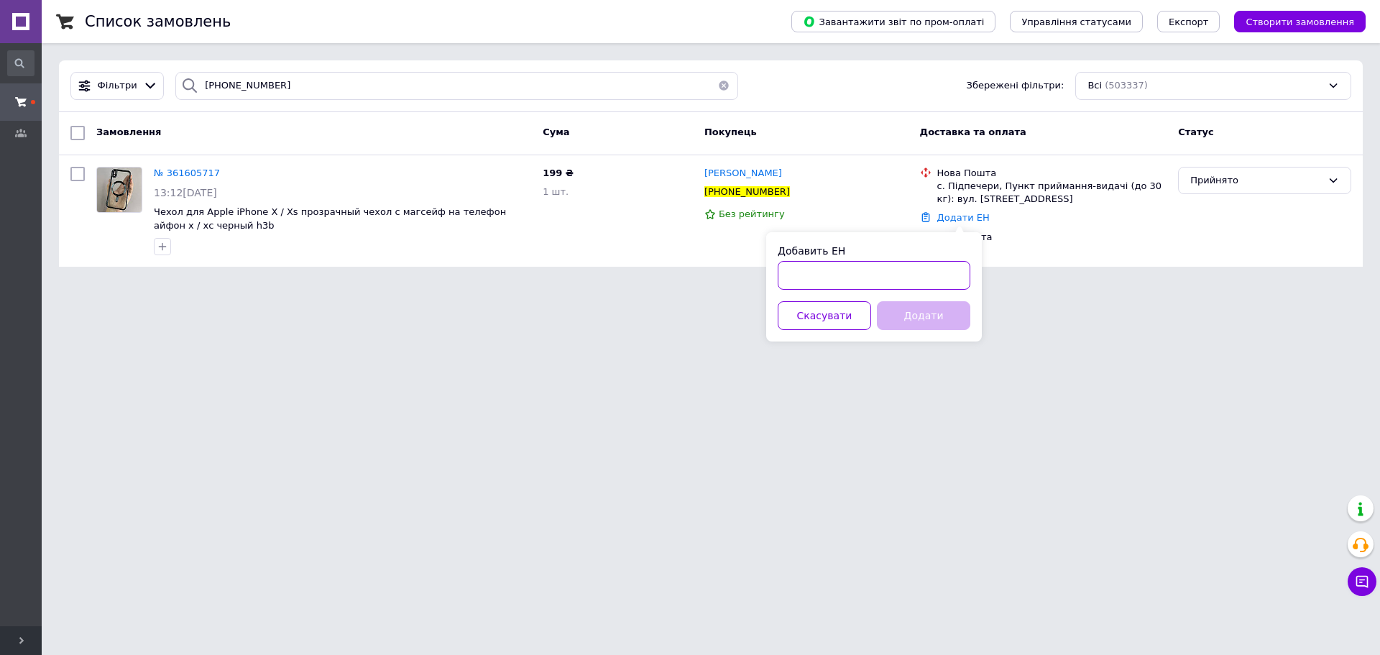
click at [935, 281] on input "Добавить ЕН" at bounding box center [874, 275] width 193 height 29
paste input "20451247277887"
type input "20451247277887"
click at [923, 331] on div "Добавить ЕН 20451247277887 Скасувати Додати" at bounding box center [874, 286] width 216 height 109
paste input "пром оплата Конюхов"
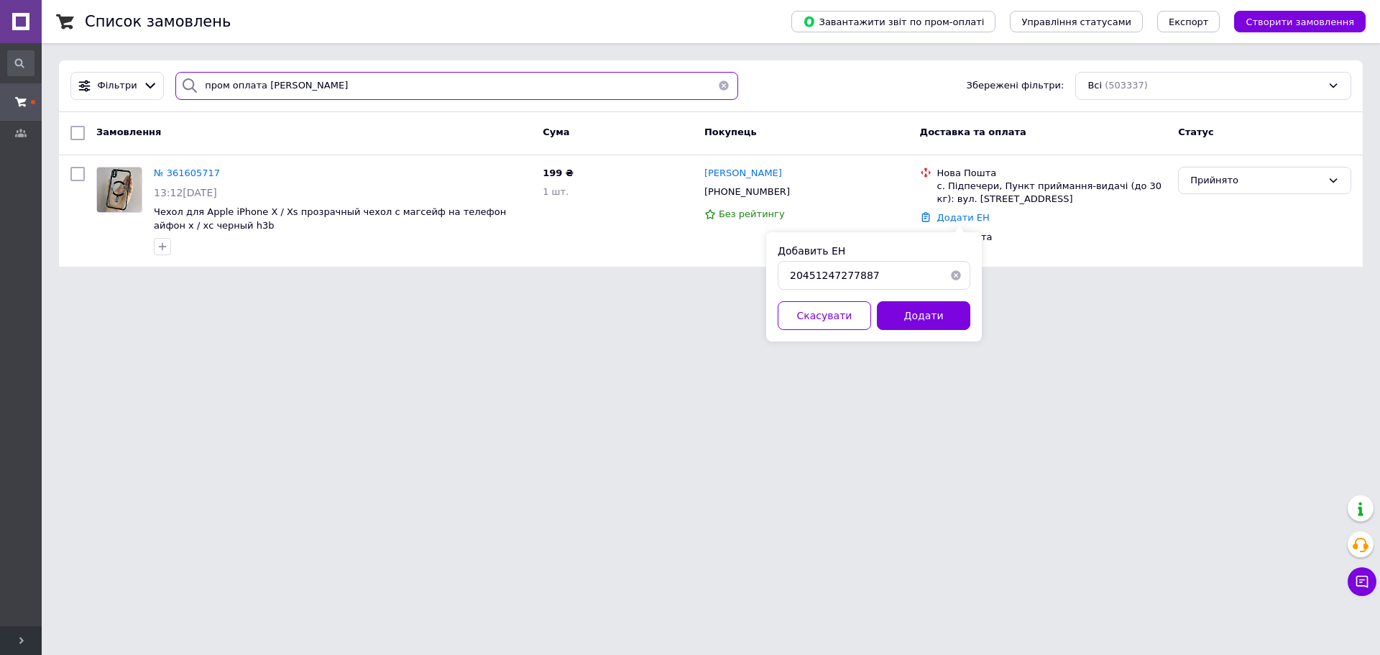
drag, startPoint x: 93, startPoint y: 89, endPoint x: 0, endPoint y: 83, distance: 93.7
click at [0, 83] on div "#One. Аксесуари до смартфонів Ваш ID: 3358874 Сайт #One. Аксесуари до смартфоні…" at bounding box center [690, 142] width 1380 height 284
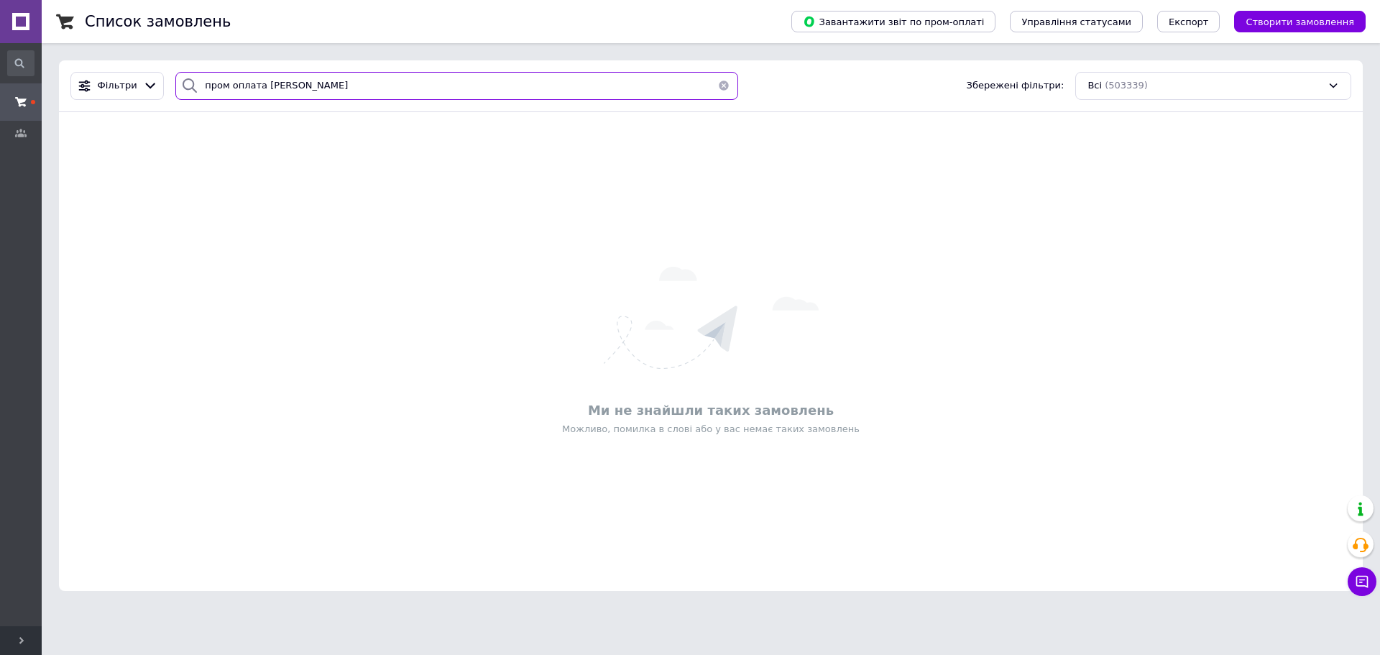
paste input "361591921"
drag, startPoint x: 241, startPoint y: 65, endPoint x: 1, endPoint y: 24, distance: 242.7
click at [0, 28] on div "#One. Аксесуари до смартфонів Ваш ID: 3358874 Сайт #One. Аксесуари до смартфоні…" at bounding box center [690, 304] width 1380 height 608
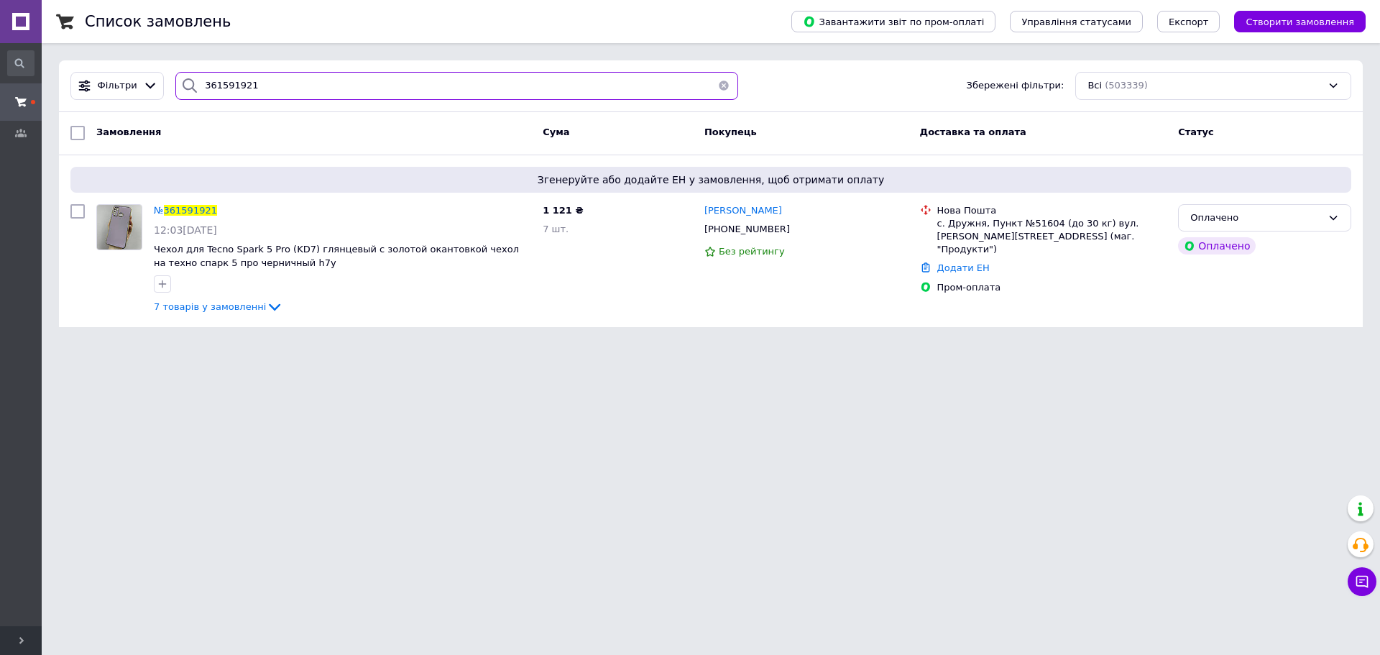
paste input "+38098237716"
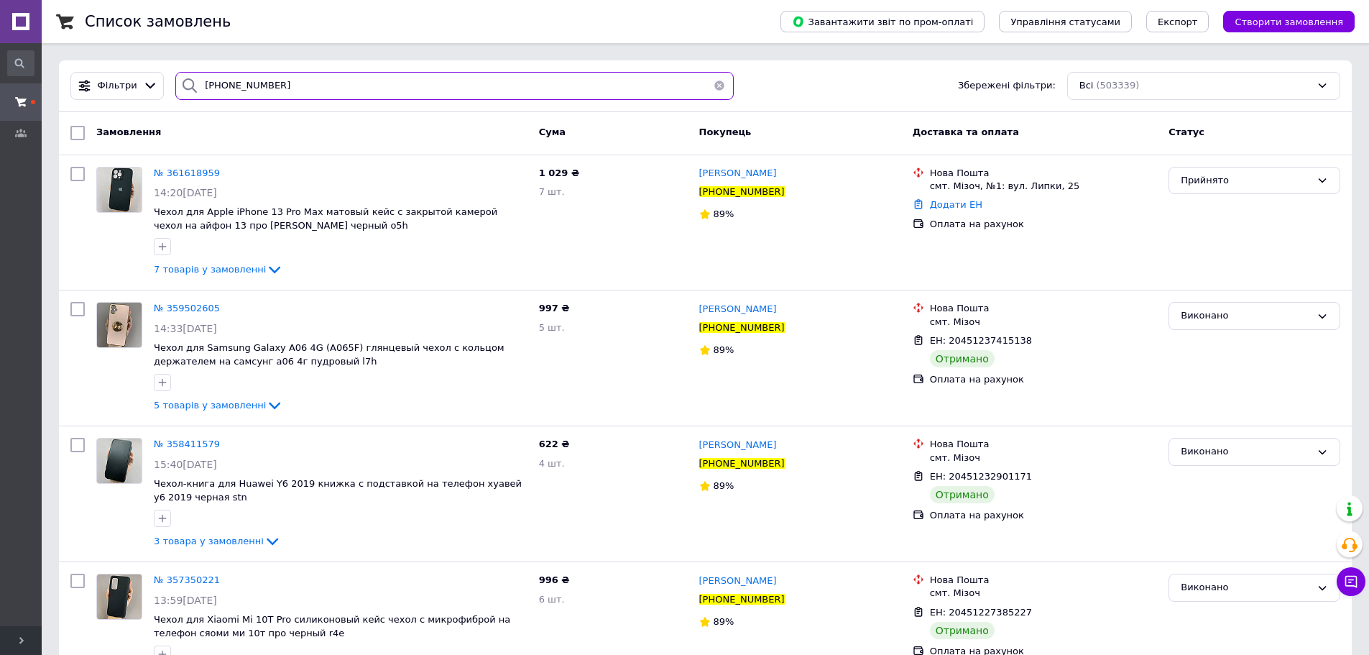
click at [337, 83] on input "+380982377161" at bounding box center [454, 86] width 558 height 28
paste input "682631198"
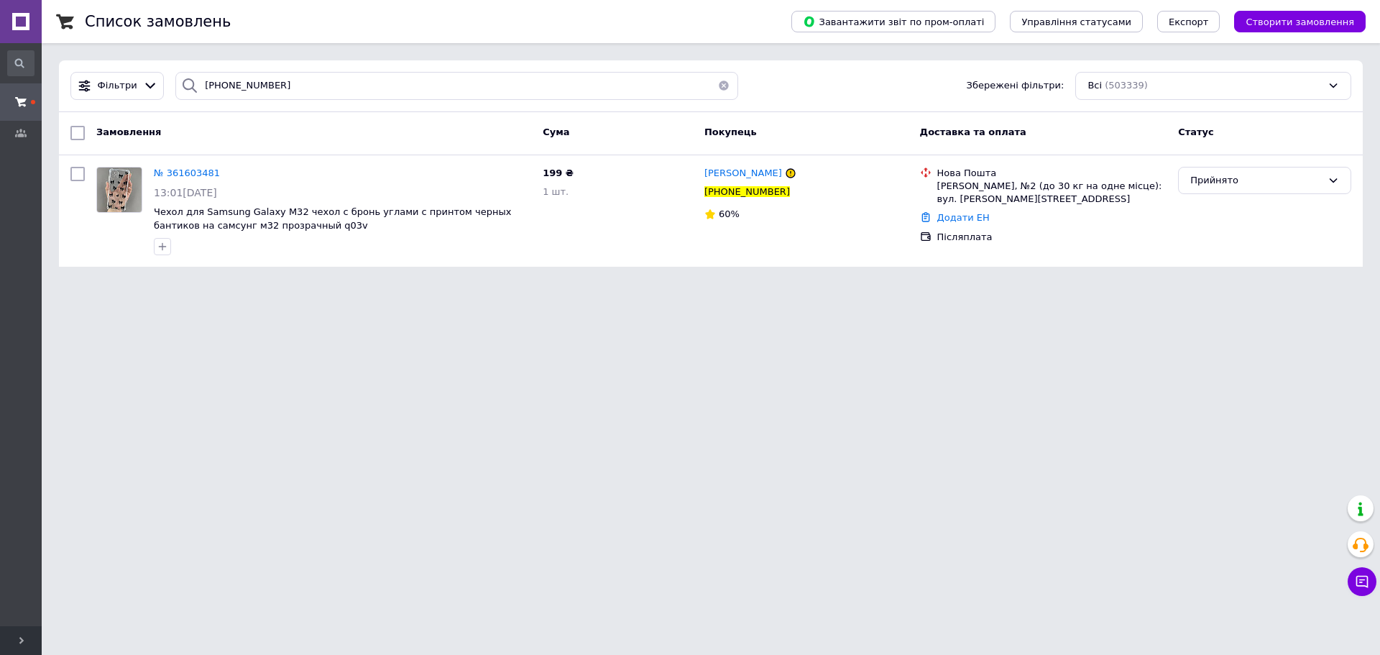
click at [286, 284] on html "#One. Аксесуари до смартфонів Ваш ID: 3358874 Сайт #One. Аксесуари до смартфоні…" at bounding box center [690, 142] width 1380 height 284
drag, startPoint x: 206, startPoint y: 88, endPoint x: 0, endPoint y: 55, distance: 208.4
click at [0, 58] on div "#One. Аксесуари до смартфонів Ваш ID: 3358874 Сайт #One. Аксесуари до смартфоні…" at bounding box center [690, 142] width 1380 height 284
paste input "36018217"
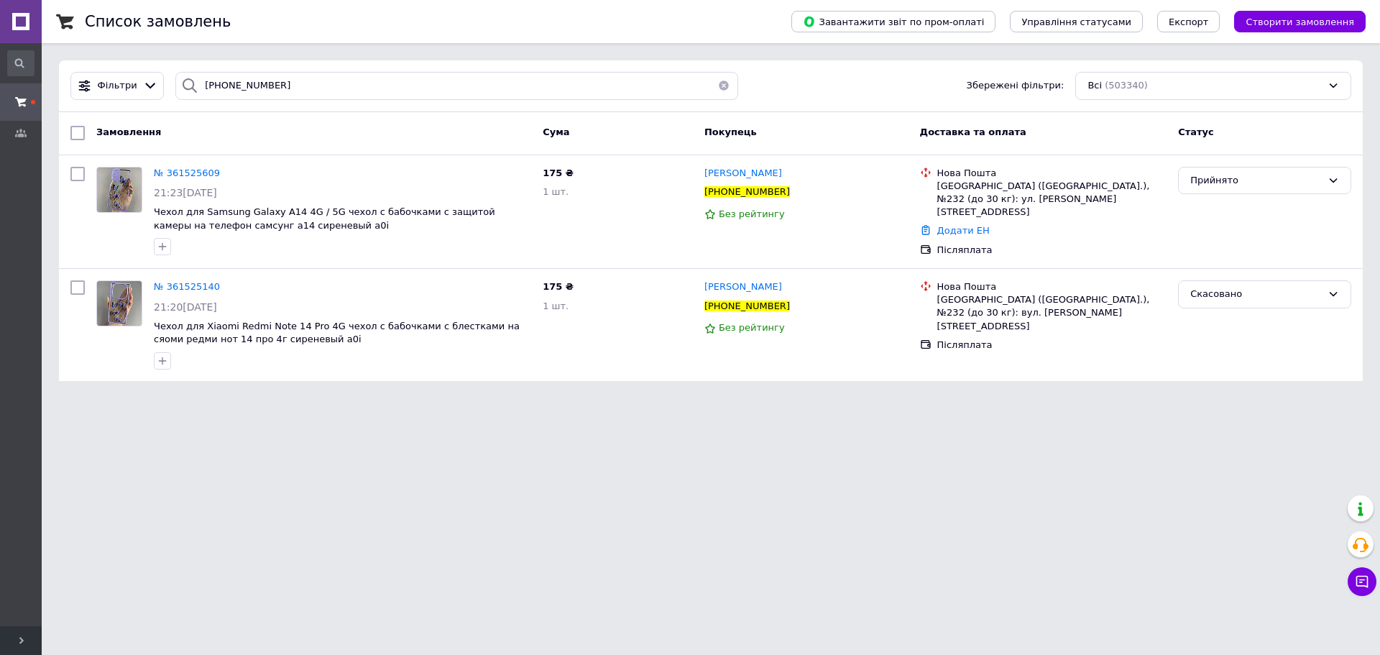
click at [233, 398] on html "#One. Аксесуари до смартфонів Ваш ID: 3358874 Сайт #One. Аксесуари до смартфоні…" at bounding box center [690, 199] width 1380 height 398
drag, startPoint x: 0, startPoint y: 59, endPoint x: 0, endPoint y: 38, distance: 20.8
click at [0, 53] on div "#One. Аксесуари до смартфонів Ваш ID: 3358874 Сайт #One. Аксесуари до смартфоні…" at bounding box center [690, 199] width 1380 height 398
paste input "979784366"
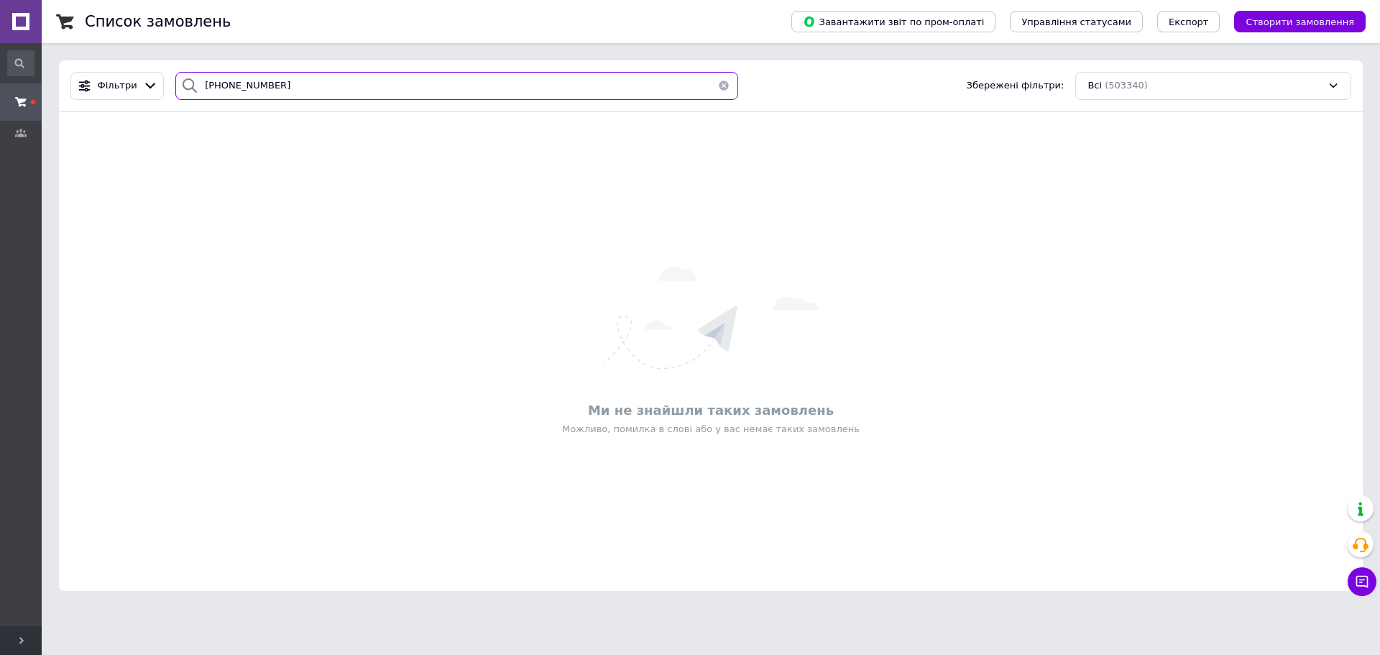
type input "+380979784366"
drag, startPoint x: 201, startPoint y: 410, endPoint x: 167, endPoint y: 526, distance: 121.3
click at [202, 412] on div "Ми не знайшли таких замовлень" at bounding box center [711, 410] width 1290 height 18
click at [1352, 586] on button "Чат з покупцем" at bounding box center [1362, 581] width 29 height 29
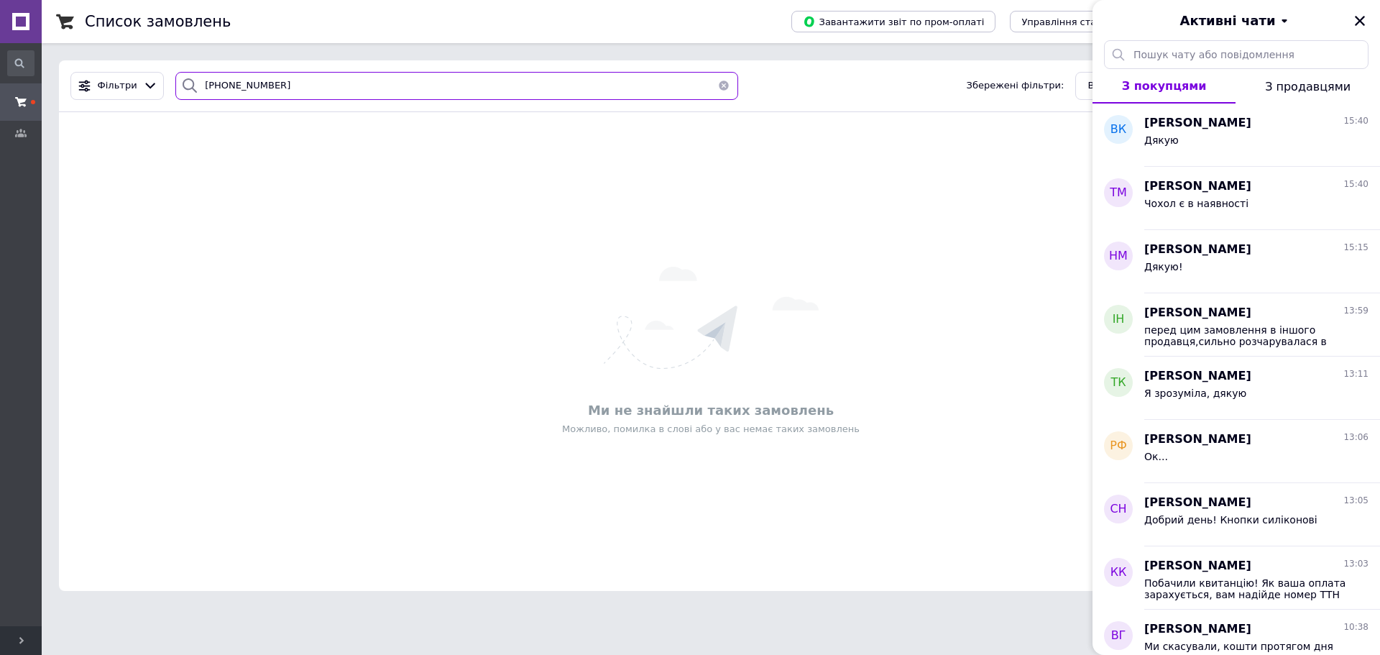
drag, startPoint x: 381, startPoint y: 83, endPoint x: 336, endPoint y: 18, distance: 79.0
click at [6, 14] on div "#One. Аксесуари до смартфонів Ваш ID: 3358874 Сайт #One. Аксесуари до смартфоні…" at bounding box center [690, 304] width 1380 height 608
paste input "633726160"
type input "+380633726160"
click at [1357, 12] on button "Закрити" at bounding box center [1359, 20] width 17 height 17
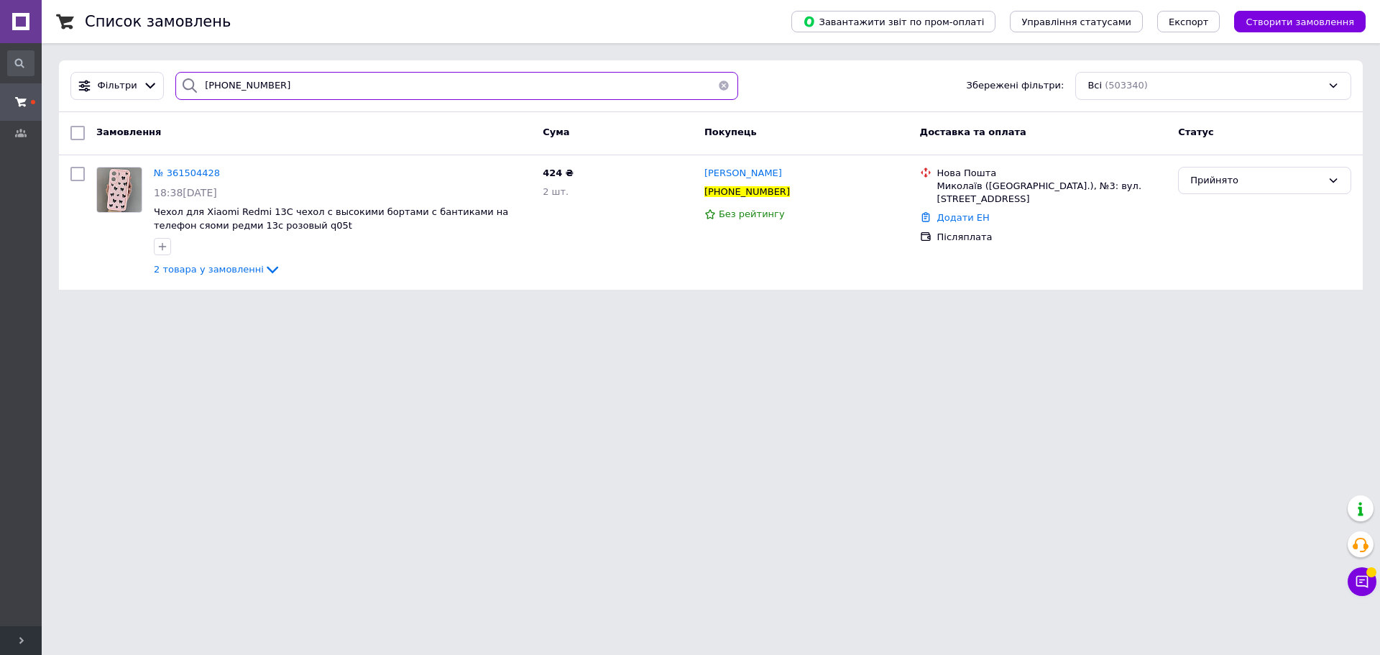
drag, startPoint x: 16, startPoint y: 54, endPoint x: 4, endPoint y: 49, distance: 12.6
click at [4, 49] on div "#One. Аксесуари до смартфонів Ваш ID: 3358874 Сайт #One. Аксесуари до смартфоні…" at bounding box center [690, 153] width 1380 height 307
paste input "6018217"
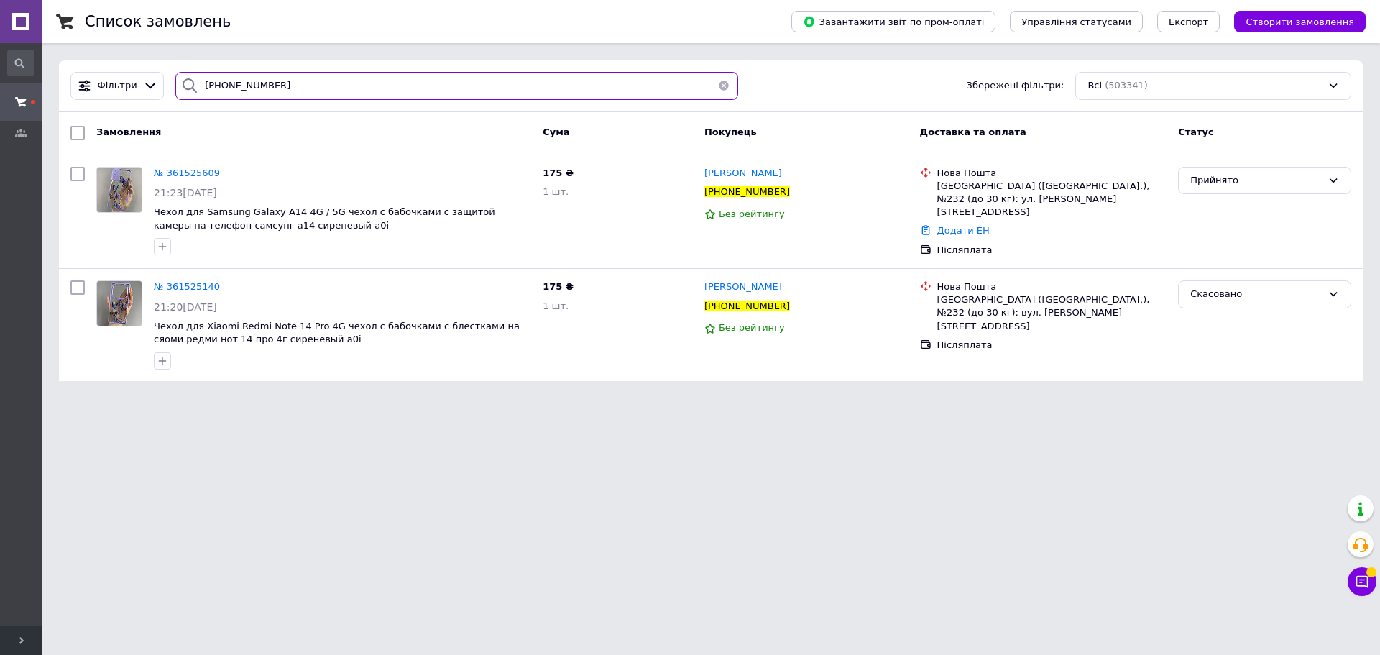
type input "[PHONE_NUMBER]"
click at [276, 398] on html "#One. Аксесуари до смартфонів Ваш ID: 3358874 Сайт #One. Аксесуари до смартфоні…" at bounding box center [690, 199] width 1380 height 398
click at [222, 398] on html "#One. Аксесуари до смартфонів Ваш ID: 3358874 Сайт #One. Аксесуари до смартфоні…" at bounding box center [690, 199] width 1380 height 398
drag, startPoint x: 240, startPoint y: 439, endPoint x: 193, endPoint y: 304, distance: 142.3
click at [240, 398] on html "#One. Аксесуари до смартфонів Ваш ID: 3358874 Сайт #One. Аксесуари до смартфоні…" at bounding box center [690, 199] width 1380 height 398
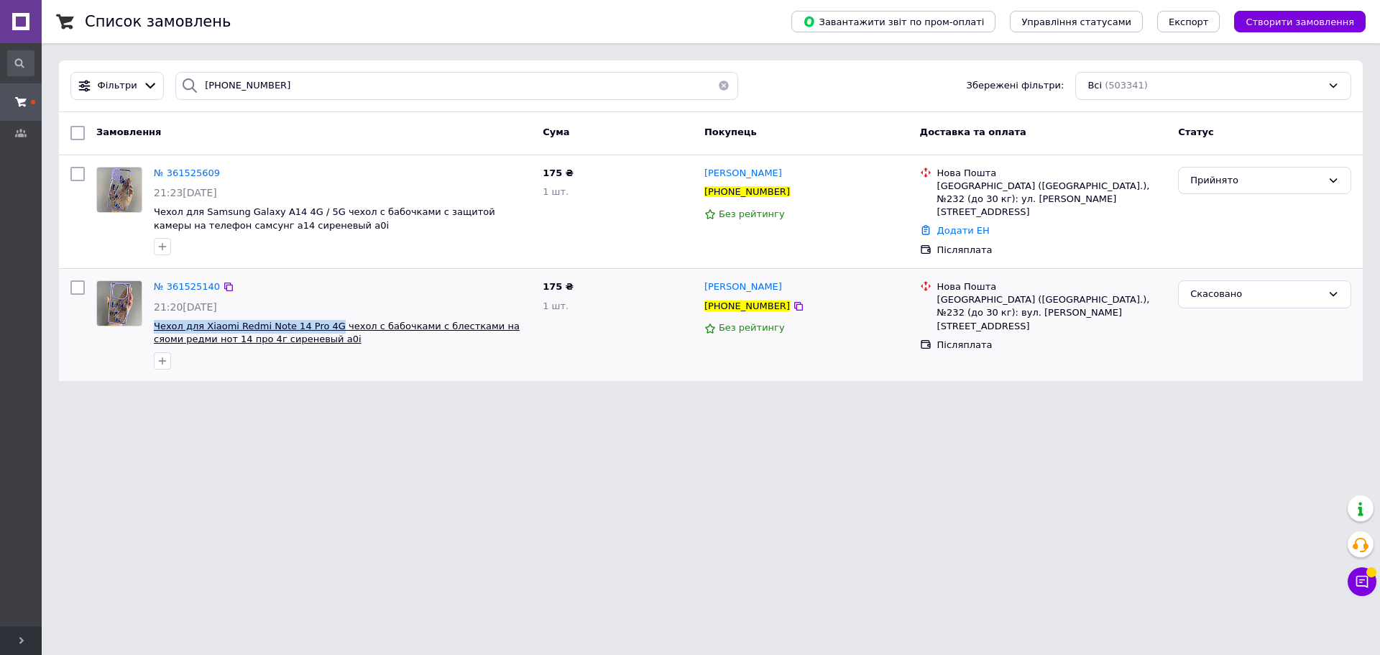
drag, startPoint x: 152, startPoint y: 325, endPoint x: 322, endPoint y: 323, distance: 170.4
click at [322, 323] on div "№ 361525140 21:20, 11.09.2025 Чехол для Xiaomi Redmi Note 14 Pro 4G чехол с баб…" at bounding box center [342, 325] width 389 height 101
copy span "Чехол для Xiaomi Redmi Note 14 Pro 4G"
click at [210, 398] on html "#One. Аксесуари до смартфонів Ваш ID: 3358874 Сайт #One. Аксесуари до смартфоні…" at bounding box center [690, 199] width 1380 height 398
drag, startPoint x: 1192, startPoint y: 559, endPoint x: 1182, endPoint y: 557, distance: 10.3
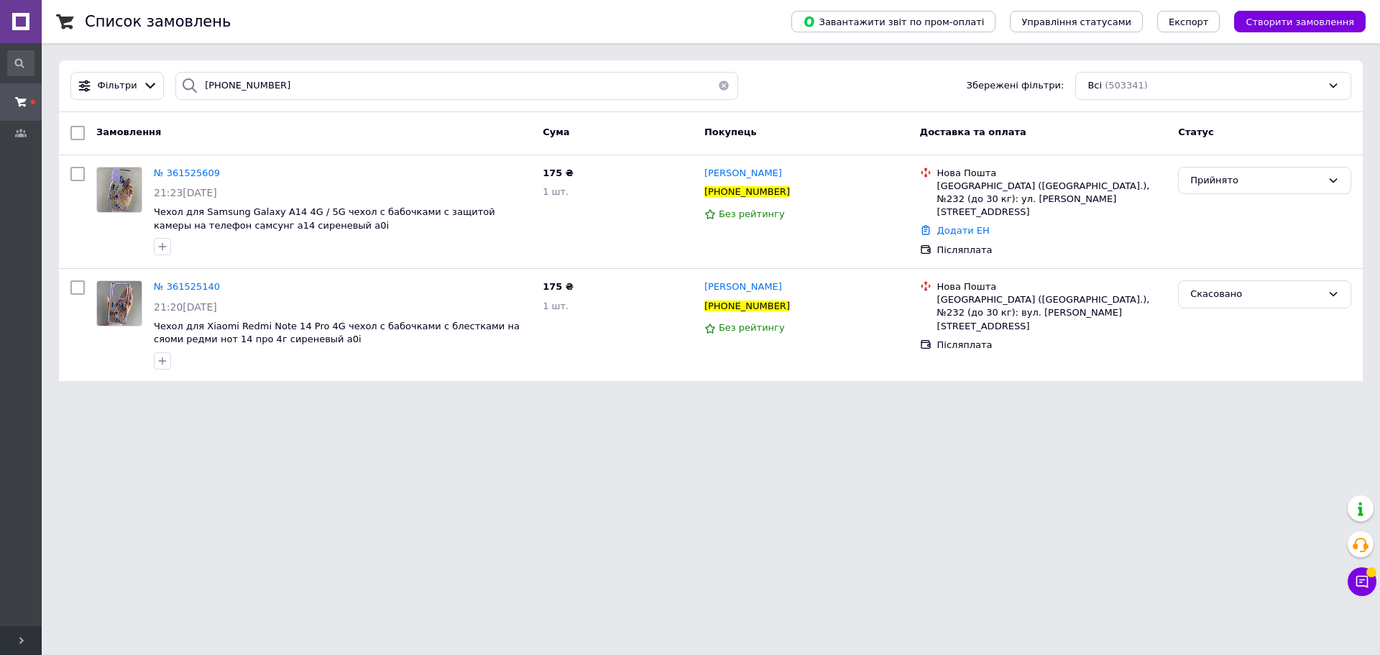
click at [1192, 398] on html "#One. Аксесуари до смартфонів Ваш ID: 3358874 Сайт #One. Аксесуари до смартфоні…" at bounding box center [690, 199] width 1380 height 398
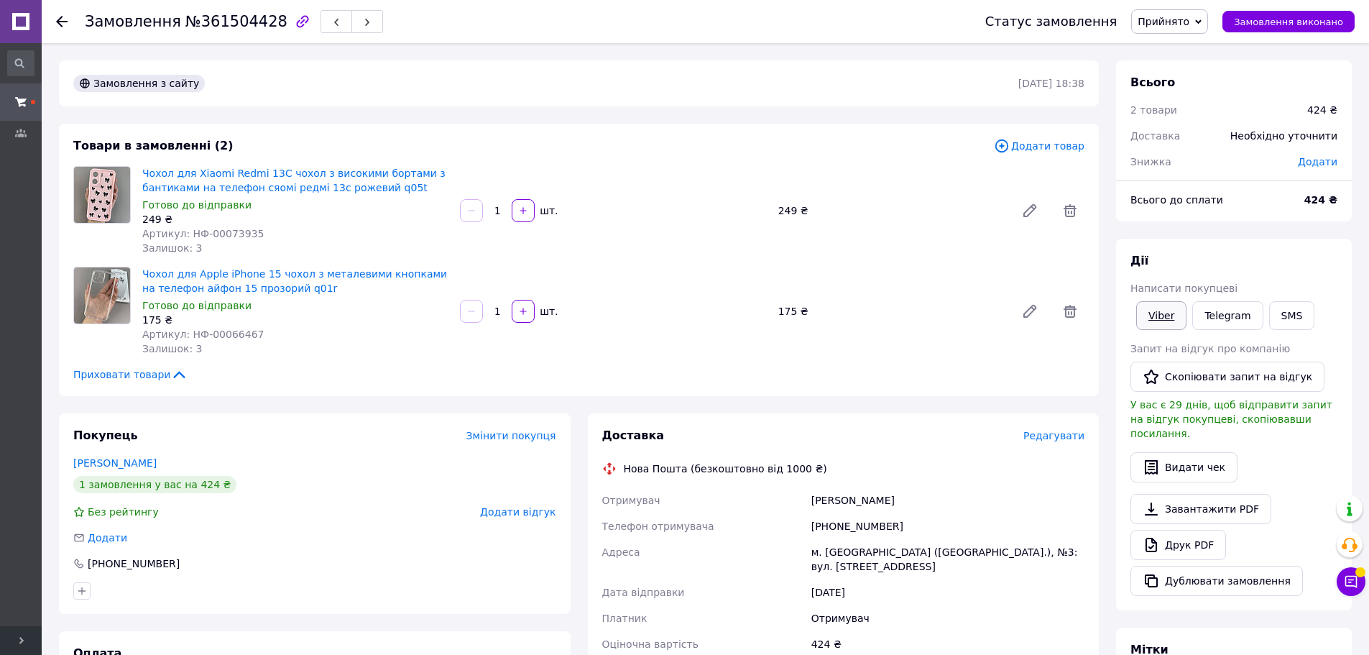
click at [1165, 317] on link "Viber" at bounding box center [1162, 315] width 50 height 29
click at [214, 553] on div "Покупець Змінити покупця [PERSON_NAME] 1 замовлення у вас на 424 ₴ Без рейтингу…" at bounding box center [315, 513] width 512 height 201
drag, startPoint x: 1155, startPoint y: 321, endPoint x: 1073, endPoint y: 338, distance: 84.5
click at [1155, 321] on link "Viber" at bounding box center [1162, 315] width 50 height 29
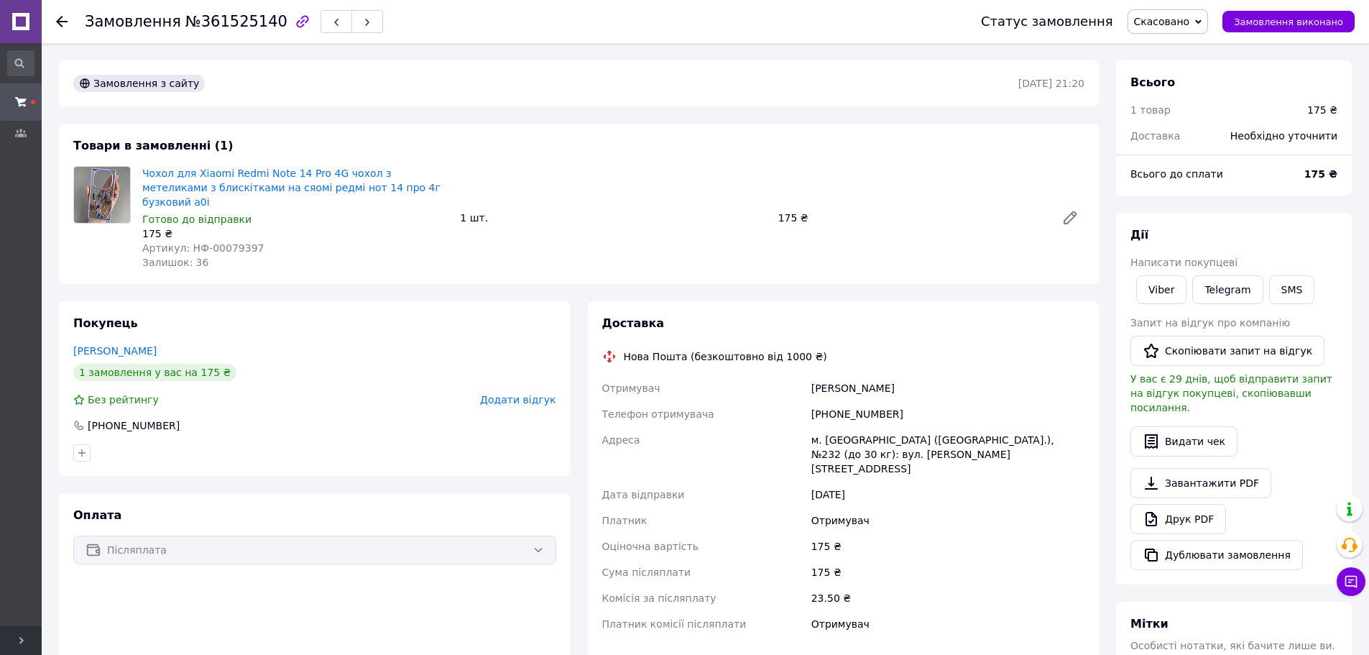
click at [193, 242] on span "Артикул: НФ-00079397" at bounding box center [202, 248] width 121 height 12
copy span "НФ-00079397"
drag, startPoint x: 193, startPoint y: 231, endPoint x: 219, endPoint y: 233, distance: 25.3
click at [219, 242] on span "Артикул: НФ-00079397" at bounding box center [202, 248] width 121 height 12
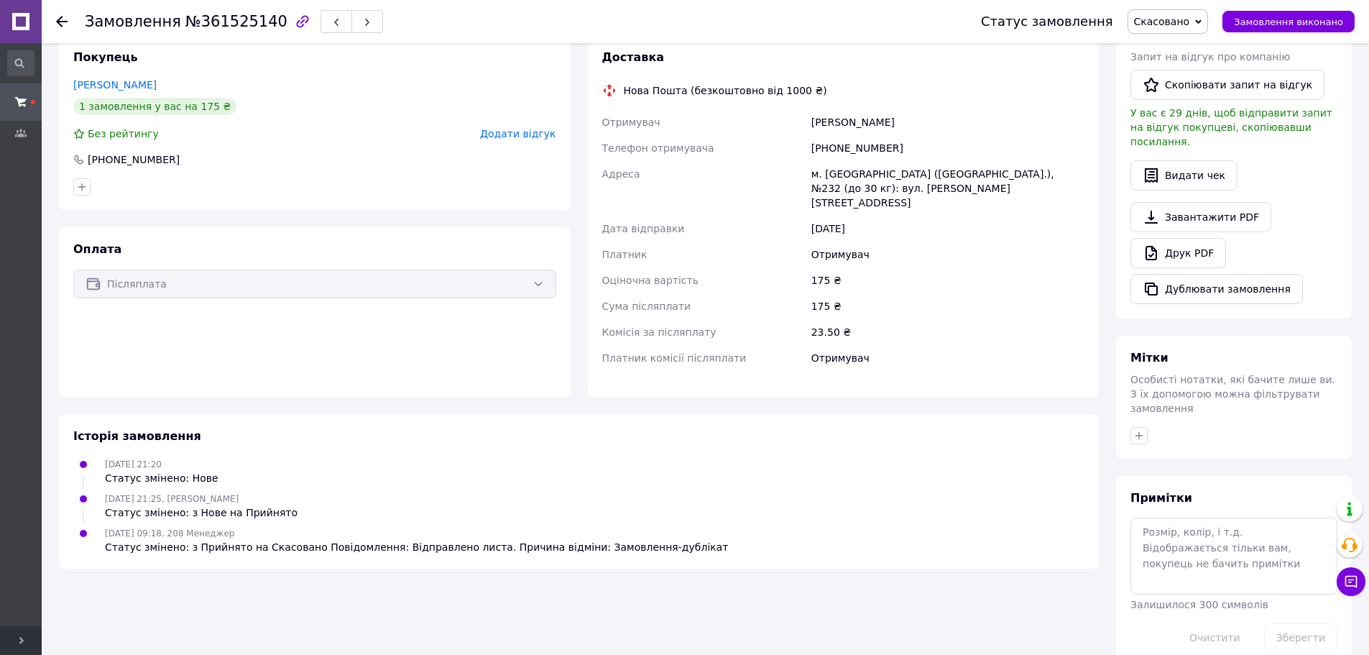
scroll to position [194, 0]
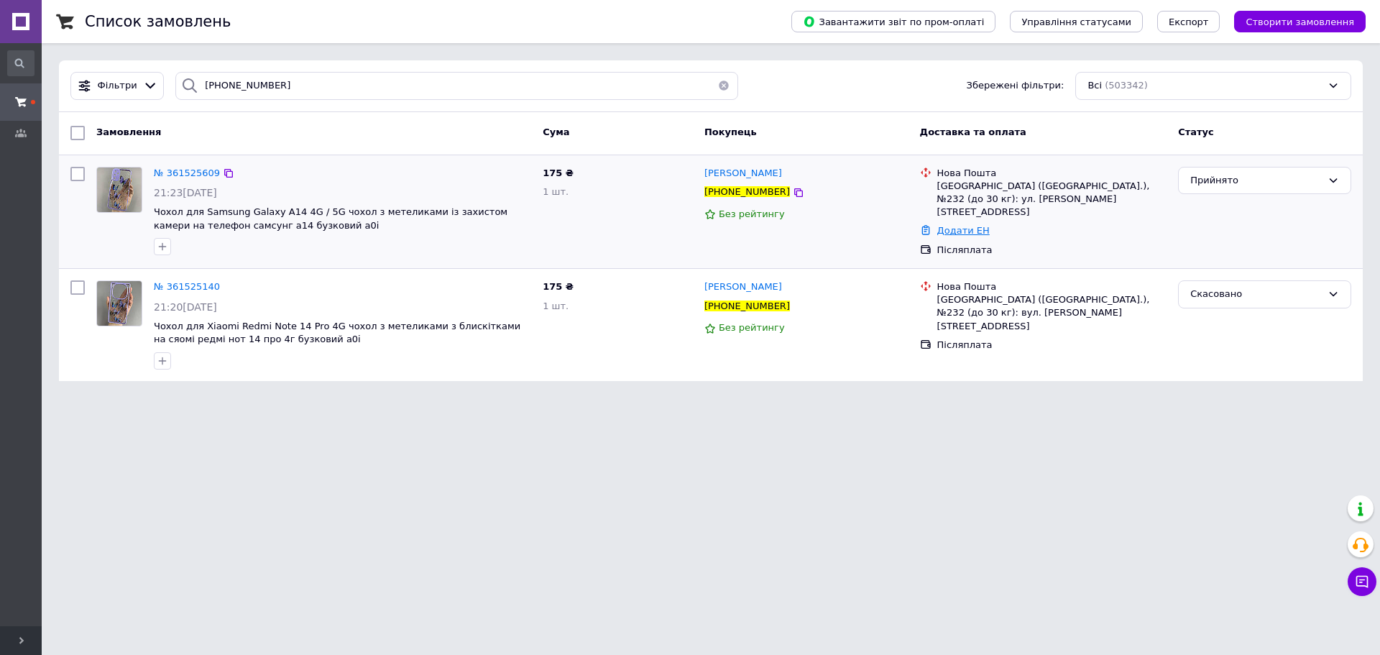
click at [960, 225] on link "Додати ЕН" at bounding box center [963, 230] width 52 height 11
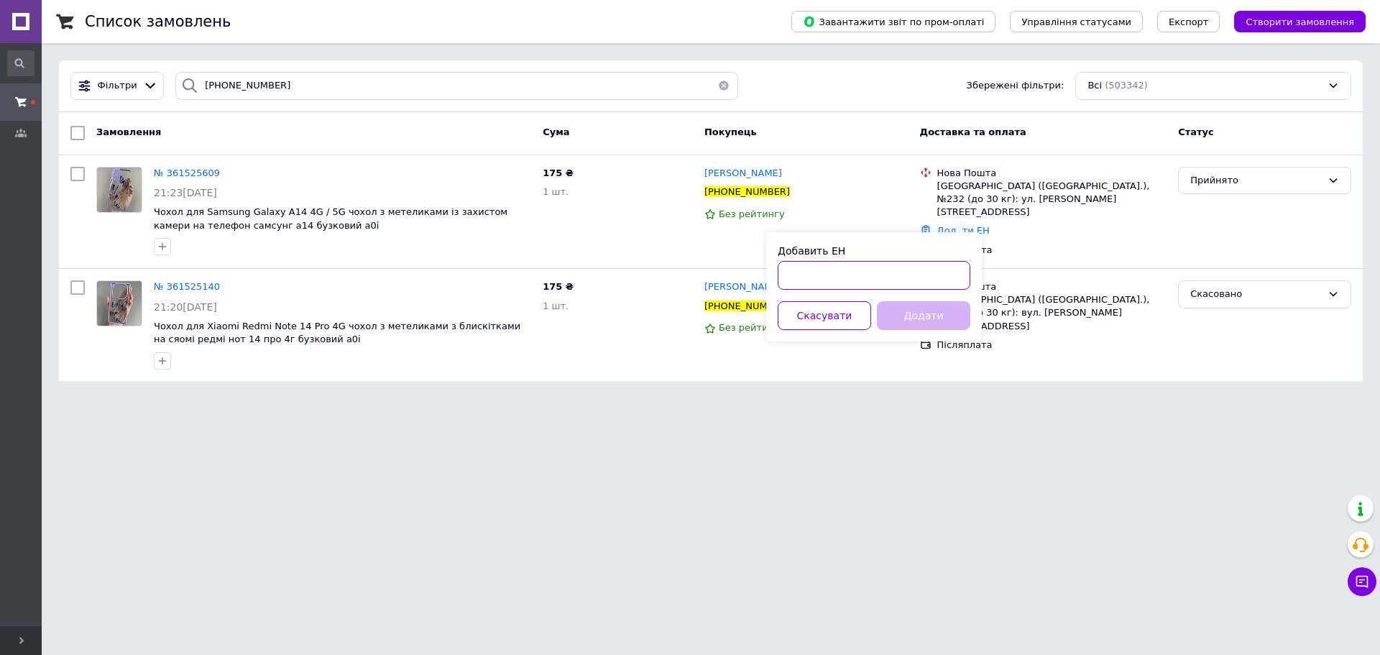
drag, startPoint x: 941, startPoint y: 270, endPoint x: 940, endPoint y: 311, distance: 40.3
click at [942, 277] on input "Добавить ЕН" at bounding box center [874, 275] width 193 height 29
paste input "20451247293702"
type input "20451247293702"
drag, startPoint x: 940, startPoint y: 311, endPoint x: 793, endPoint y: 292, distance: 148.5
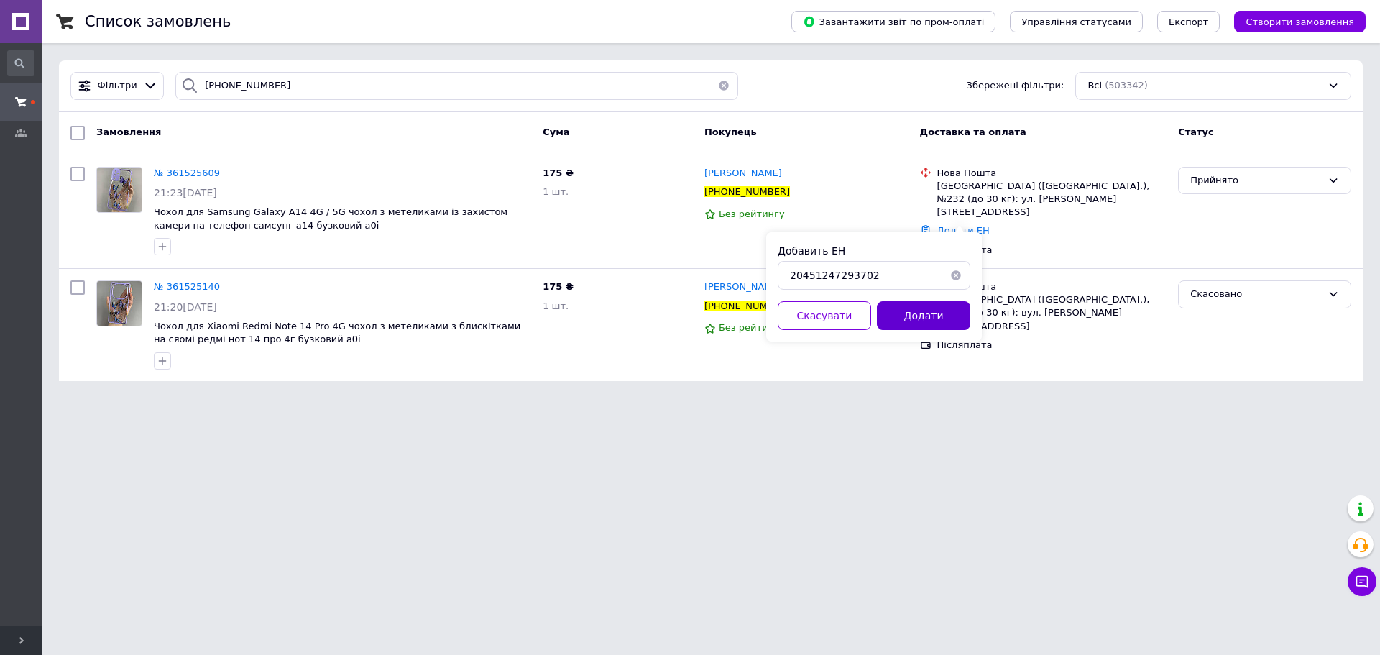
click at [939, 311] on button "Додати" at bounding box center [923, 315] width 93 height 29
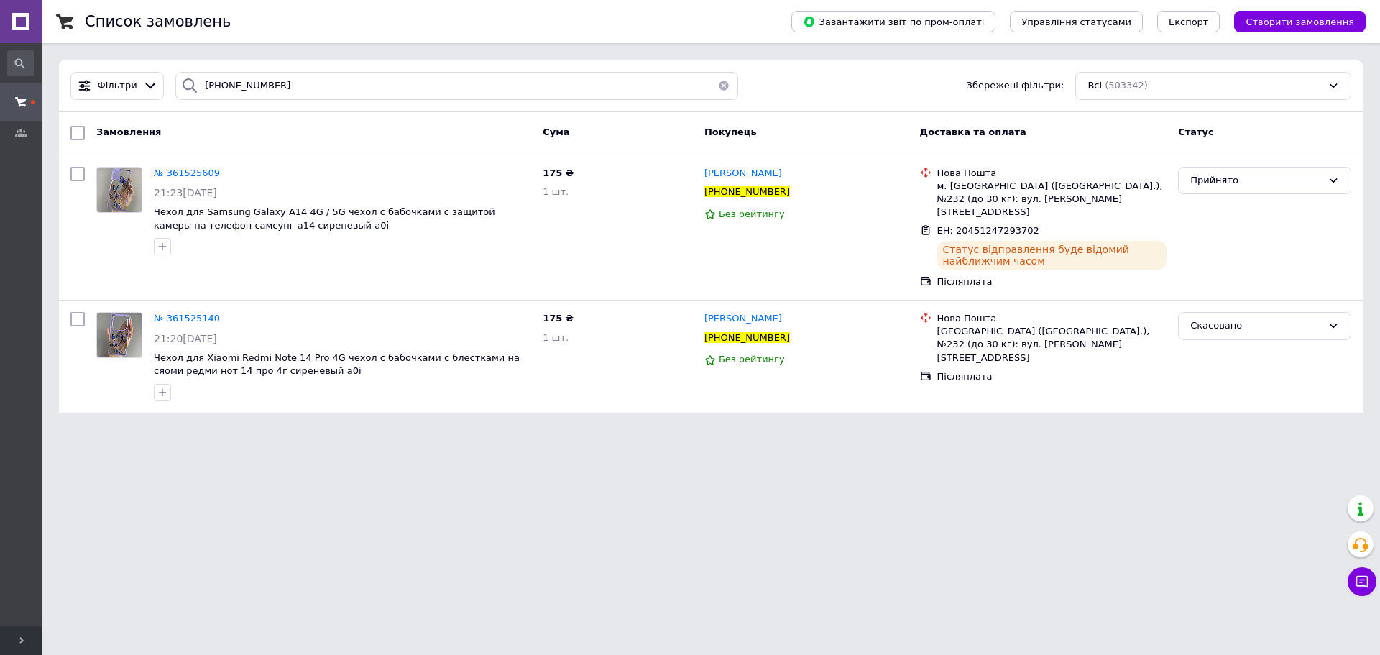
drag, startPoint x: 211, startPoint y: 466, endPoint x: 226, endPoint y: 462, distance: 15.5
click at [214, 430] on html "#One. Аксесуари до смартфонів Ваш ID: 3358874 Сайт #One. Аксесуари до смартфоні…" at bounding box center [690, 215] width 1380 height 430
drag, startPoint x: 0, startPoint y: 35, endPoint x: 4, endPoint y: 27, distance: 9.6
click at [0, 27] on div "#One. Аксесуари до смартфонів Ваш ID: 3358874 Сайт #One. Аксесуари до смартфоні…" at bounding box center [690, 215] width 1380 height 430
paste input "978856989"
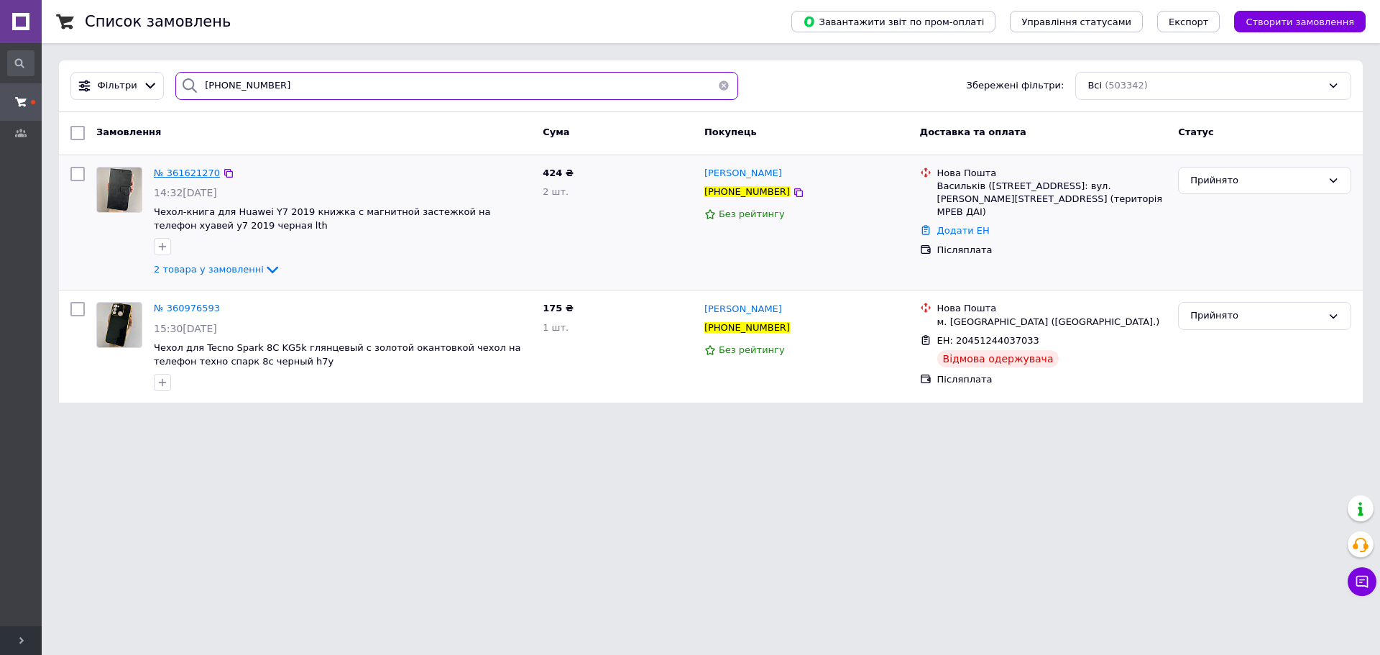
type input "+380978856989"
click at [264, 268] on icon at bounding box center [272, 269] width 17 height 17
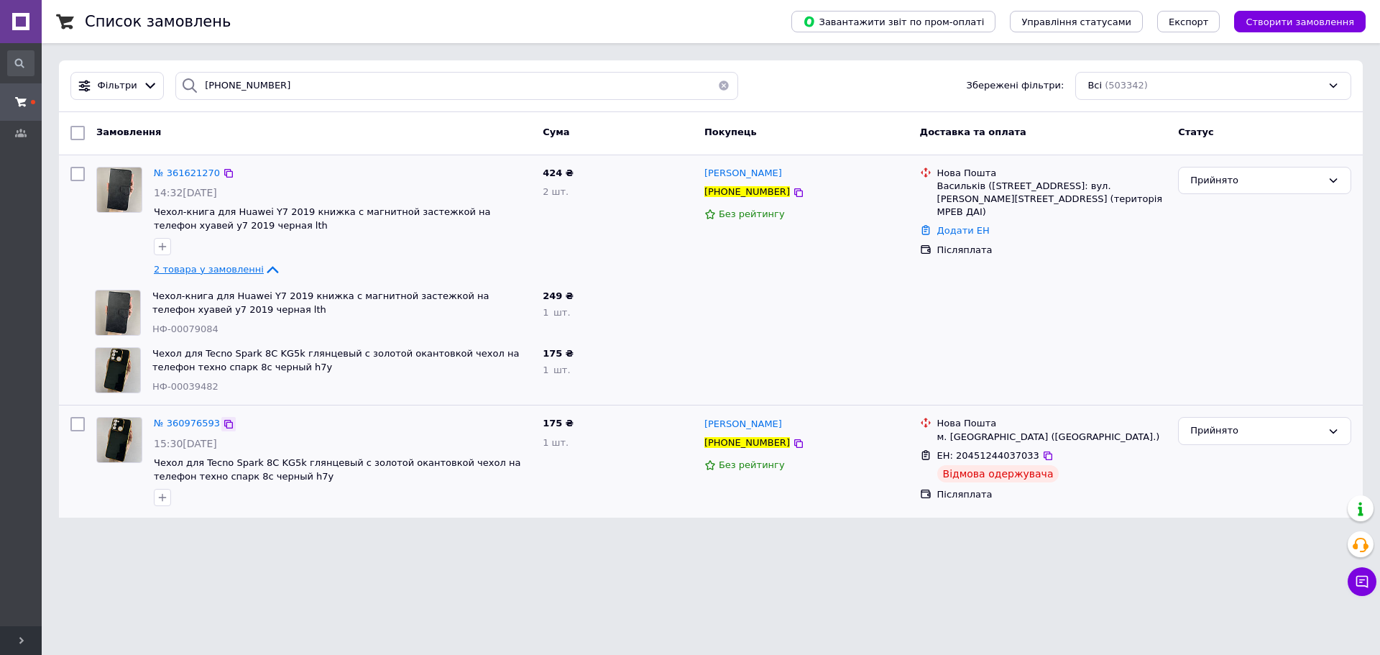
click at [224, 426] on icon at bounding box center [228, 424] width 9 height 9
drag, startPoint x: 1251, startPoint y: 173, endPoint x: 1256, endPoint y: 194, distance: 22.1
click at [1252, 180] on div "Прийнято" at bounding box center [1256, 180] width 132 height 15
click at [1245, 230] on li "Скасовано" at bounding box center [1265, 237] width 172 height 27
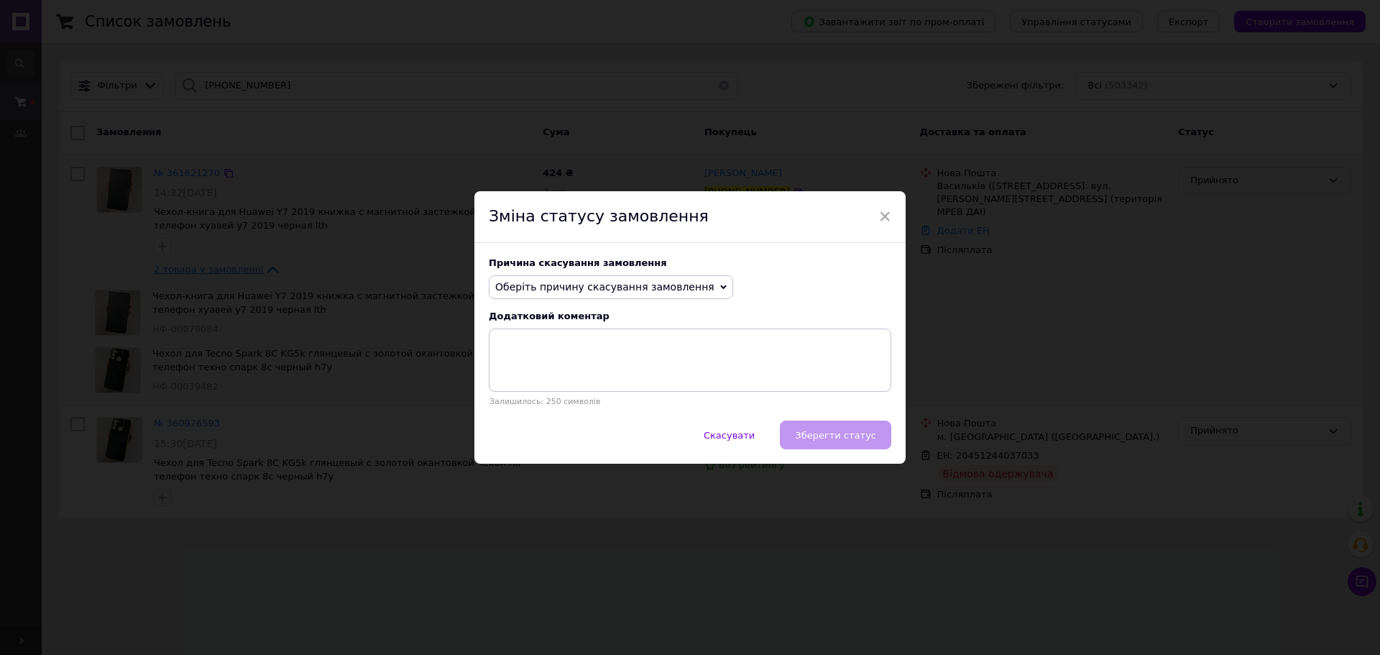
click at [641, 288] on span "Оберіть причину скасування замовлення" at bounding box center [604, 287] width 219 height 12
click at [597, 392] on li "Замовлення-дублікат" at bounding box center [611, 396] width 243 height 20
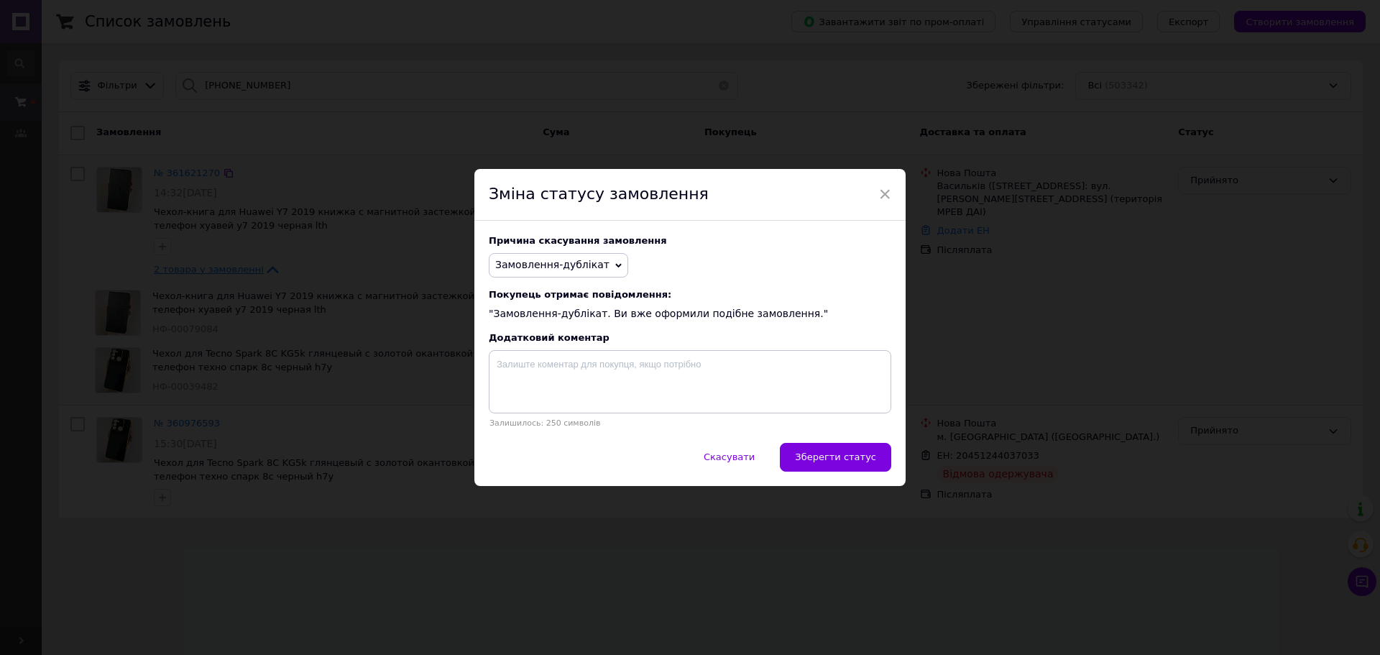
click at [564, 259] on span "Замовлення-дублікат" at bounding box center [552, 265] width 114 height 12
click at [556, 356] on li "На прохання покупця" at bounding box center [559, 354] width 138 height 20
click at [566, 270] on span "На прохання покупця" at bounding box center [552, 265] width 115 height 12
click at [547, 348] on li "Замовлення-дублікат" at bounding box center [559, 354] width 139 height 20
click at [572, 263] on span "Замовлення-дублікат" at bounding box center [552, 265] width 114 height 12
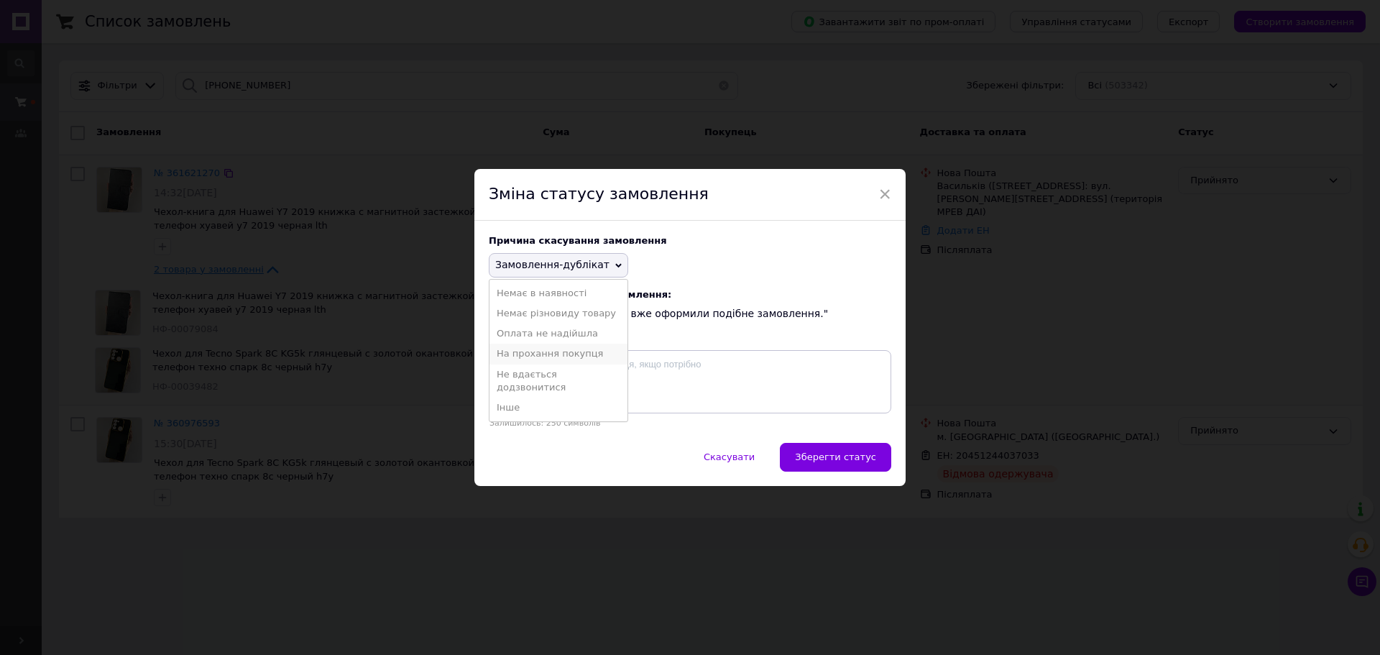
drag, startPoint x: 575, startPoint y: 347, endPoint x: 630, endPoint y: 375, distance: 61.7
click at [576, 348] on li "На прохання покупця" at bounding box center [559, 354] width 138 height 20
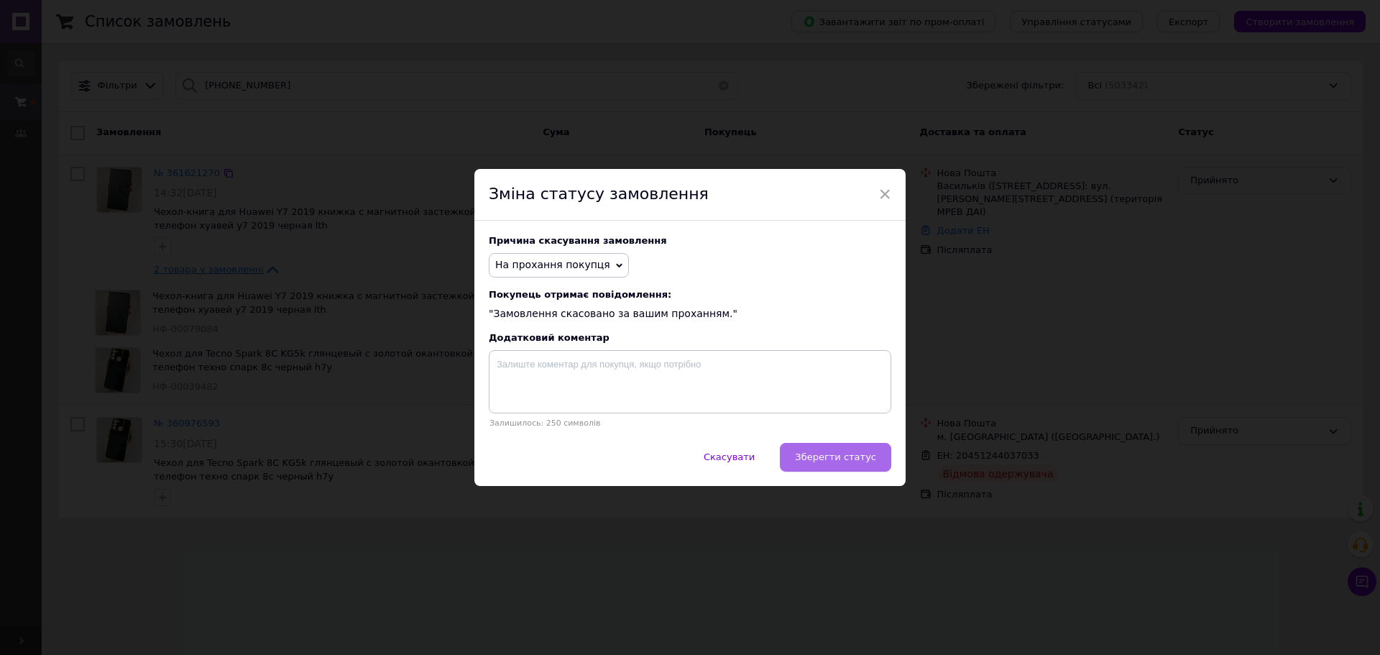
click at [809, 454] on span "Зберегти статус" at bounding box center [835, 456] width 81 height 11
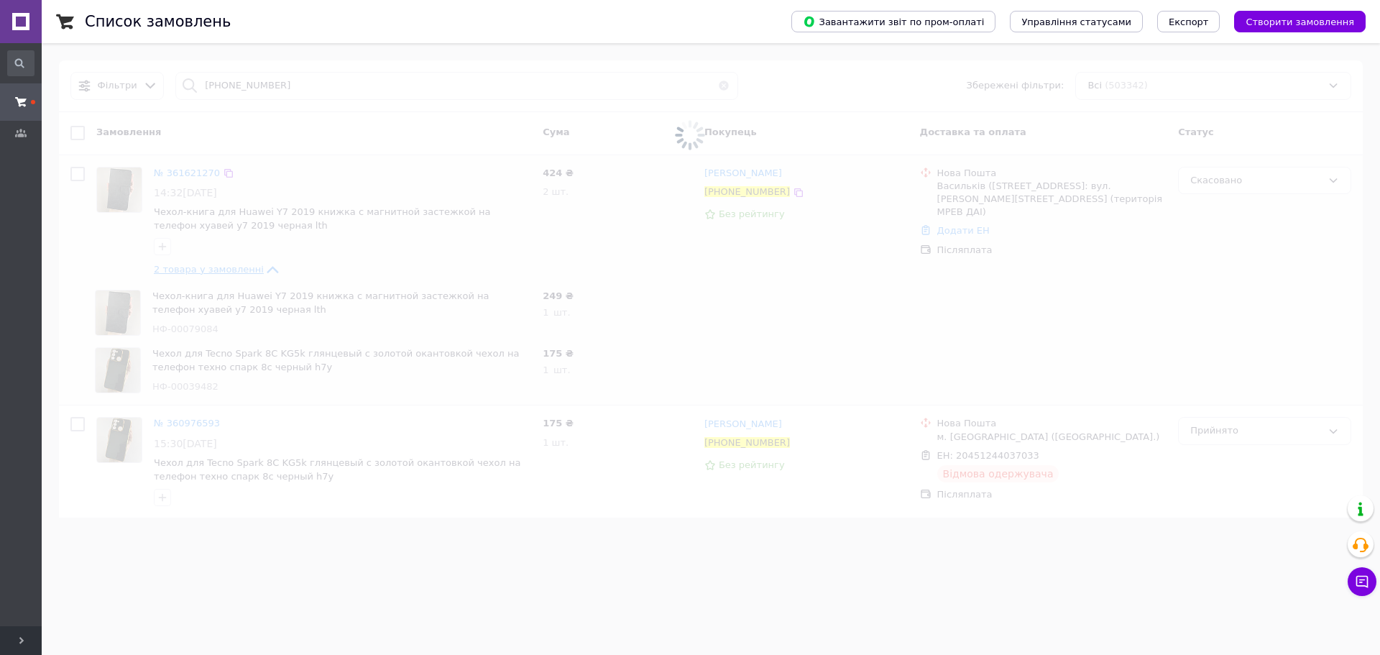
click at [221, 175] on span at bounding box center [690, 135] width 1380 height 270
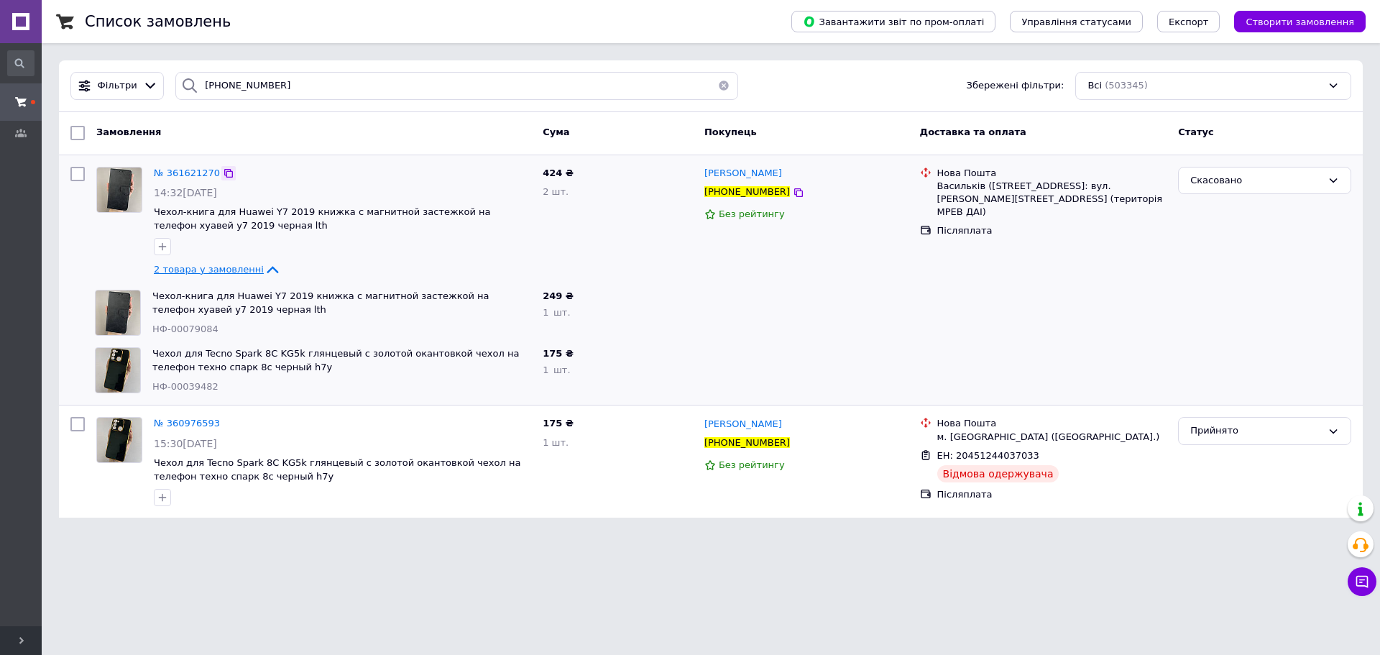
click at [223, 176] on icon at bounding box center [229, 173] width 12 height 12
paste input "361571863"
drag, startPoint x: 177, startPoint y: 75, endPoint x: 0, endPoint y: 48, distance: 178.8
click at [0, 50] on div "#One. Аксесуари до смартфонів Ваш ID: 3358874 Сайт #One. Аксесуари до смартфоні…" at bounding box center [690, 267] width 1380 height 535
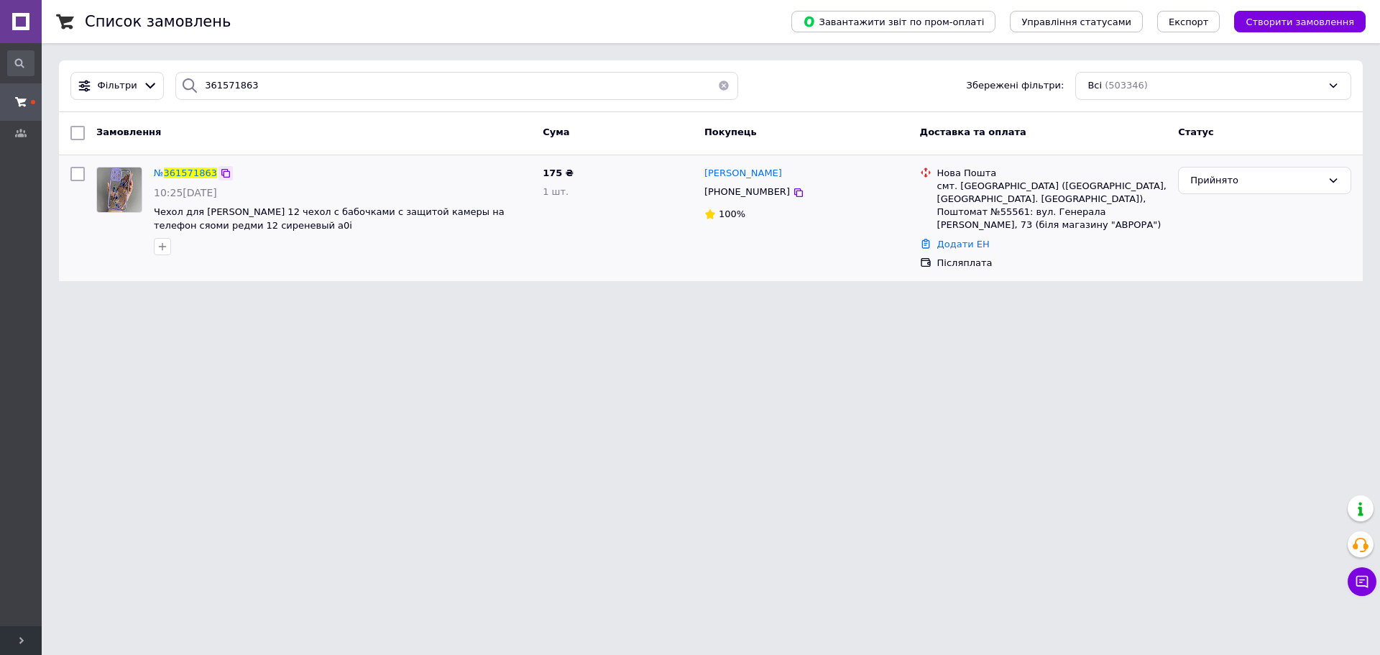
click at [222, 172] on icon at bounding box center [226, 173] width 12 height 12
click at [793, 188] on icon at bounding box center [799, 193] width 12 height 12
click at [283, 298] on html "#One. Аксесуари до смартфонів Ваш ID: 3358874 Сайт #One. Аксесуари до смартфоні…" at bounding box center [690, 149] width 1380 height 298
click at [1359, 584] on icon at bounding box center [1362, 581] width 14 height 14
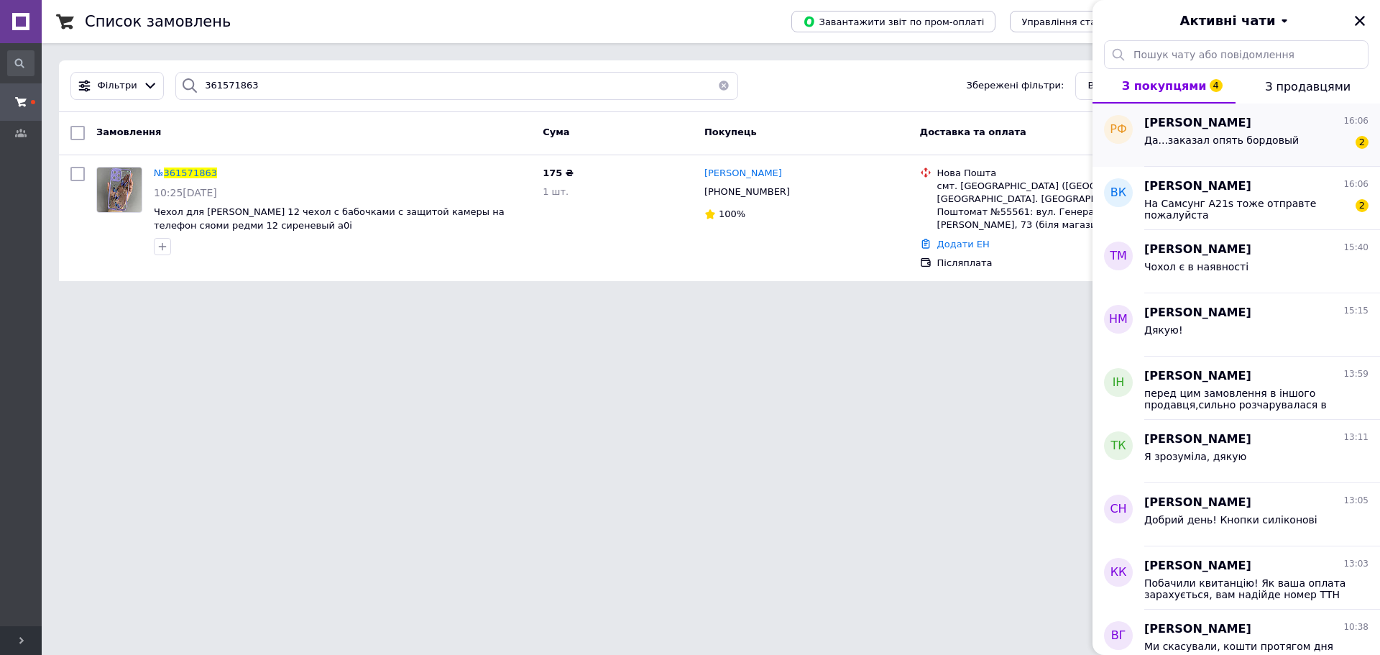
click at [1267, 144] on span "Да...заказал опять бордовый" at bounding box center [1221, 140] width 155 height 12
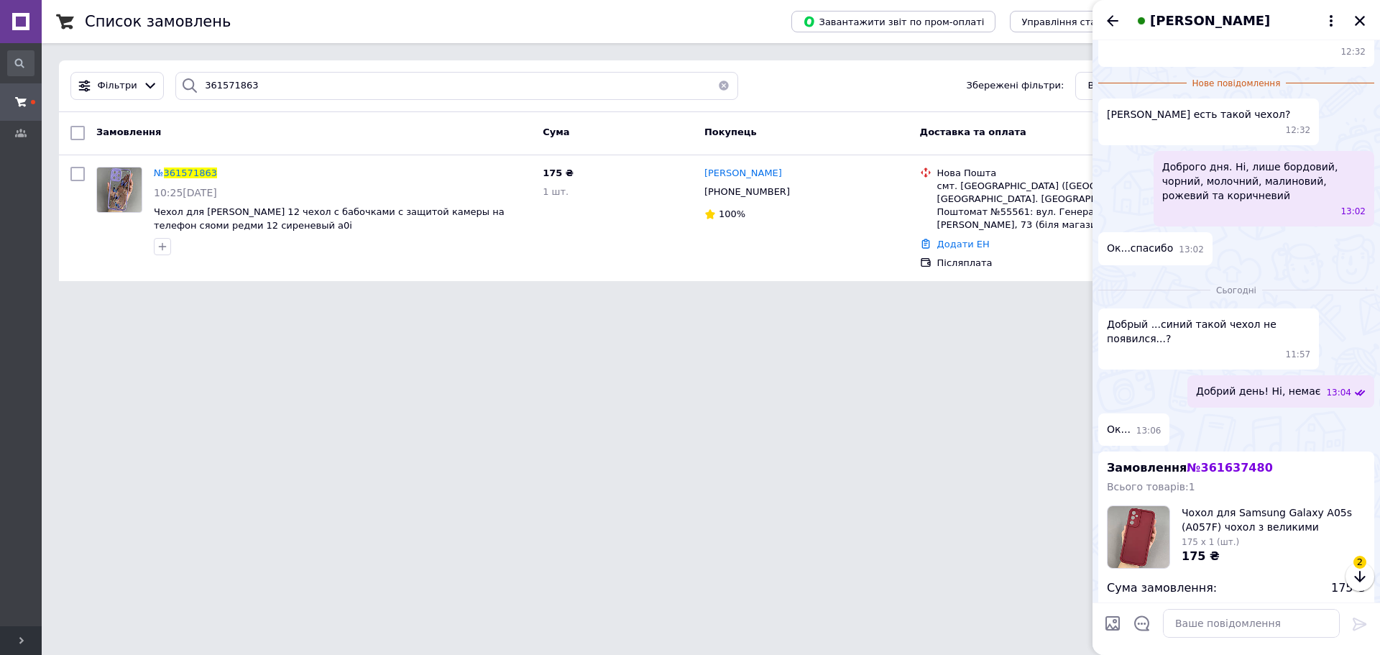
scroll to position [313, 0]
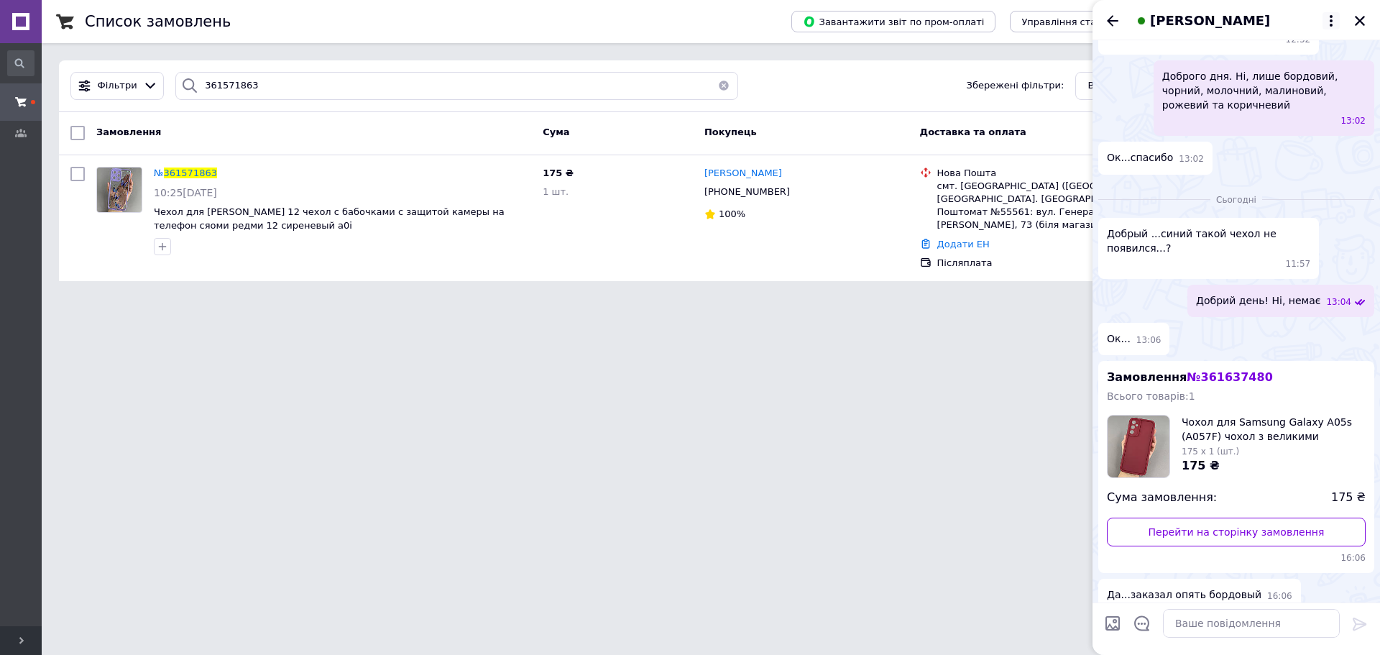
click at [1323, 19] on icon at bounding box center [1331, 20] width 17 height 17
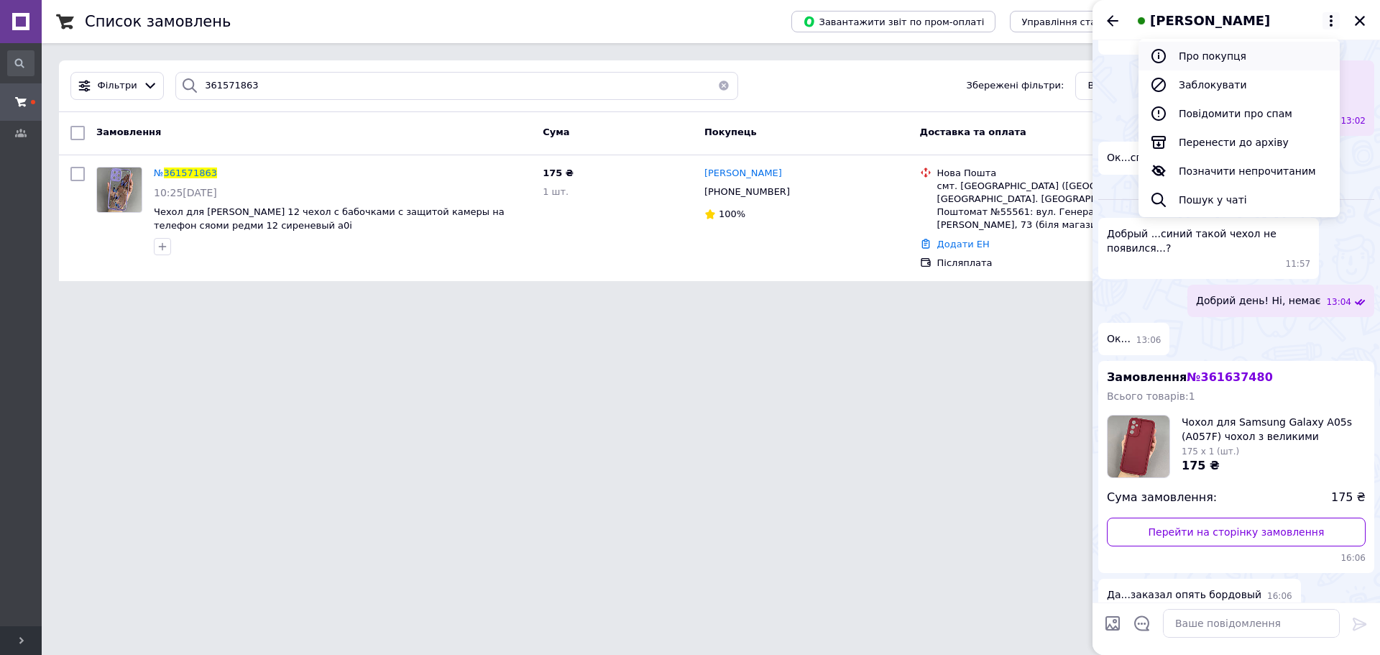
click at [1229, 59] on button "Про покупця" at bounding box center [1239, 56] width 201 height 29
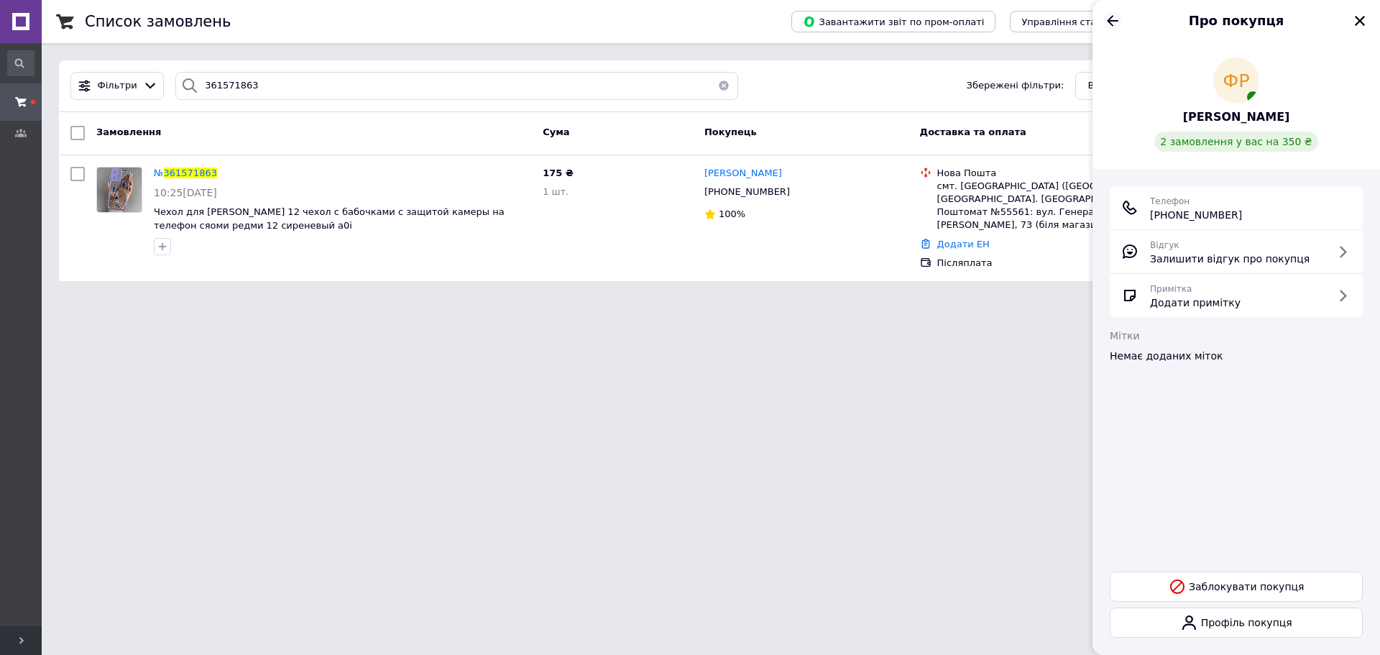
click at [1119, 23] on icon "Назад" at bounding box center [1112, 20] width 17 height 17
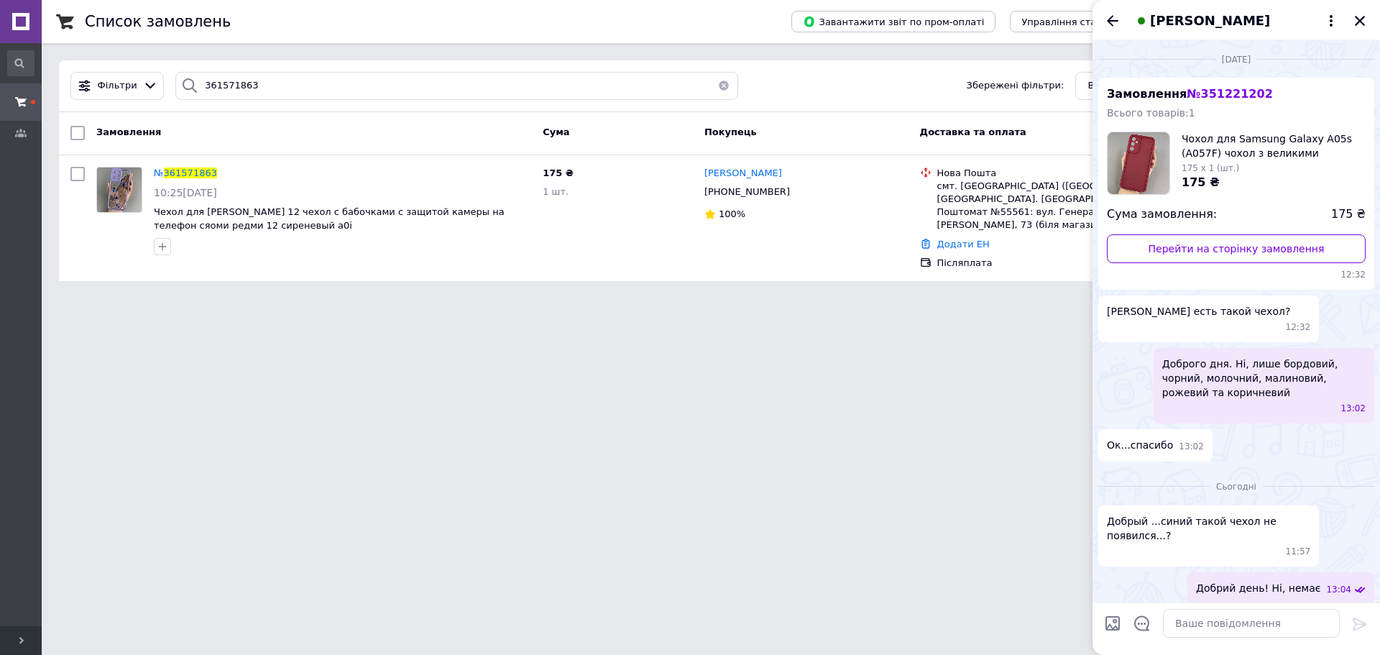
scroll to position [288, 0]
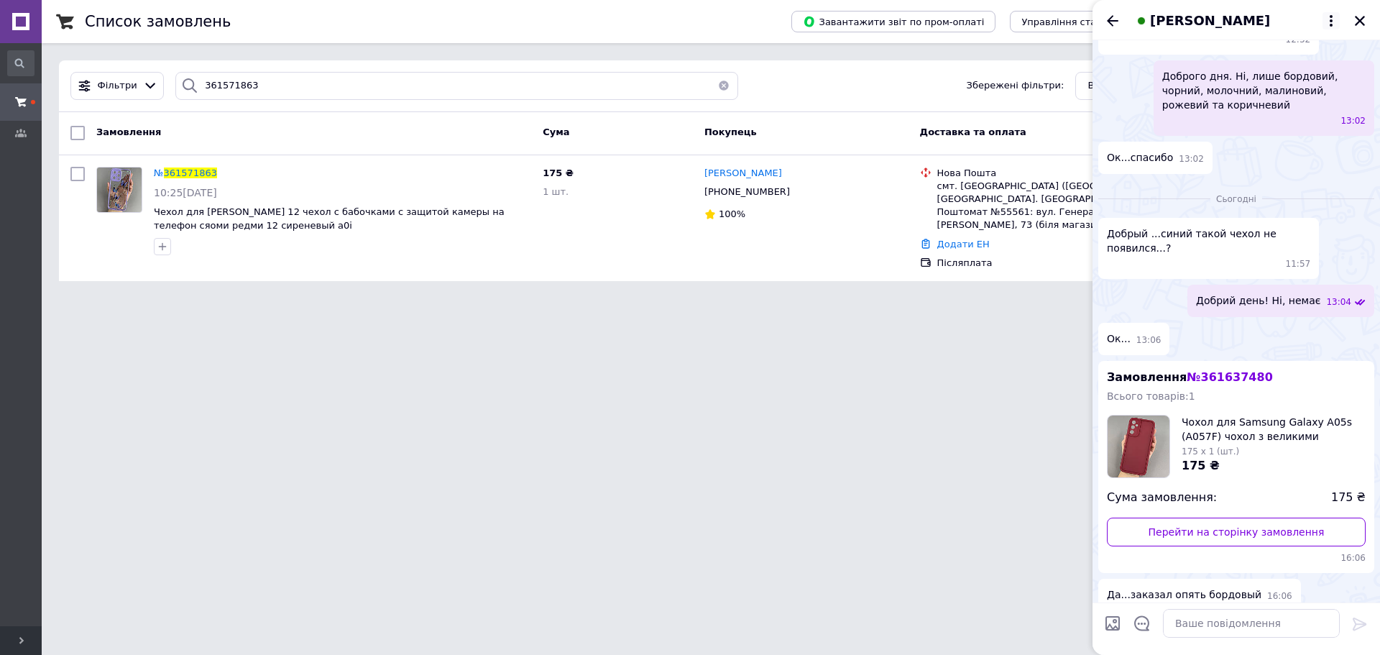
click at [1330, 20] on icon at bounding box center [1331, 20] width 17 height 17
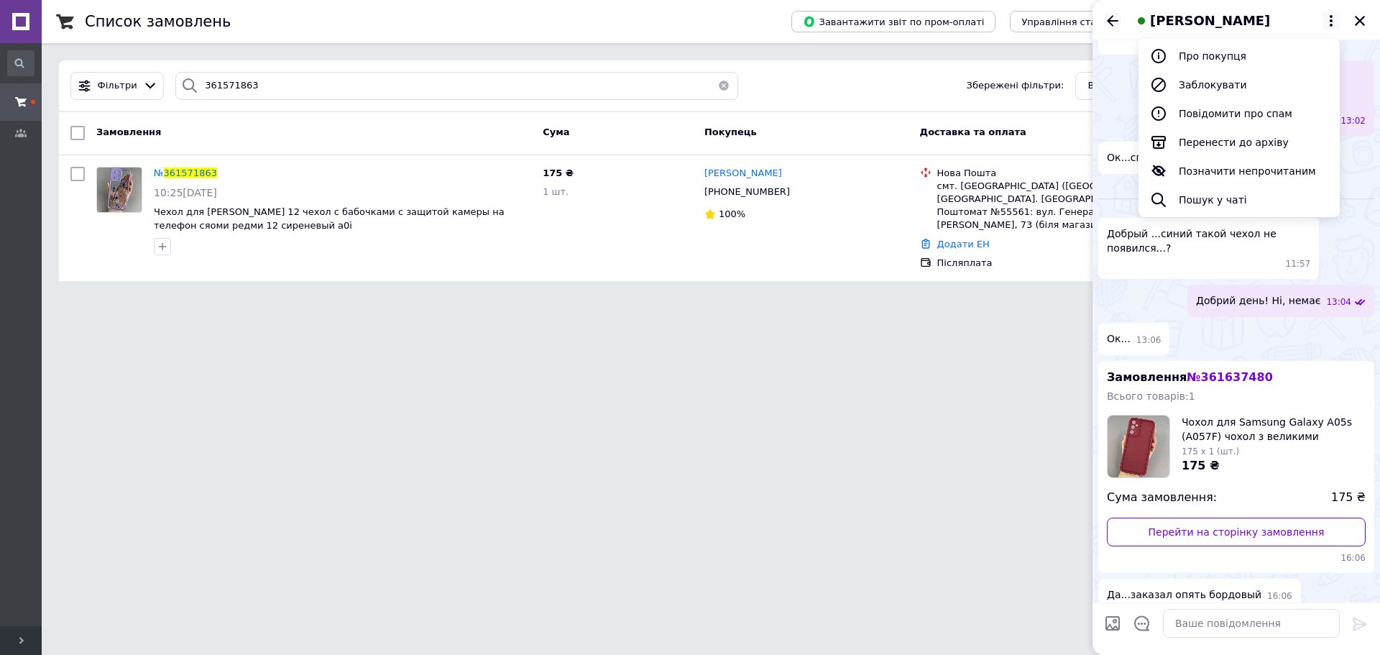
click at [1116, 20] on icon "Назад" at bounding box center [1113, 20] width 12 height 11
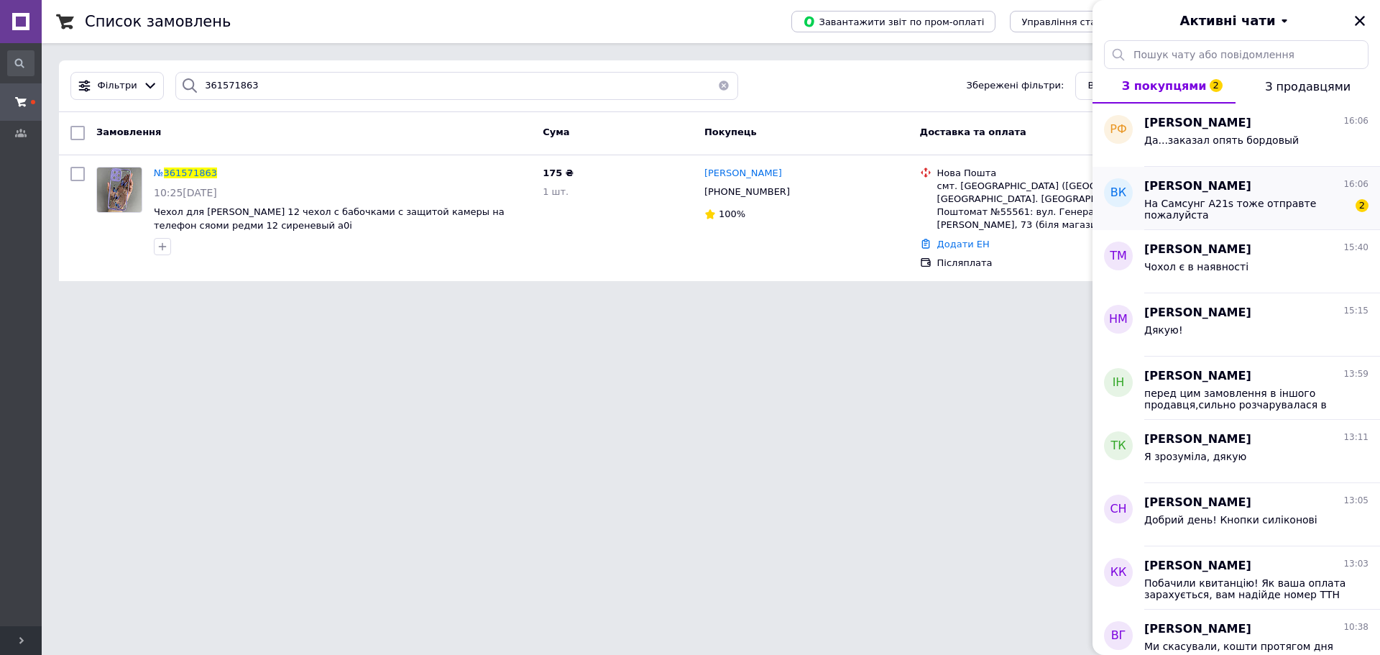
click at [1272, 203] on span "На Самсунг А21s тоже отправте пожалуйста" at bounding box center [1246, 209] width 204 height 23
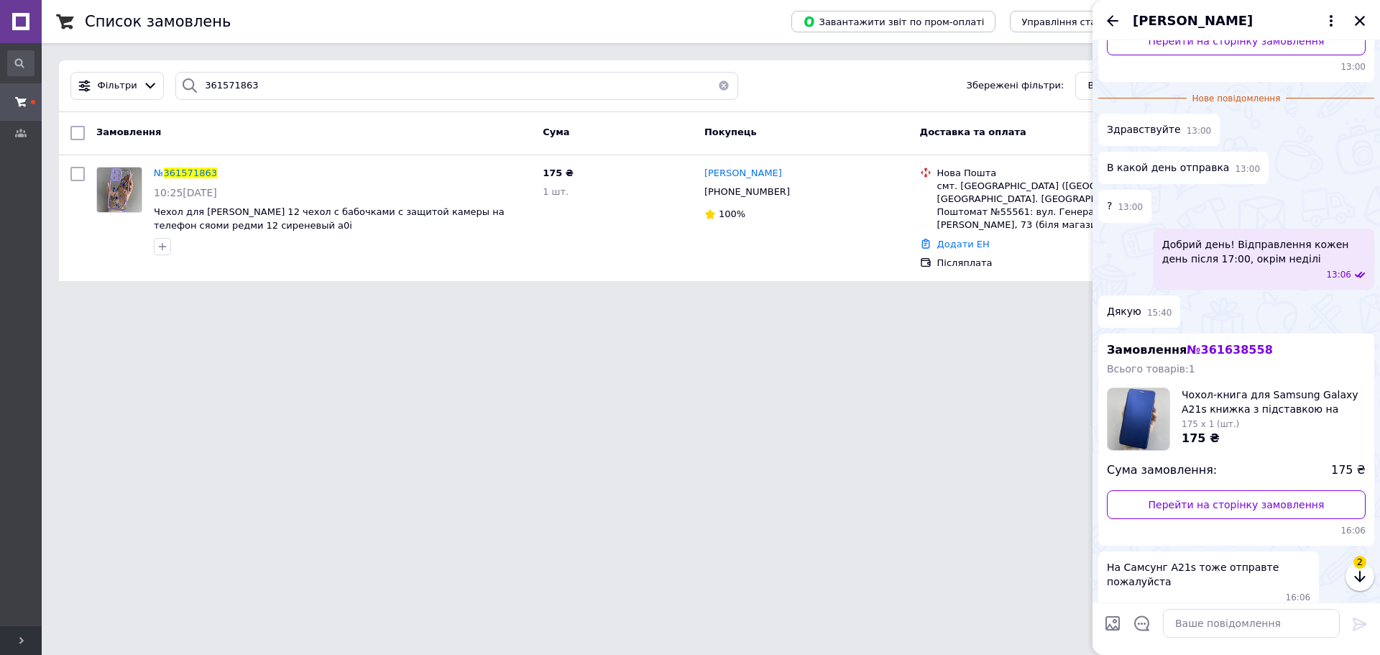
scroll to position [224, 0]
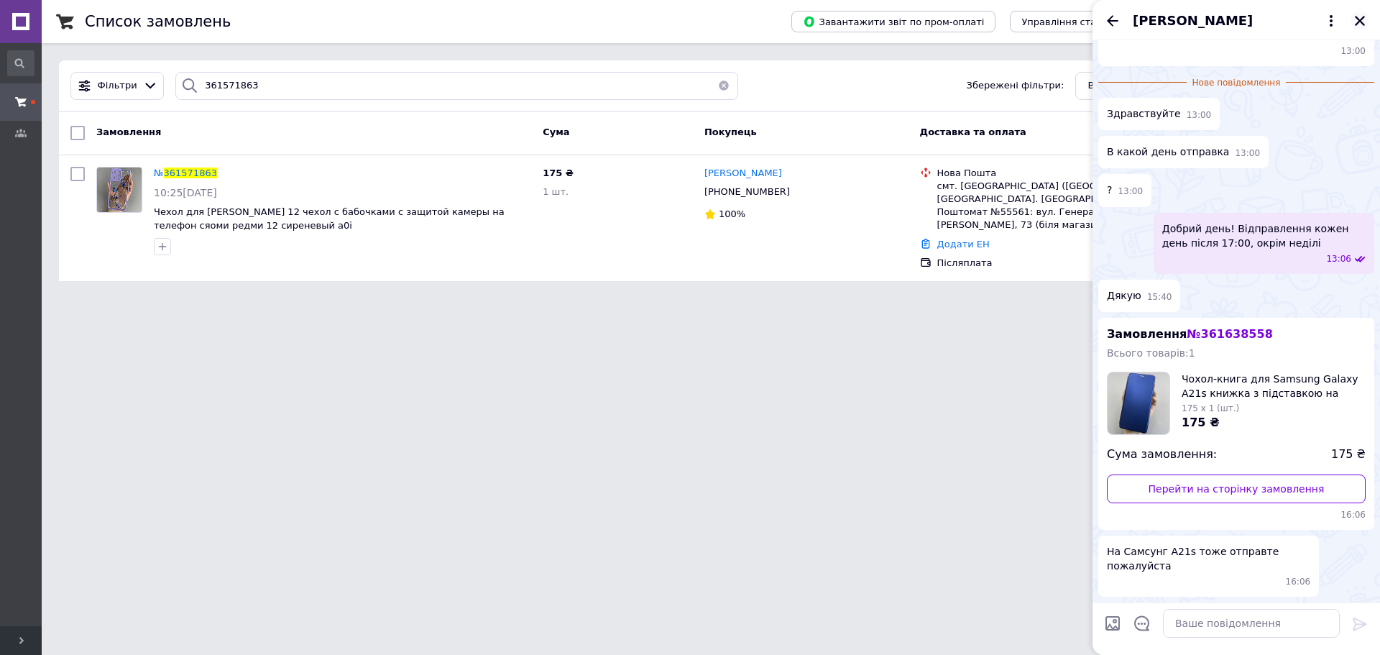
click at [1359, 17] on icon "Закрити" at bounding box center [1360, 20] width 13 height 13
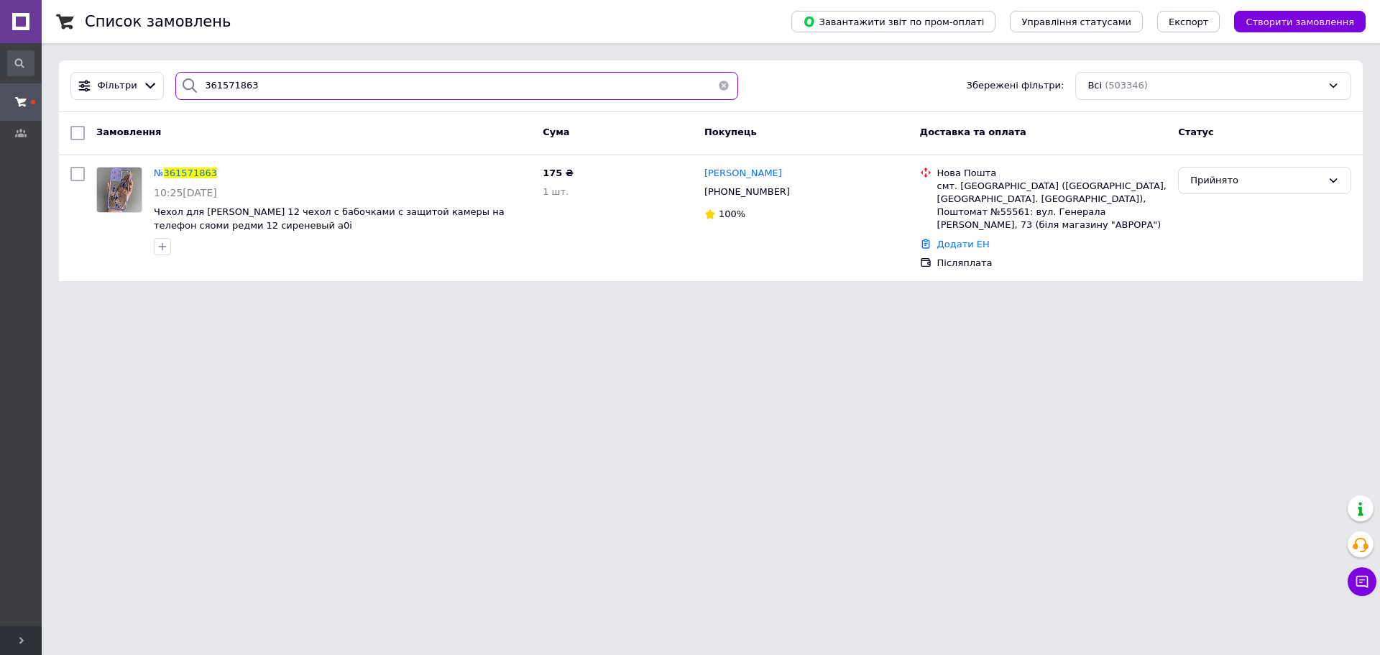
paste input "+380668773245"
drag, startPoint x: 114, startPoint y: 55, endPoint x: 58, endPoint y: 45, distance: 56.3
click at [60, 47] on div "Список замовлень Завантажити звіт по пром-оплаті Управління статусами Експорт С…" at bounding box center [711, 149] width 1339 height 298
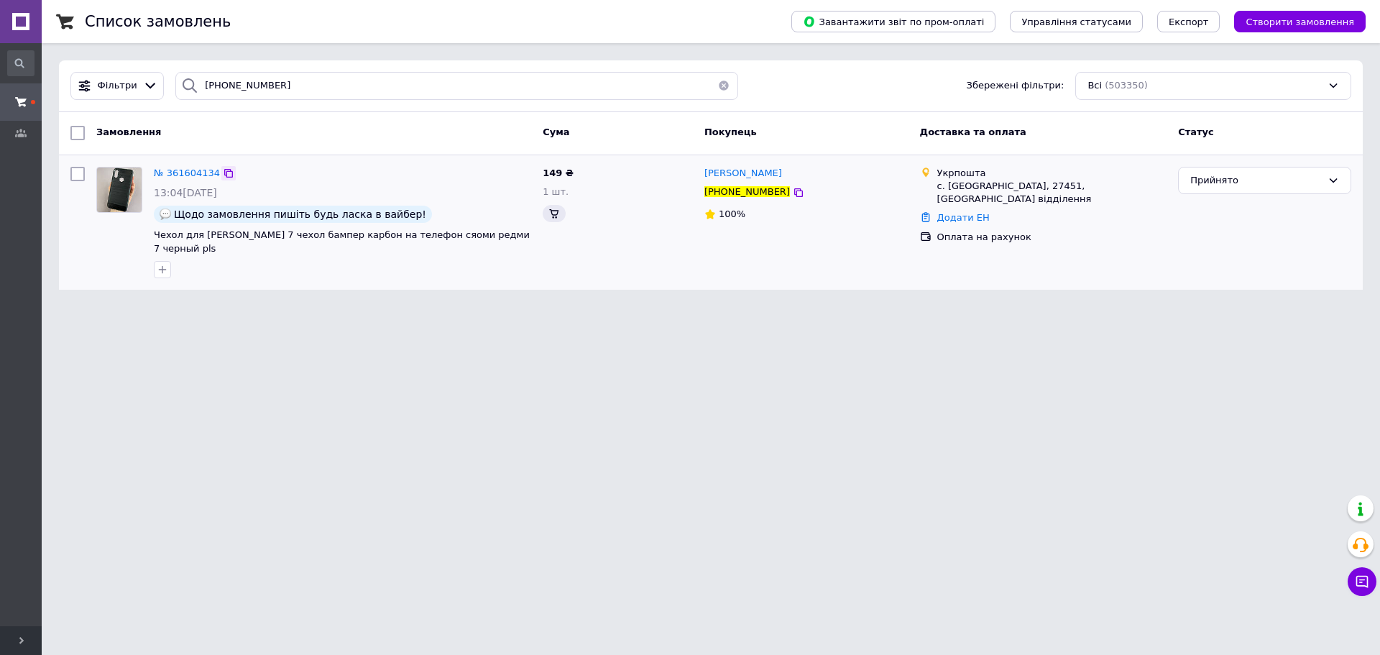
click at [224, 174] on icon at bounding box center [228, 173] width 9 height 9
click at [224, 170] on icon at bounding box center [229, 173] width 12 height 12
drag, startPoint x: 308, startPoint y: 73, endPoint x: 0, endPoint y: 28, distance: 310.9
click at [0, 28] on div "#One. Аксесуари до смартфонів Ваш ID: 3358874 Сайт #One. Аксесуари до смартфоні…" at bounding box center [690, 153] width 1380 height 307
paste input "934138130"
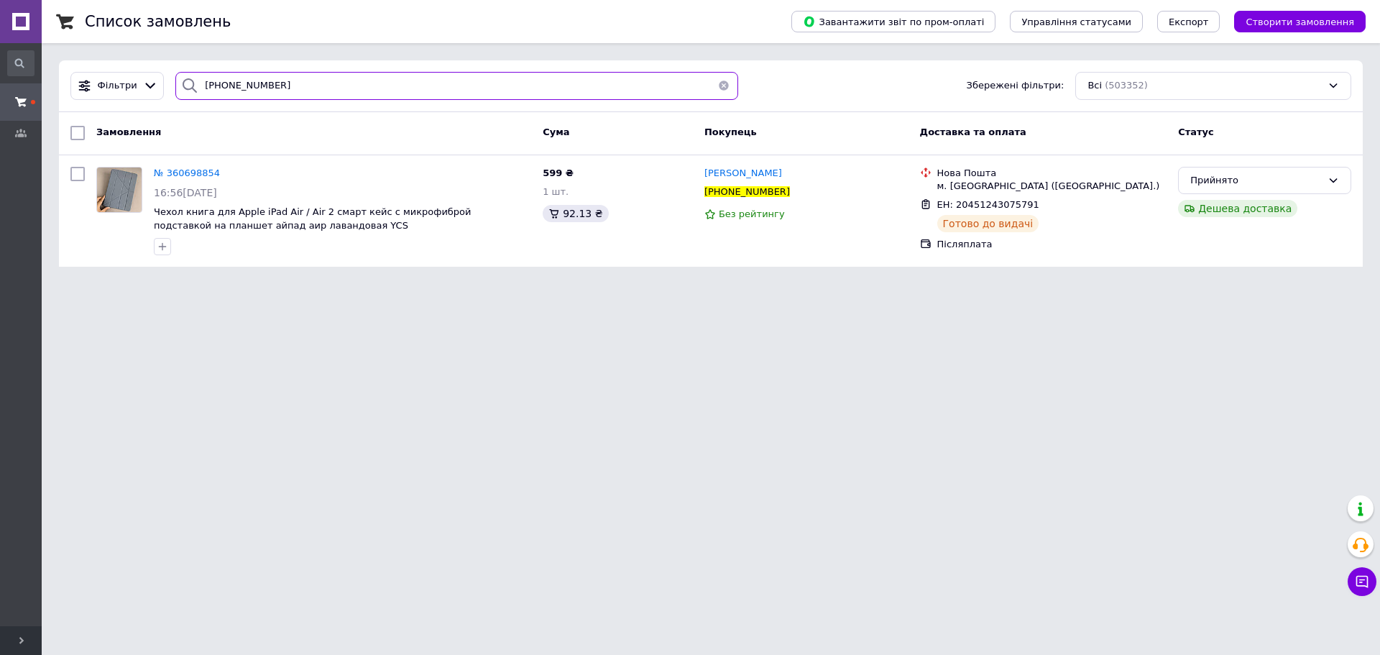
drag, startPoint x: 0, startPoint y: 53, endPoint x: 7, endPoint y: 47, distance: 9.2
click at [0, 48] on div "#One. Аксесуари до смартфонів Ваш ID: 3358874 Сайт #One. Аксесуари до смартфоні…" at bounding box center [690, 142] width 1380 height 284
paste input "687515419"
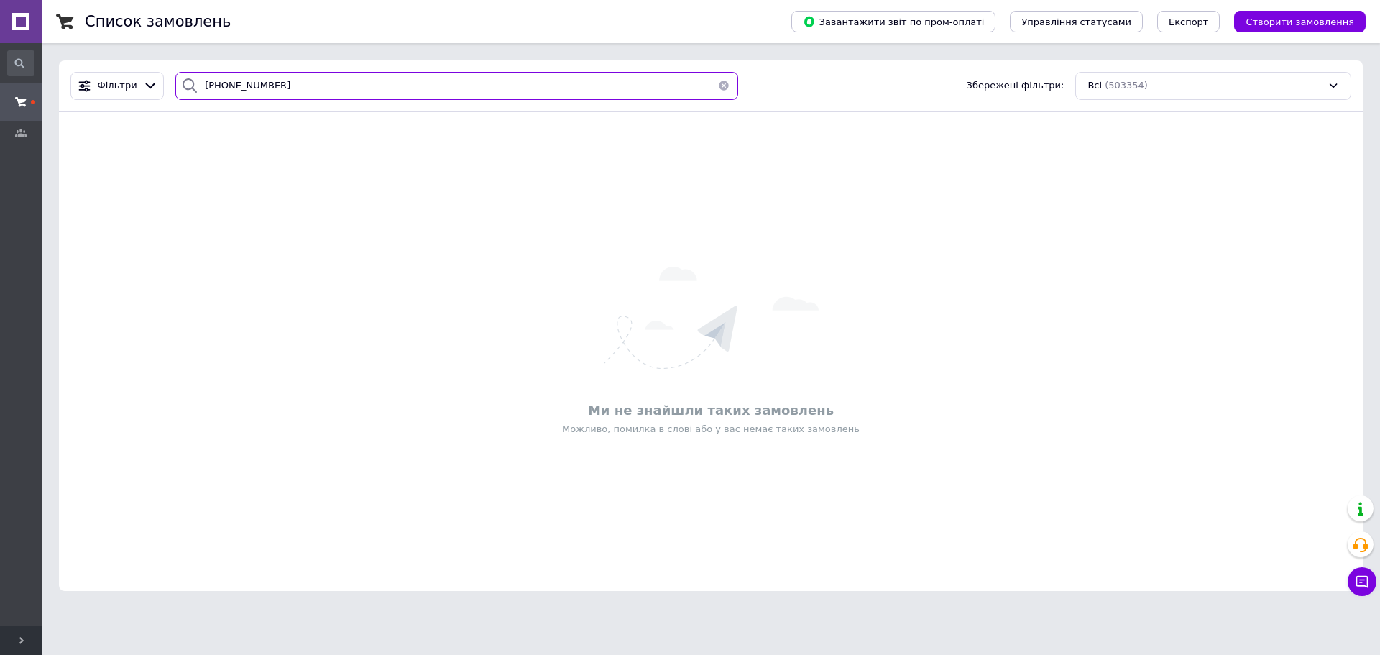
drag, startPoint x: 191, startPoint y: 73, endPoint x: 1, endPoint y: 24, distance: 195.8
click at [0, 26] on div "#One. Аксесуари до смартфонів Ваш ID: 3358874 Сайт #One. Аксесуари до смартфоні…" at bounding box center [690, 304] width 1380 height 608
paste input "361637575"
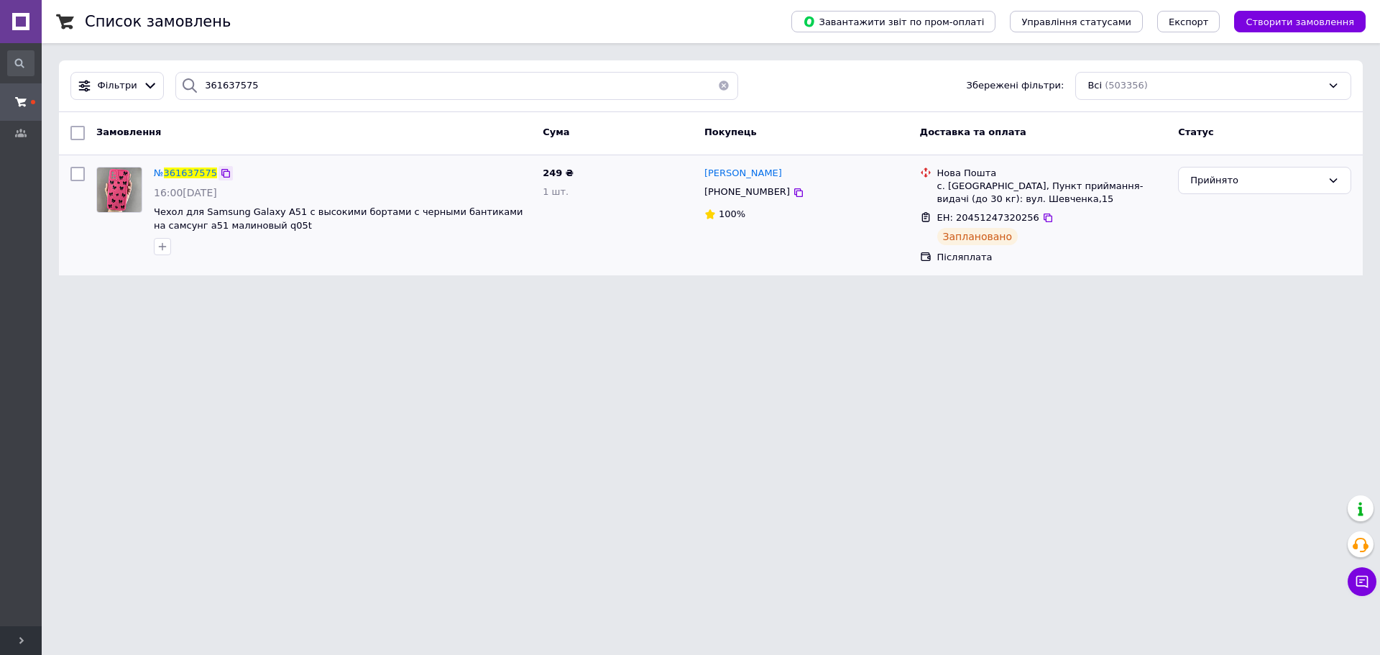
click at [222, 168] on icon at bounding box center [226, 173] width 12 height 12
paste input "524318"
drag, startPoint x: 259, startPoint y: 83, endPoint x: 0, endPoint y: 54, distance: 260.4
click at [0, 54] on div "#One. Аксесуари до смартфонів Ваш ID: 3358874 Сайт #One. Аксесуари до смартфоні…" at bounding box center [690, 146] width 1380 height 293
paste input "+38066877324"
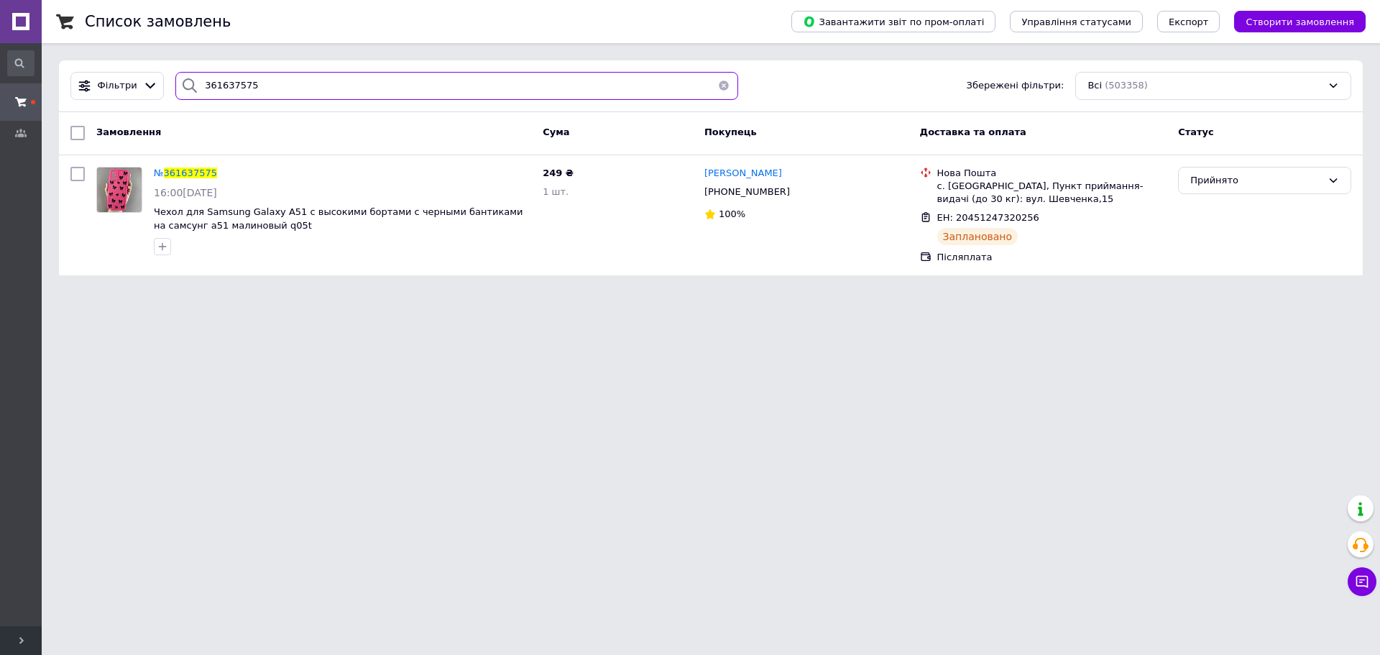
drag, startPoint x: 21, startPoint y: 55, endPoint x: 0, endPoint y: 9, distance: 50.5
click at [0, 15] on div "#One. Аксесуари до смартфонів Ваш ID: 3358874 Сайт #One. Аксесуари до смартфоні…" at bounding box center [690, 146] width 1380 height 293
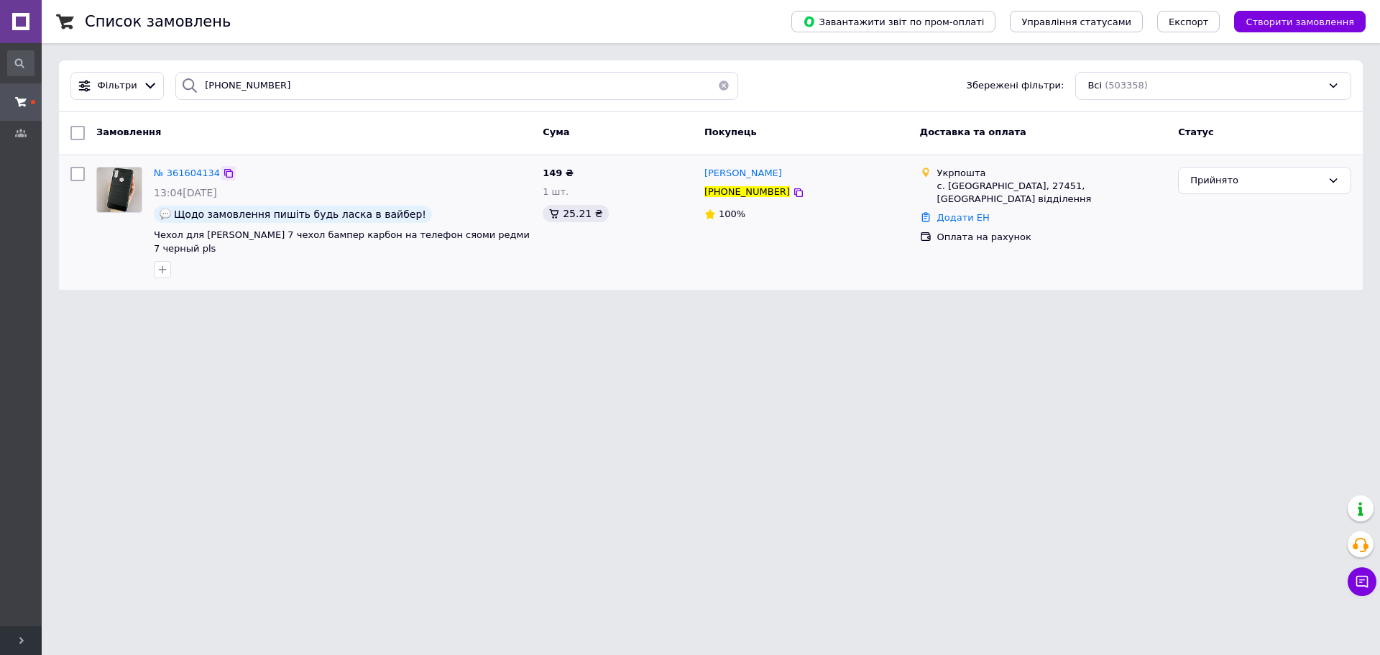
click at [224, 173] on icon at bounding box center [228, 173] width 9 height 9
paste input "33726160"
click at [0, 58] on div "#One. Аксесуари до смартфонів Ваш ID: 3358874 Сайт #One. Аксесуари до смартфоні…" at bounding box center [690, 153] width 1380 height 307
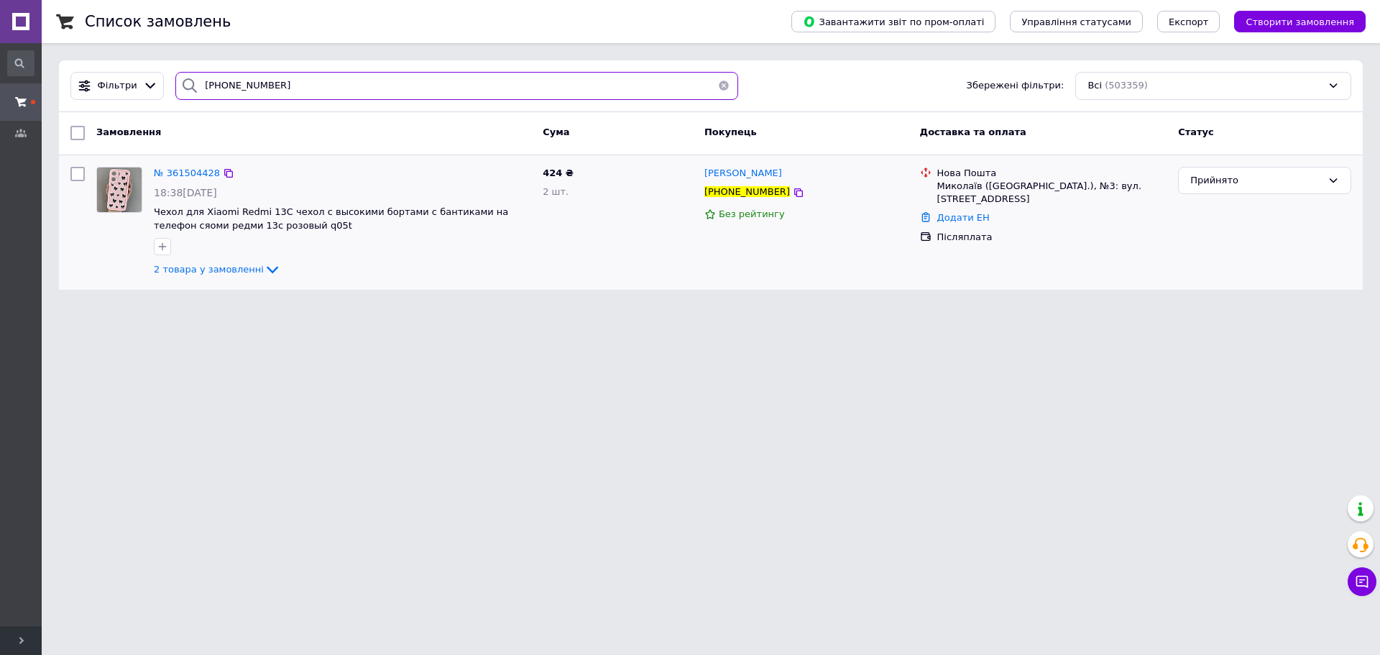
paste input "36149095"
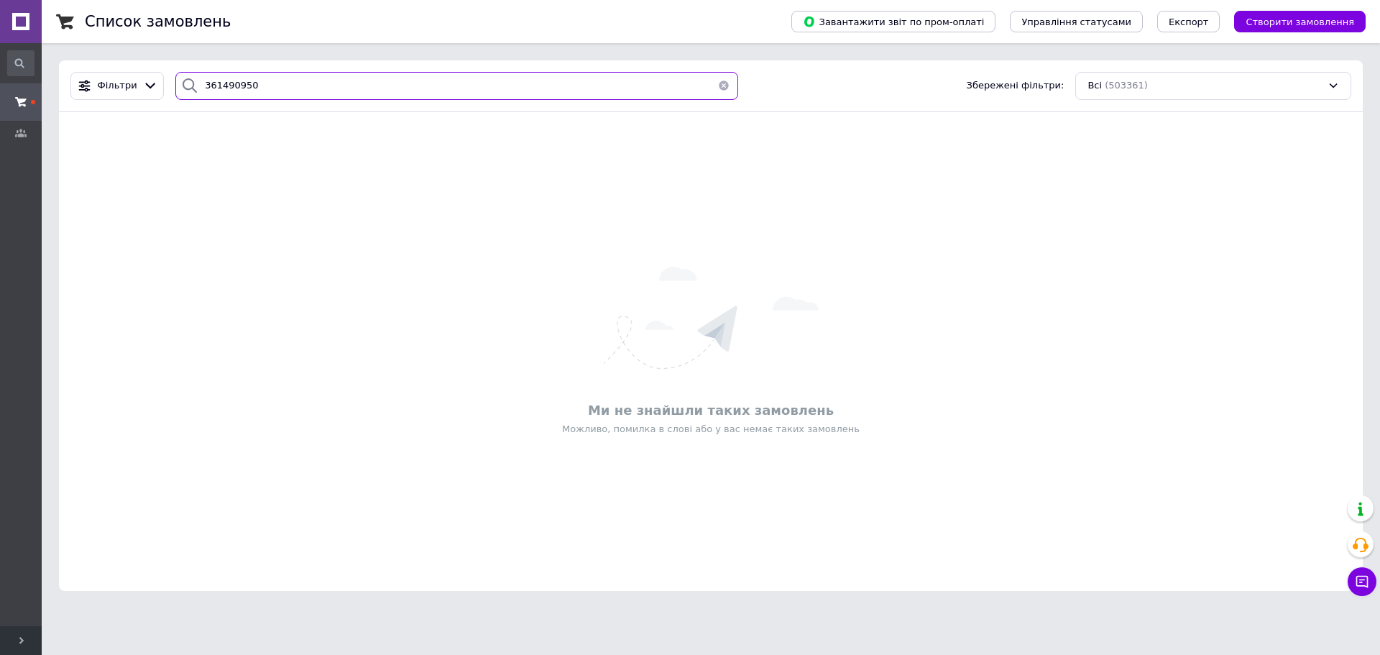
drag, startPoint x: 281, startPoint y: 77, endPoint x: 138, endPoint y: 68, distance: 143.4
click at [138, 68] on div "Фільтри 361490950 Збережені фільтри: Всі (503361)" at bounding box center [711, 86] width 1304 height 52
paste input "+38099305128"
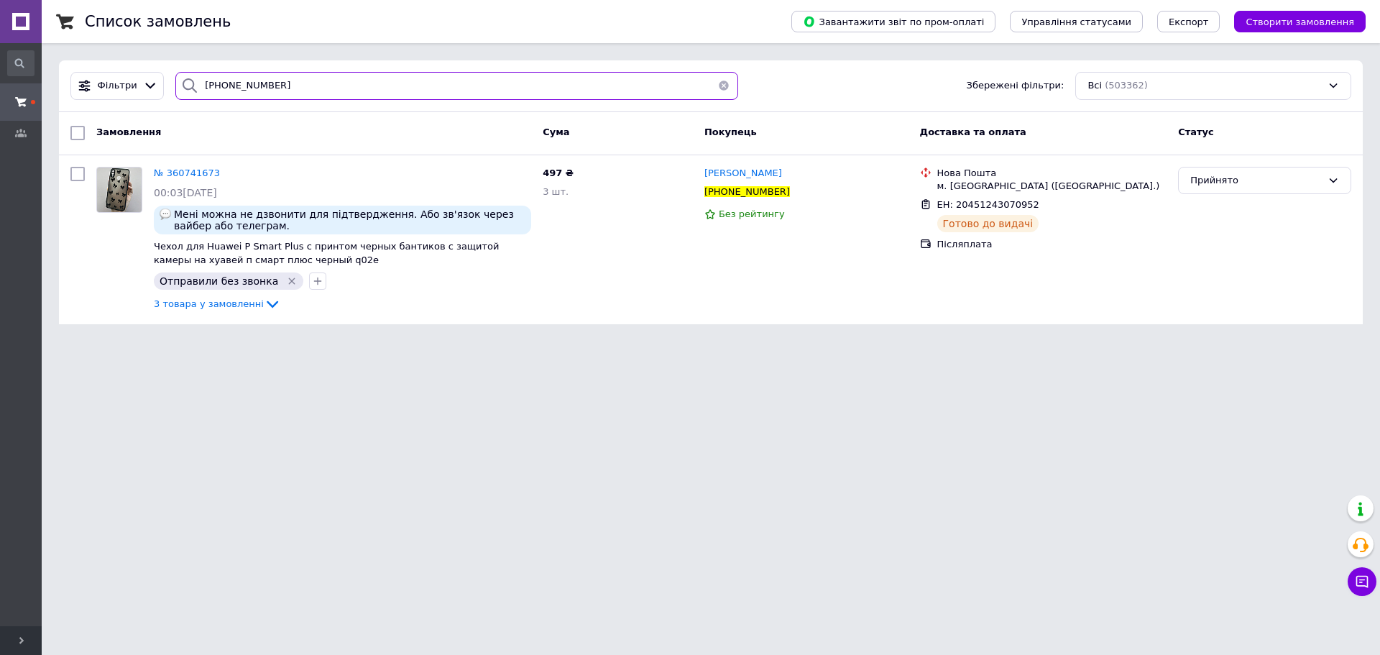
click at [0, 38] on div "#One. Аксесуари до смартфонів Ваш ID: 3358874 Сайт #One. Аксесуари до смартфоні…" at bounding box center [690, 170] width 1380 height 341
paste input "685700537"
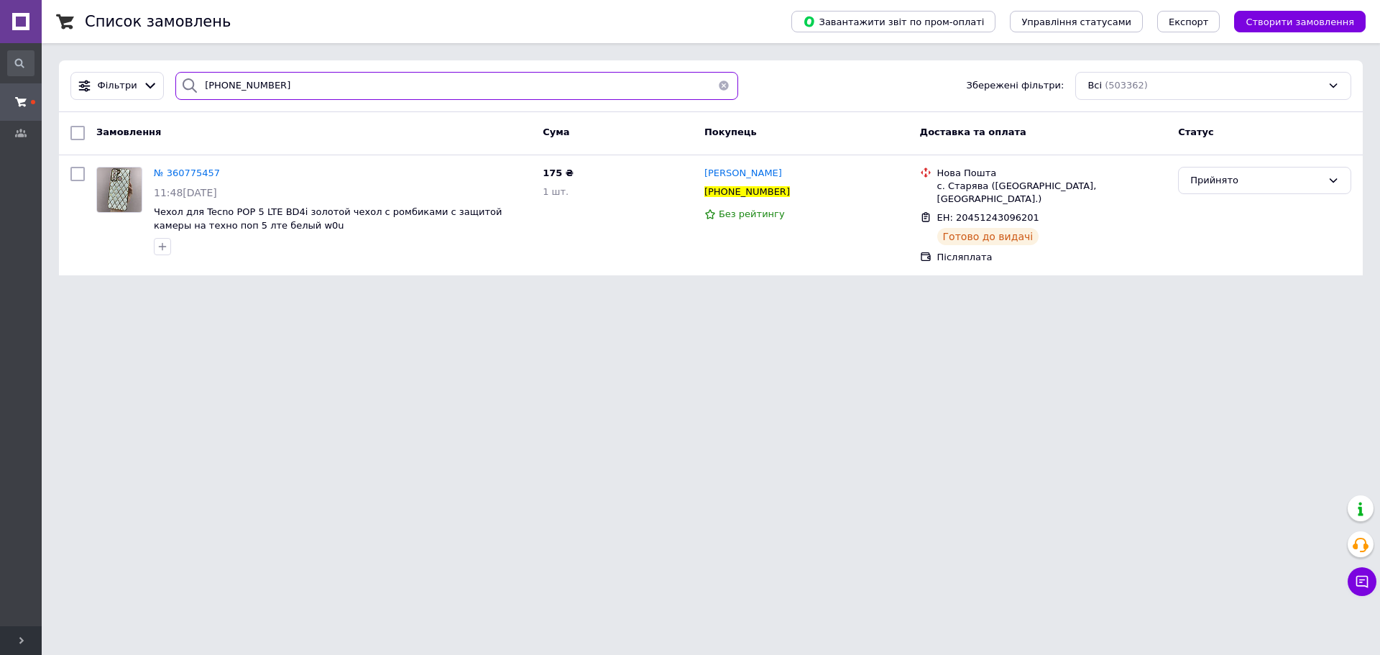
drag, startPoint x: 136, startPoint y: 74, endPoint x: 9, endPoint y: 35, distance: 132.3
click at [0, 37] on div "#One. Аксесуари до смартфонів Ваш ID: 3358874 Сайт #One. Аксесуари до смартфоні…" at bounding box center [690, 146] width 1380 height 293
paste input "507126114"
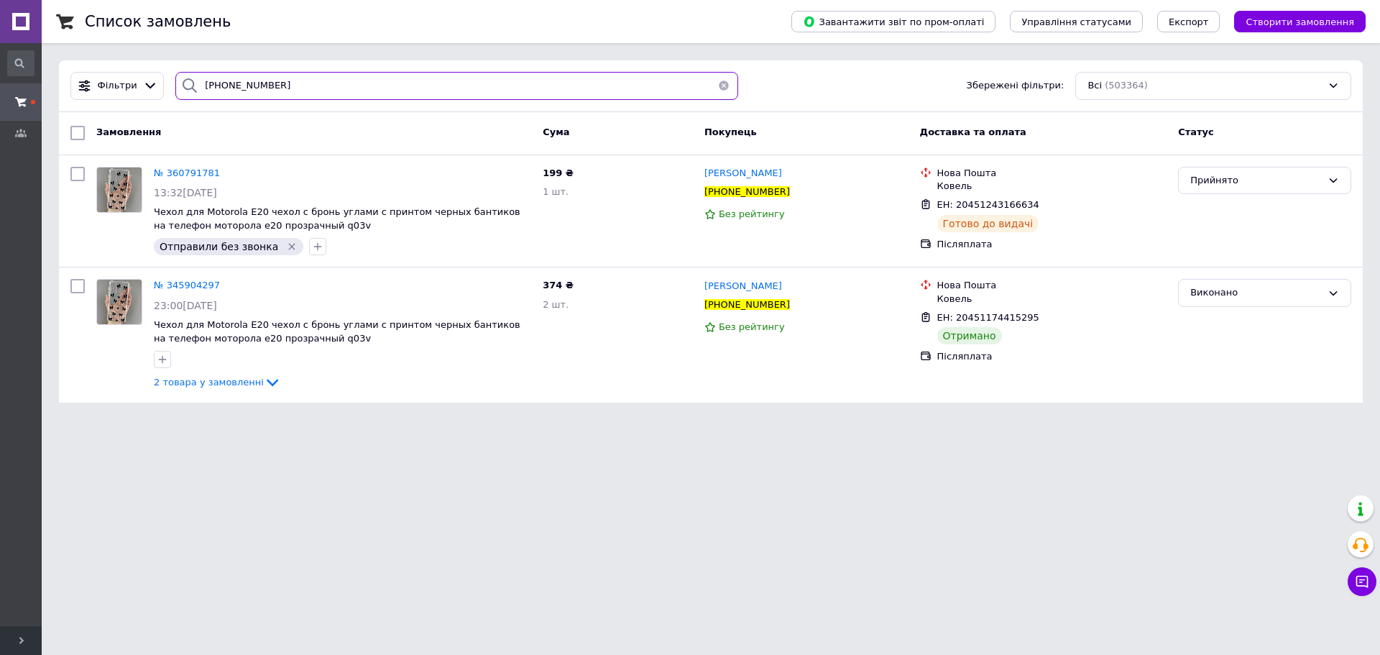
drag, startPoint x: 0, startPoint y: 43, endPoint x: 31, endPoint y: 19, distance: 39.4
click at [0, 20] on div "#One. Аксесуари до смартфонів Ваш ID: 3358874 Сайт #One. Аксесуари до смартфоні…" at bounding box center [690, 210] width 1380 height 420
paste input "360798021"
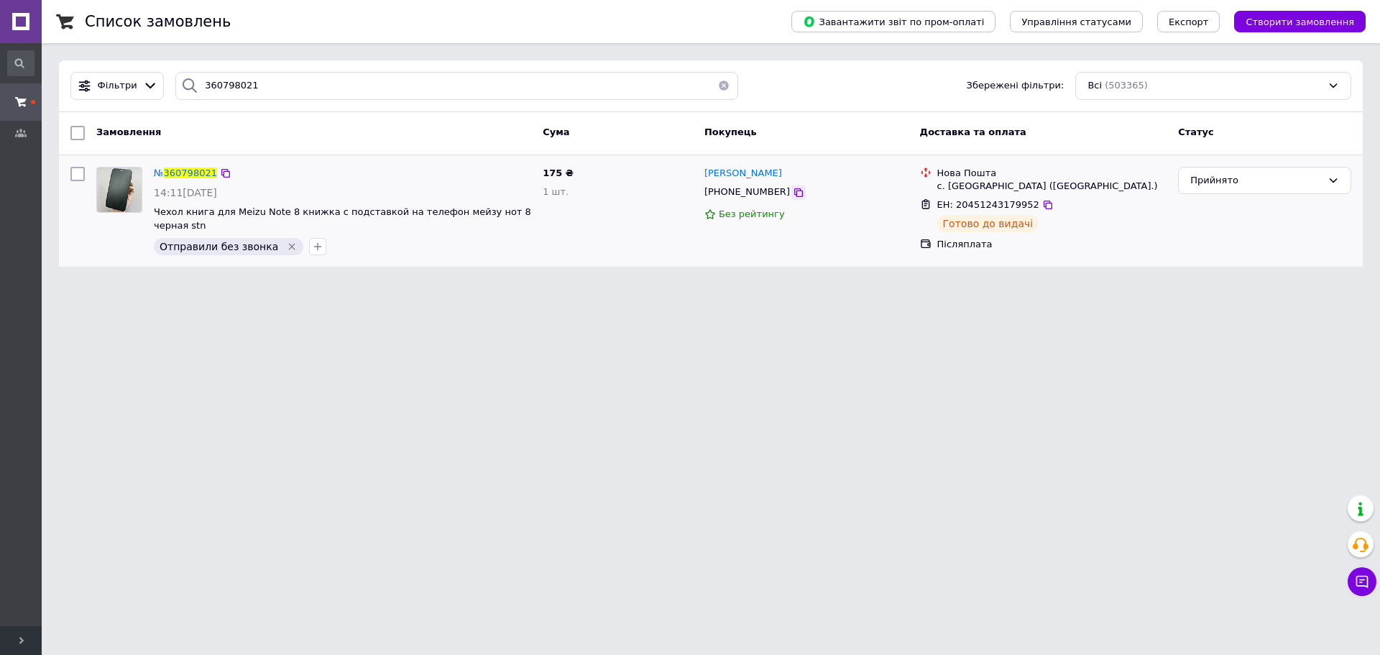
drag, startPoint x: 783, startPoint y: 193, endPoint x: 467, endPoint y: 129, distance: 322.7
click at [793, 193] on icon at bounding box center [799, 193] width 12 height 12
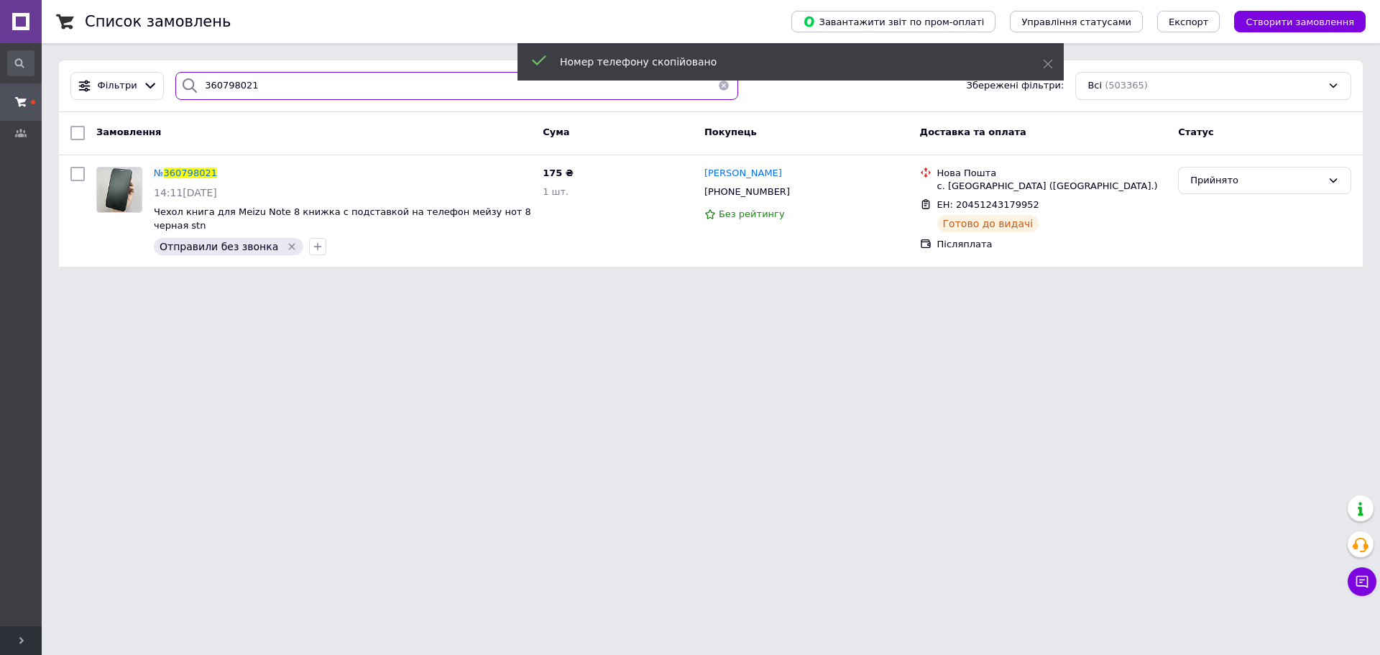
click at [32, 44] on div "#One. Аксесуари до смартфонів Ваш ID: 3358874 Сайт #One. Аксесуари до смартфоні…" at bounding box center [690, 142] width 1380 height 284
paste input "+380506723352"
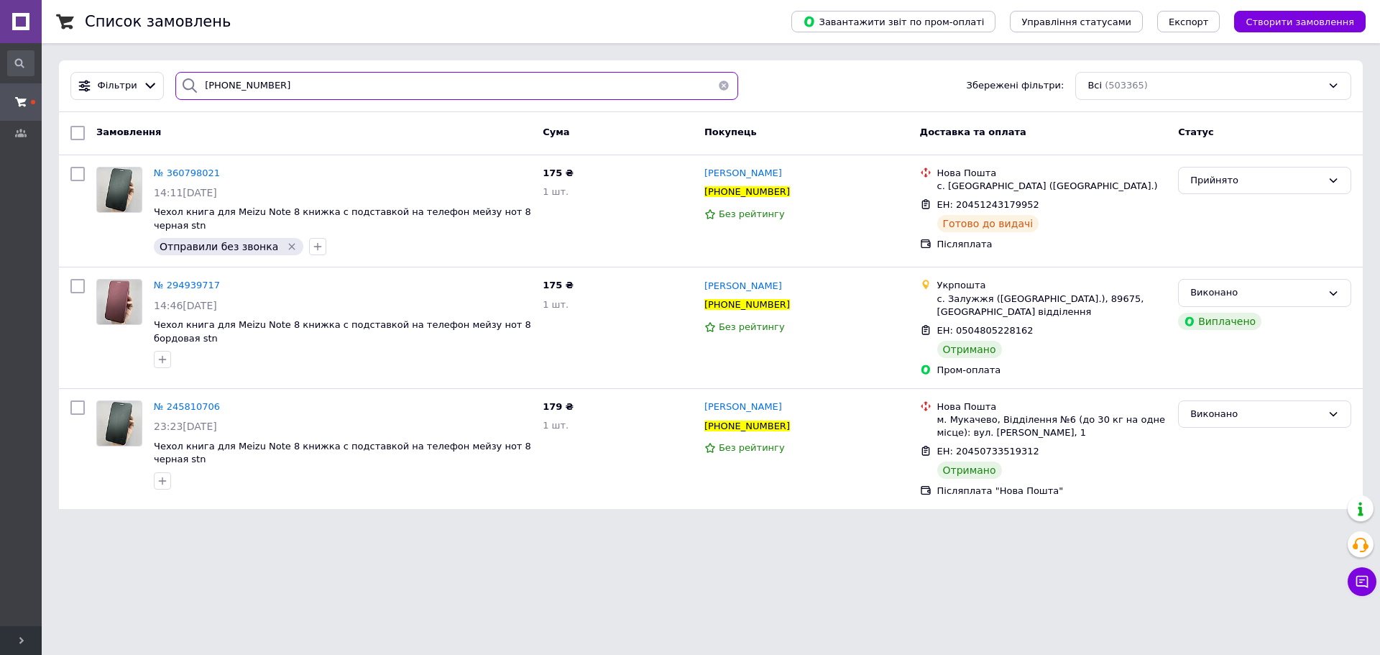
click at [283, 97] on input "+380506723352" at bounding box center [456, 86] width 563 height 28
drag, startPoint x: 305, startPoint y: 91, endPoint x: 1, endPoint y: 27, distance: 310.7
click at [0, 27] on div "#One. Аксесуари до смартфонів Ваш ID: 3358874 Сайт #One. Аксесуари до смартфоні…" at bounding box center [690, 263] width 1380 height 526
paste input "633726160"
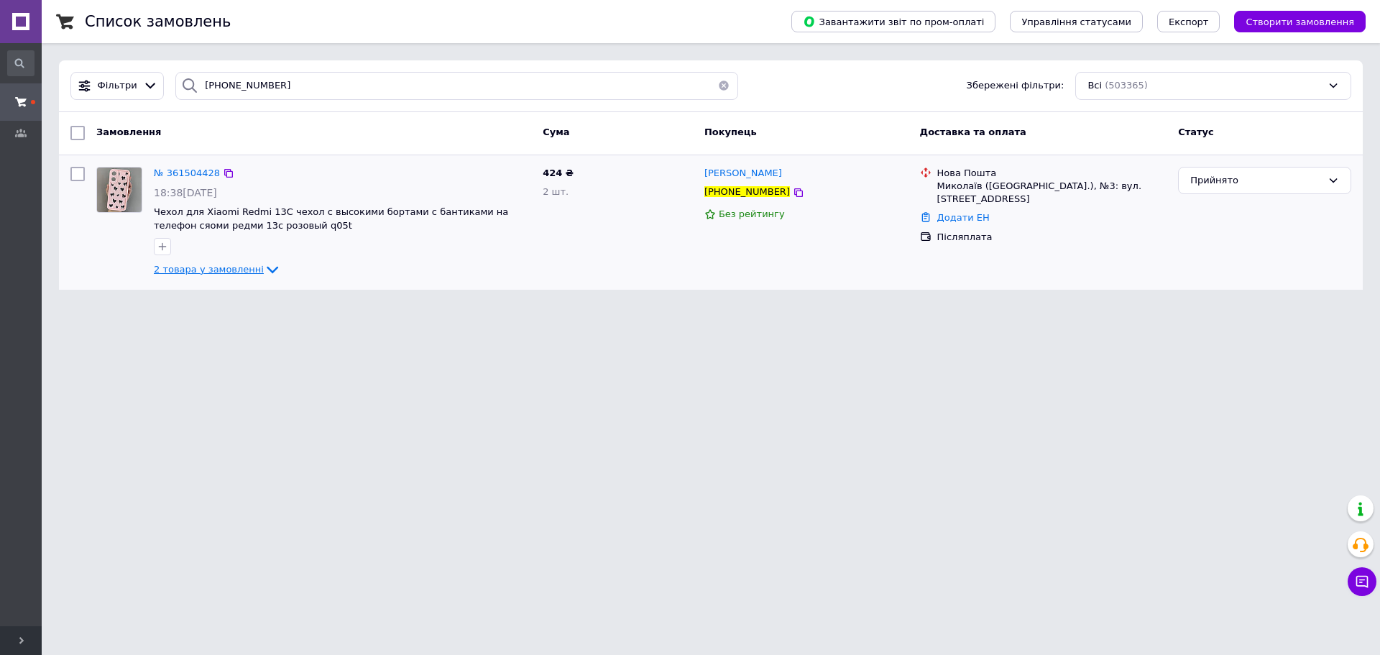
click at [245, 270] on span "2 товара у замовленні" at bounding box center [209, 269] width 110 height 11
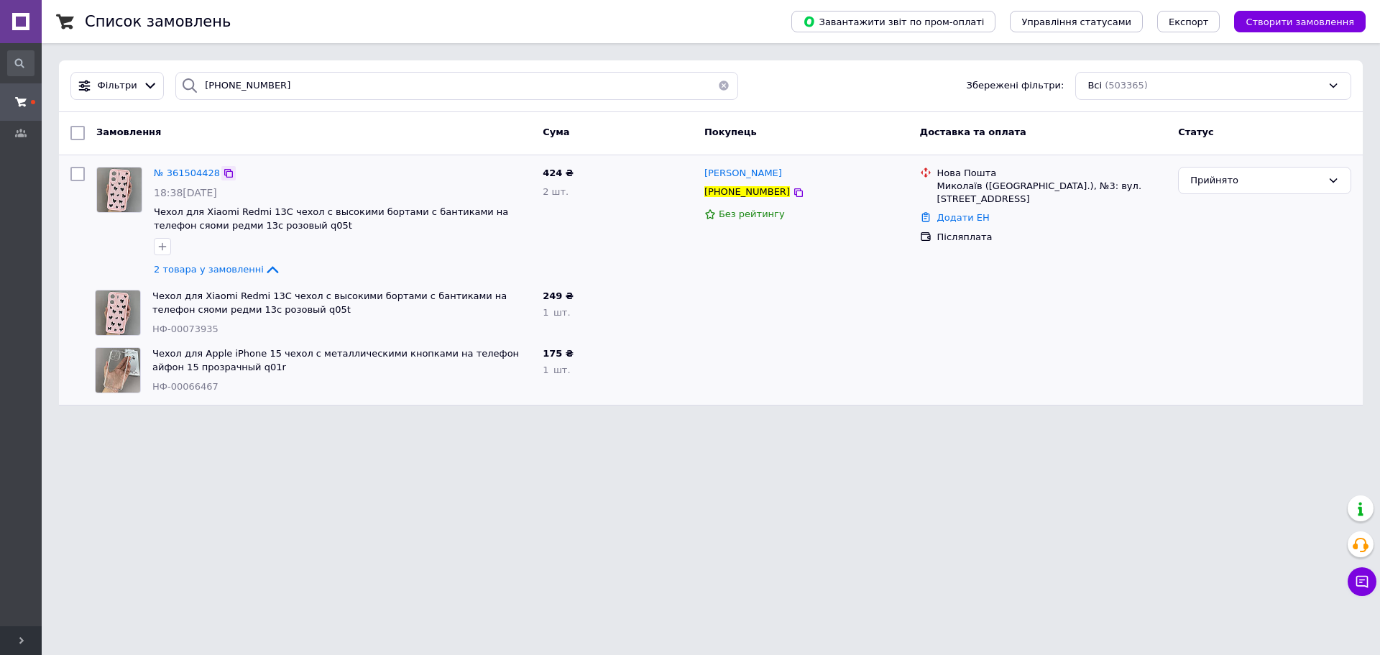
click at [223, 175] on icon at bounding box center [229, 173] width 12 height 12
click at [0, 23] on div "#One. Аксесуари до смартфонів Ваш ID: 3358874 Сайт #One. Аксесуари до смартфоні…" at bounding box center [690, 211] width 1380 height 423
paste input "935418168"
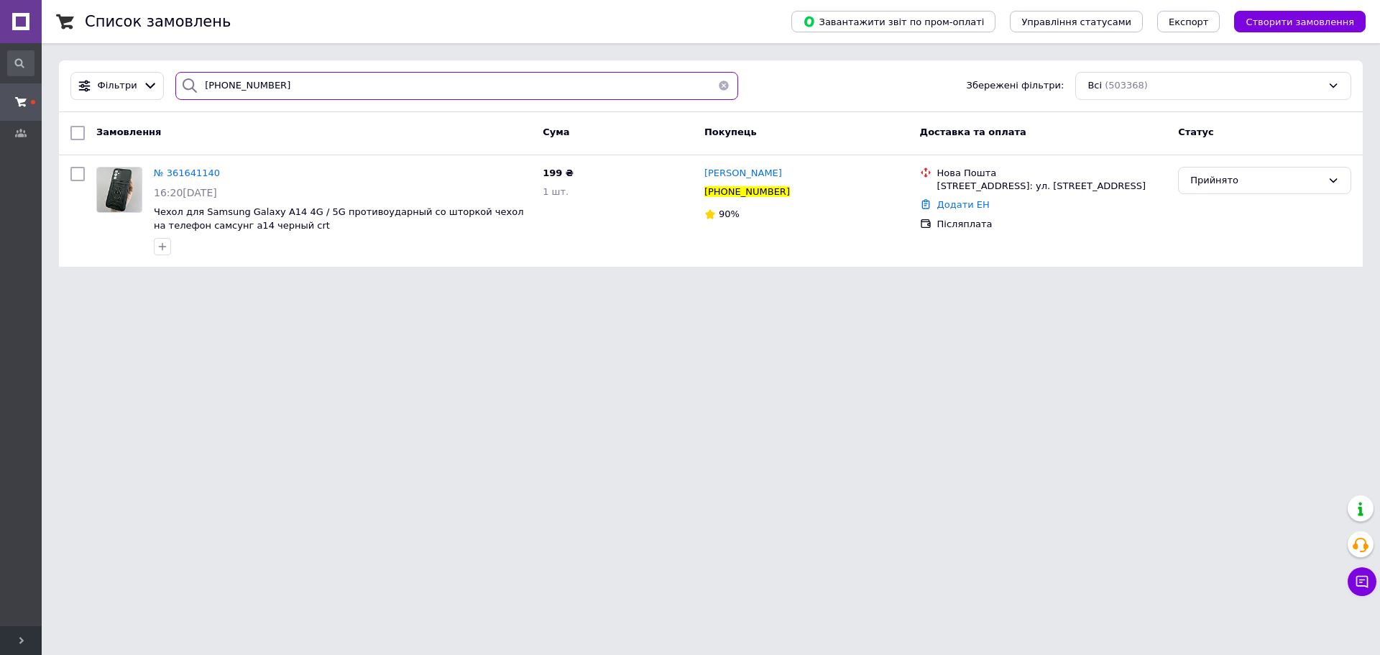
paste input "633726160"
drag, startPoint x: 346, startPoint y: 85, endPoint x: 27, endPoint y: 58, distance: 320.3
click at [33, 65] on div "#One. Аксесуари до смартфонів Ваш ID: 3358874 Сайт #One. Аксесуари до смартфоні…" at bounding box center [690, 142] width 1380 height 284
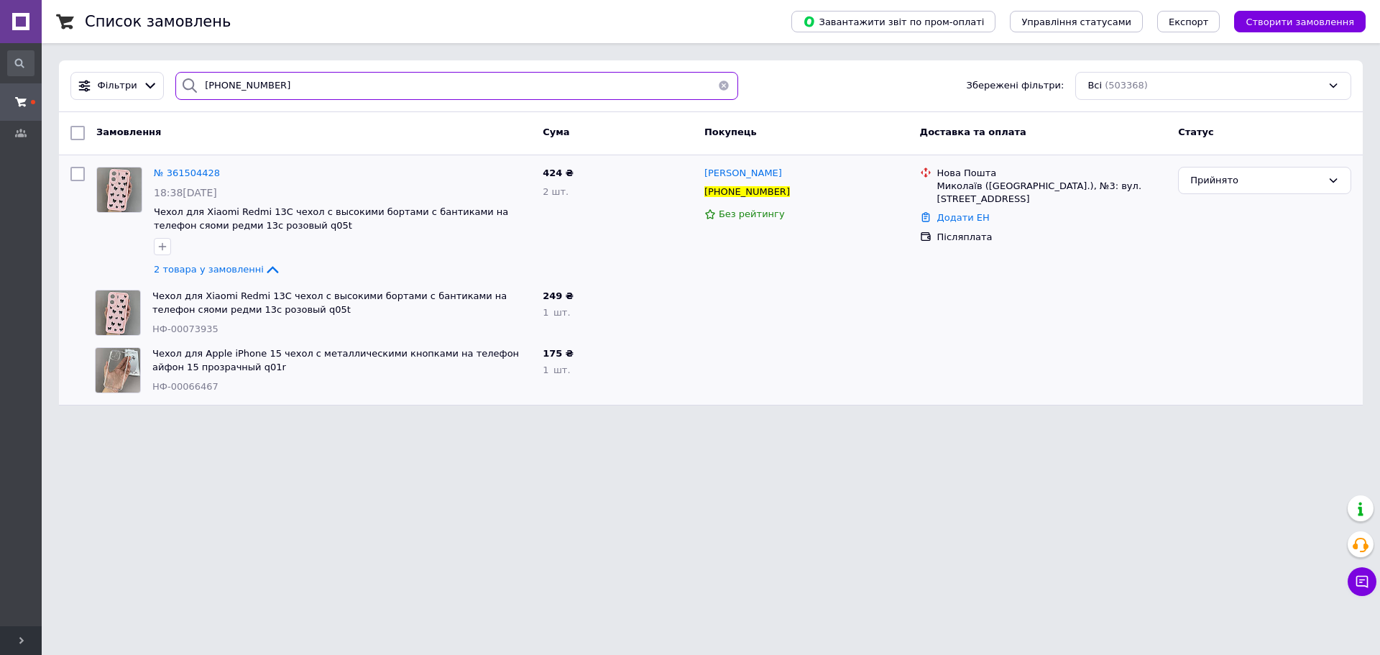
click at [331, 95] on input "+380633726160" at bounding box center [456, 86] width 563 height 28
drag, startPoint x: 226, startPoint y: 76, endPoint x: 0, endPoint y: 31, distance: 230.9
click at [0, 31] on div "#One. Аксесуари до смартфонів Ваш ID: 3358874 Сайт #One. Аксесуари до смартфоні…" at bounding box center [690, 211] width 1380 height 423
paste input "953040793"
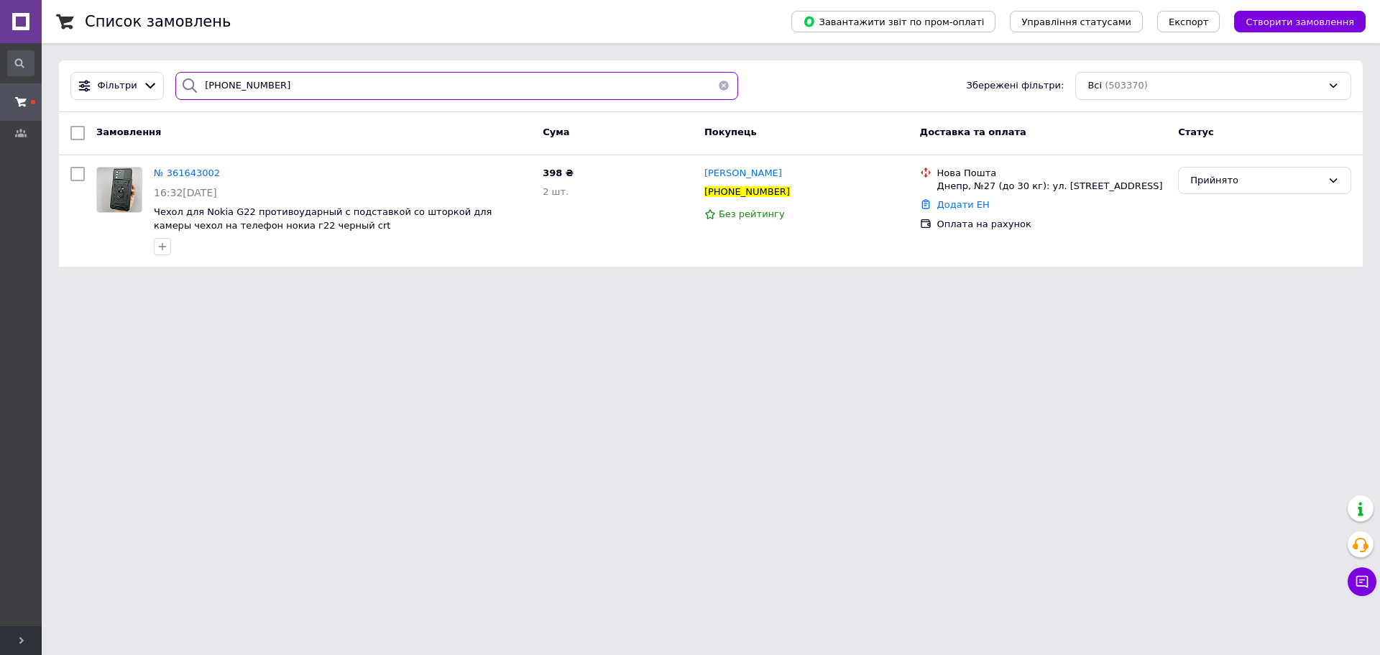
drag, startPoint x: 0, startPoint y: 31, endPoint x: 0, endPoint y: 22, distance: 9.3
click at [0, 22] on div "#One. Аксесуари до смартфонів Ваш ID: 3358874 Сайт #One. Аксесуари до смартфоні…" at bounding box center [690, 142] width 1380 height 284
paste input "633726160"
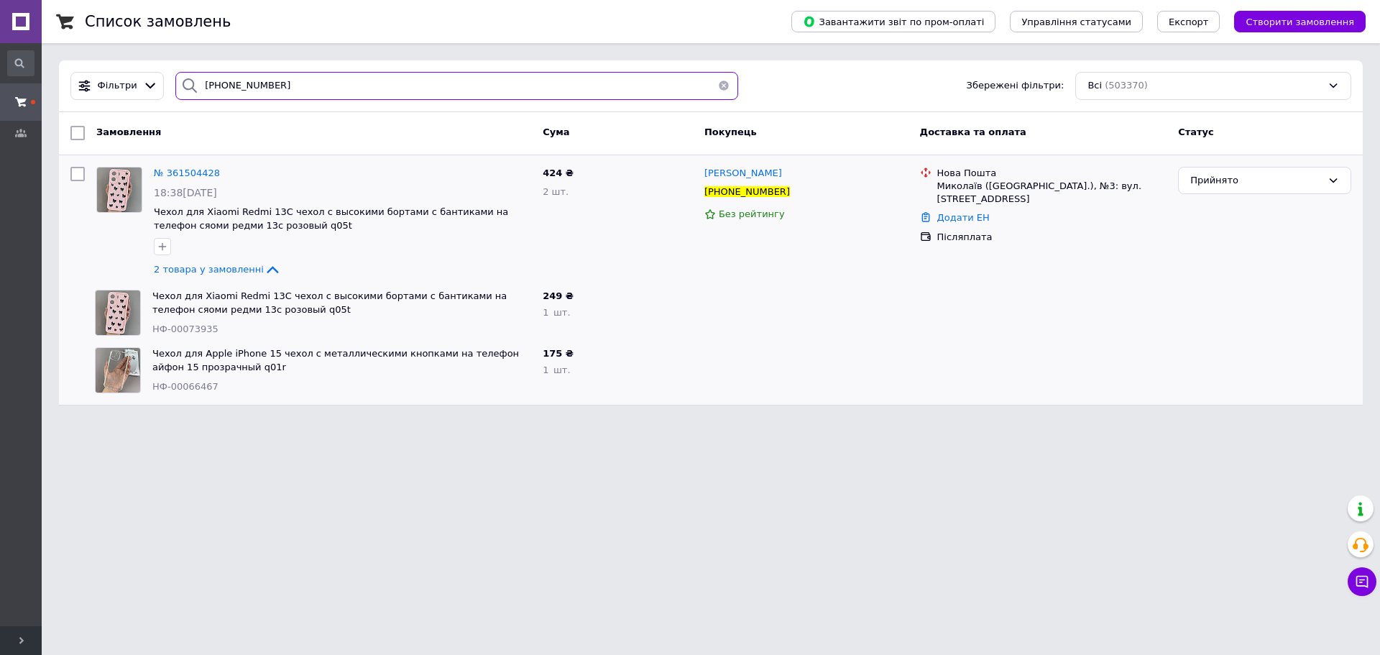
type input "+380633726160"
click at [223, 173] on icon at bounding box center [229, 173] width 12 height 12
drag, startPoint x: 327, startPoint y: 78, endPoint x: 4, endPoint y: 36, distance: 325.5
click at [2, 37] on div "#One. Аксесуари до смартфонів Ваш ID: 3358874 Сайт #One. Аксесуари до смартфоні…" at bounding box center [690, 211] width 1380 height 423
drag, startPoint x: 963, startPoint y: 215, endPoint x: 963, endPoint y: 228, distance: 13.0
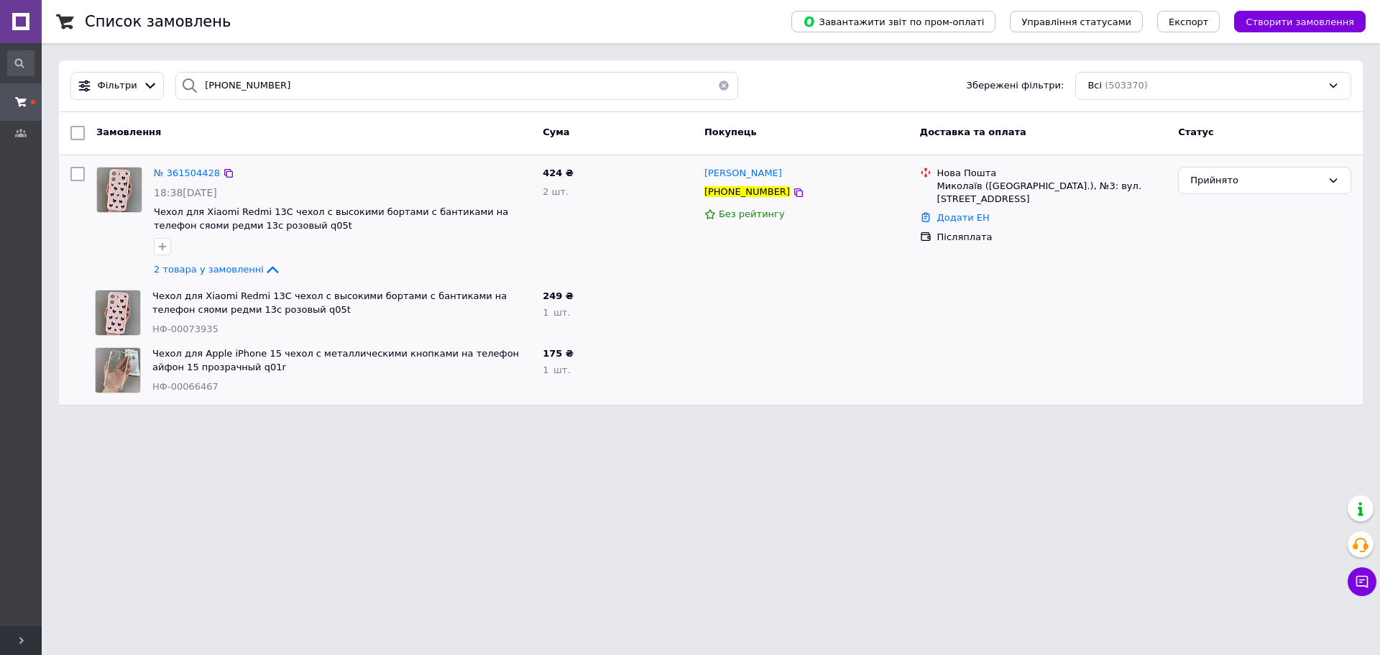
click at [963, 216] on link "Додати ЕН" at bounding box center [963, 217] width 52 height 11
click at [947, 273] on input "Добавить ЕН" at bounding box center [874, 275] width 193 height 29
paste input "20451247375676"
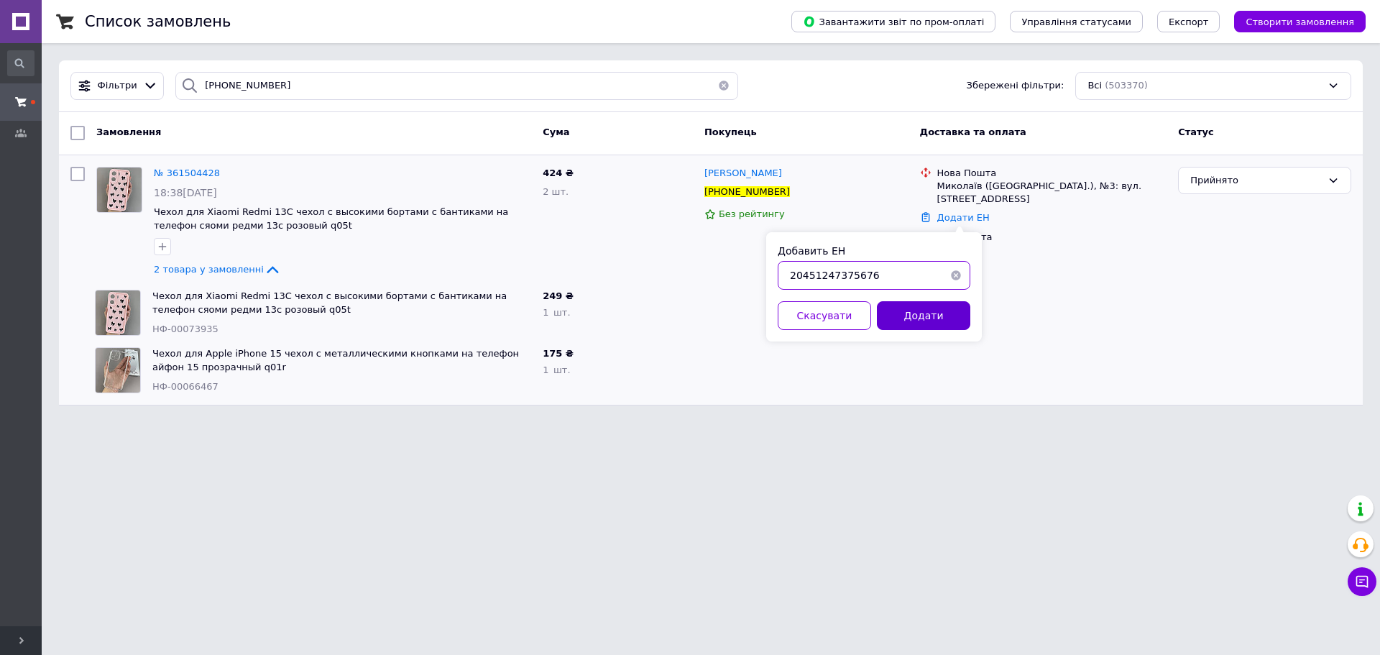
type input "20451247375676"
drag, startPoint x: 948, startPoint y: 310, endPoint x: 940, endPoint y: 312, distance: 8.2
click at [948, 311] on button "Додати" at bounding box center [923, 315] width 93 height 29
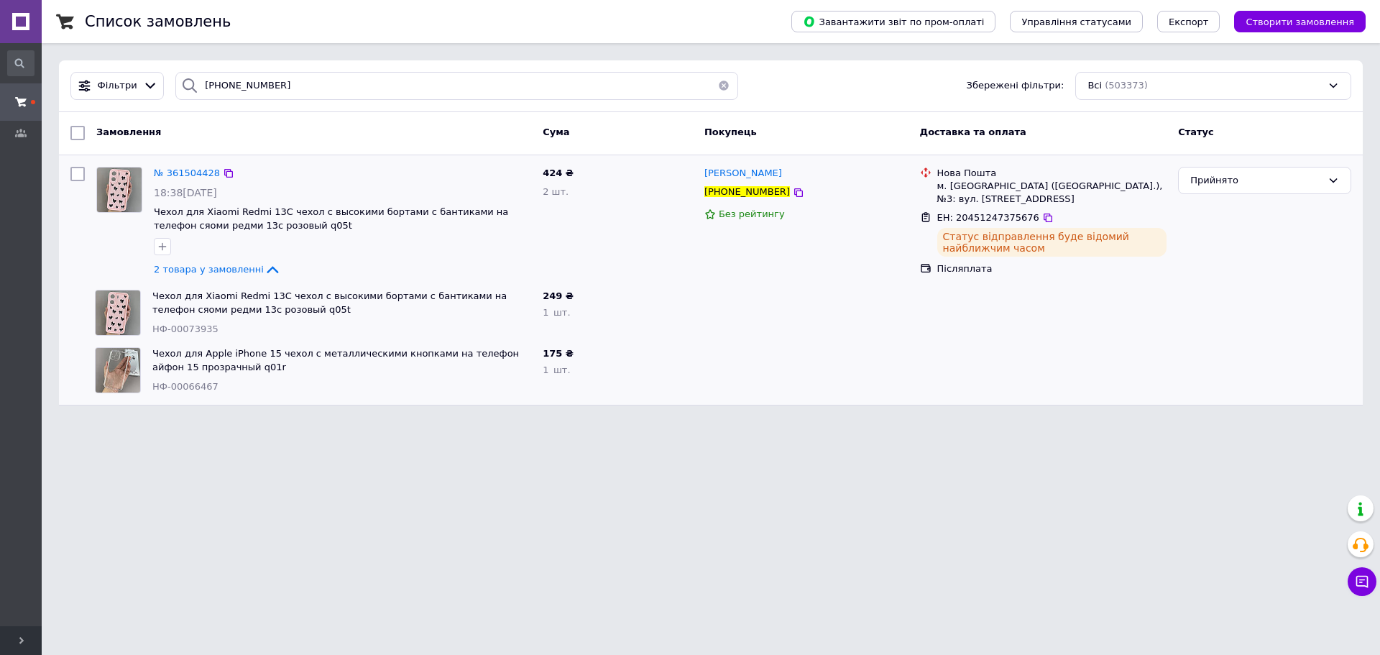
drag, startPoint x: 181, startPoint y: 173, endPoint x: 181, endPoint y: 161, distance: 12.2
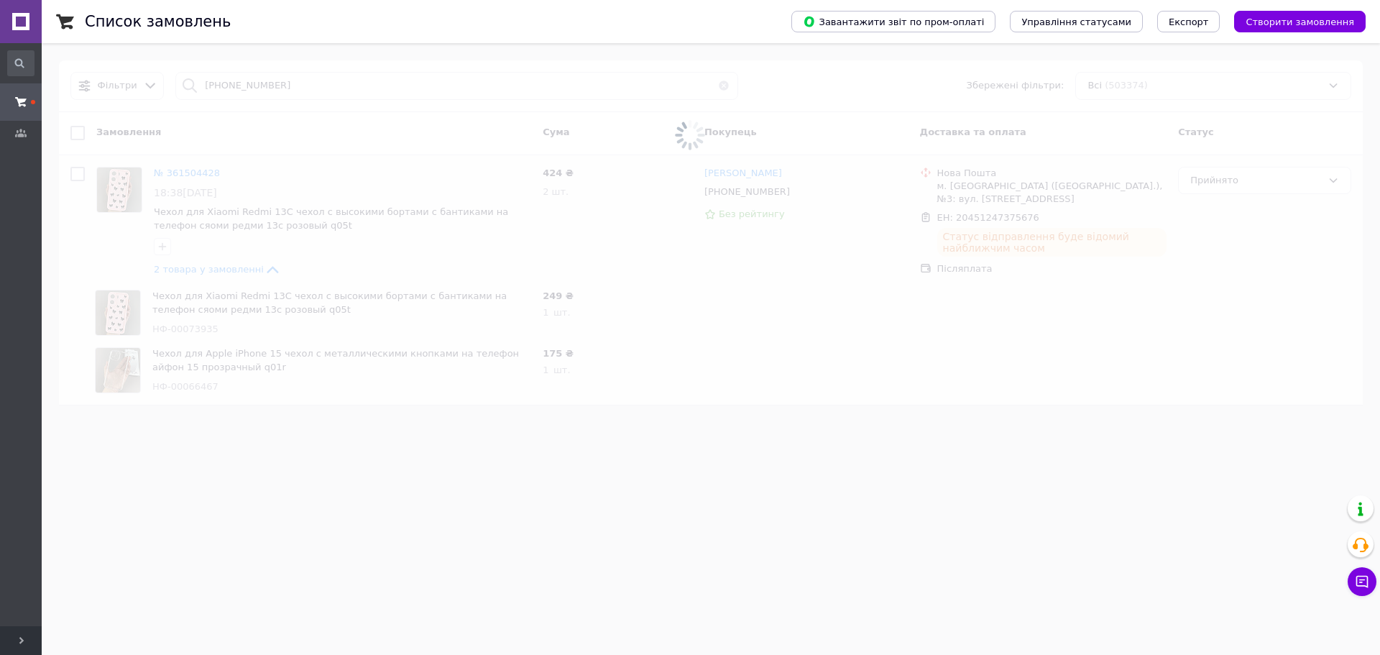
type input "+380935418168"
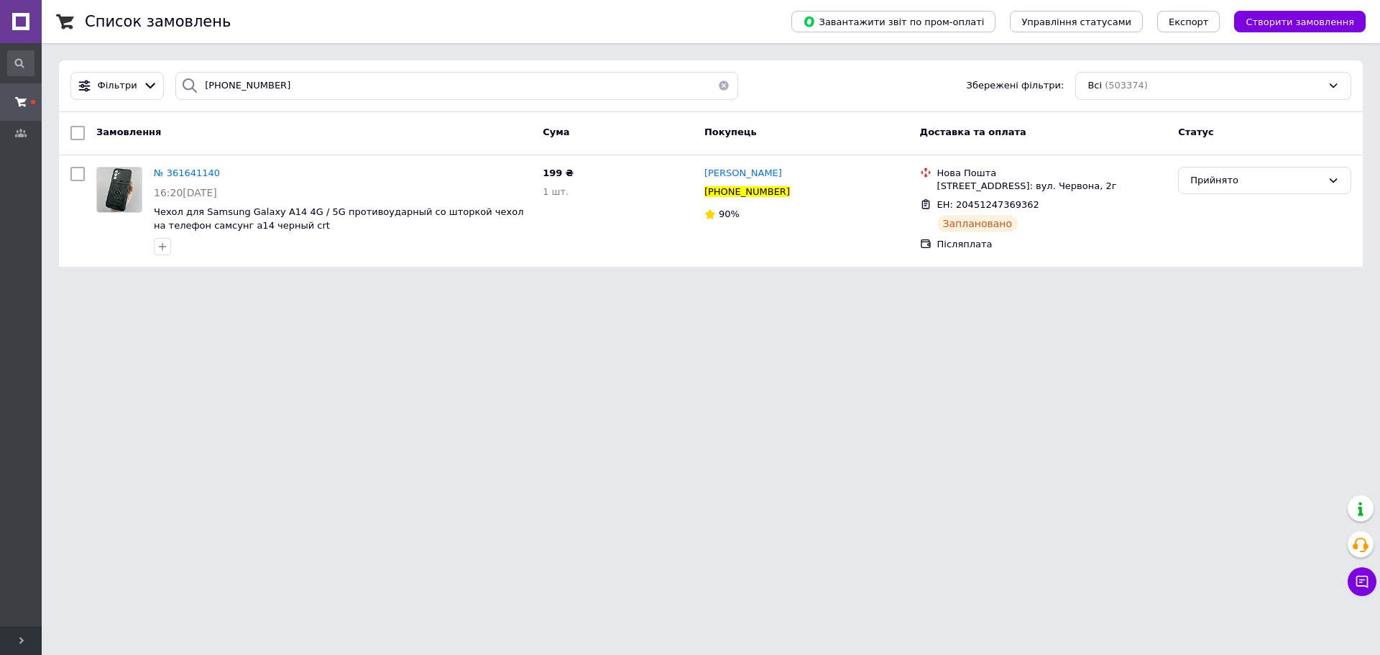
drag, startPoint x: 219, startPoint y: 173, endPoint x: 229, endPoint y: 150, distance: 24.8
click at [223, 173] on icon at bounding box center [229, 173] width 12 height 12
drag, startPoint x: 1372, startPoint y: 591, endPoint x: 1367, endPoint y: 585, distance: 7.6
click at [1372, 590] on button "Чат з покупцем" at bounding box center [1362, 581] width 29 height 29
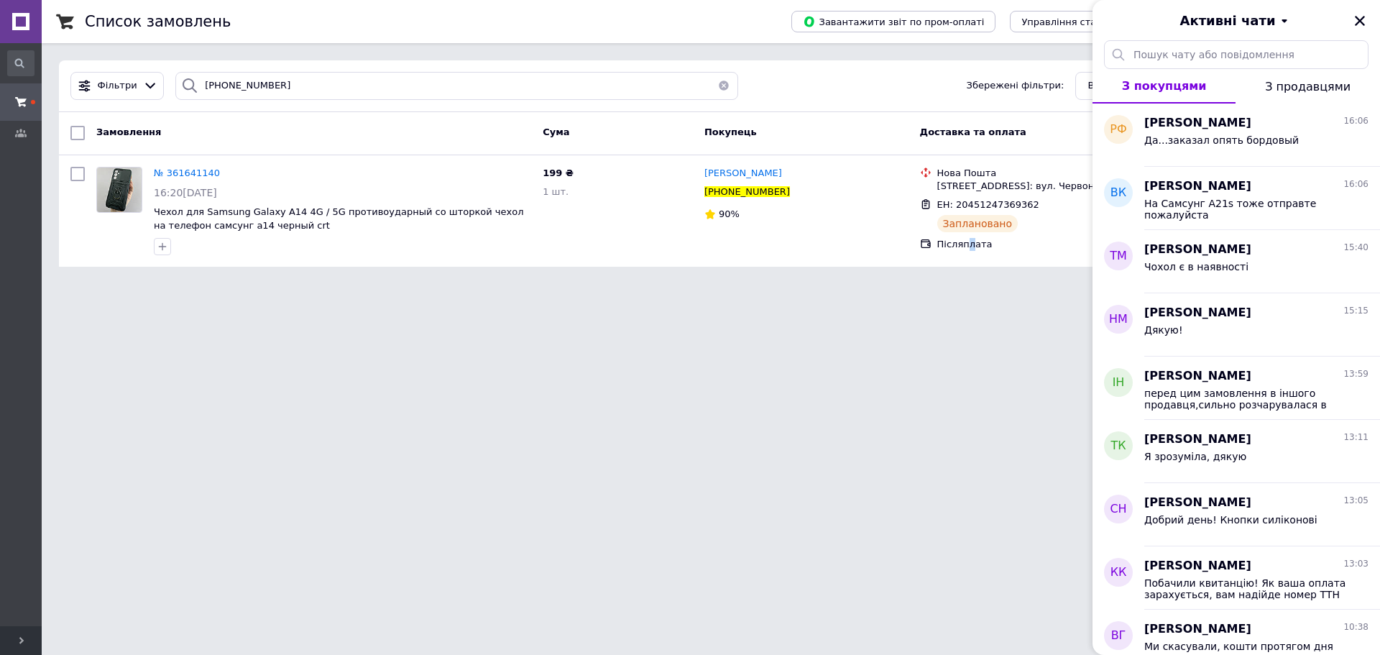
drag, startPoint x: 968, startPoint y: 365, endPoint x: 932, endPoint y: 358, distance: 37.4
click at [960, 284] on html "#One. Аксесуари до смартфонів Ваш ID: 3358874 Сайт #One. Аксесуари до смартфоні…" at bounding box center [690, 142] width 1380 height 284
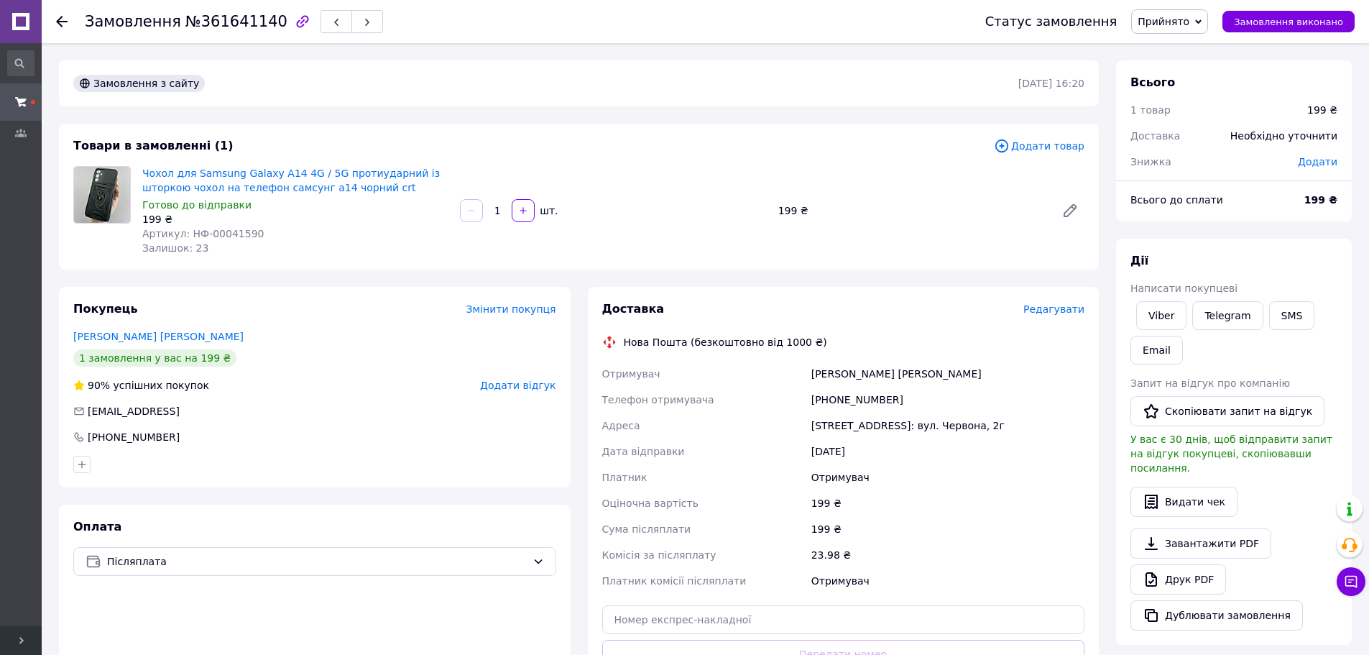
click at [855, 398] on div "[PHONE_NUMBER]" at bounding box center [948, 400] width 279 height 26
drag, startPoint x: 855, startPoint y: 398, endPoint x: 1093, endPoint y: 394, distance: 238.7
click at [855, 398] on div "[PHONE_NUMBER]" at bounding box center [948, 400] width 279 height 26
copy div "380935418168"
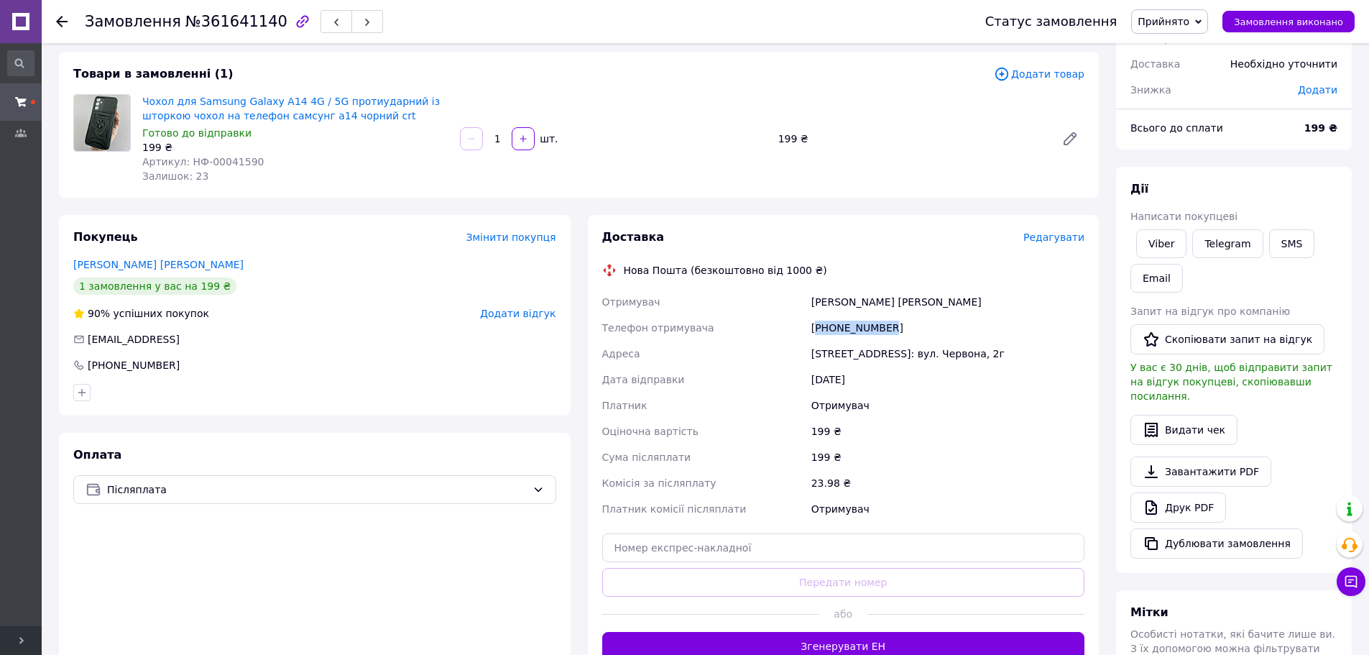
scroll to position [216, 0]
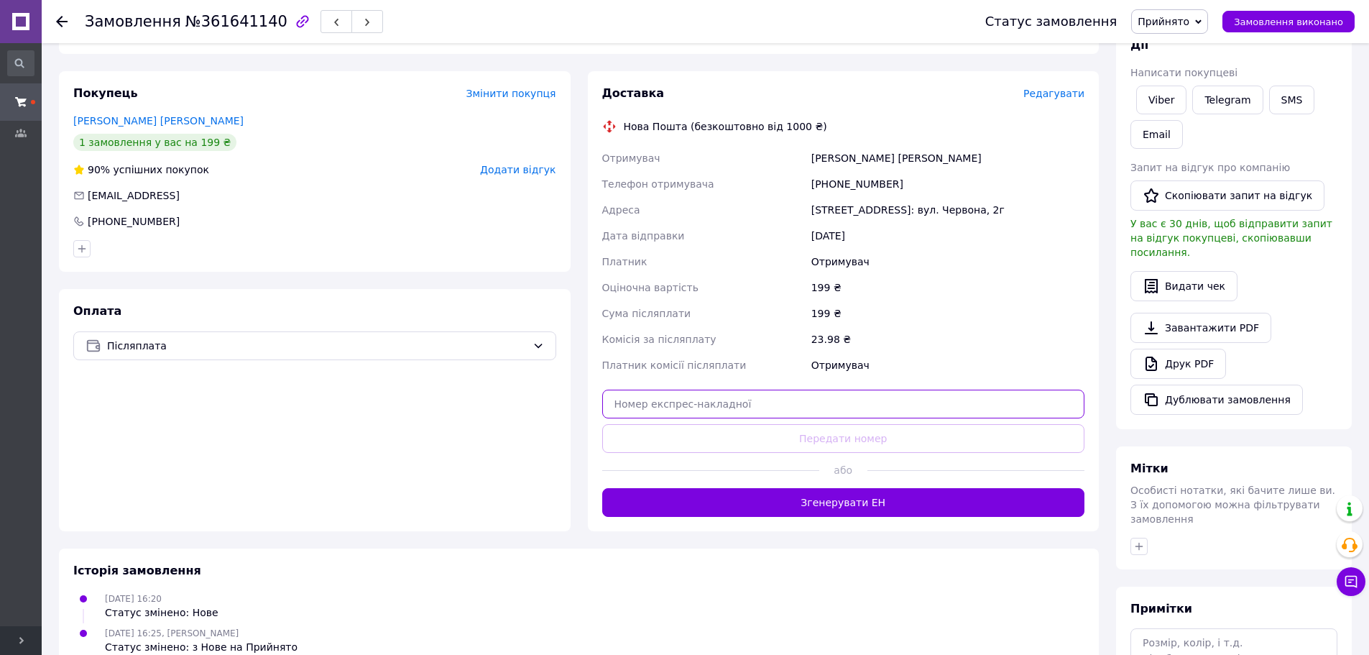
drag, startPoint x: 802, startPoint y: 403, endPoint x: 799, endPoint y: 427, distance: 24.5
click at [802, 406] on input "text" at bounding box center [843, 404] width 483 height 29
paste input "20451247369362"
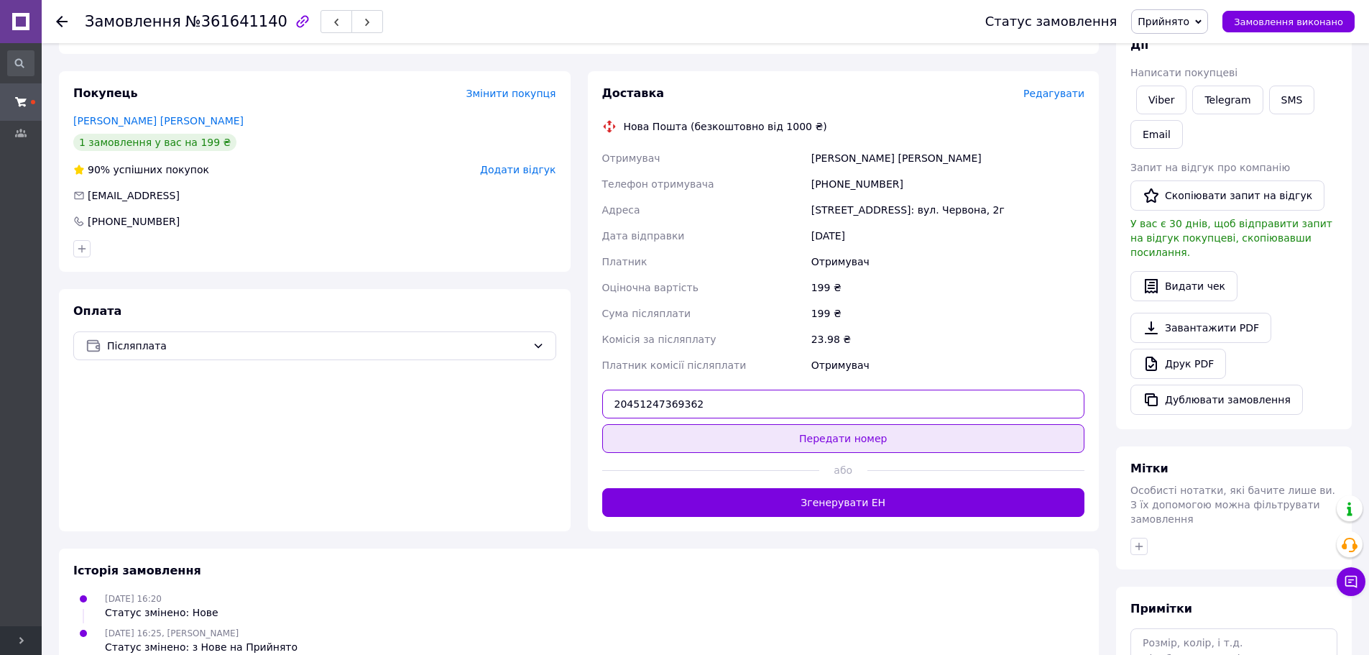
type input "20451247369362"
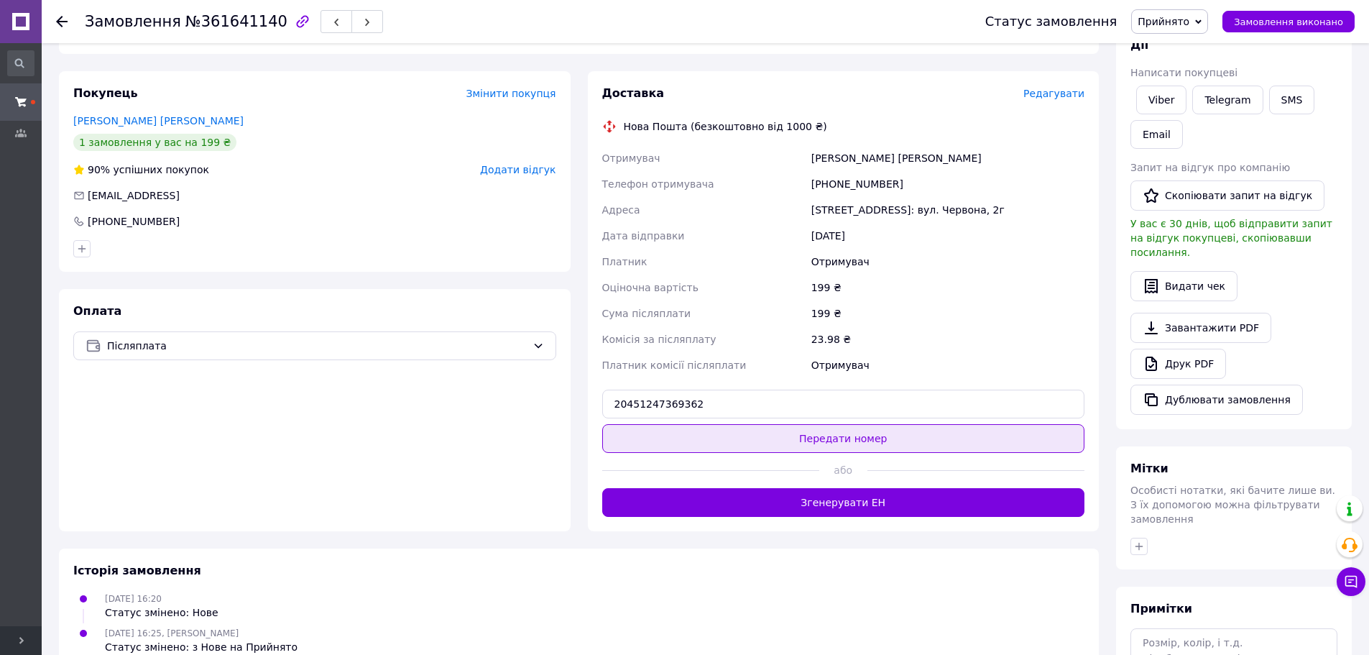
click at [799, 439] on button "Передати номер" at bounding box center [843, 438] width 483 height 29
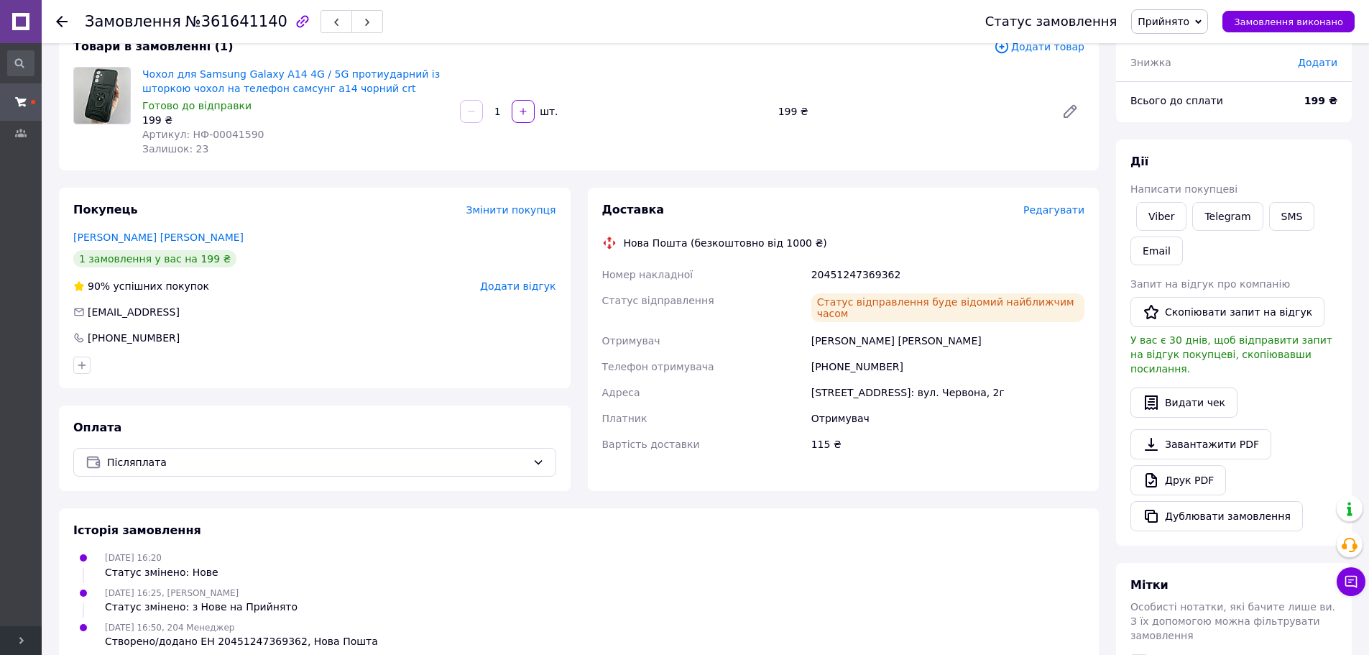
scroll to position [0, 0]
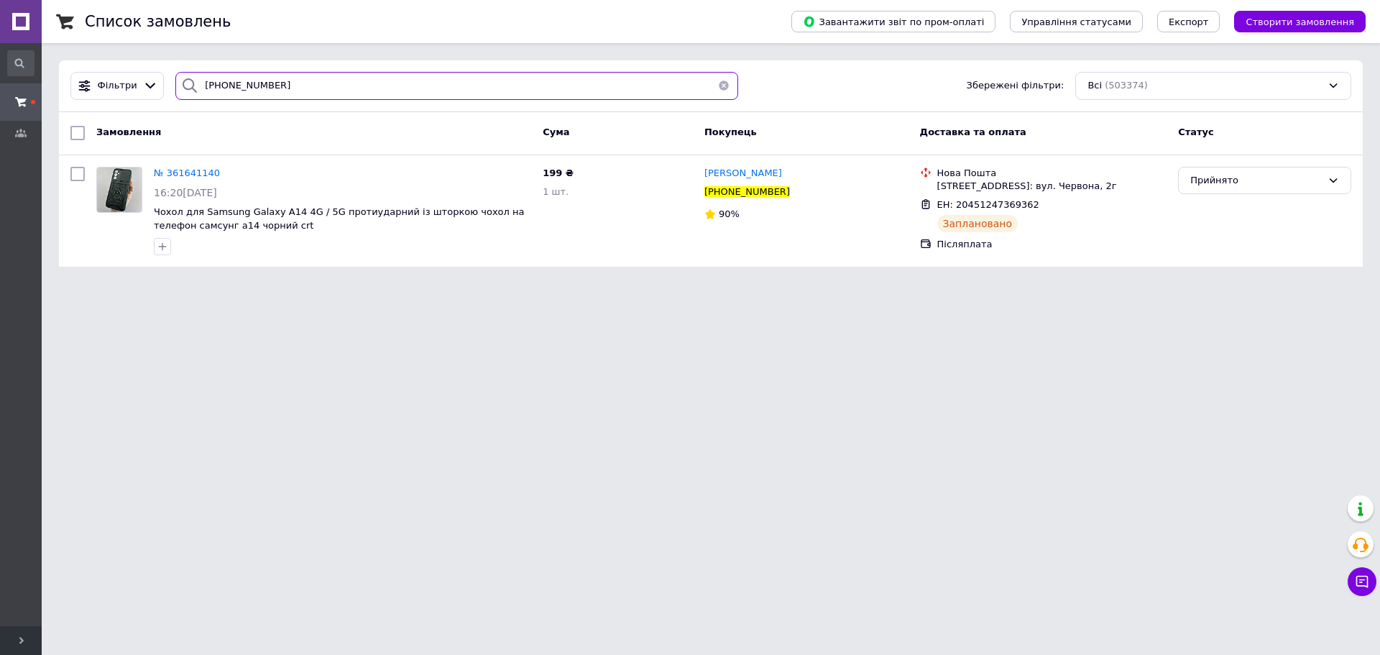
drag, startPoint x: 339, startPoint y: 83, endPoint x: 81, endPoint y: 44, distance: 260.3
click at [90, 47] on div "Список замовлень Завантажити звіт по пром-оплаті Управління статусами Експорт С…" at bounding box center [711, 142] width 1339 height 284
paste input "380685700537"
type input "380685700537"
